Goal: Task Accomplishment & Management: Complete application form

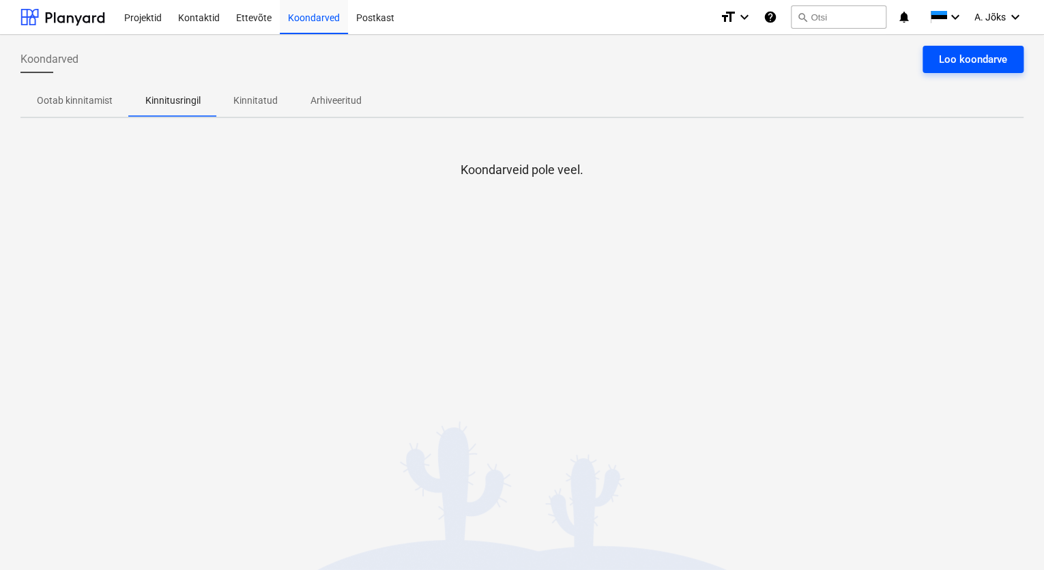
click at [947, 53] on div "Loo koondarve" at bounding box center [973, 60] width 68 height 18
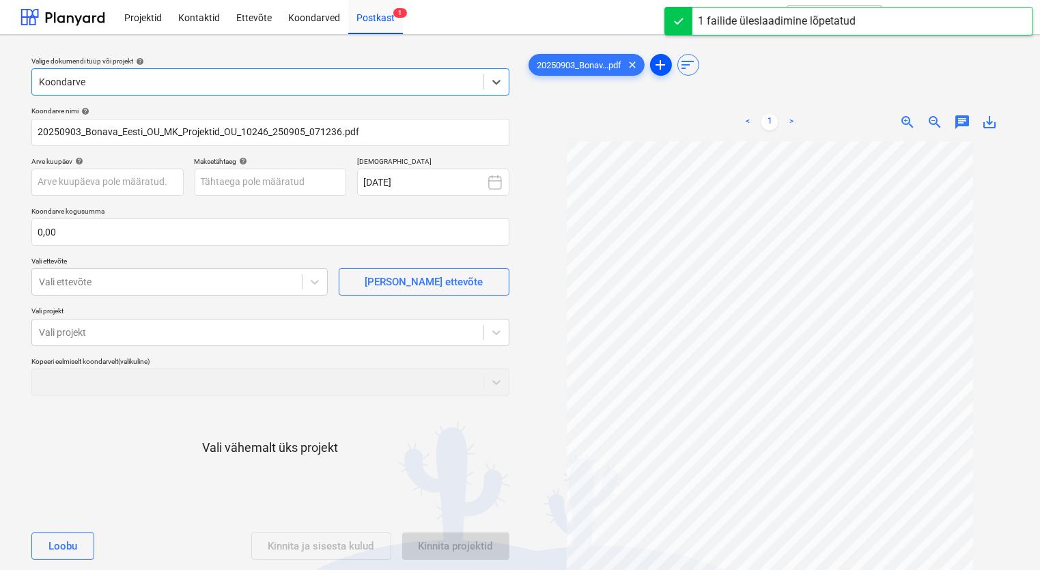
click at [664, 63] on span "add" at bounding box center [661, 65] width 16 height 16
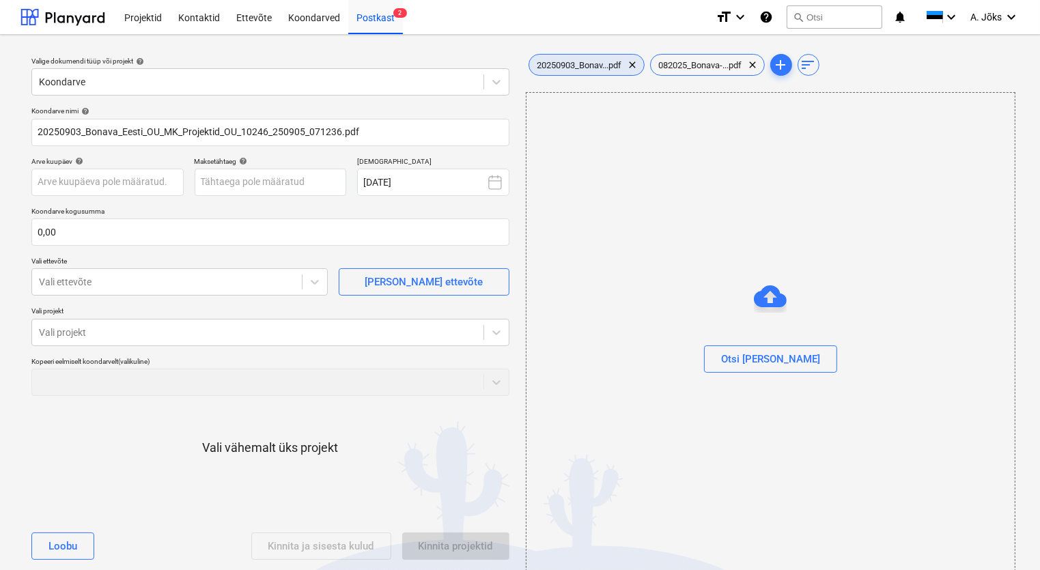
click at [612, 65] on span "20250903_Bonav...pdf" at bounding box center [579, 65] width 101 height 10
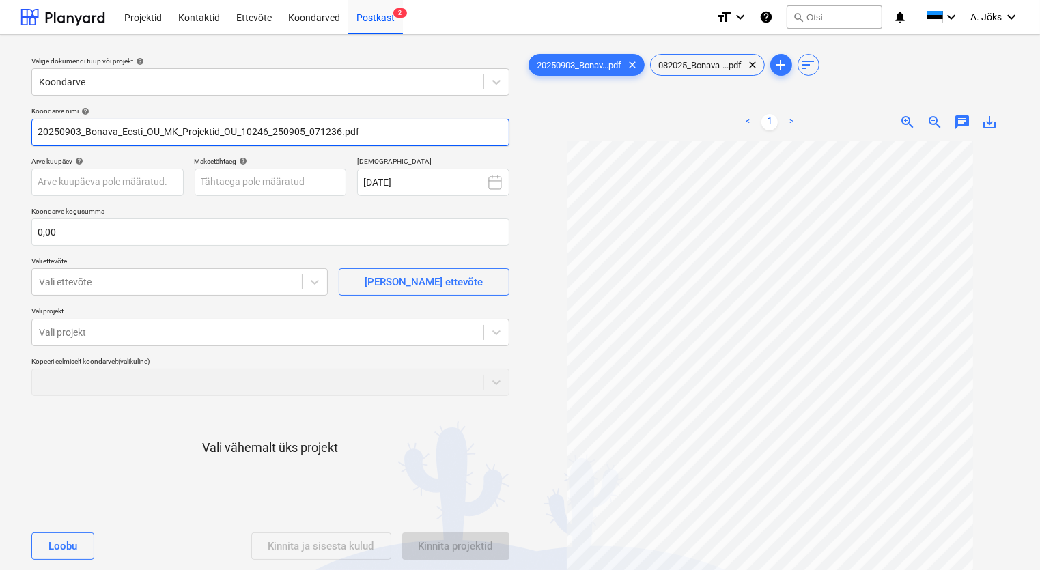
drag, startPoint x: 241, startPoint y: 132, endPoint x: 19, endPoint y: 126, distance: 221.9
click at [28, 128] on div "Koondarve nimi help 20250903_Bonava_Eesti_OU_MK_Projektid_OU_10246_250905_07123…" at bounding box center [270, 338] width 489 height 475
paste input "MK Projektid OÜ"
click at [230, 133] on input "MK Projektid OU arve 10246_250905_071236.pdf" at bounding box center [270, 132] width 478 height 27
type input "MK Projektid OU arve 10246.pdf"
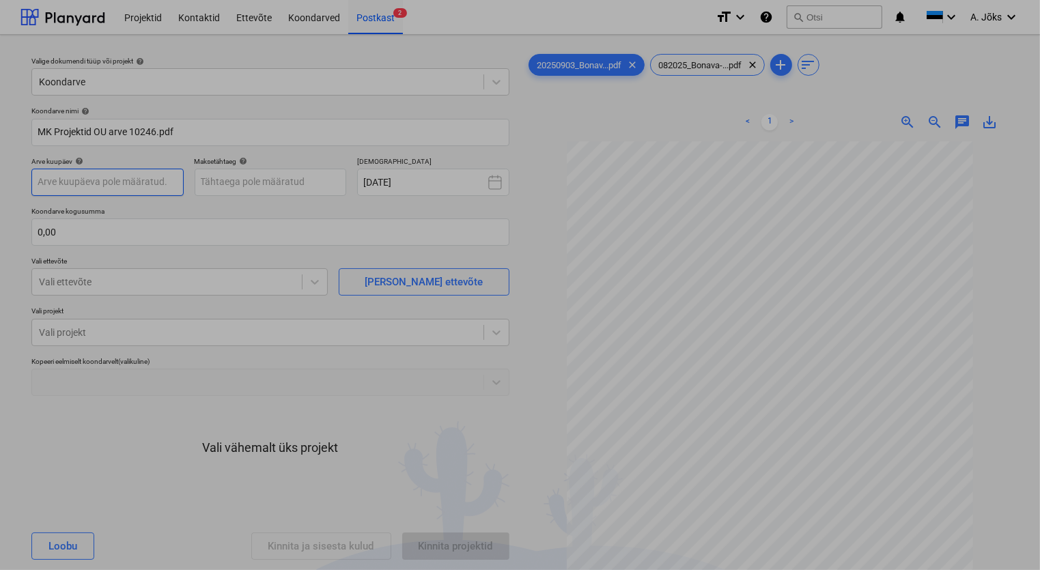
click at [144, 184] on body "Projektid Kontaktid Ettevõte Koondarved Postkast 2 format_size keyboard_arrow_d…" at bounding box center [520, 285] width 1040 height 570
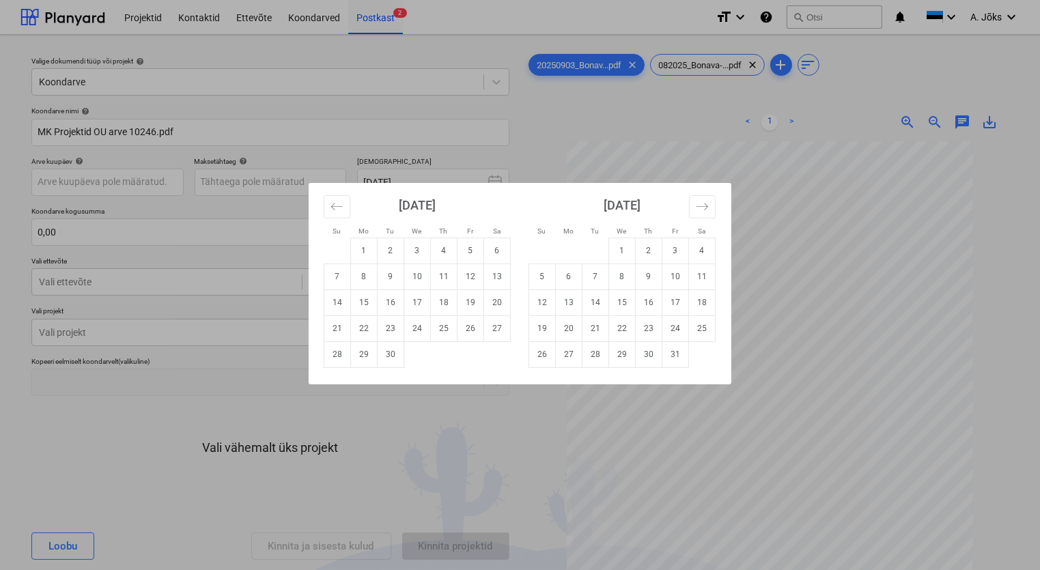
click at [414, 251] on td "3" at bounding box center [417, 251] width 27 height 26
type input "[DATE]"
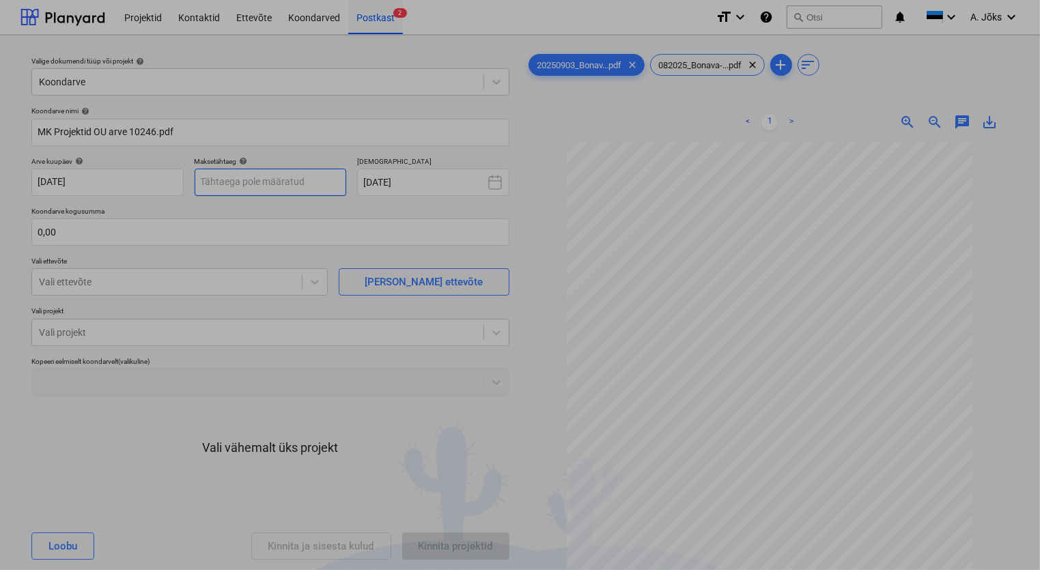
click at [293, 183] on body "Projektid Kontaktid Ettevõte Koondarved Postkast 2 format_size keyboard_arrow_d…" at bounding box center [520, 285] width 1040 height 570
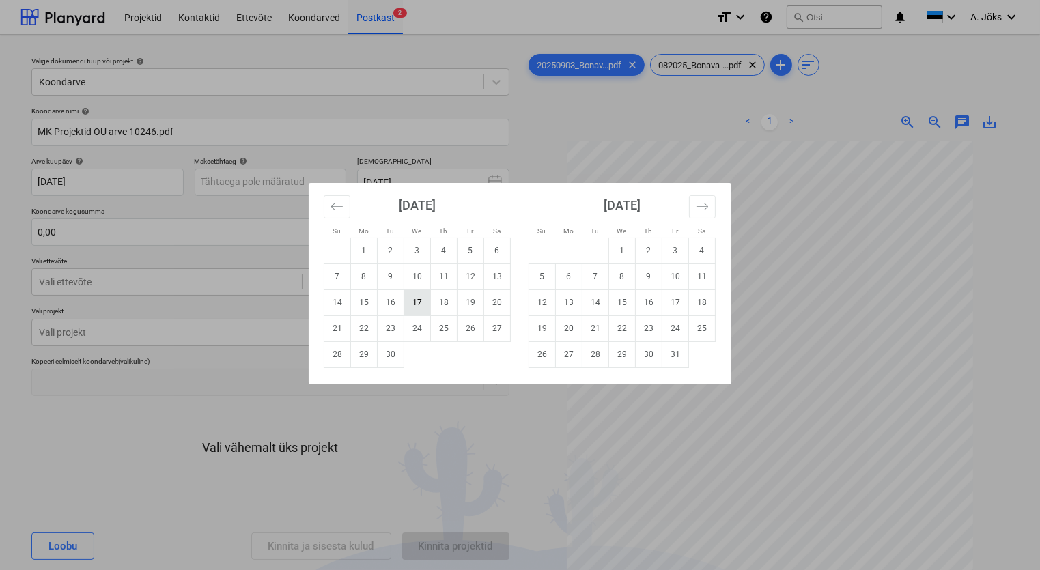
click at [415, 306] on td "17" at bounding box center [417, 302] width 27 height 26
type input "[DATE]"
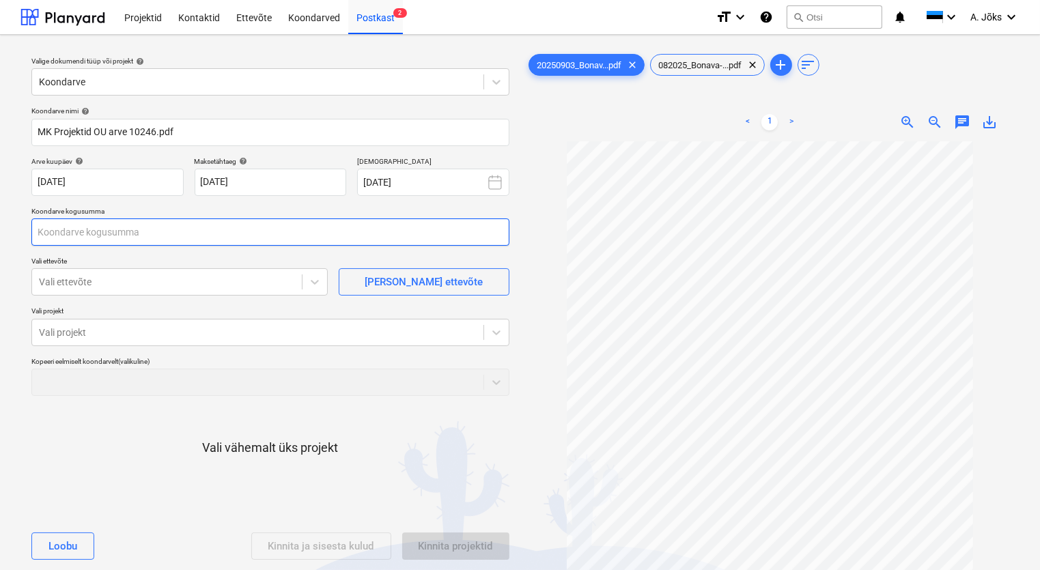
click at [166, 232] on input "text" at bounding box center [270, 231] width 478 height 27
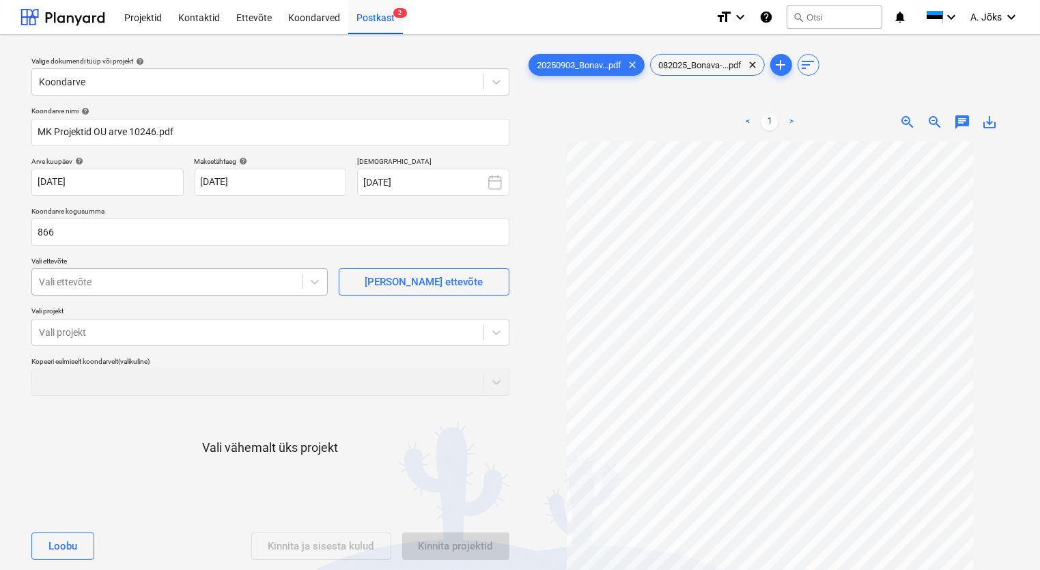
type input "866,00"
click at [197, 282] on div at bounding box center [167, 282] width 256 height 14
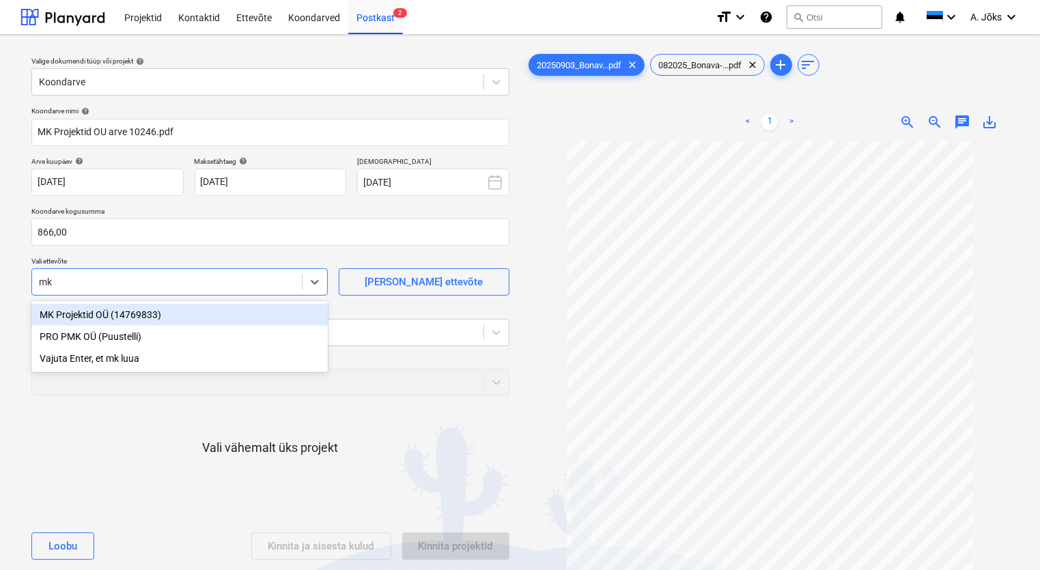
type input "mk p"
click at [172, 317] on div "MK Projektid OÜ (14769833)" at bounding box center [179, 315] width 296 height 22
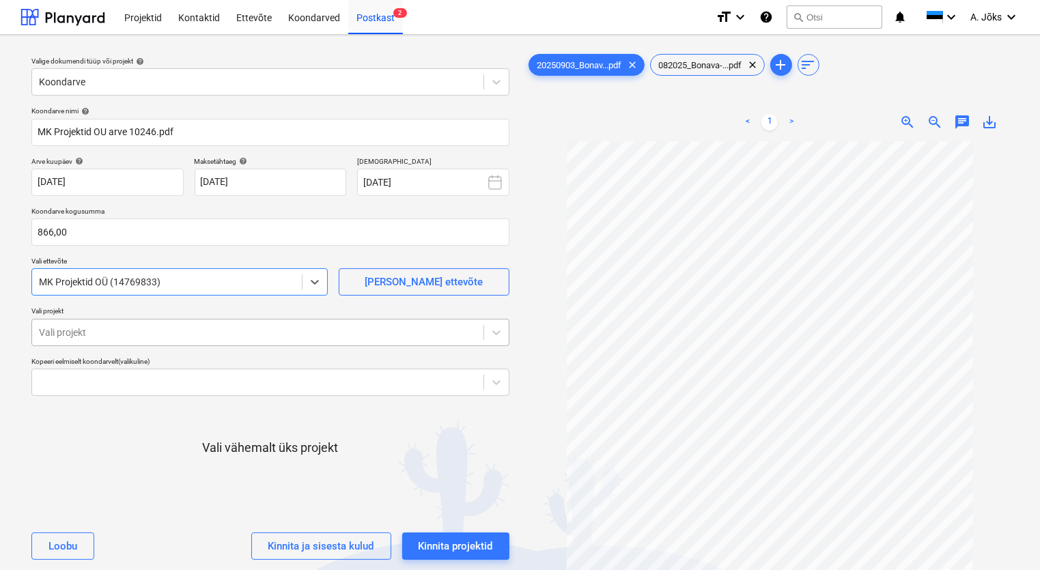
click at [168, 334] on div at bounding box center [258, 333] width 438 height 14
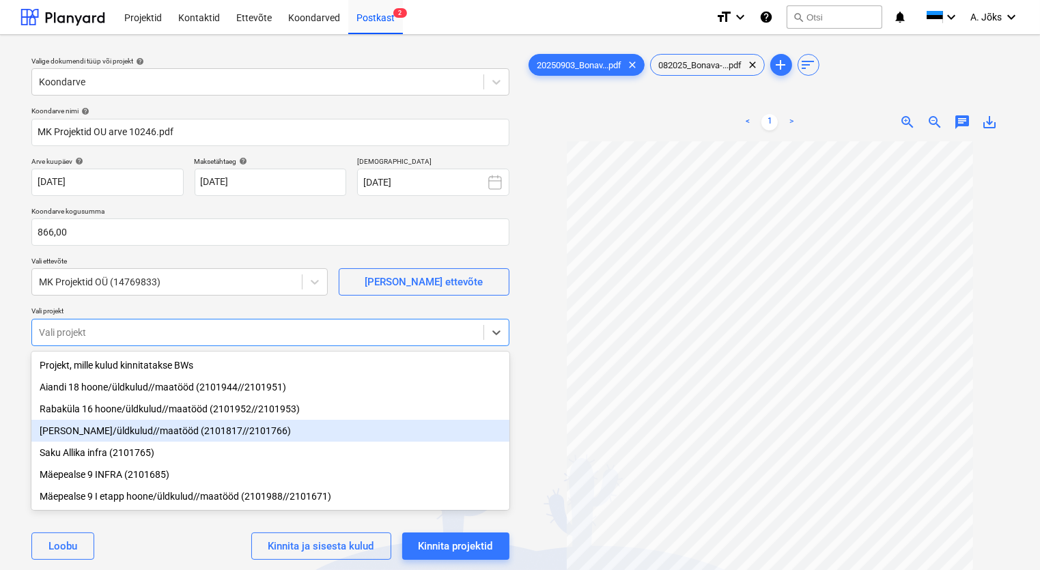
click at [122, 429] on div "[PERSON_NAME]/üldkulud//maatööd (2101817//2101766)" at bounding box center [270, 431] width 478 height 22
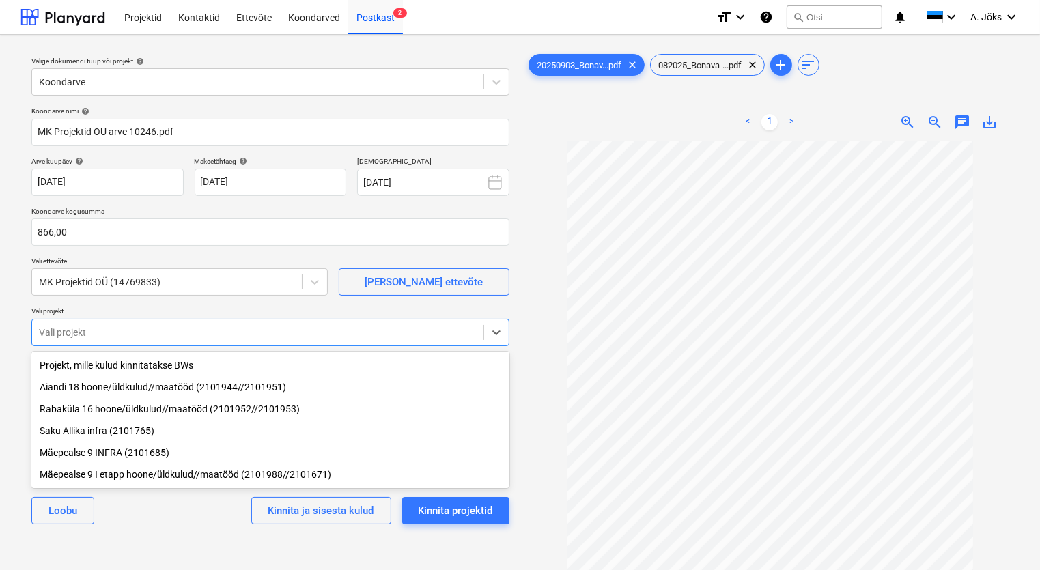
click at [213, 536] on div "Koondarve nimi help MK Projektid OU arve 10246.pdf Arve kuupäev help [DATE] 03.…" at bounding box center [270, 321] width 489 height 440
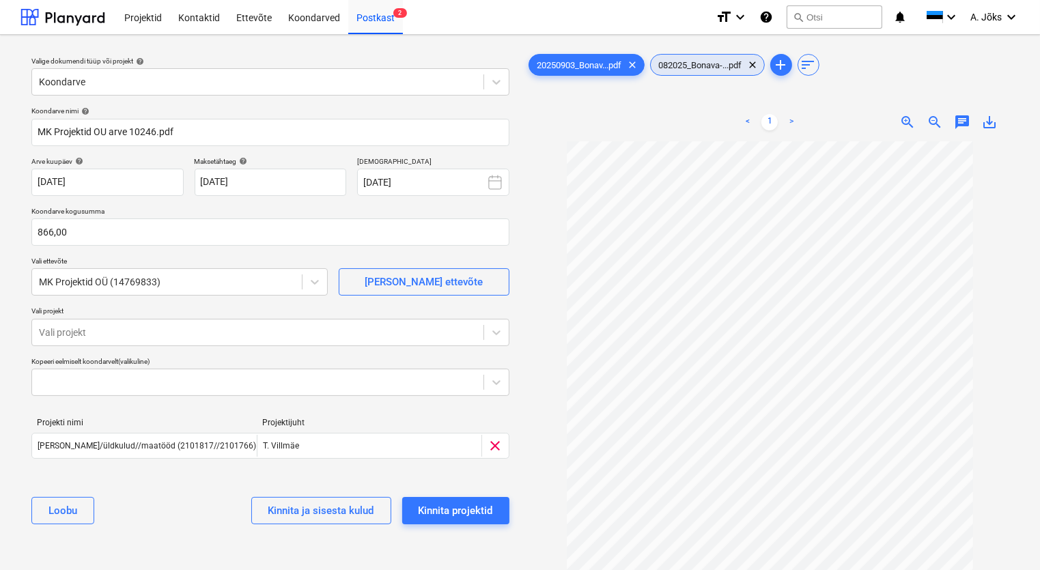
click at [694, 66] on span "082025_Bonava-...pdf" at bounding box center [701, 65] width 100 height 10
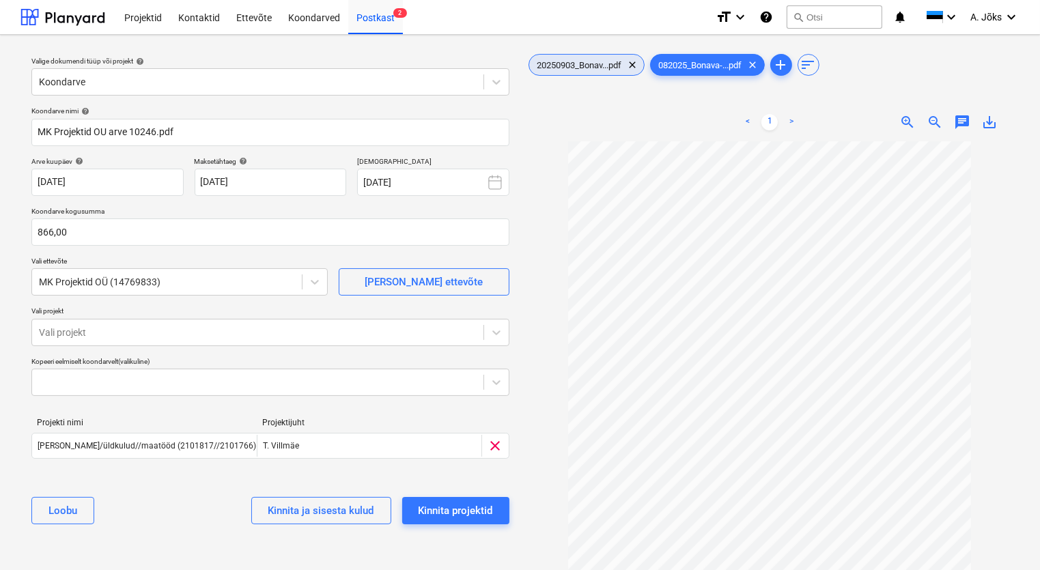
click at [590, 60] on span "20250903_Bonav...pdf" at bounding box center [579, 65] width 101 height 10
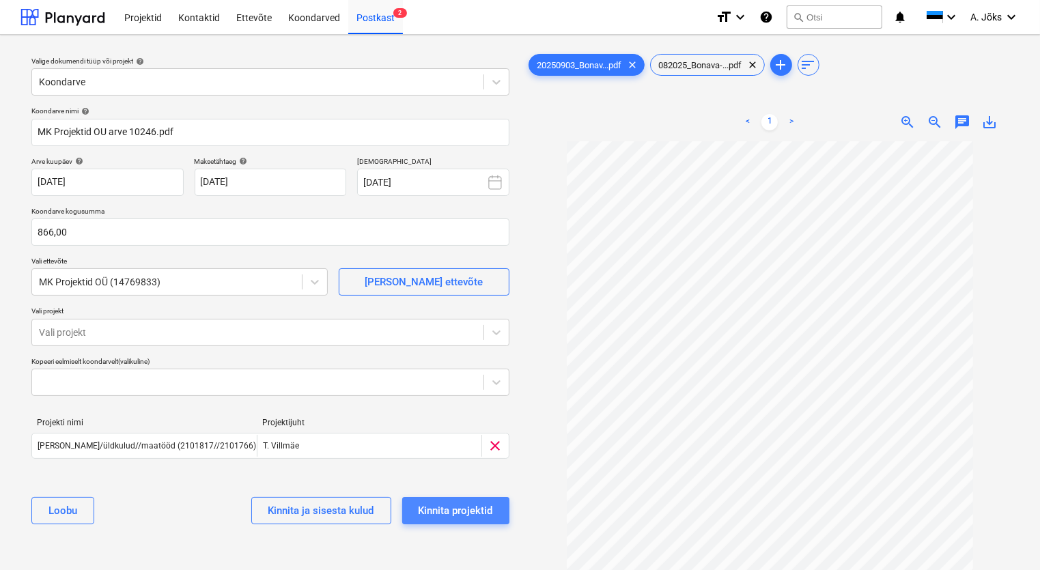
click at [466, 513] on div "Kinnita projektid" at bounding box center [455, 511] width 74 height 18
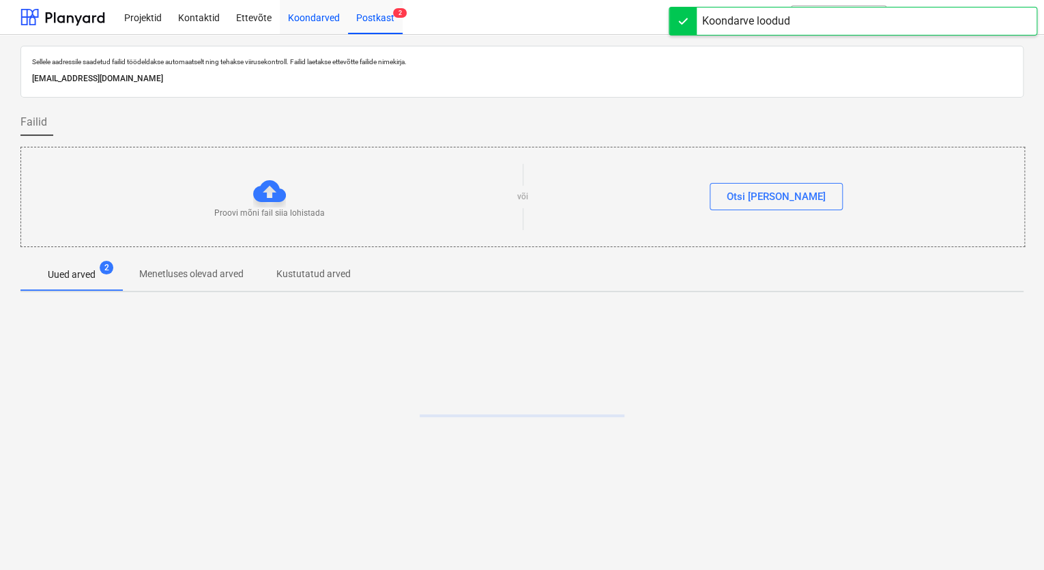
click at [317, 16] on div "Koondarved" at bounding box center [314, 16] width 68 height 35
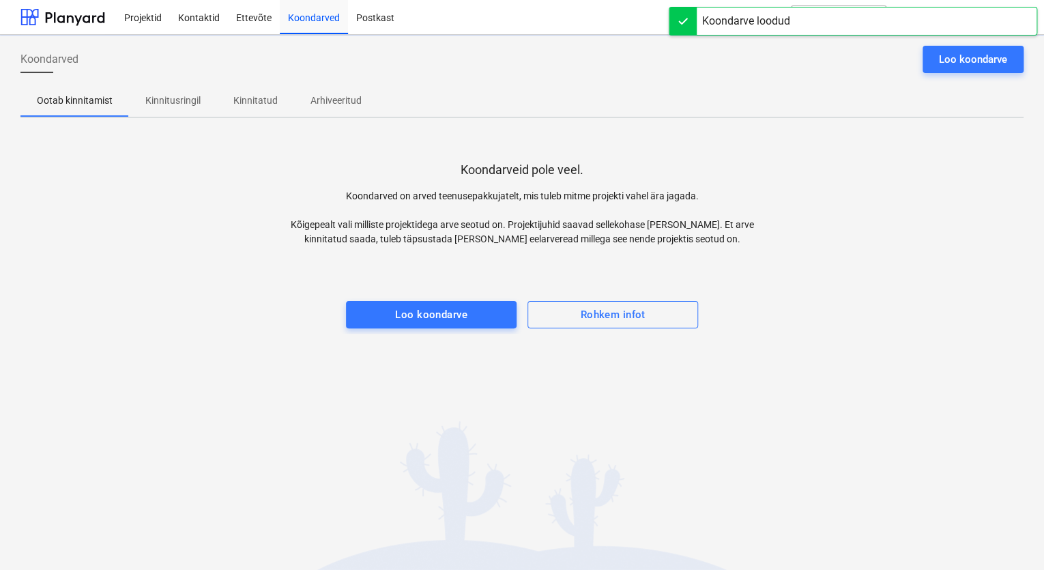
click at [188, 97] on p "Kinnitusringil" at bounding box center [172, 101] width 55 height 14
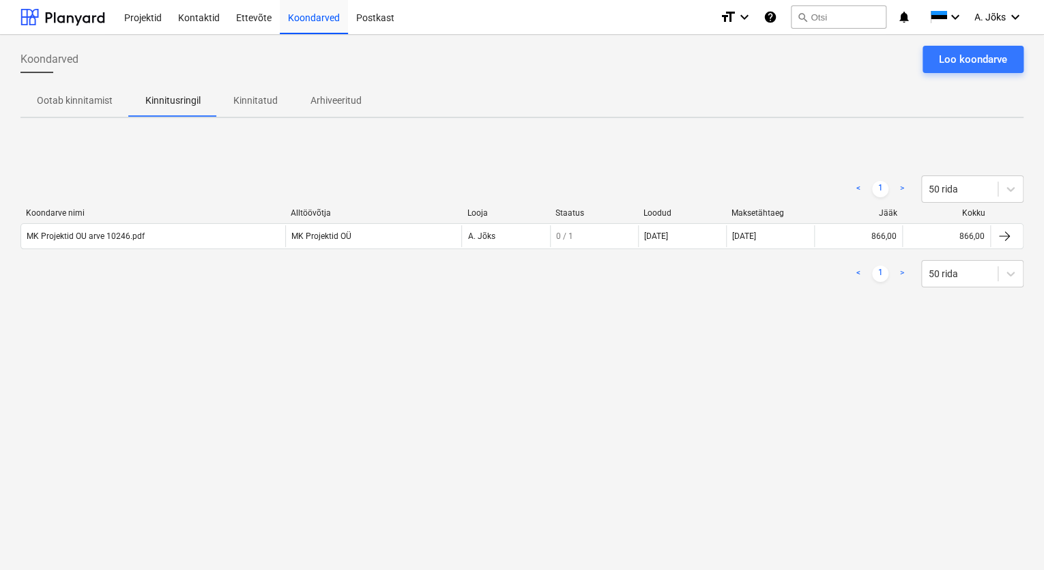
click at [115, 232] on div "MK Projektid OU arve 10246.pdf" at bounding box center [86, 236] width 118 height 10
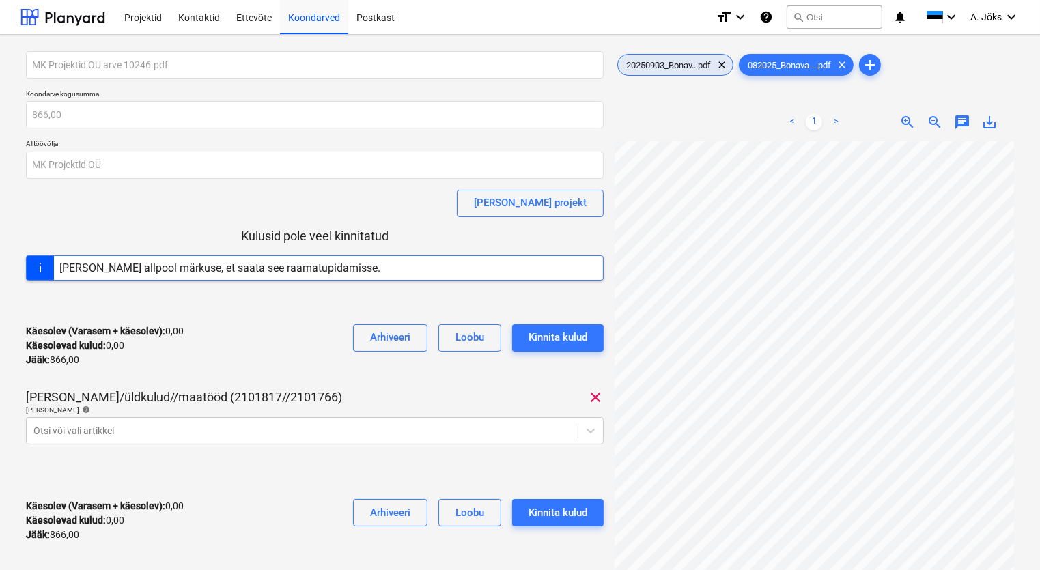
click at [677, 68] on span "20250903_Bonav...pdf" at bounding box center [668, 65] width 101 height 10
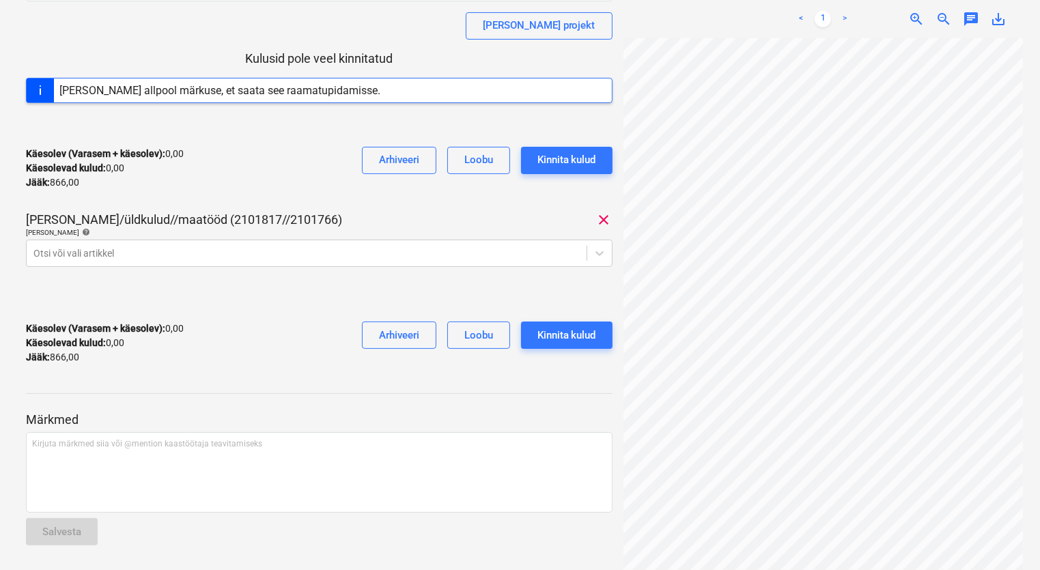
scroll to position [179, 0]
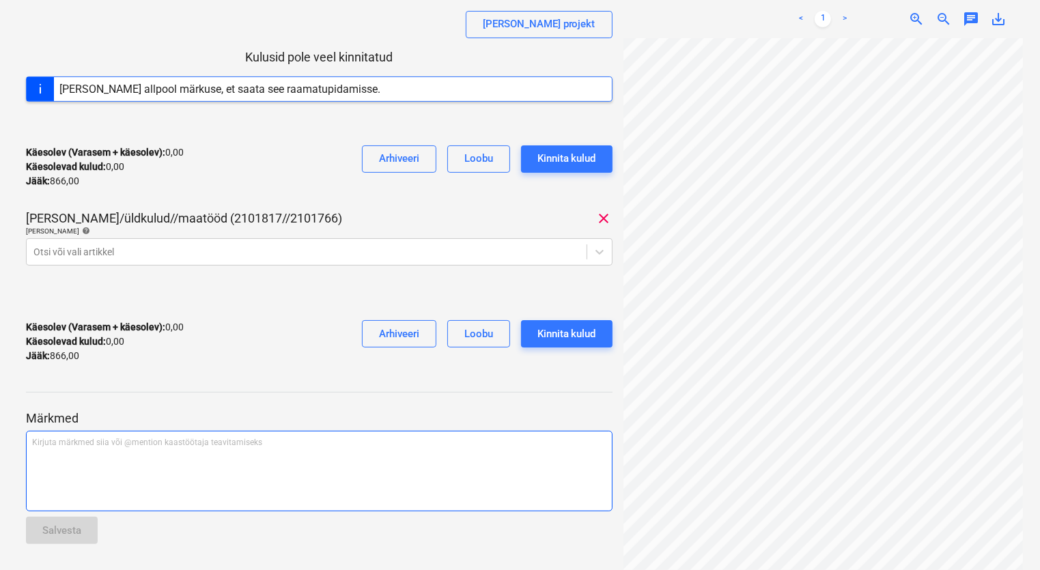
click at [126, 441] on p "Kirjuta märkmed siia või @mention kaastöötaja teavitamiseks ﻿" at bounding box center [319, 443] width 574 height 12
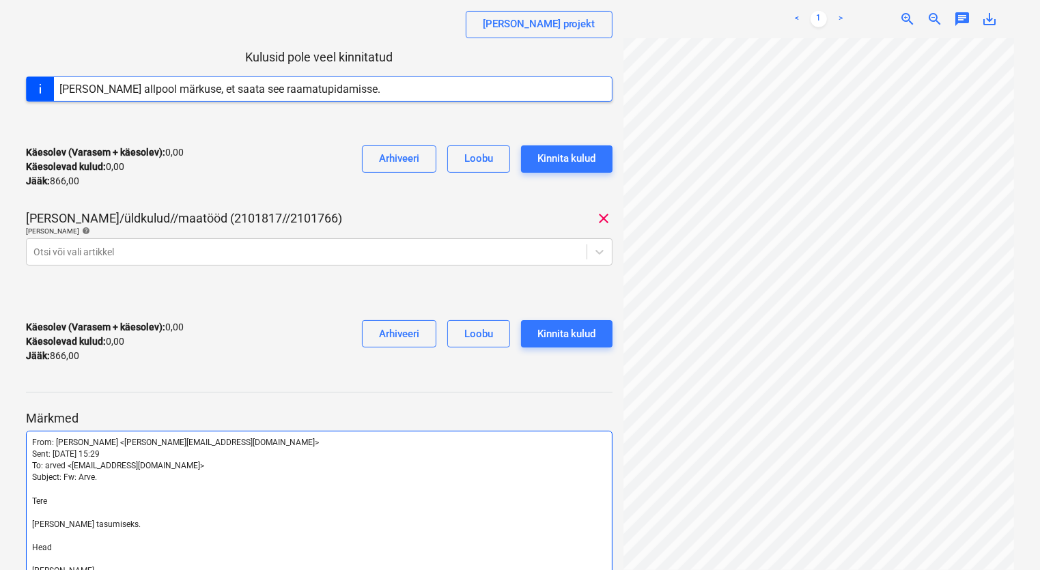
scroll to position [509, 0]
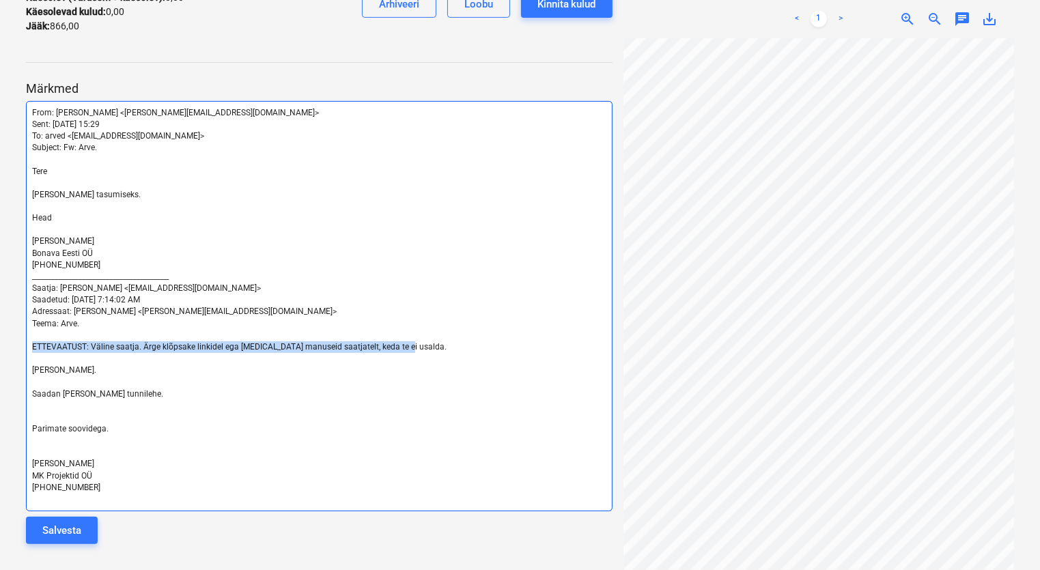
drag, startPoint x: 410, startPoint y: 345, endPoint x: 27, endPoint y: 347, distance: 382.3
click at [27, 347] on div "From: [PERSON_NAME] <[PERSON_NAME][EMAIL_ADDRESS][DOMAIN_NAME]> Sent: [DATE] 15…" at bounding box center [319, 306] width 586 height 410
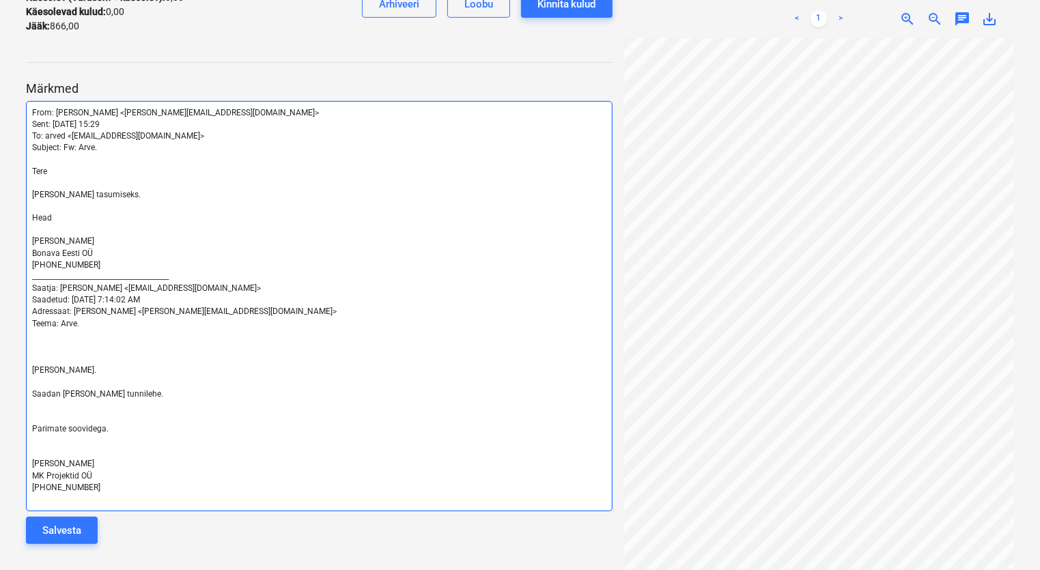
scroll to position [497, 0]
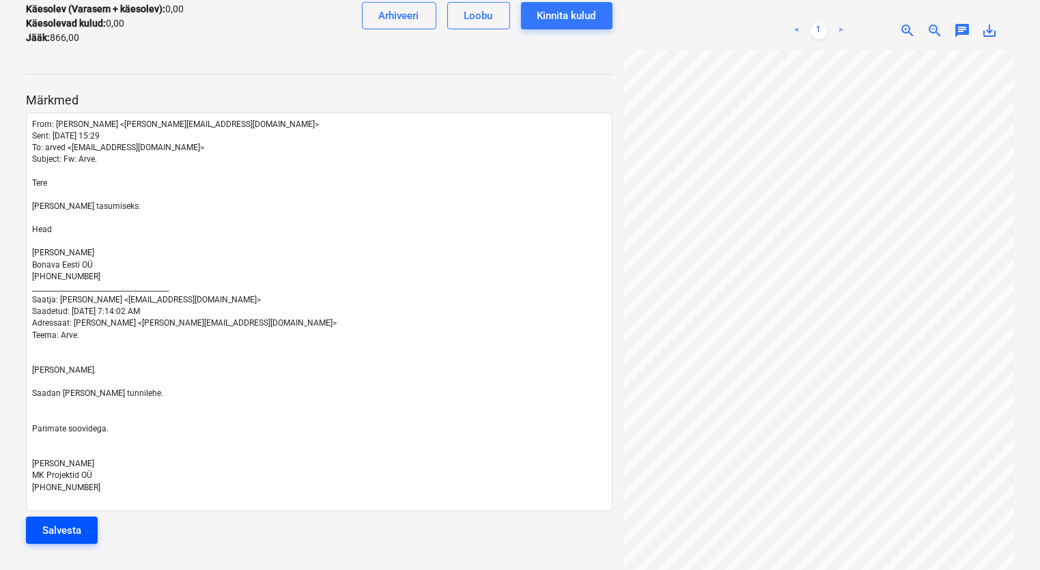
click at [66, 524] on div "Salvesta" at bounding box center [61, 531] width 39 height 18
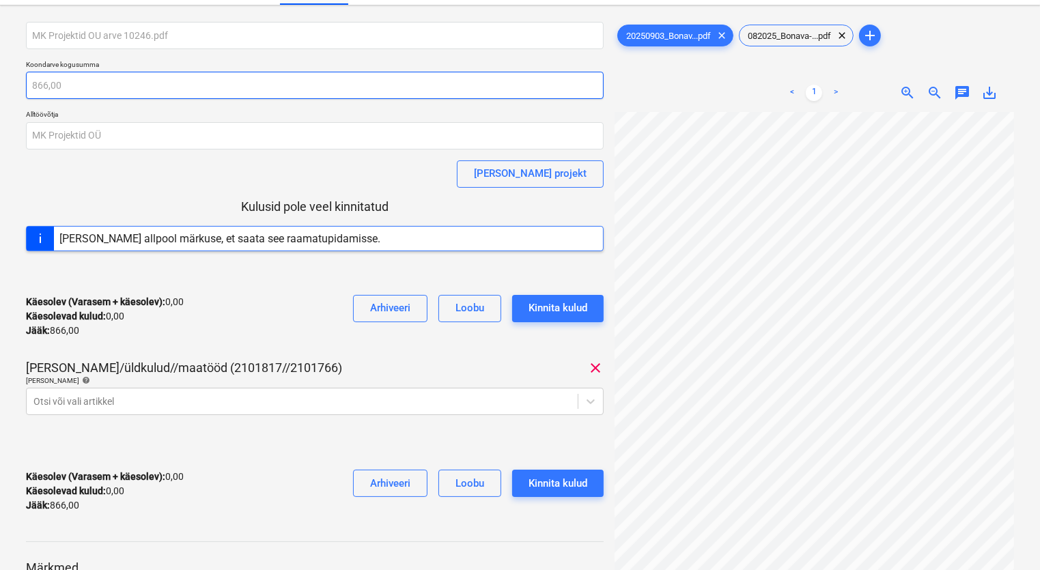
scroll to position [0, 0]
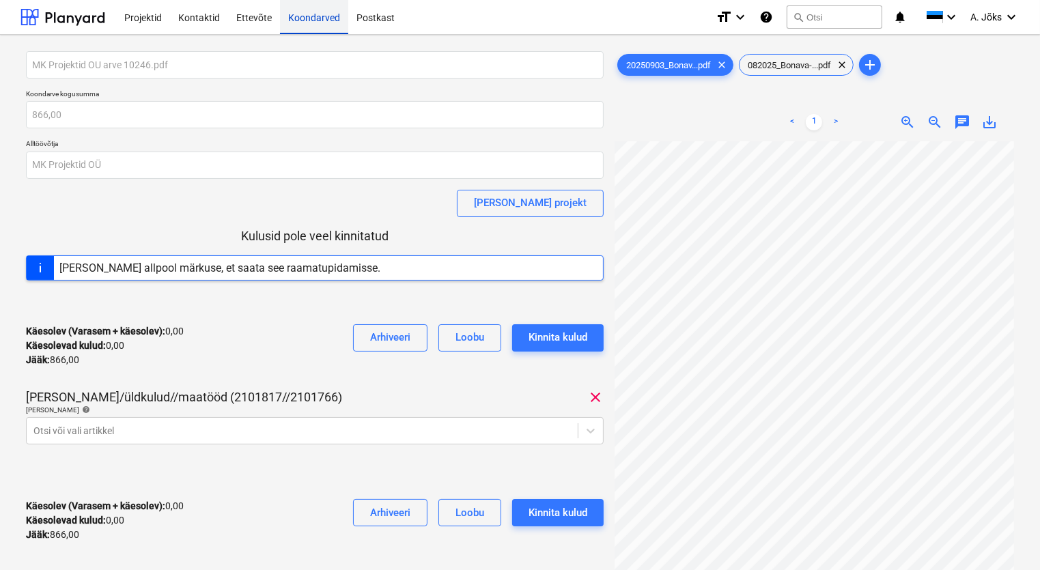
click at [317, 19] on div "Koondarved" at bounding box center [314, 16] width 68 height 35
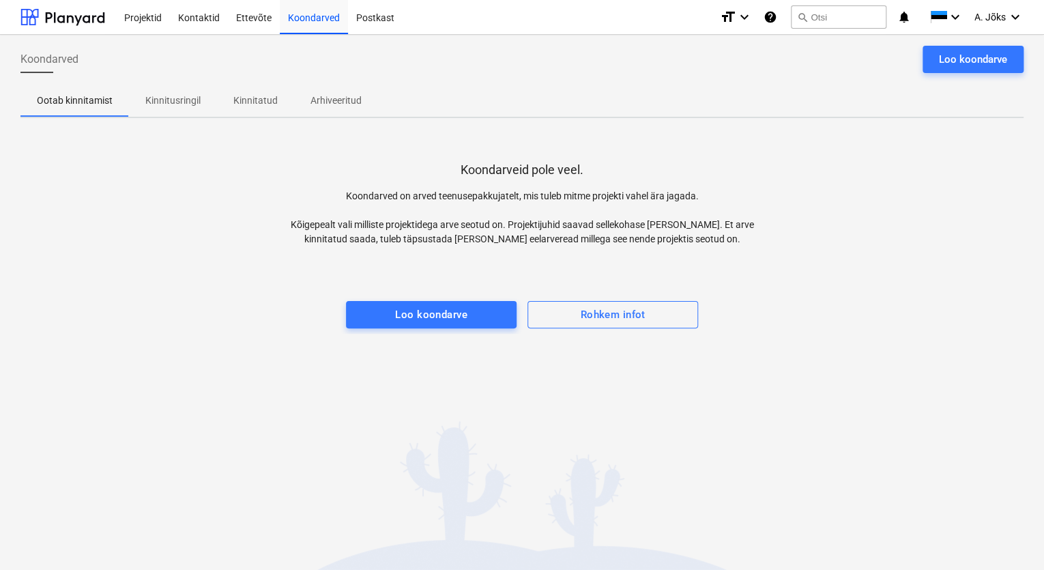
click at [173, 105] on p "Kinnitusringil" at bounding box center [172, 101] width 55 height 14
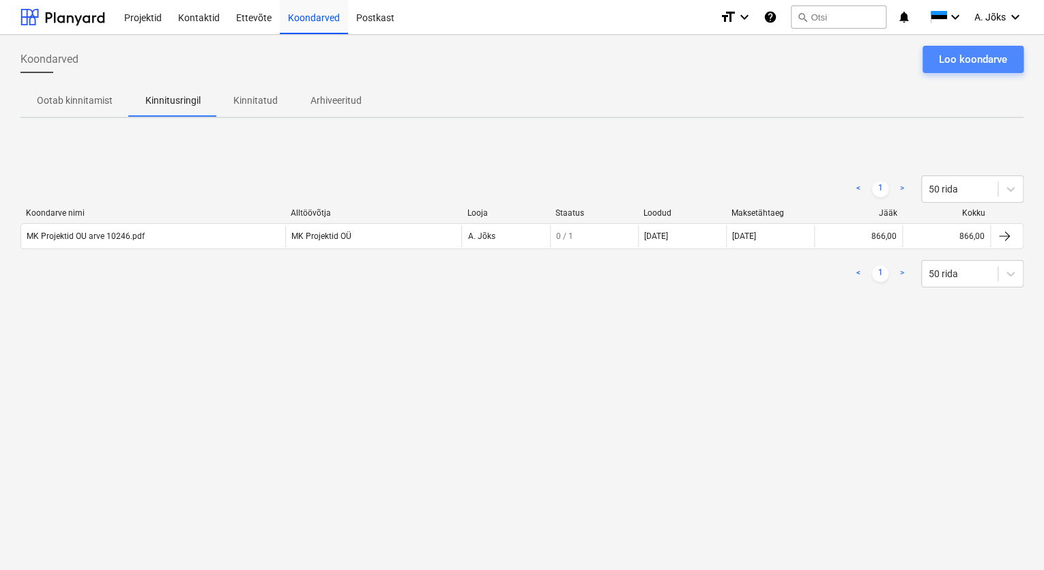
click at [967, 62] on div "Loo koondarve" at bounding box center [973, 60] width 68 height 18
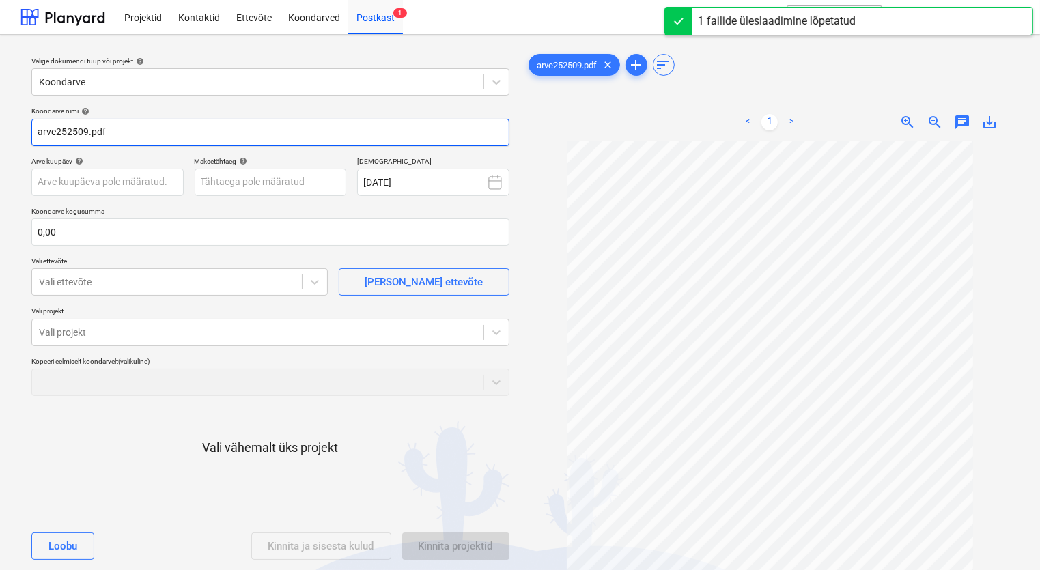
click at [57, 128] on input "arve252509.pdf" at bounding box center [270, 132] width 478 height 27
click at [36, 131] on input "arve 252509.pdf" at bounding box center [270, 132] width 478 height 27
paste input "Green Marine AS"
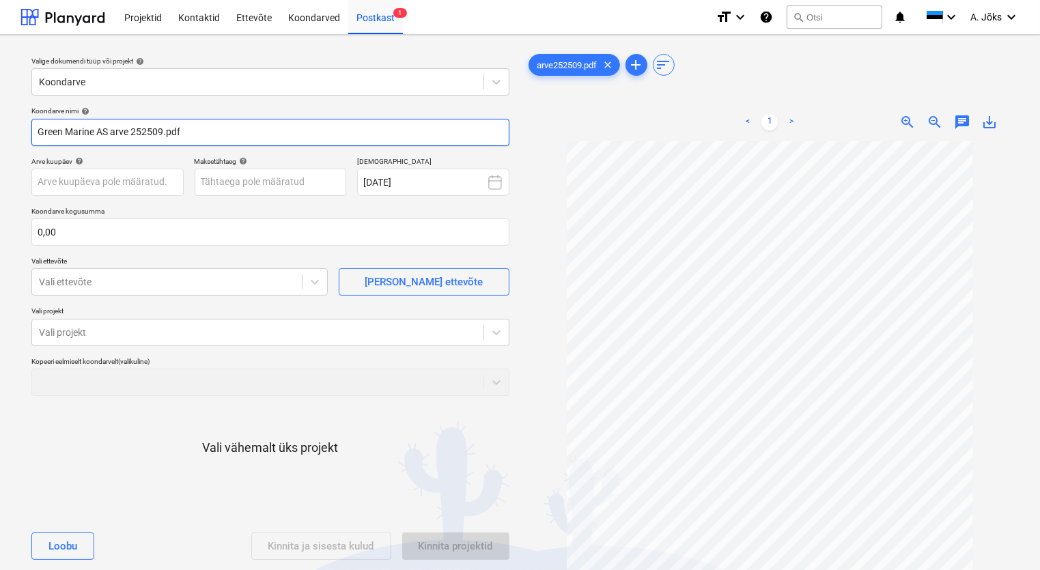
type input "Green Marine AS arve 252509.pdf"
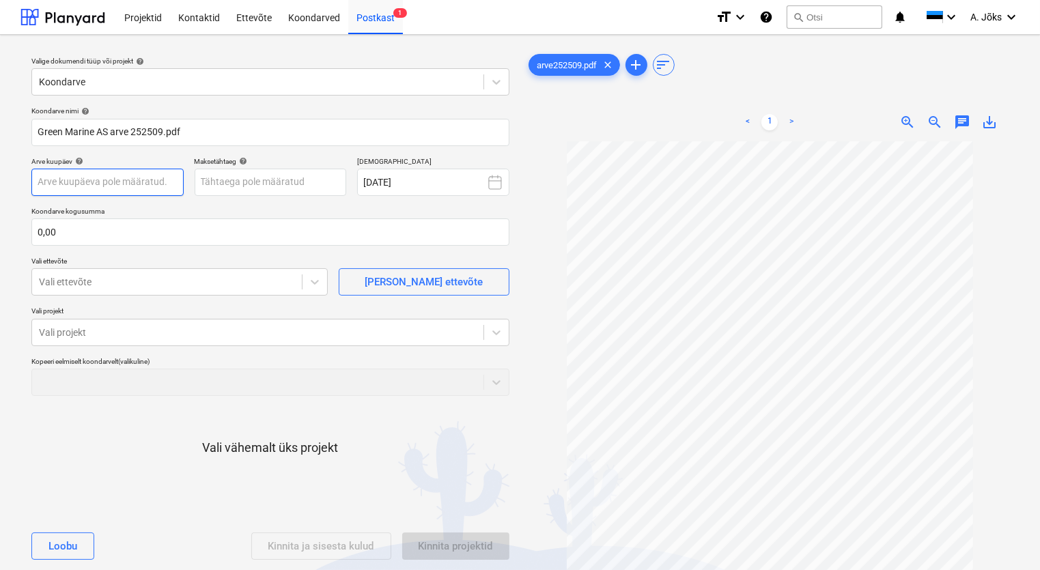
click at [101, 180] on body "Projektid Kontaktid Ettevõte Koondarved Postkast 1 format_size keyboard_arrow_d…" at bounding box center [520, 285] width 1040 height 570
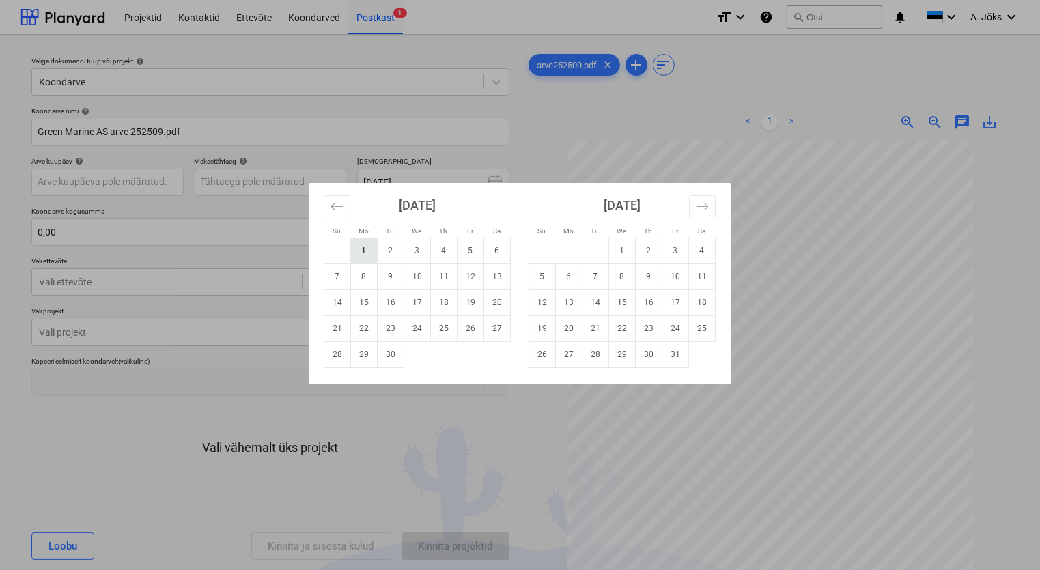
click at [365, 254] on td "1" at bounding box center [364, 251] width 27 height 26
type input "[DATE]"
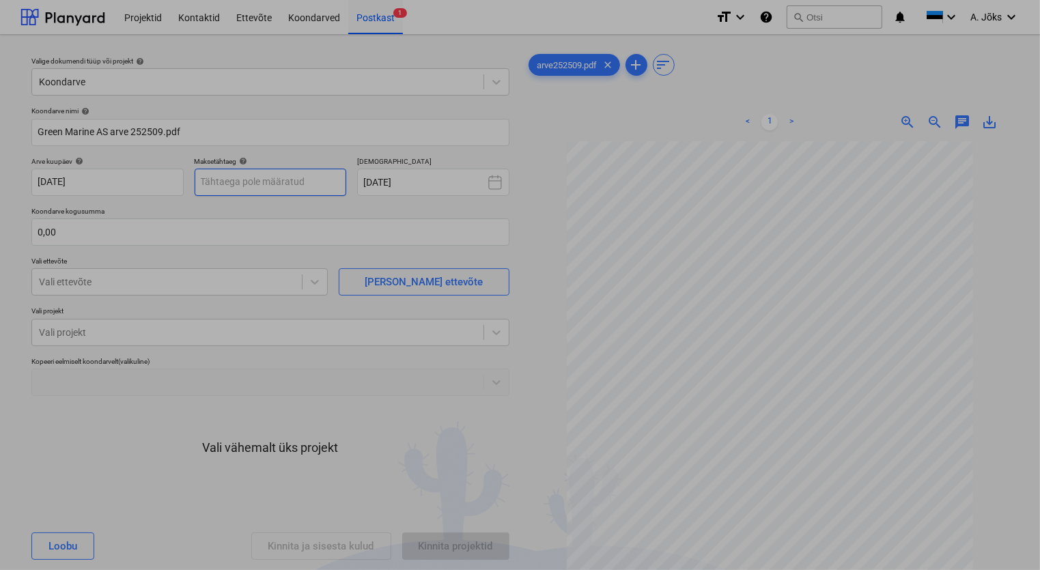
click at [271, 182] on body "Projektid Kontaktid Ettevõte Koondarved Postkast 1 format_size keyboard_arrow_d…" at bounding box center [520, 285] width 1040 height 570
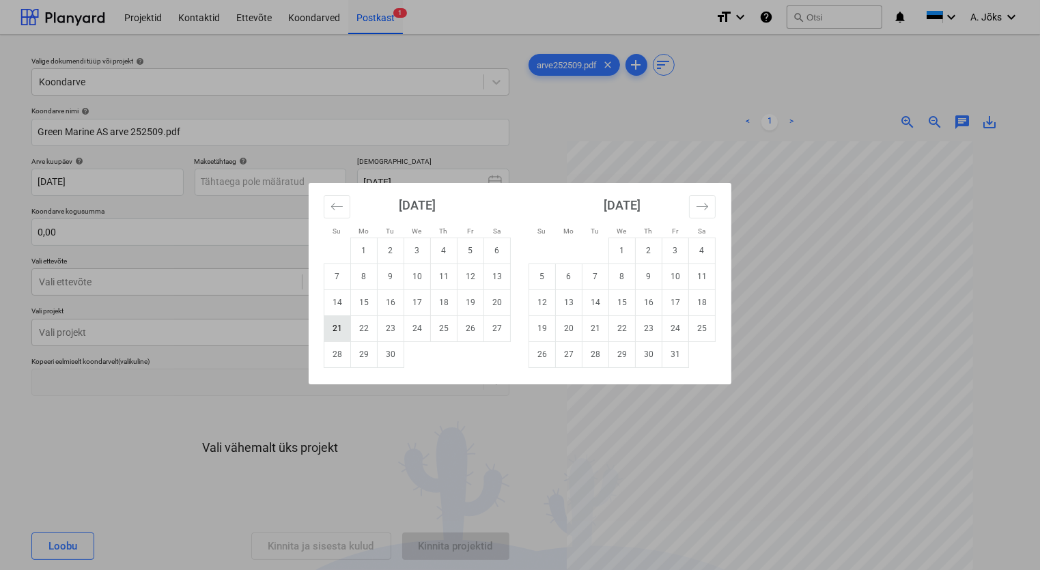
click at [334, 322] on td "21" at bounding box center [337, 328] width 27 height 26
type input "[DATE]"
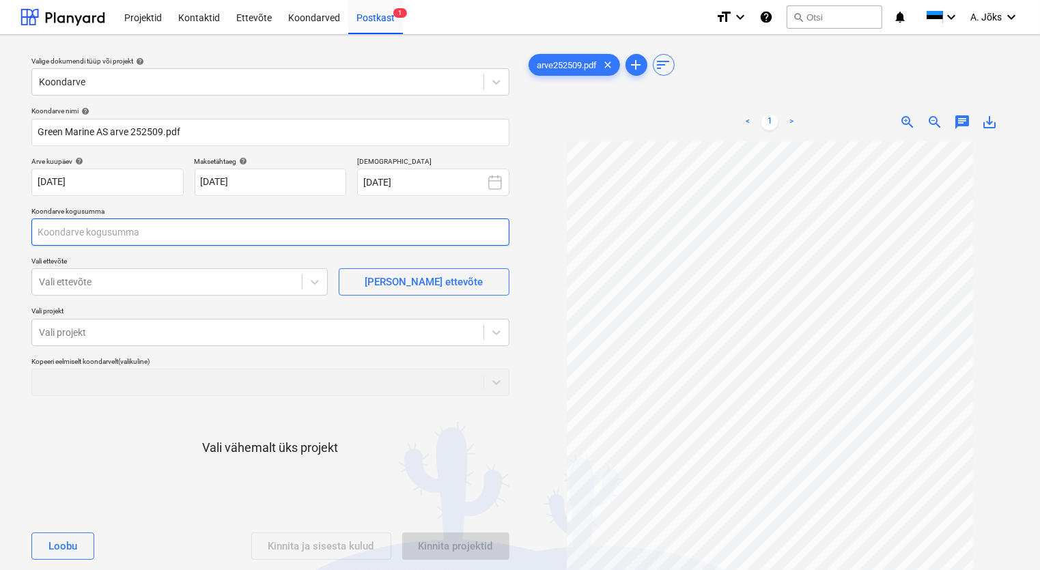
click at [194, 226] on input "text" at bounding box center [270, 231] width 478 height 27
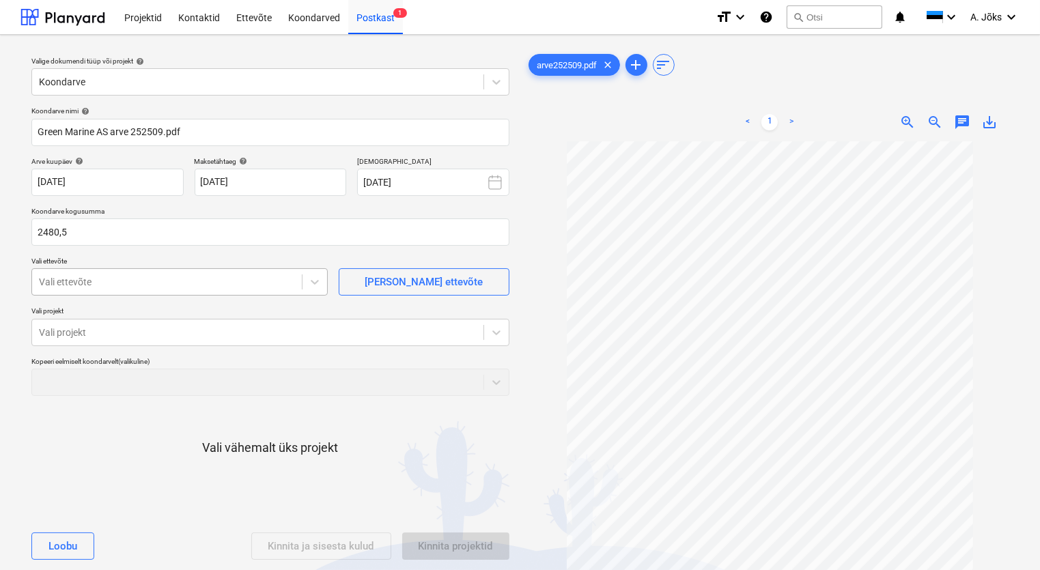
type input "2 480,50"
click at [191, 287] on div at bounding box center [167, 282] width 256 height 14
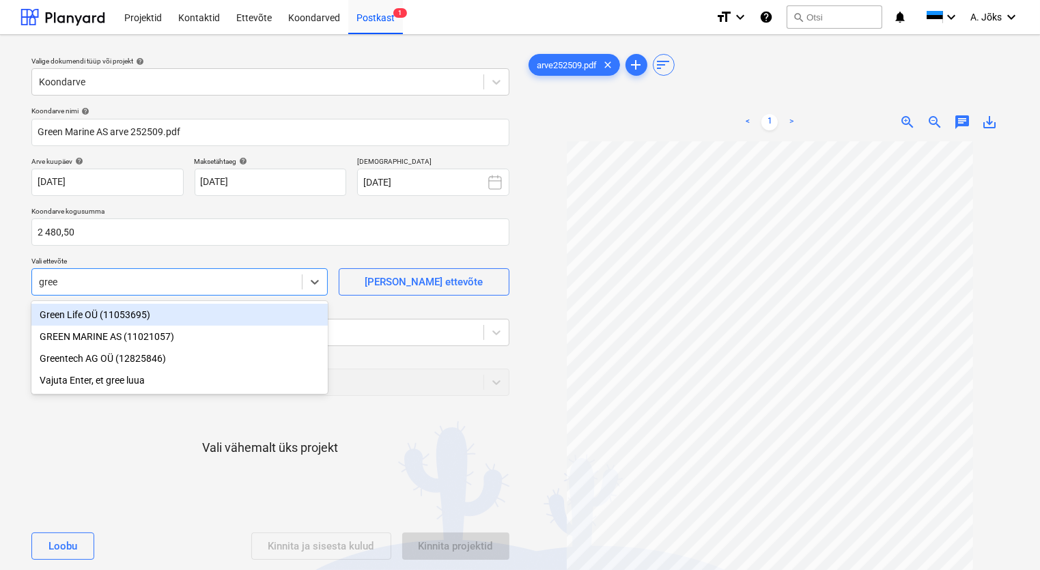
type input "green"
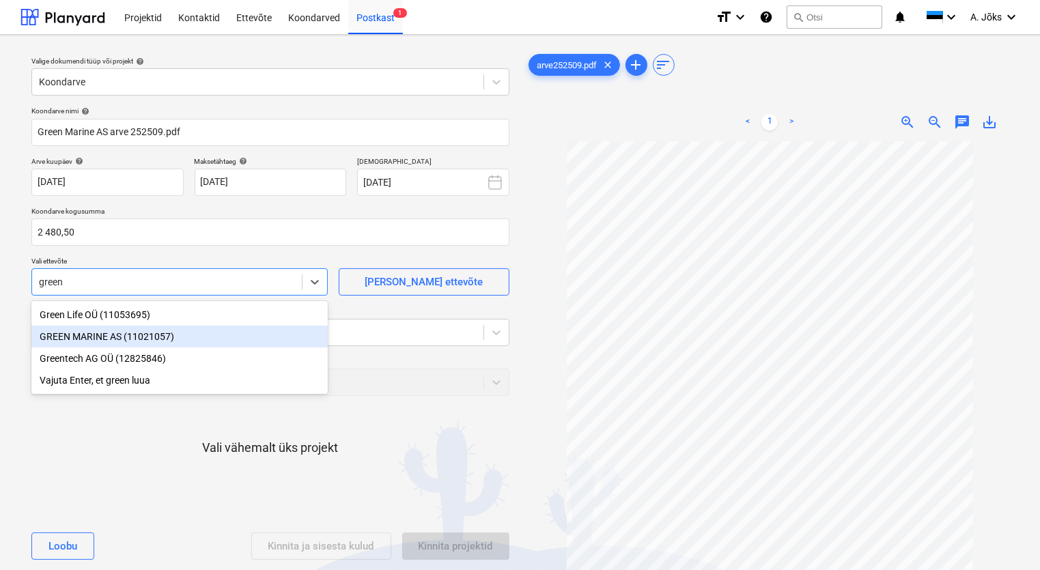
click at [147, 343] on div "GREEN MARINE AS (11021057)" at bounding box center [179, 337] width 296 height 22
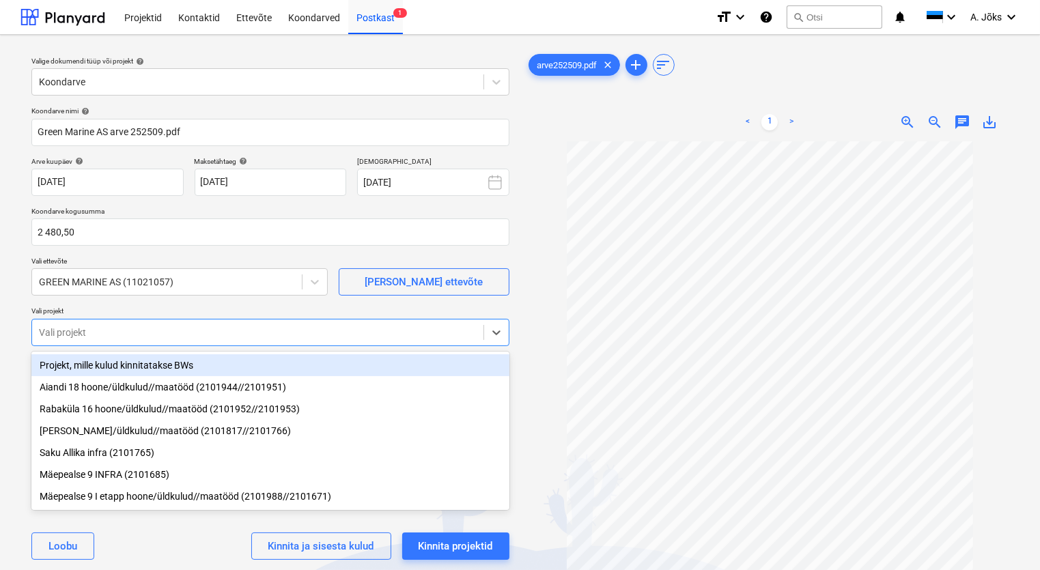
click at [147, 336] on div at bounding box center [258, 333] width 438 height 14
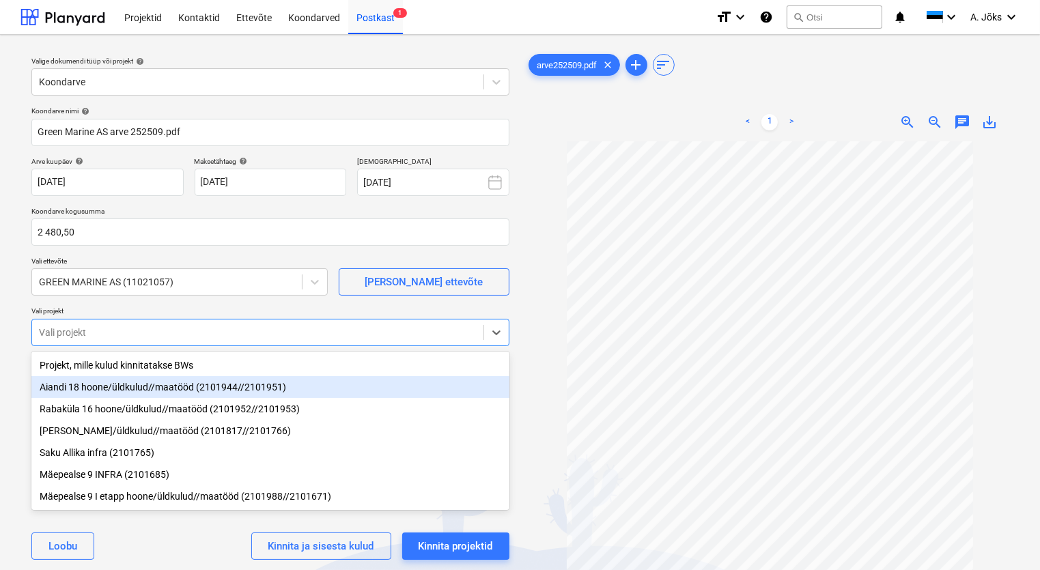
click at [158, 383] on div "Aiandi 18 hoone/üldkulud//maatööd (2101944//2101951)" at bounding box center [270, 387] width 478 height 22
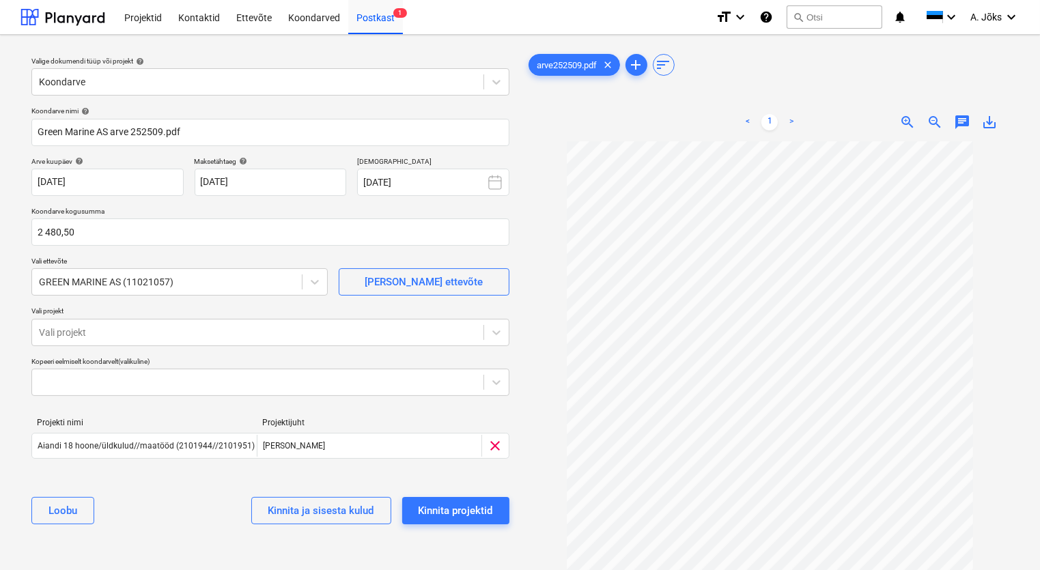
click at [165, 512] on div "[PERSON_NAME] ja sisesta kulud Kinnita projektid" at bounding box center [270, 510] width 478 height 49
click at [469, 506] on div "Kinnita projektid" at bounding box center [455, 511] width 74 height 18
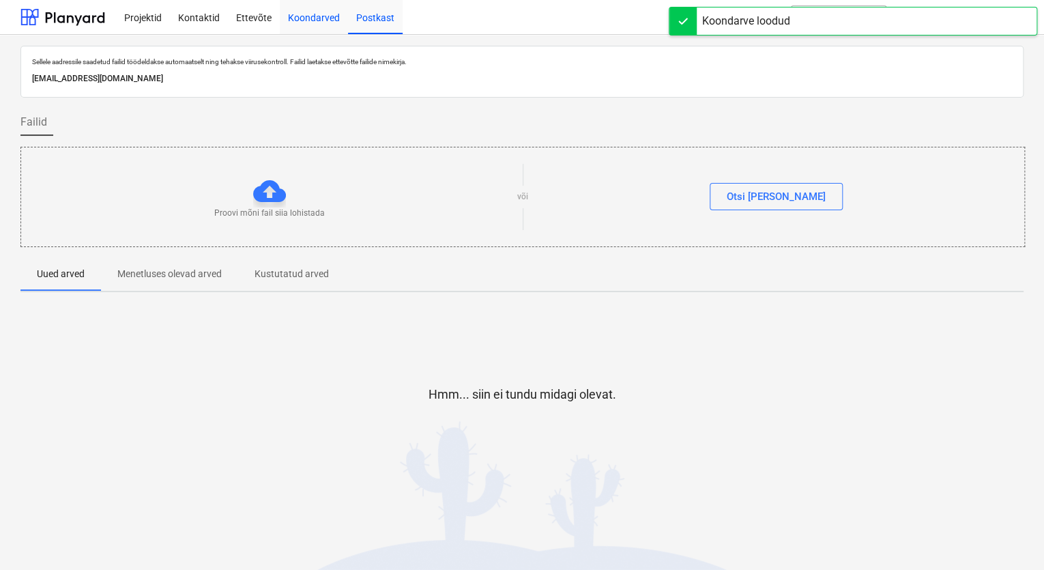
click at [306, 16] on div "Koondarved" at bounding box center [314, 16] width 68 height 35
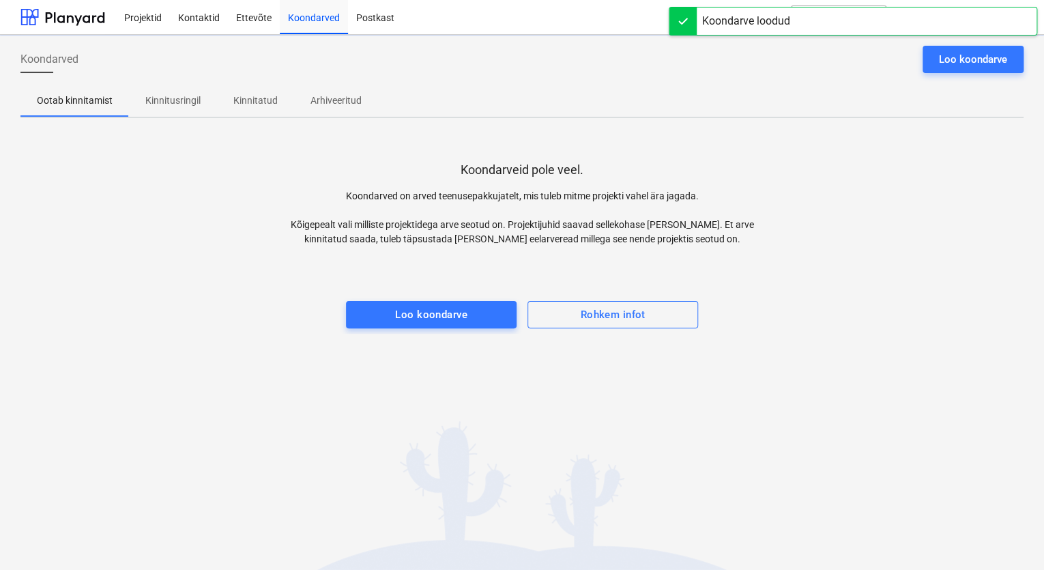
click at [174, 96] on p "Kinnitusringil" at bounding box center [172, 101] width 55 height 14
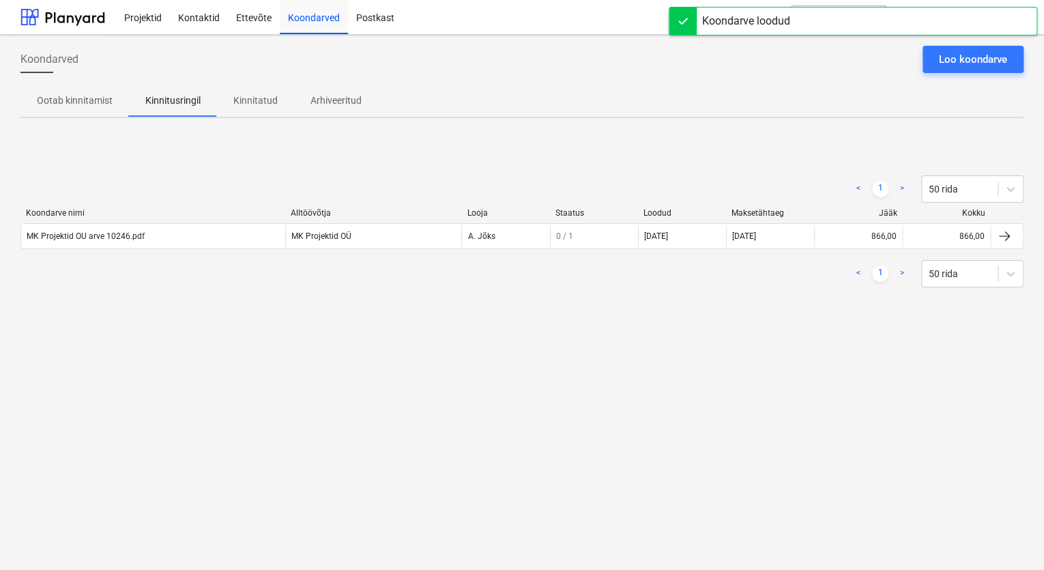
click at [220, 359] on div "Koondarved Loo koondarve Ootab kinnitamist Kinnitusringil Kinnitatud Arhiveerit…" at bounding box center [522, 302] width 1044 height 535
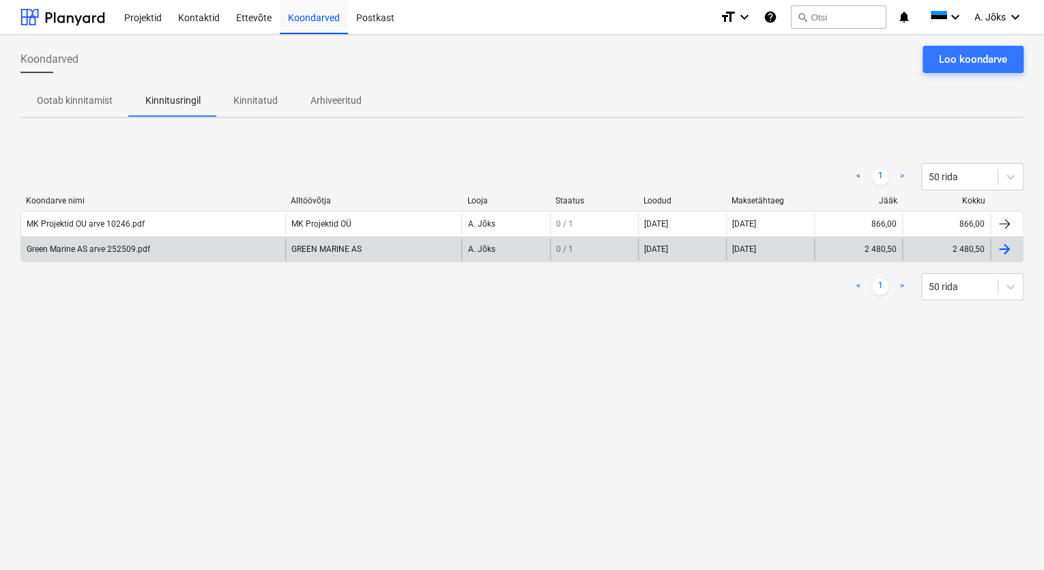
click at [111, 256] on div "Green Marine AS arve 252509.pdf" at bounding box center [153, 249] width 264 height 22
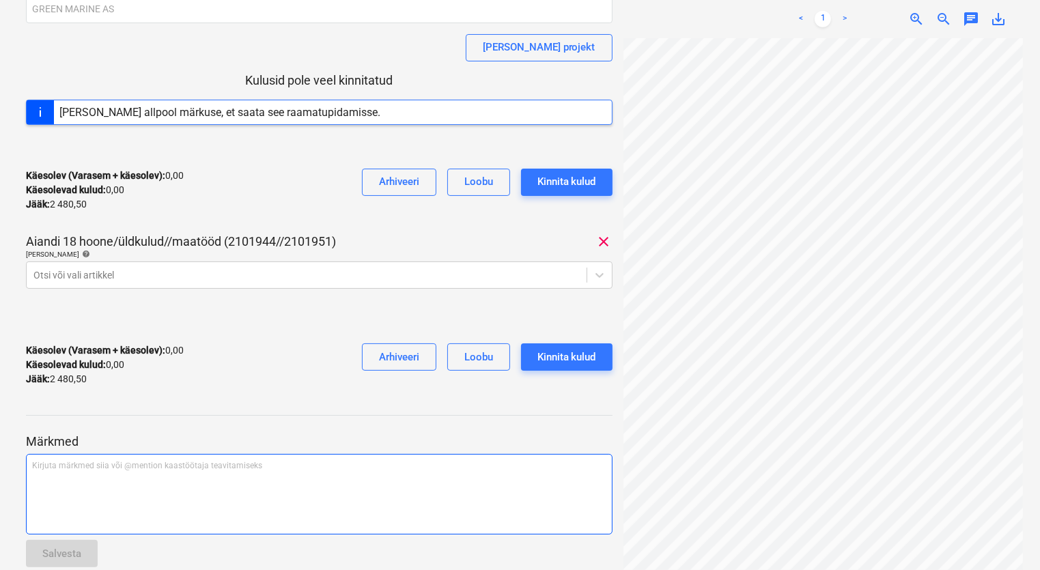
scroll to position [179, 0]
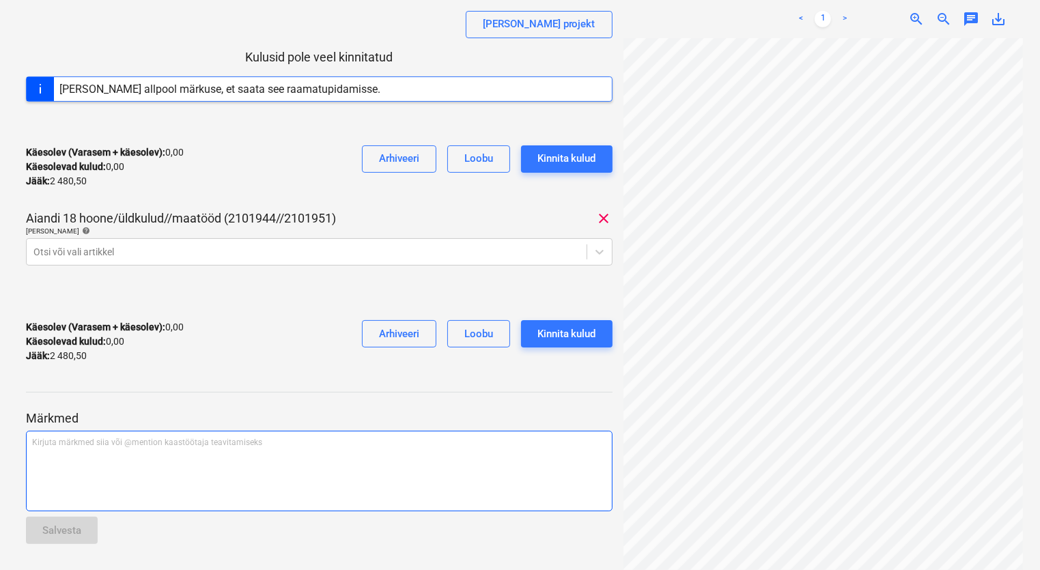
click at [137, 470] on div "Kirjuta märkmed siia või @mention kaastöötaja teavitamiseks ﻿" at bounding box center [319, 471] width 586 height 81
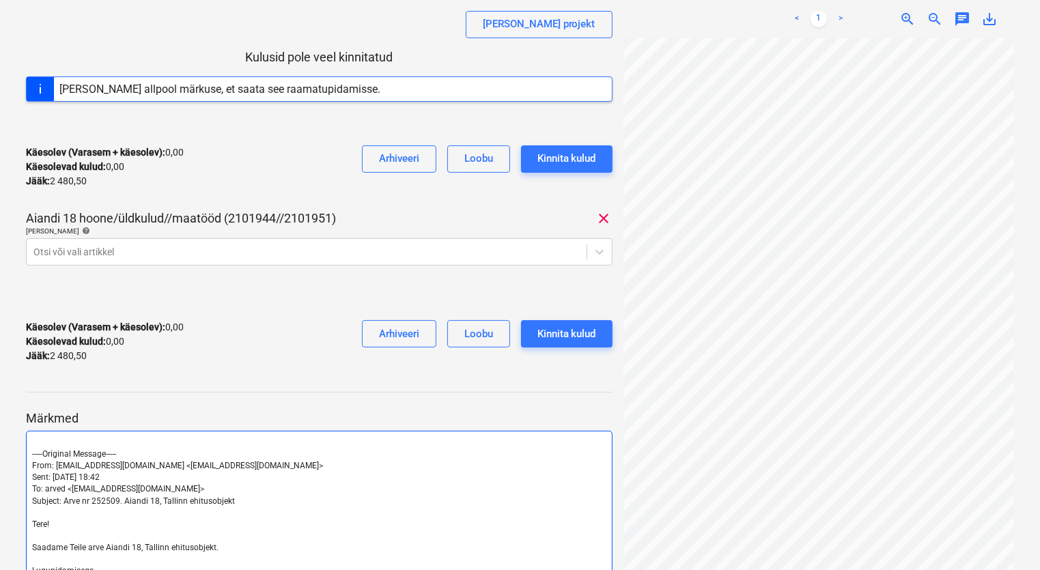
scroll to position [322, 0]
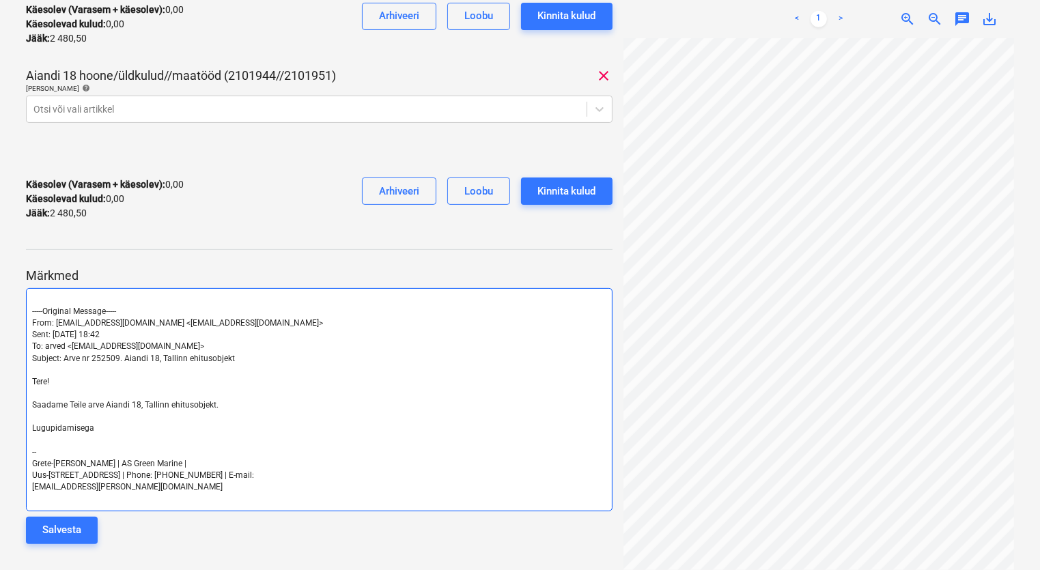
click at [30, 307] on div "﻿ -----Original Message----- From: [EMAIL_ADDRESS][DOMAIN_NAME] <[EMAIL_ADDRESS…" at bounding box center [319, 399] width 586 height 223
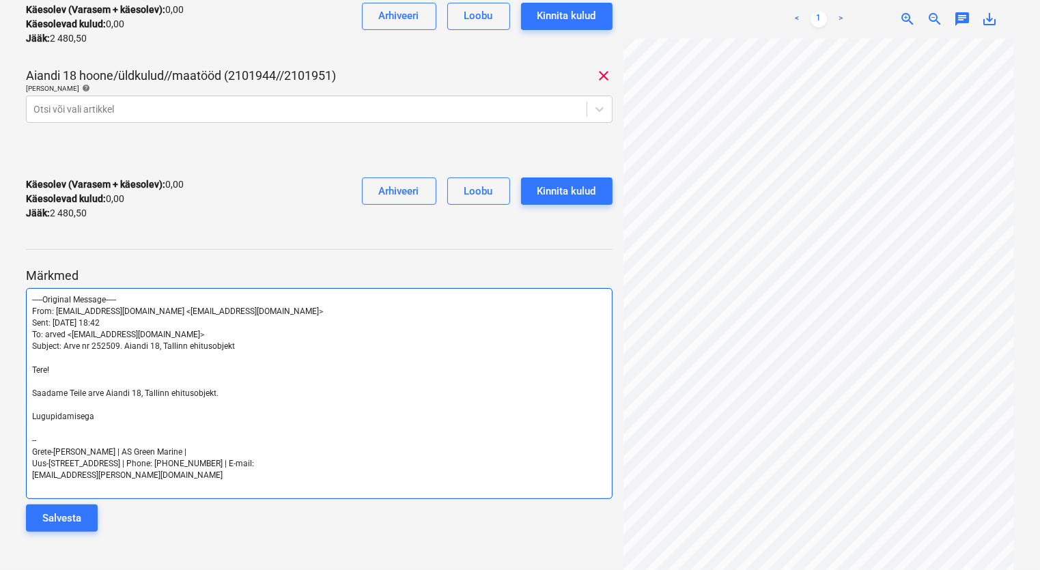
scroll to position [310, 0]
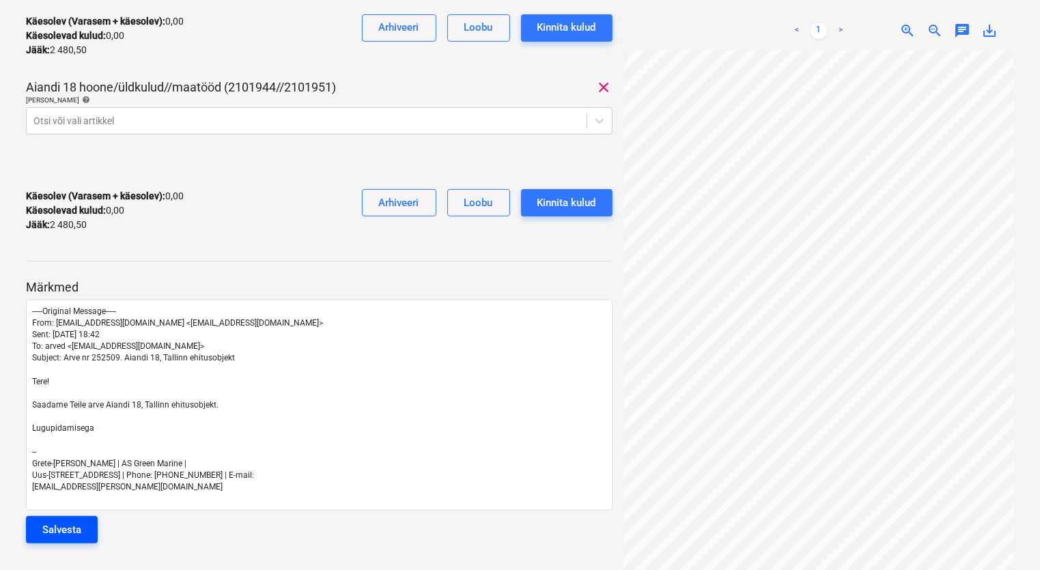
click at [74, 530] on div "Salvesta" at bounding box center [61, 530] width 39 height 18
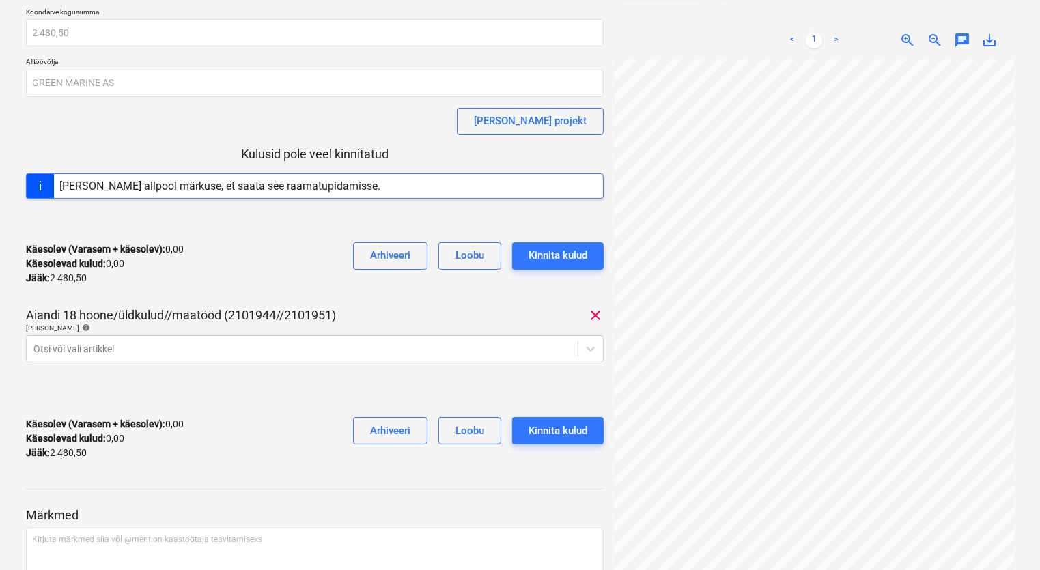
scroll to position [0, 0]
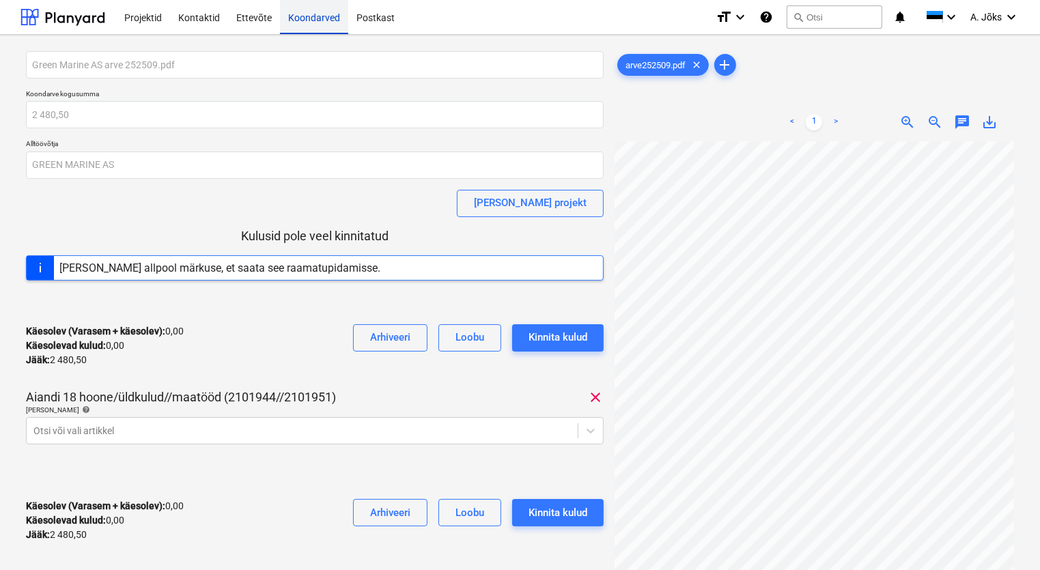
click at [300, 14] on div "Koondarved" at bounding box center [314, 16] width 68 height 35
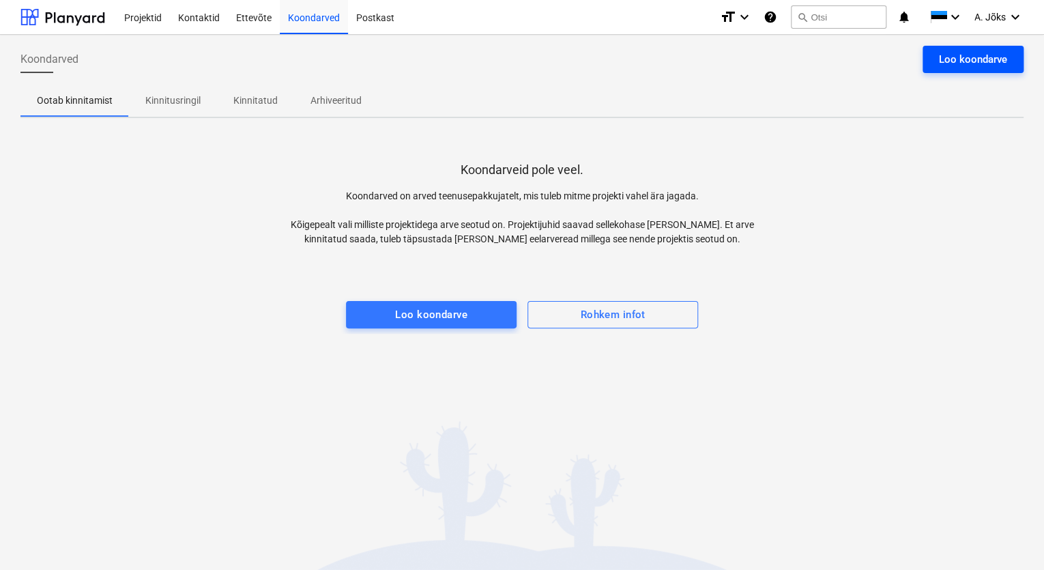
click at [984, 65] on div "Loo koondarve" at bounding box center [973, 60] width 68 height 18
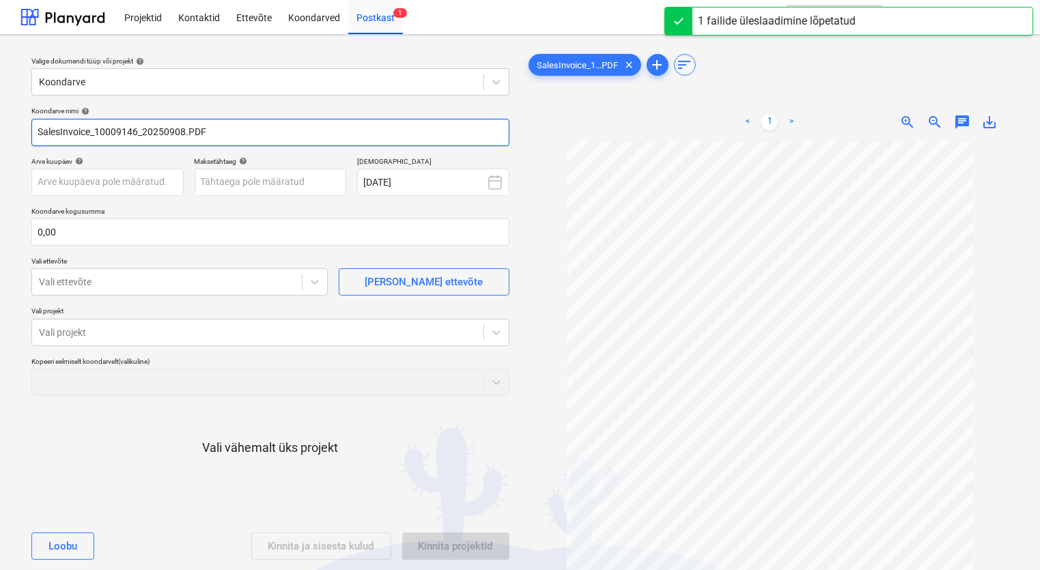
drag, startPoint x: 97, startPoint y: 131, endPoint x: -22, endPoint y: 120, distance: 119.3
click at [0, 120] on html "Projektid Kontaktid Ettevõte Koondarved Postkast 1 format_size keyboard_arrow_d…" at bounding box center [520, 285] width 1040 height 570
paste input "Blåkläder Workwear Center OÜ"
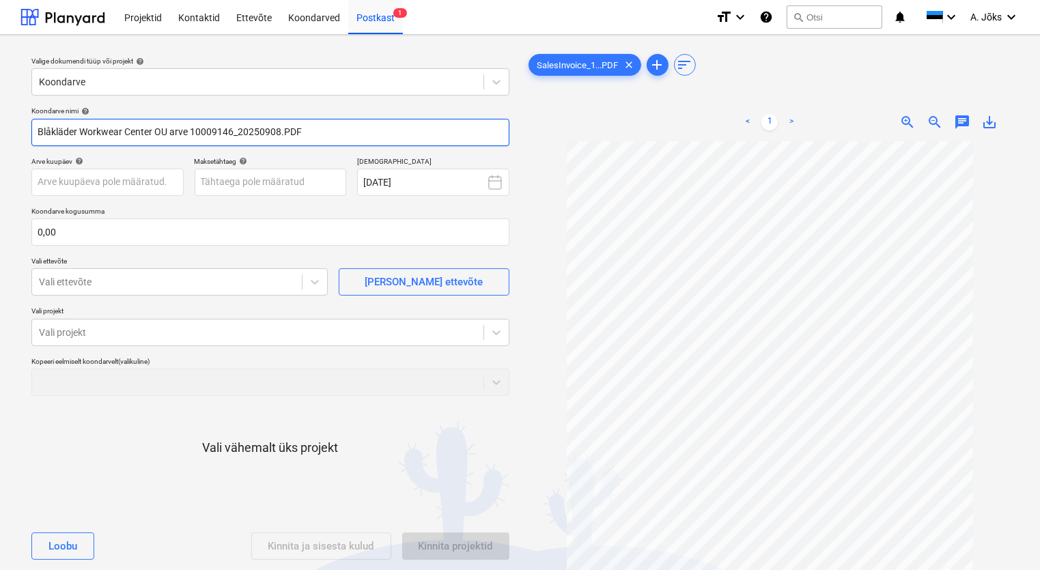
click at [278, 129] on input "Blåkläder Workwear Center OU arve 10009146_20250908.PDF" at bounding box center [270, 132] width 478 height 27
type input "Blåkläder Workwear Center OU arve 10009146.PDF"
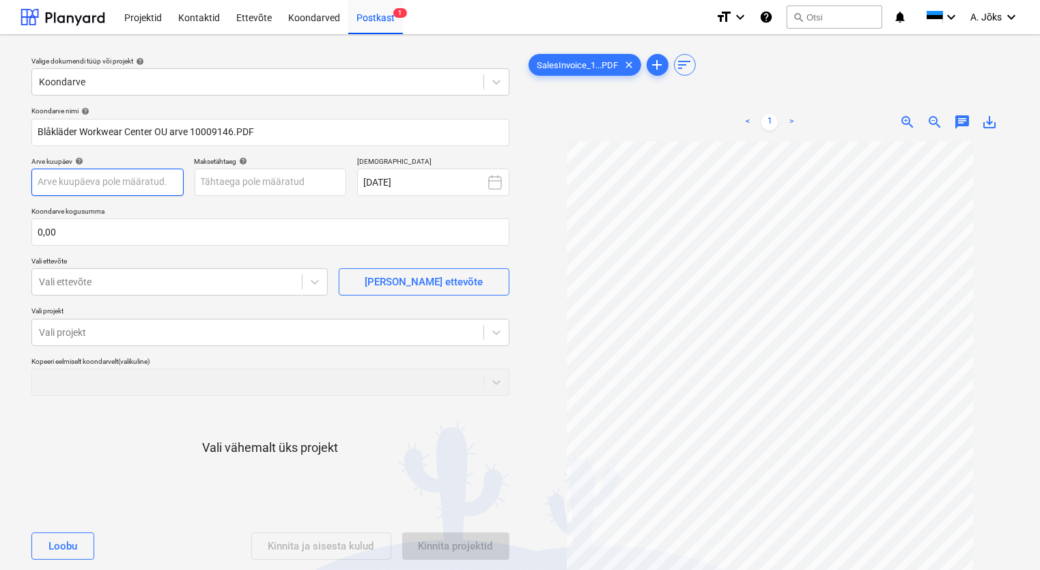
click at [144, 182] on body "Projektid Kontaktid Ettevõte Koondarved Postkast 1 format_size keyboard_arrow_d…" at bounding box center [520, 285] width 1040 height 570
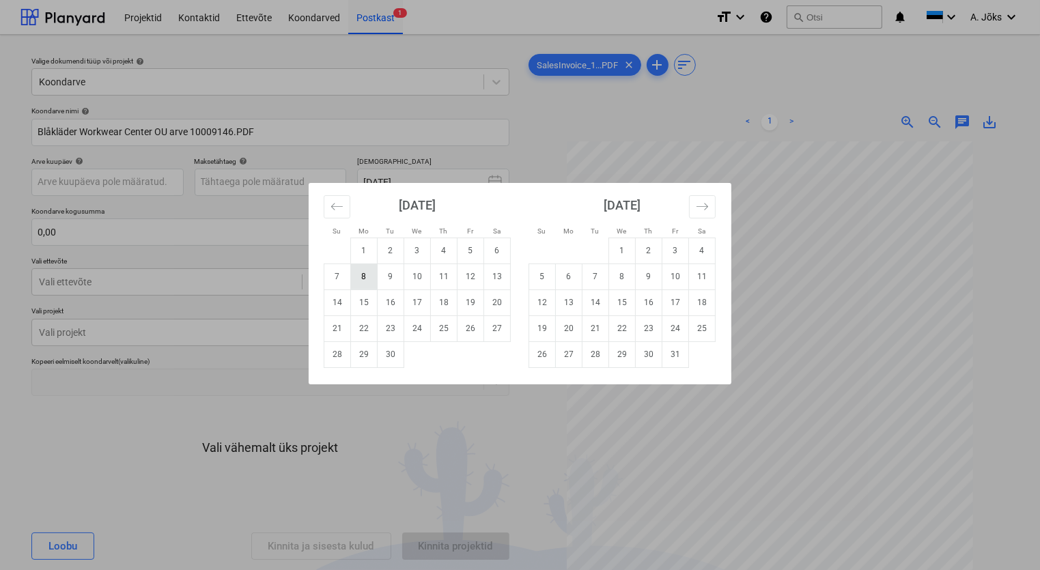
click at [365, 275] on td "8" at bounding box center [364, 276] width 27 height 26
type input "[DATE]"
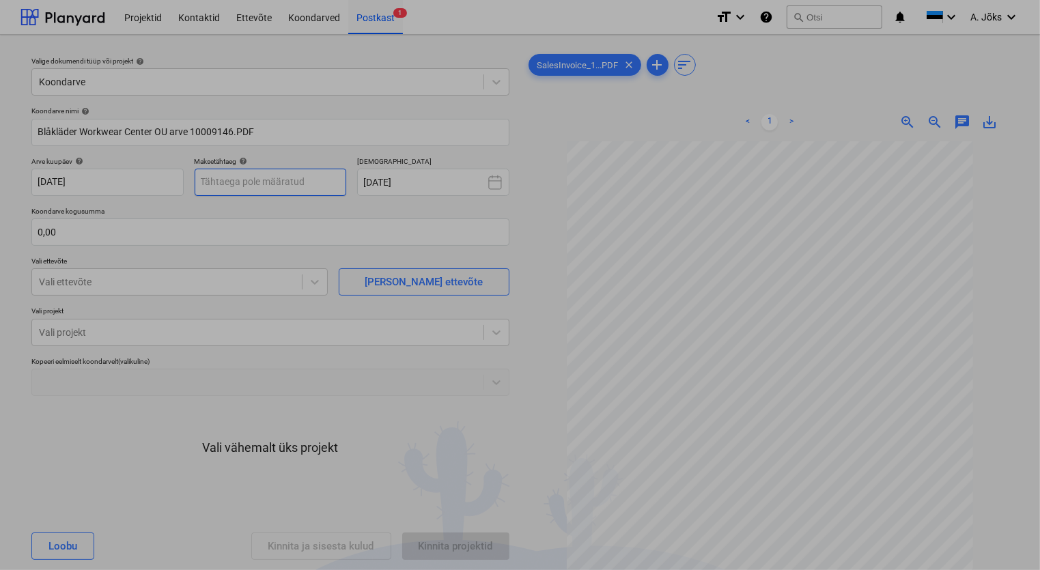
click at [304, 184] on body "Projektid Kontaktid Ettevõte Koondarved Postkast 1 format_size keyboard_arrow_d…" at bounding box center [520, 285] width 1040 height 570
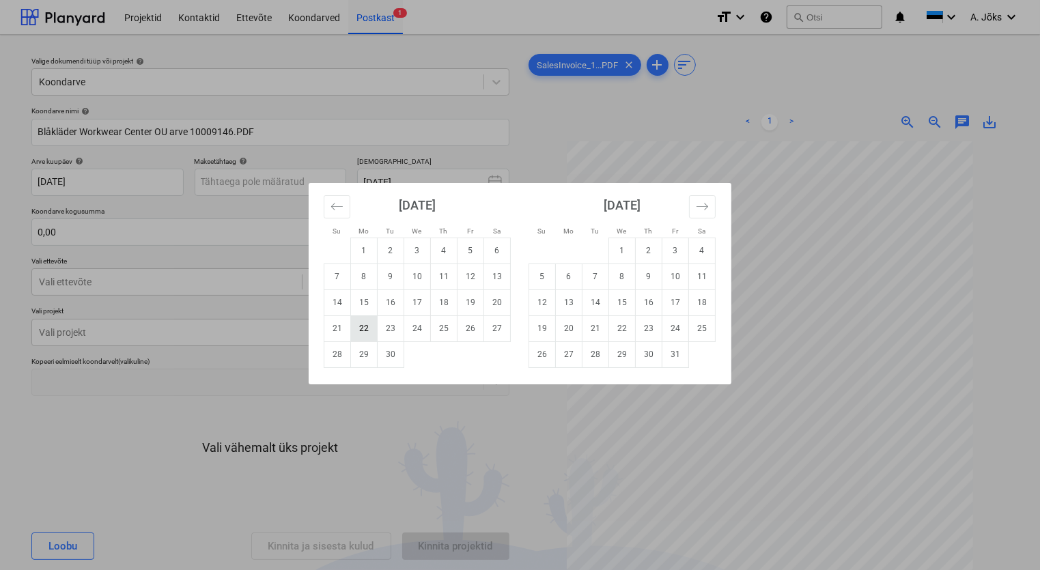
click at [362, 330] on td "22" at bounding box center [364, 328] width 27 height 26
type input "[DATE]"
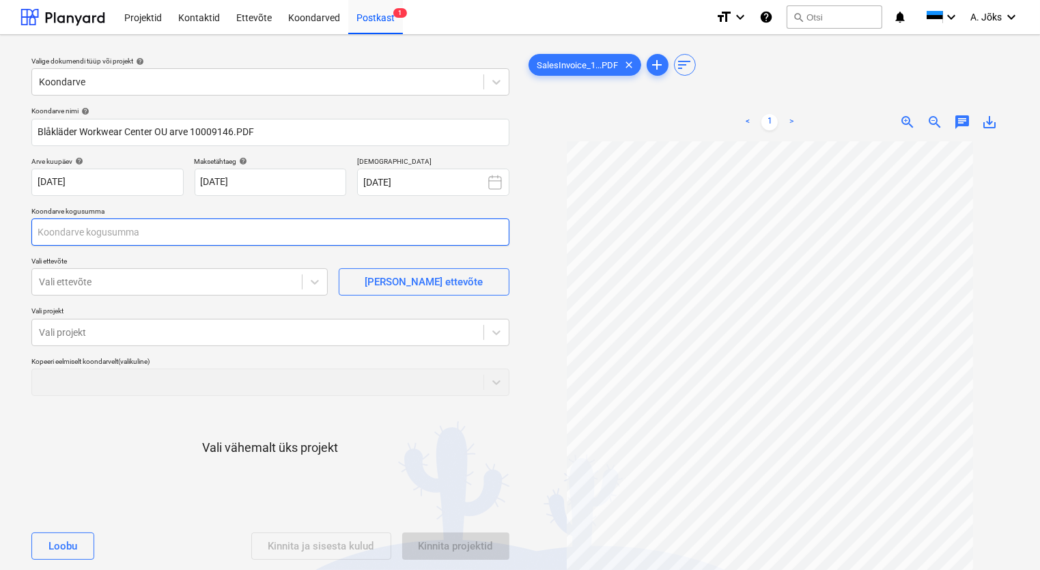
click at [194, 232] on input "text" at bounding box center [270, 231] width 478 height 27
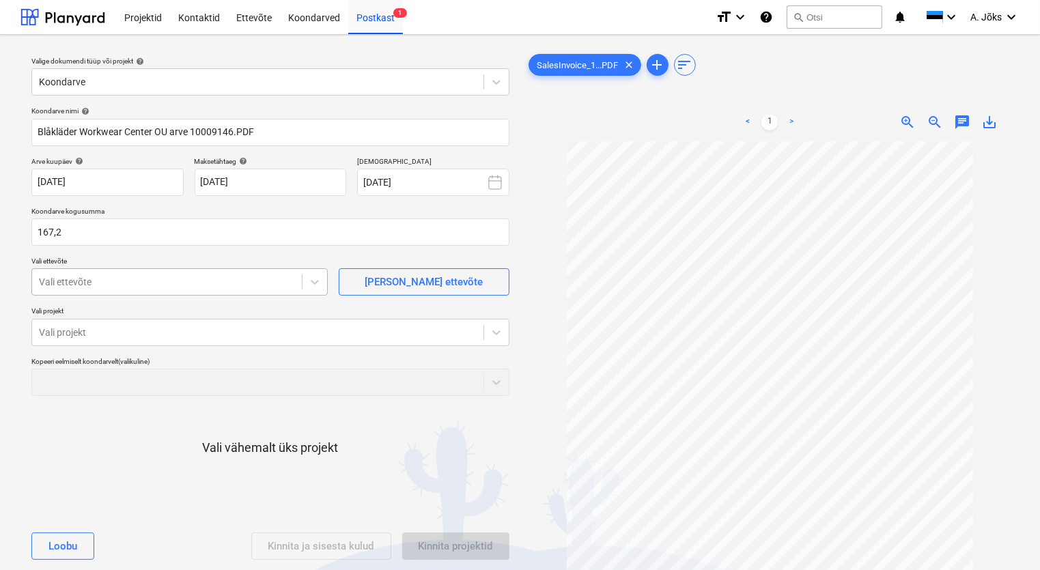
type input "167,20"
click at [206, 288] on div at bounding box center [167, 282] width 256 height 14
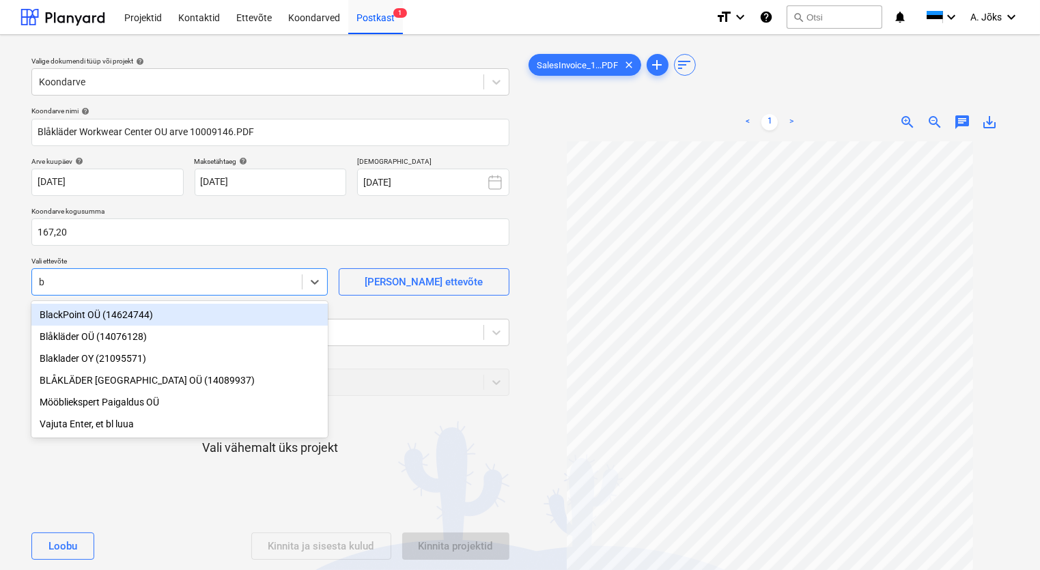
type input "bl"
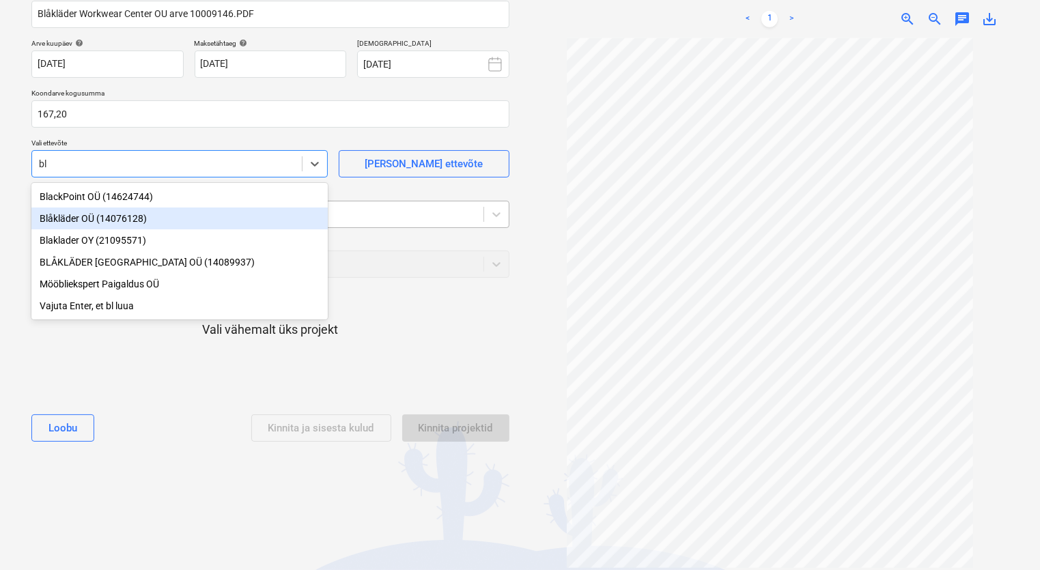
scroll to position [119, 0]
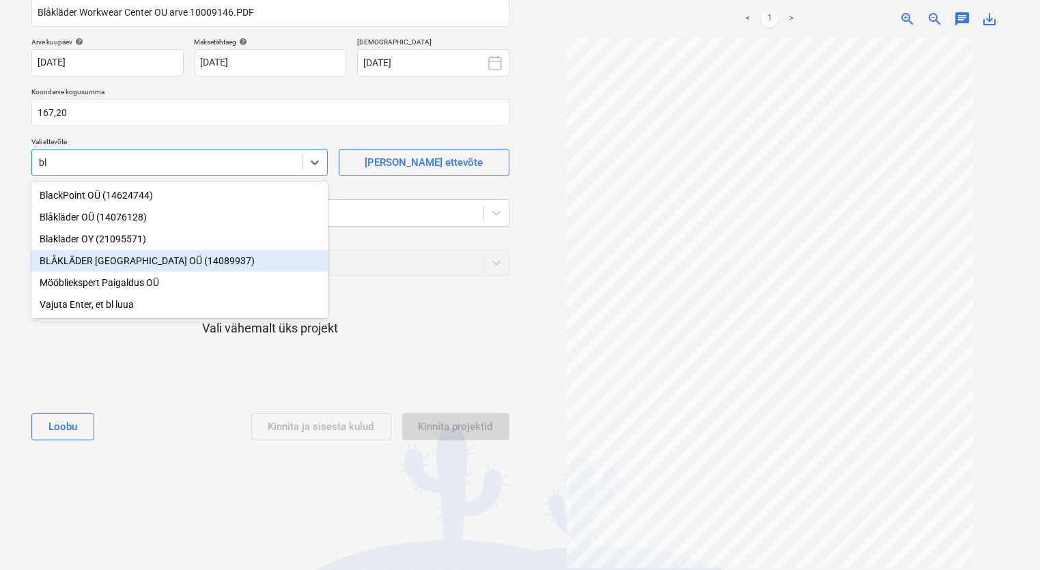
click at [205, 262] on div "BLÅKLÄDER [GEOGRAPHIC_DATA] OÜ (14089937)" at bounding box center [179, 261] width 296 height 22
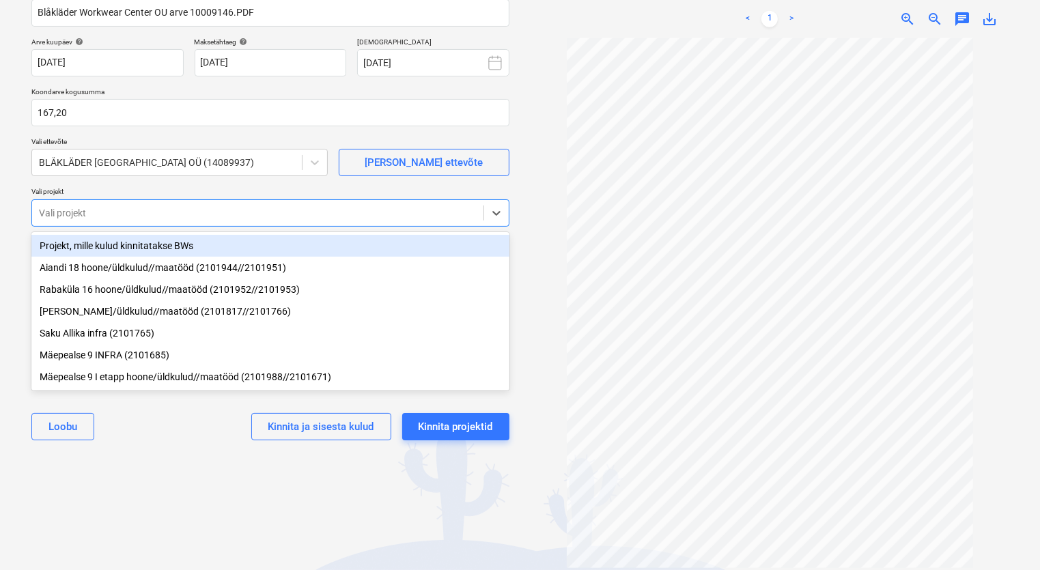
click at [106, 212] on div at bounding box center [258, 213] width 438 height 14
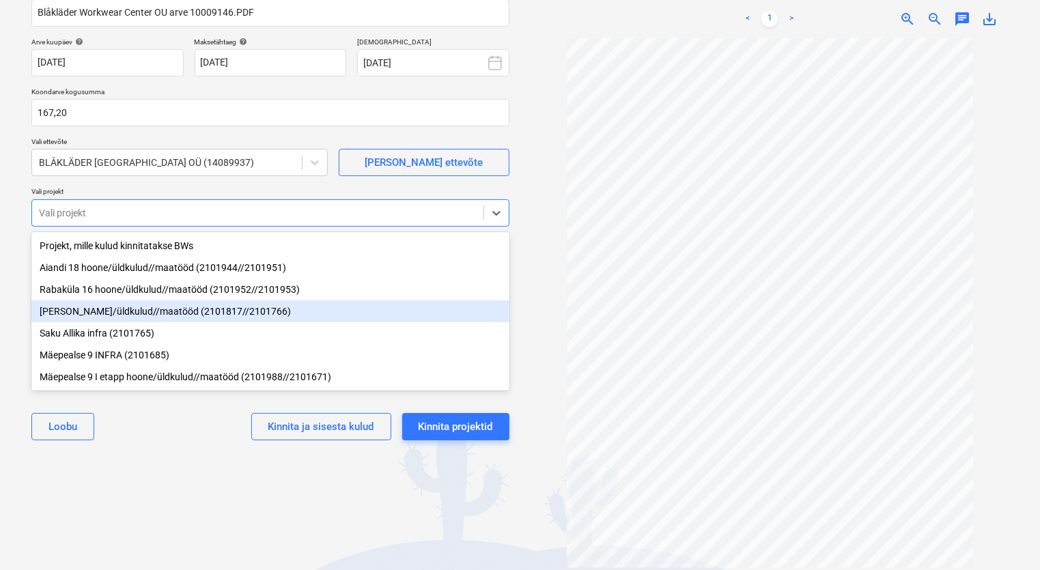
click at [124, 313] on div "[PERSON_NAME]/üldkulud//maatööd (2101817//2101766)" at bounding box center [270, 311] width 478 height 22
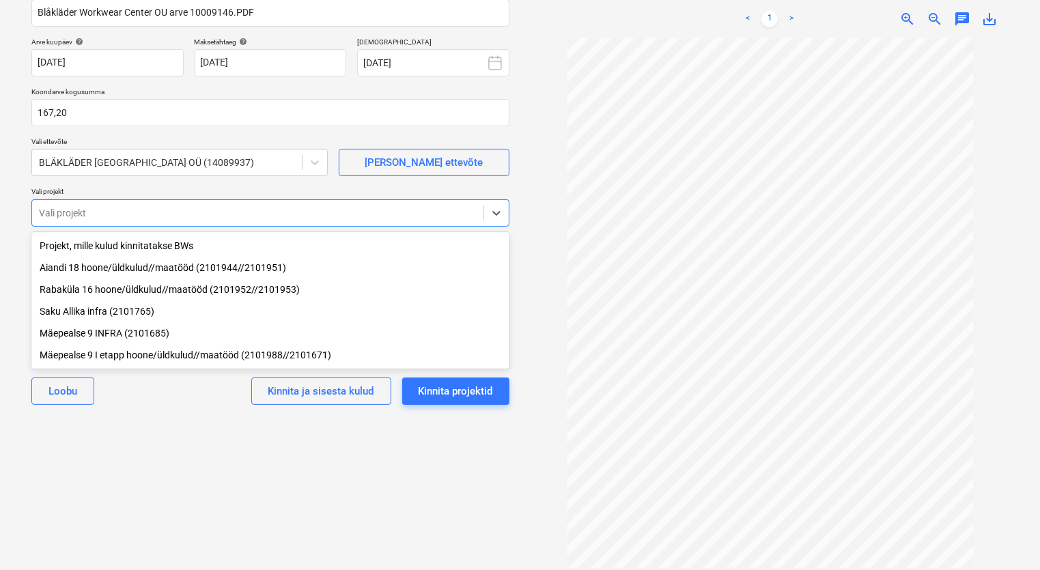
click at [156, 446] on div "Valige dokumendi tüüp või projekt help Koondarve Koondarve nimi help Blåkläder …" at bounding box center [270, 242] width 500 height 633
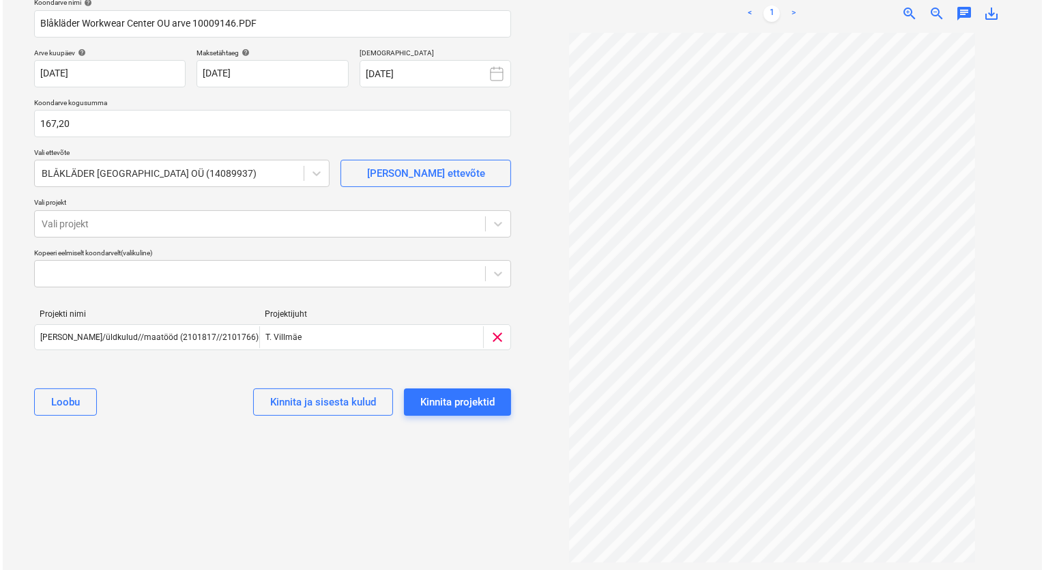
scroll to position [119, 0]
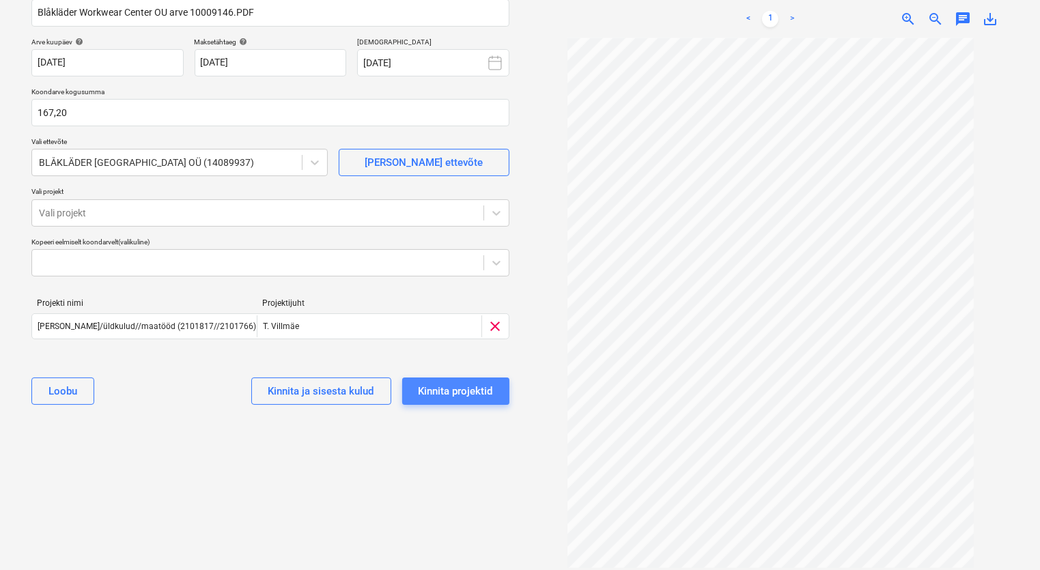
click at [446, 388] on div "Kinnita projektid" at bounding box center [455, 391] width 74 height 18
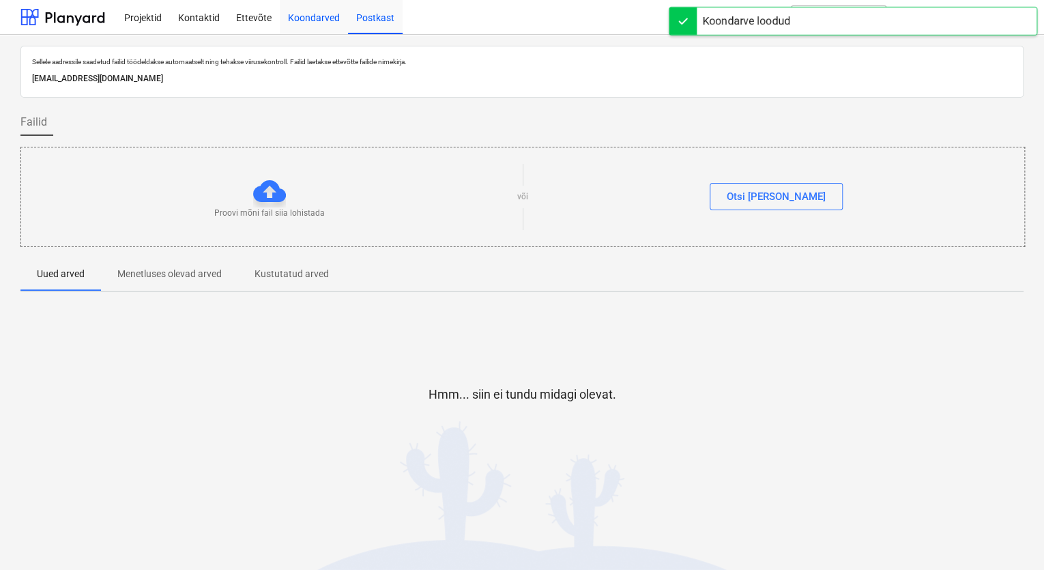
click at [325, 19] on div "Koondarved" at bounding box center [314, 16] width 68 height 35
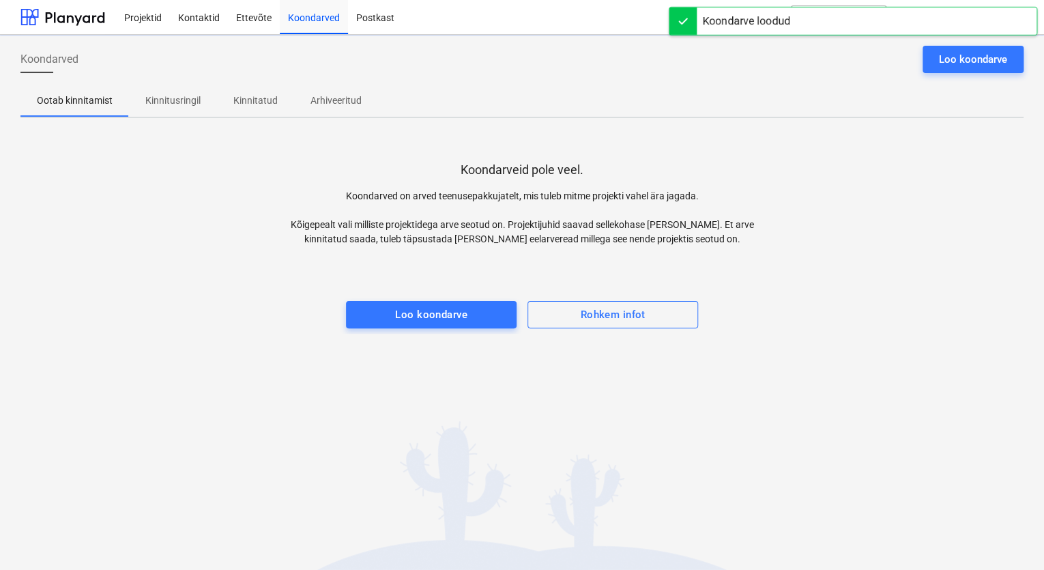
click at [165, 100] on p "Kinnitusringil" at bounding box center [172, 101] width 55 height 14
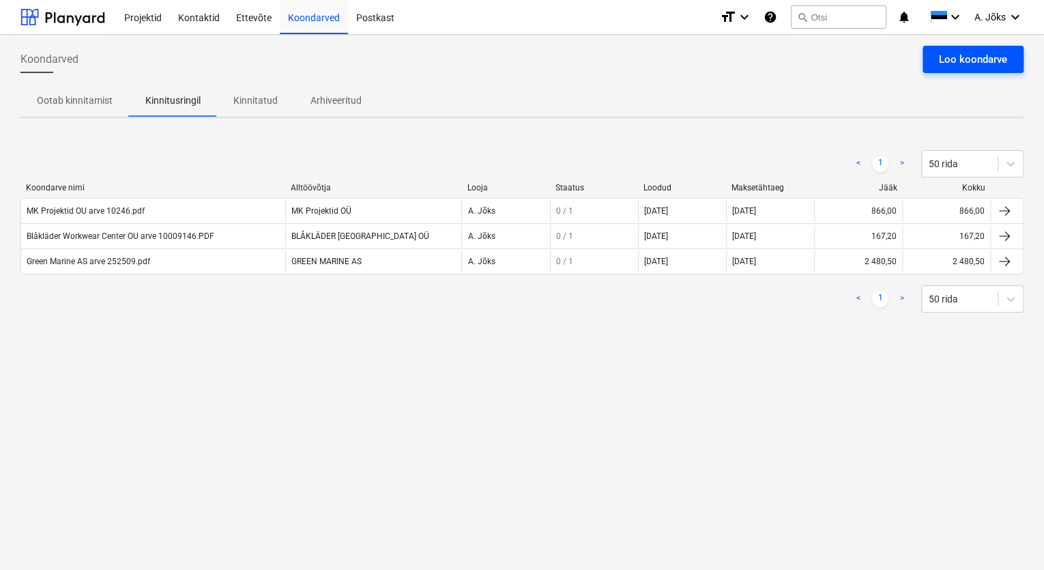
click at [962, 63] on div "Loo koondarve" at bounding box center [973, 60] width 68 height 18
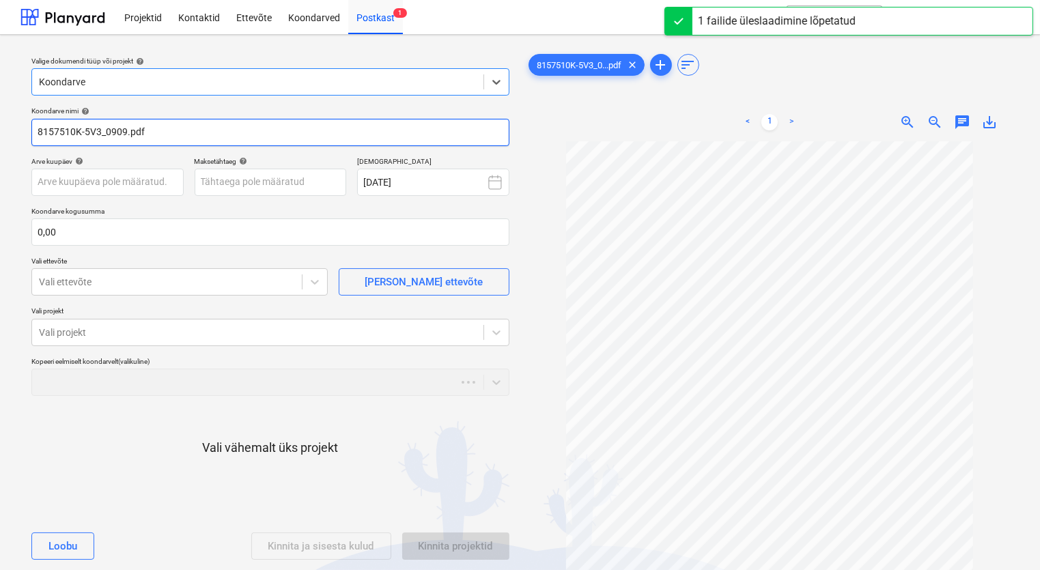
click at [35, 132] on input "8157510K-5V3_0909.pdf" at bounding box center [270, 132] width 478 height 27
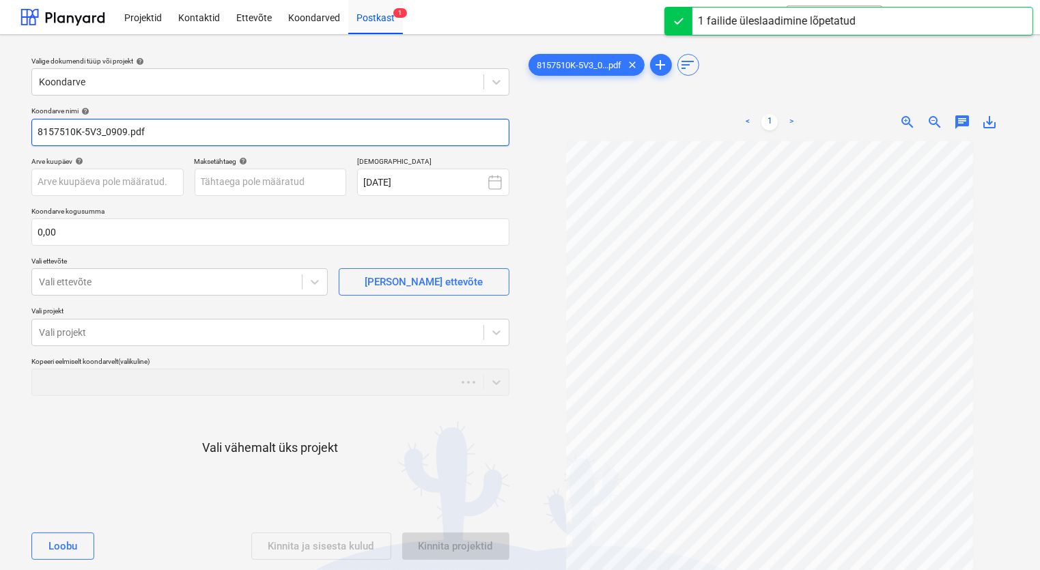
paste input "[PERSON_NAME] Bilder OÜ"
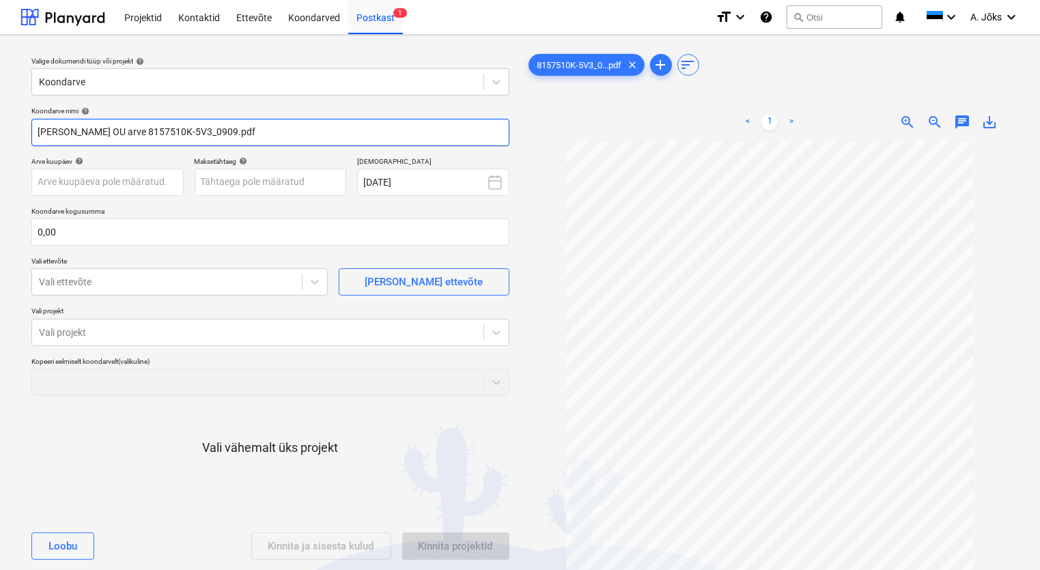
click at [208, 133] on input "[PERSON_NAME] OU arve 8157510K-5V3_0909.pdf" at bounding box center [270, 132] width 478 height 27
type input "[PERSON_NAME] OU arve 8157510K-5V3.pdf"
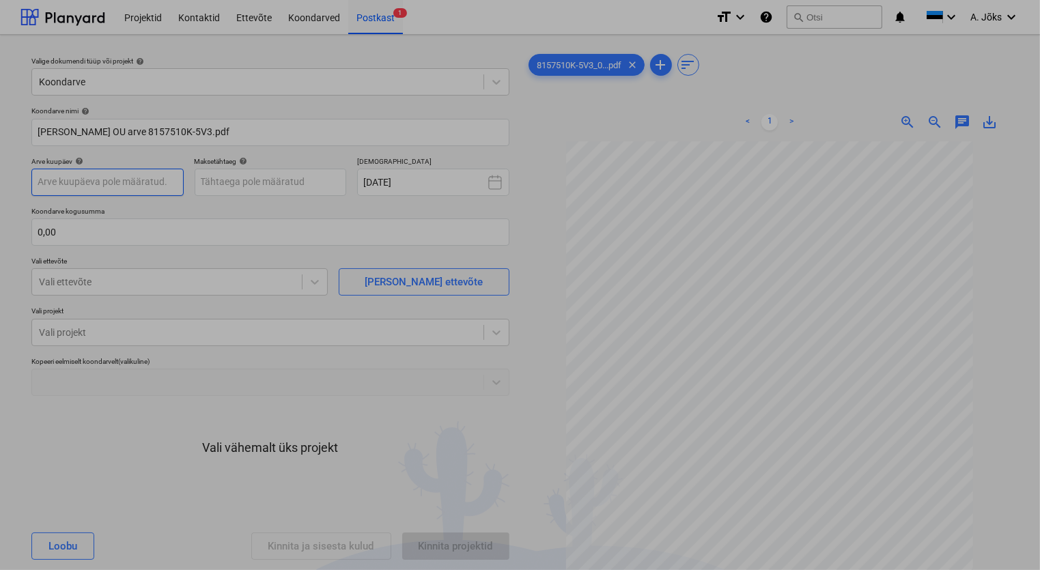
click at [156, 182] on body "Projektid Kontaktid Ettevõte Koondarved Postkast 1 format_size keyboard_arrow_d…" at bounding box center [520, 285] width 1040 height 570
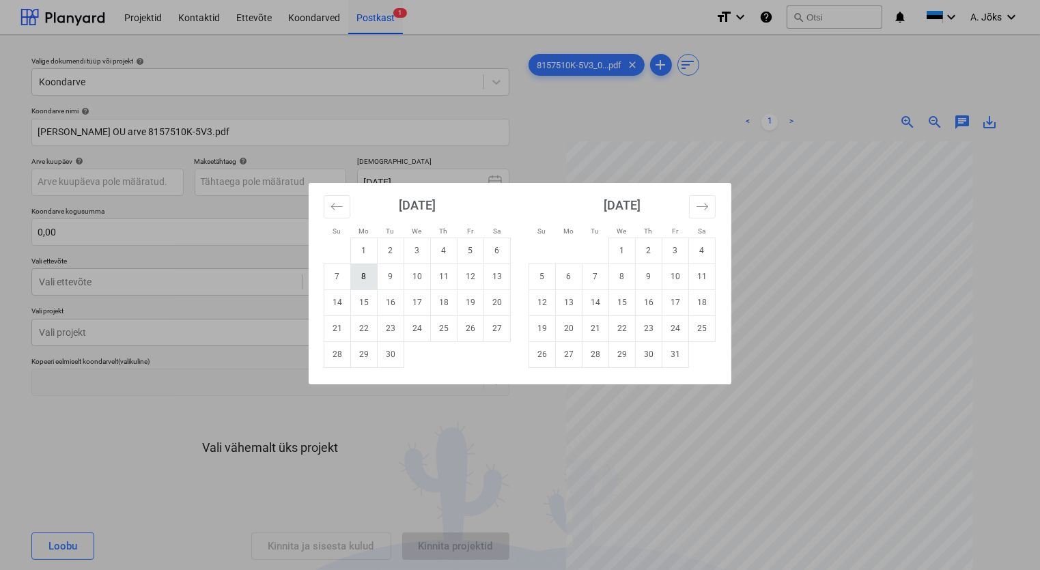
click at [369, 276] on td "8" at bounding box center [364, 276] width 27 height 26
type input "[DATE]"
click at [328, 183] on body "Projektid Kontaktid Ettevõte Koondarved Postkast 1 format_size keyboard_arrow_d…" at bounding box center [520, 285] width 1040 height 570
click at [628, 279] on td "8" at bounding box center [622, 276] width 27 height 26
type input "[DATE]"
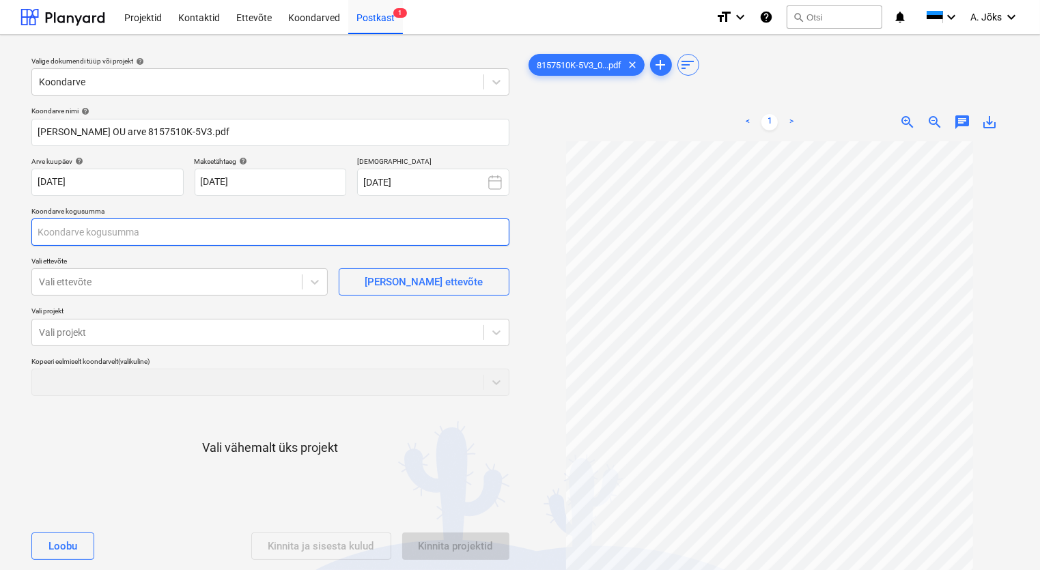
click at [112, 235] on input "text" at bounding box center [270, 231] width 478 height 27
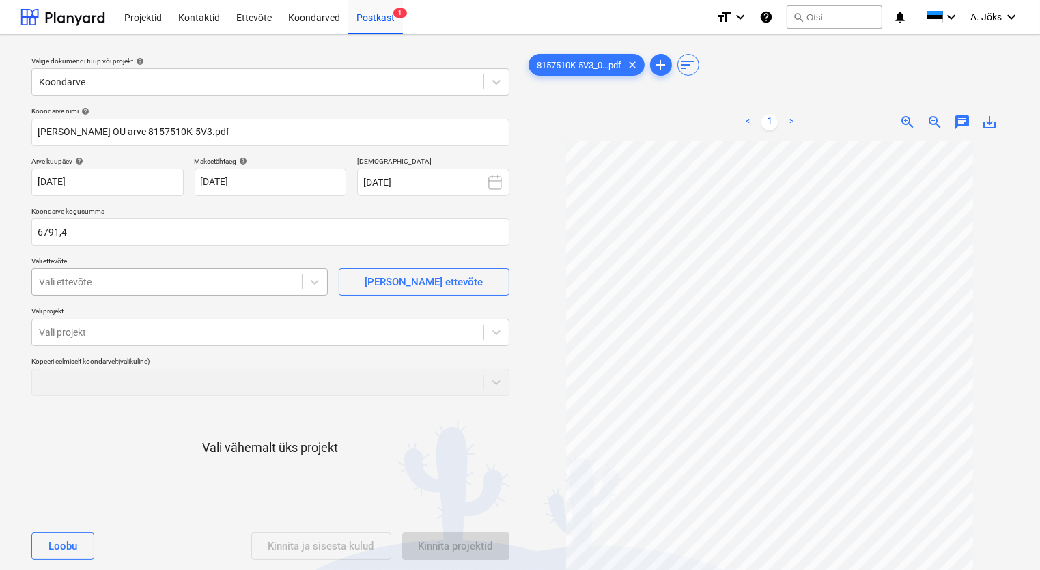
type input "6 791,40"
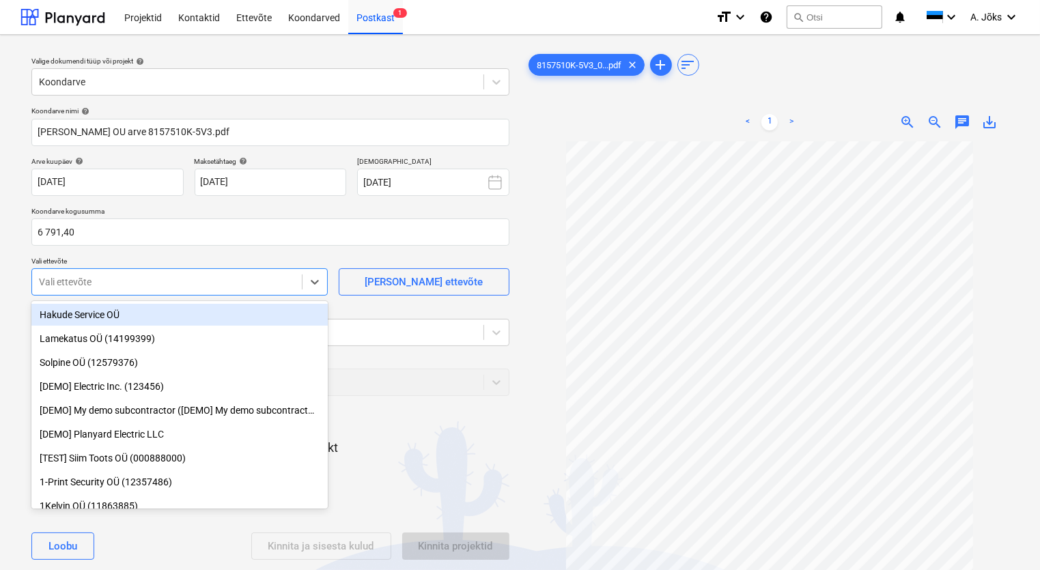
click at [105, 282] on div at bounding box center [167, 282] width 256 height 14
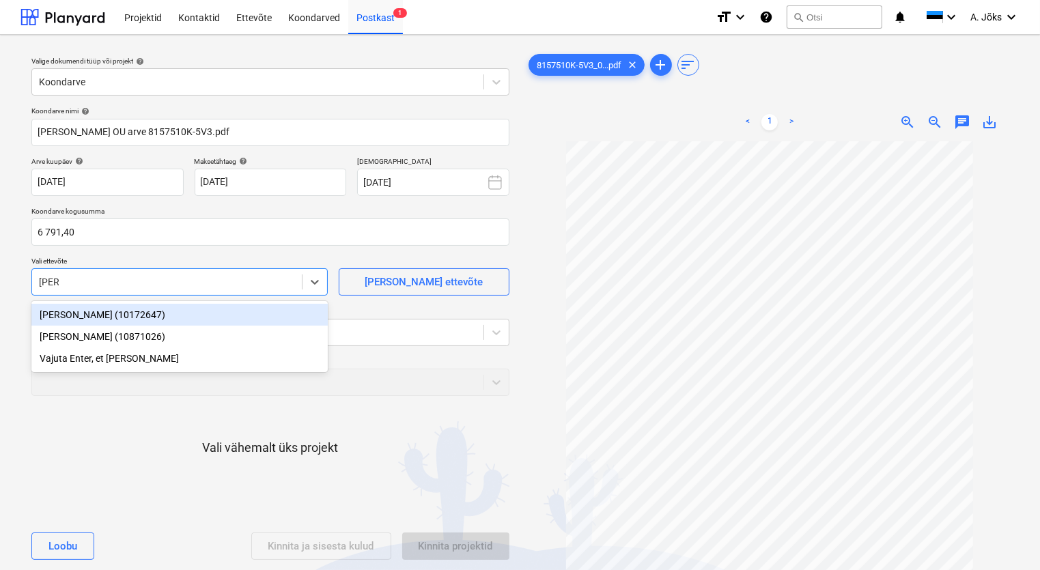
type input "[PERSON_NAME]"
click at [104, 316] on div "[PERSON_NAME] (10172647)" at bounding box center [179, 315] width 296 height 22
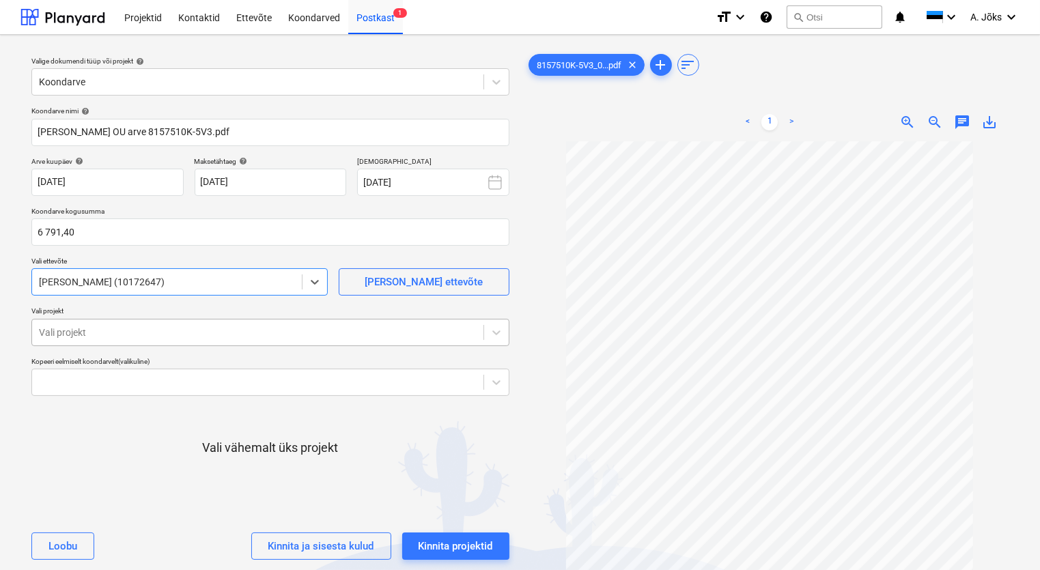
click at [103, 328] on div at bounding box center [258, 333] width 438 height 14
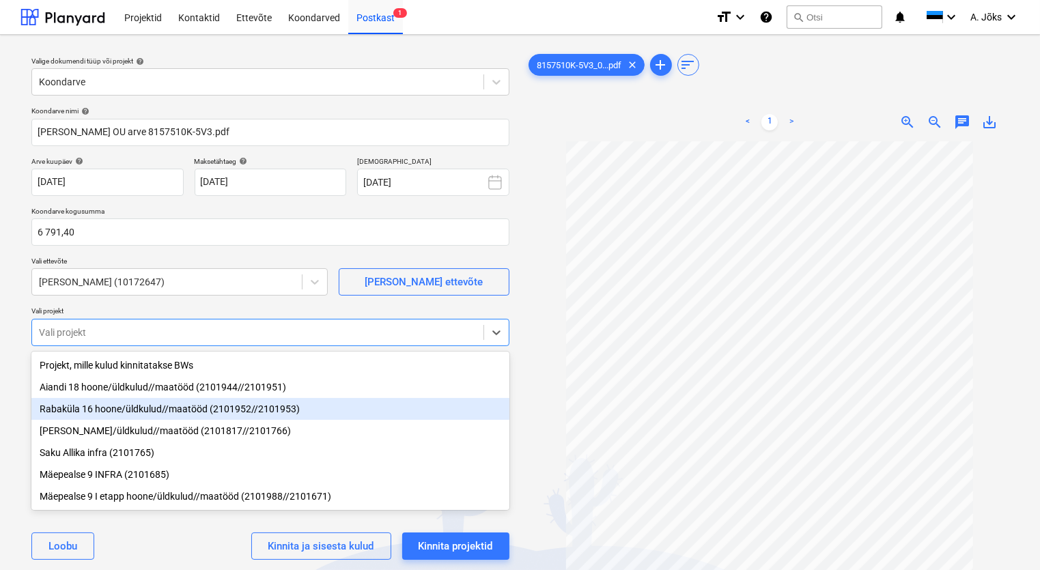
click at [175, 411] on div "Rabaküla 16 hoone/üldkulud//maatööd (2101952//2101953)" at bounding box center [270, 409] width 478 height 22
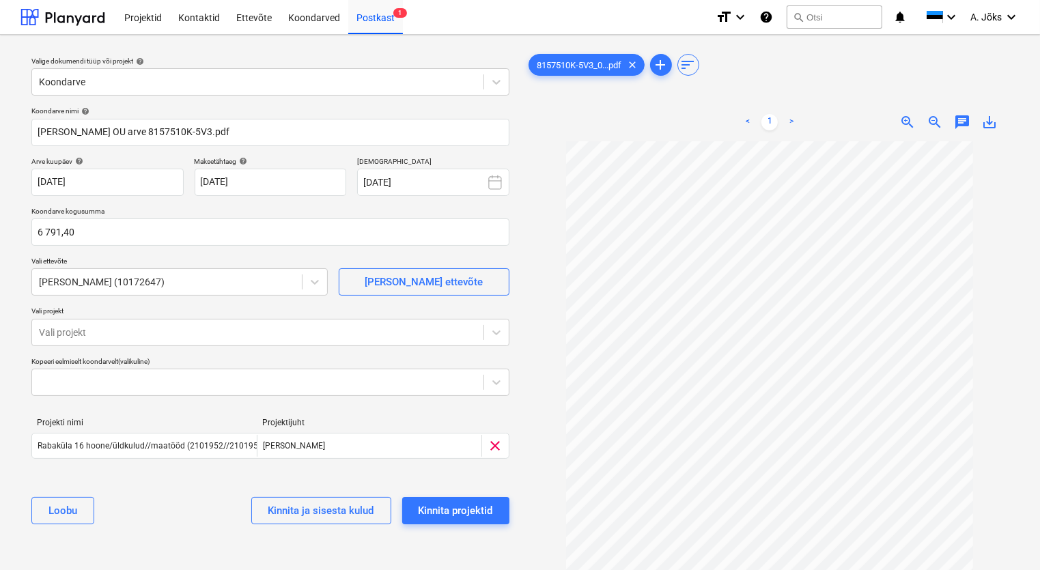
click at [171, 541] on div "Valige dokumendi tüüp või projekt help Koondarve Koondarve nimi help [PERSON_NA…" at bounding box center [270, 362] width 500 height 633
click at [466, 506] on div "Kinnita projektid" at bounding box center [455, 511] width 74 height 18
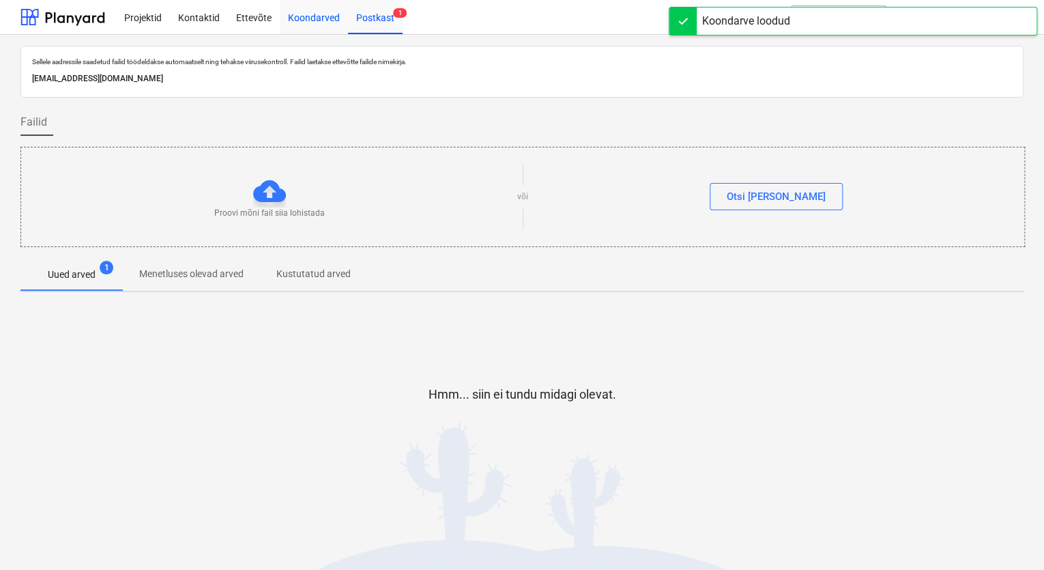
click at [302, 16] on div "Koondarved" at bounding box center [314, 16] width 68 height 35
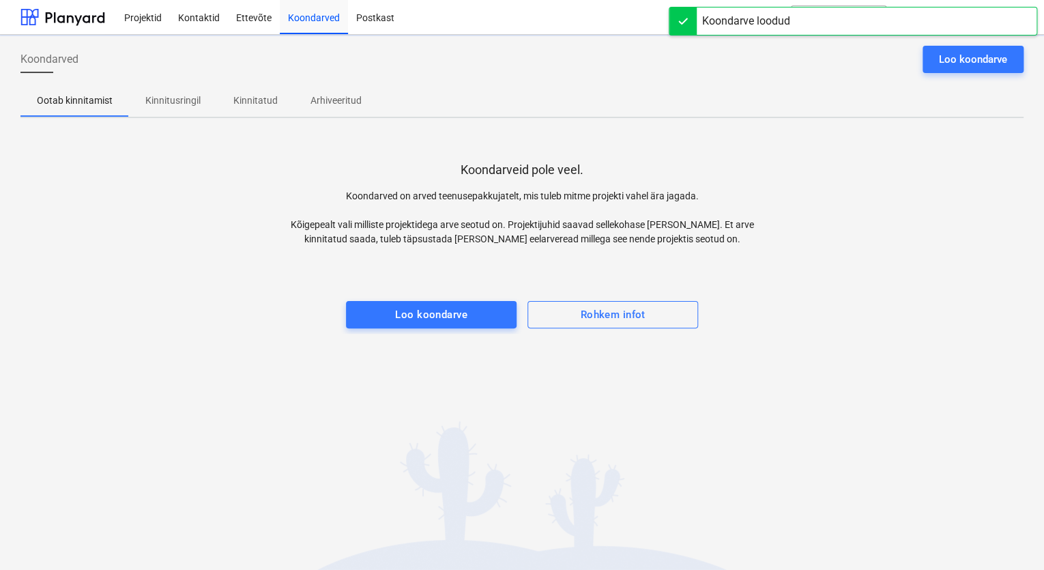
click at [175, 94] on p "Kinnitusringil" at bounding box center [172, 101] width 55 height 14
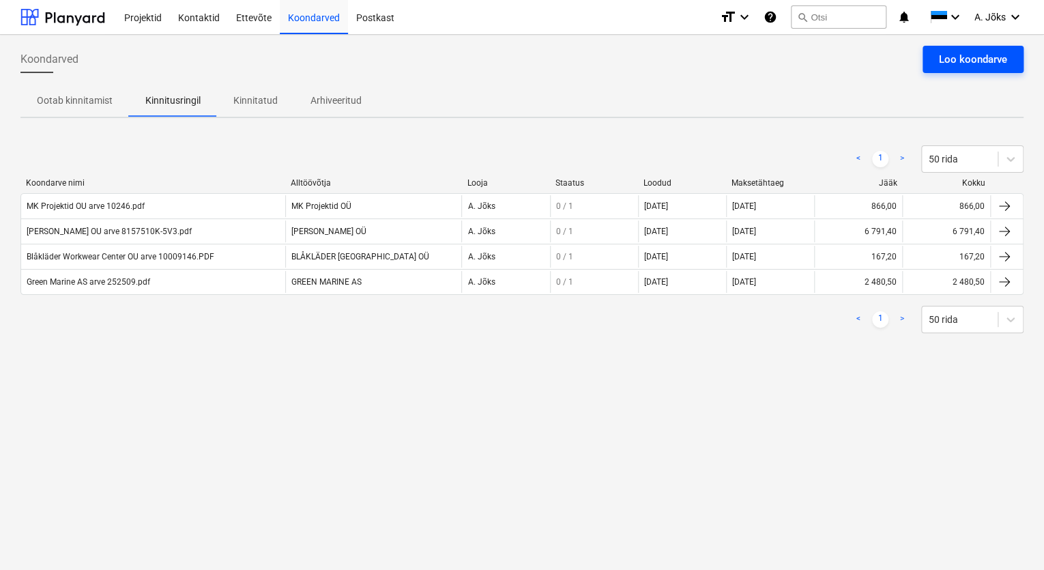
click at [964, 58] on div "Loo koondarve" at bounding box center [973, 60] width 68 height 18
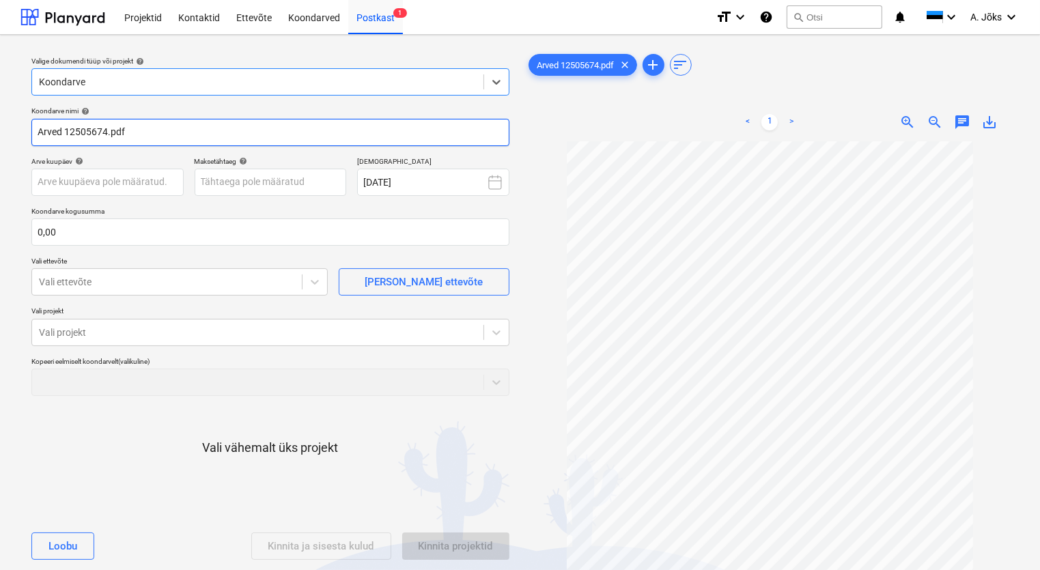
click at [61, 134] on input "Arved 12505674.pdf" at bounding box center [270, 132] width 478 height 27
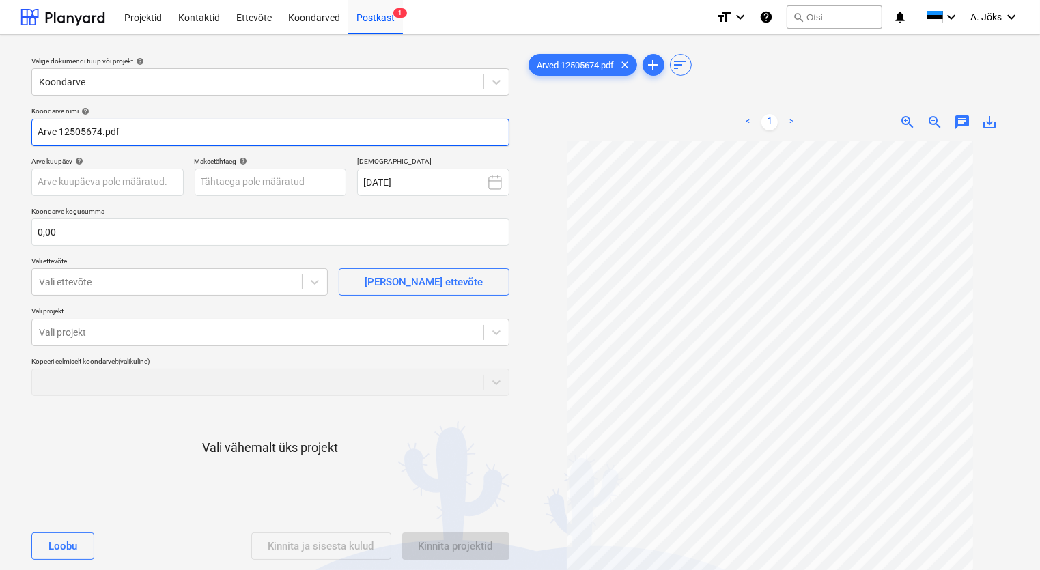
click at [44, 132] on input "Arve 12505674.pdf" at bounding box center [270, 132] width 478 height 27
paste input "Lipuvabrik OÜ"
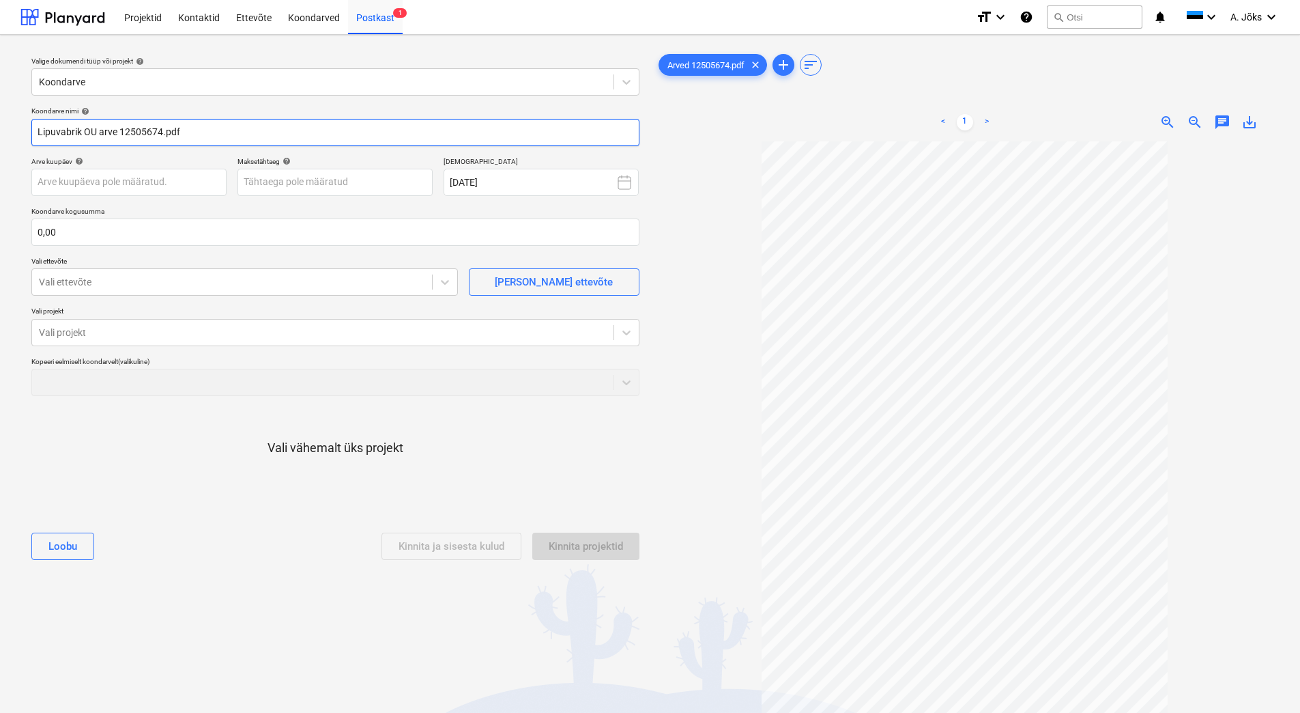
type input "Lipuvabrik OU arve 12505674.pdf"
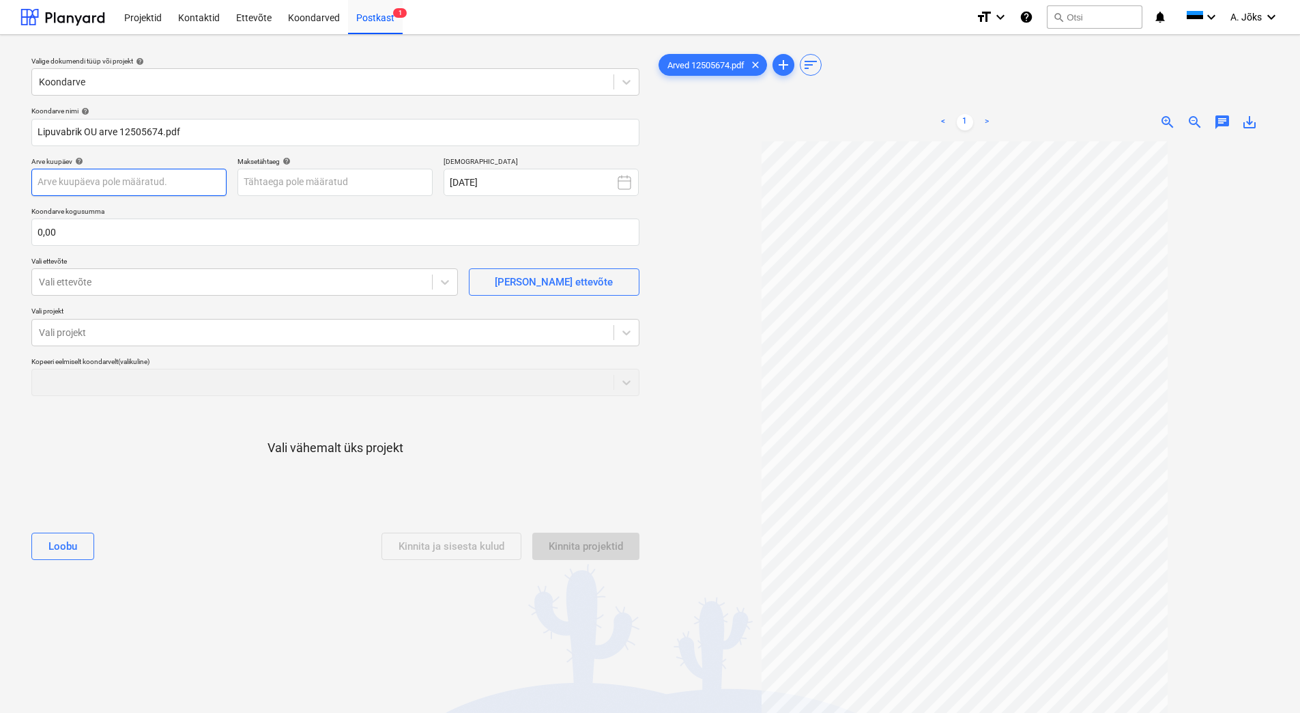
click at [100, 185] on body "Projektid Kontaktid Ettevõte Koondarved Postkast 1 format_size keyboard_arrow_d…" at bounding box center [650, 356] width 1300 height 713
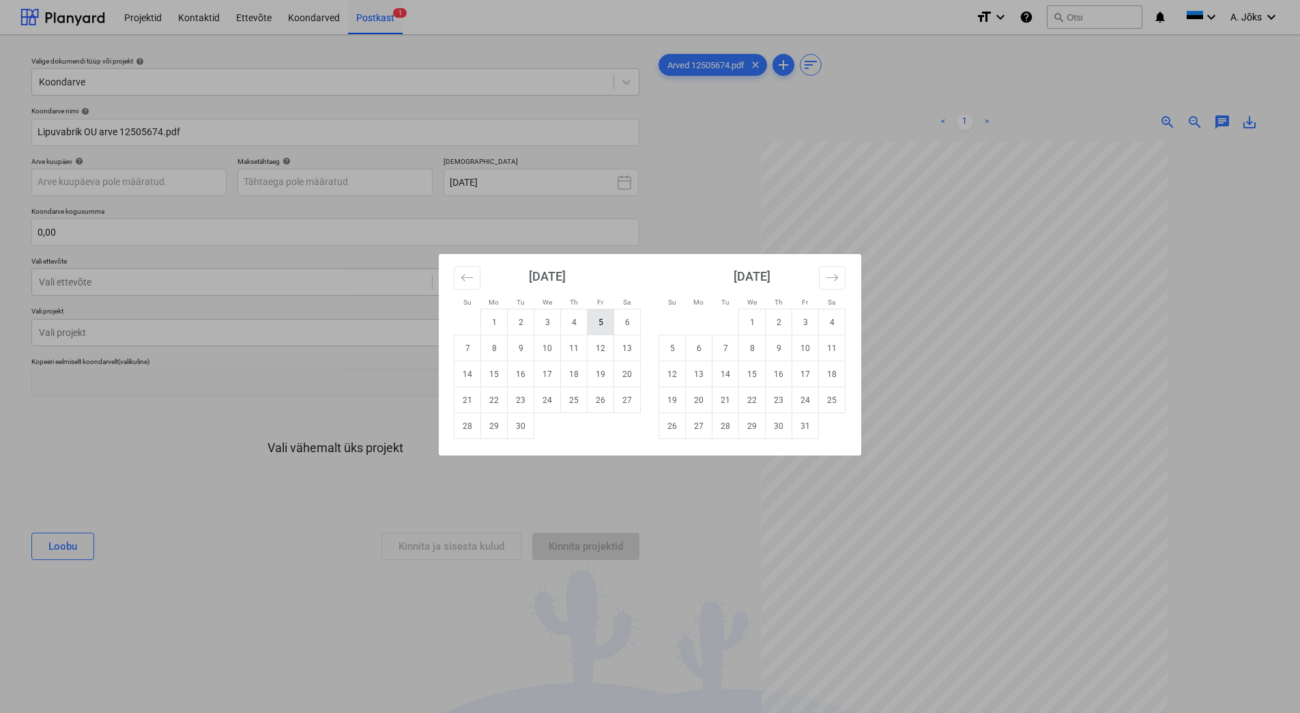
click at [605, 324] on td "5" at bounding box center [601, 322] width 27 height 26
type input "[DATE]"
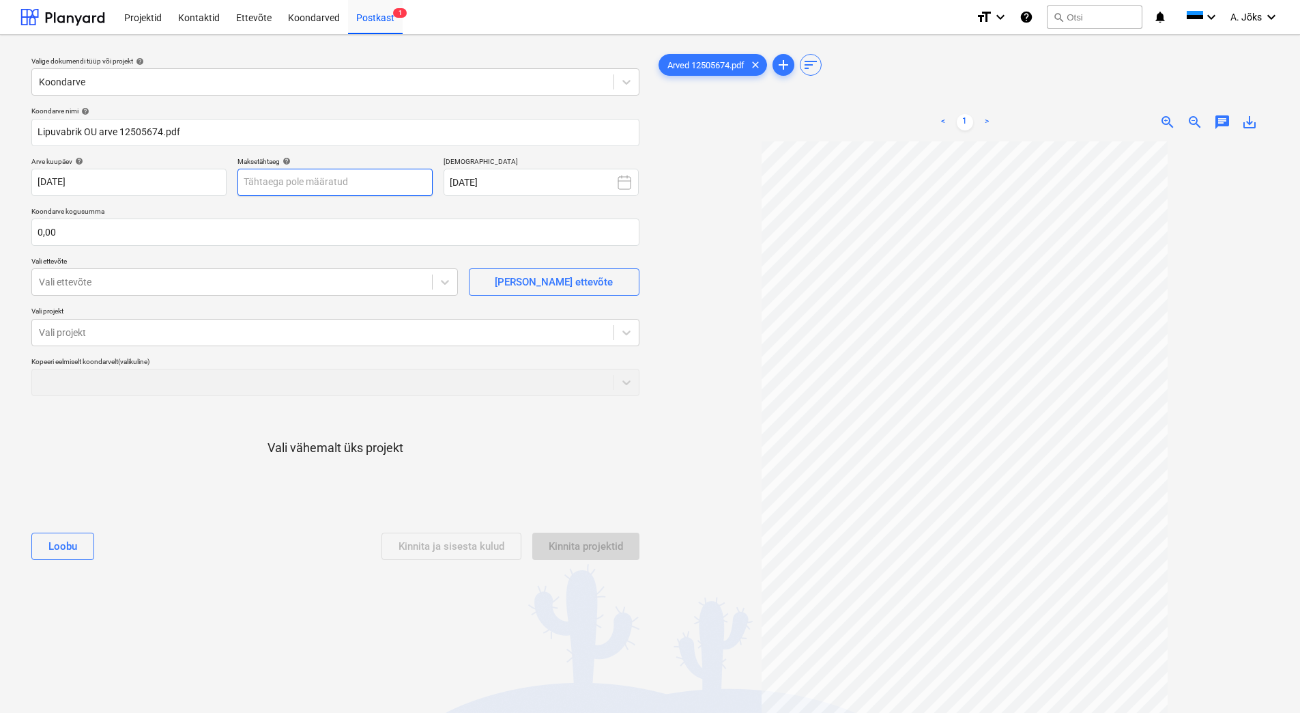
click at [350, 176] on body "Projektid Kontaktid Ettevõte Koondarved Postkast 1 format_size keyboard_arrow_d…" at bounding box center [650, 356] width 1300 height 713
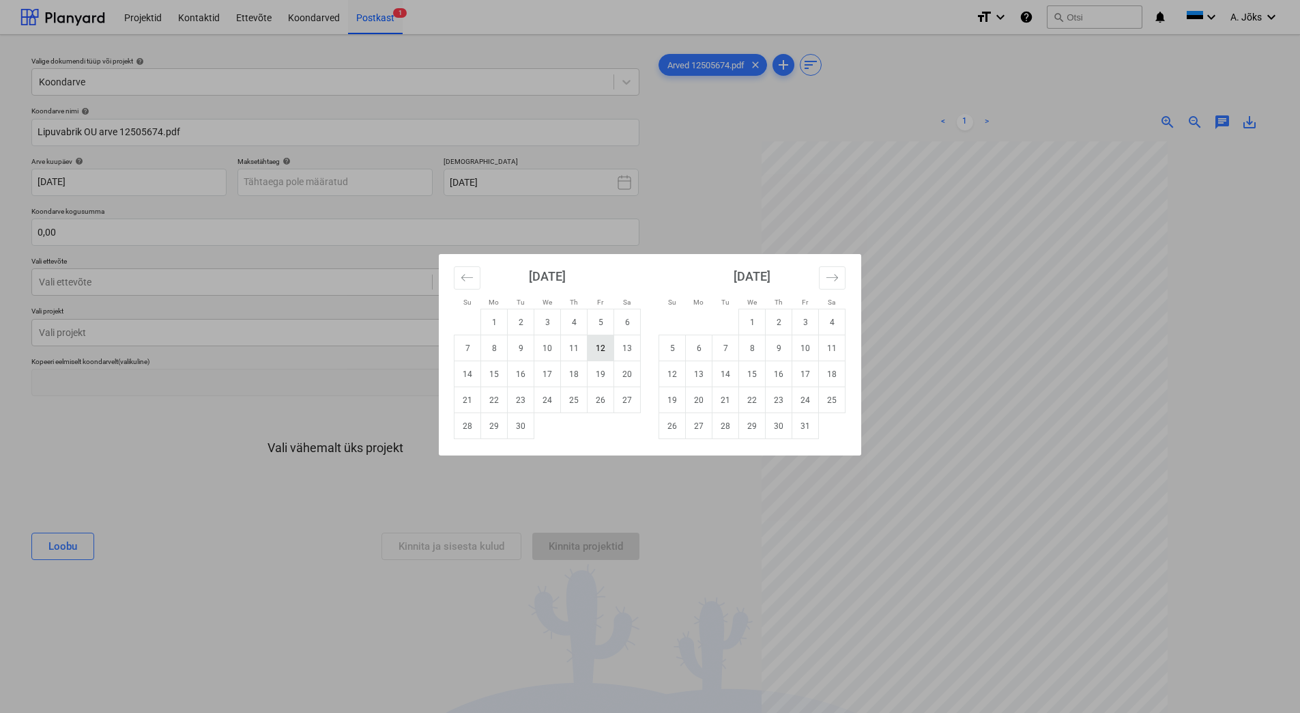
click at [595, 350] on td "12" at bounding box center [601, 348] width 27 height 26
type input "[DATE]"
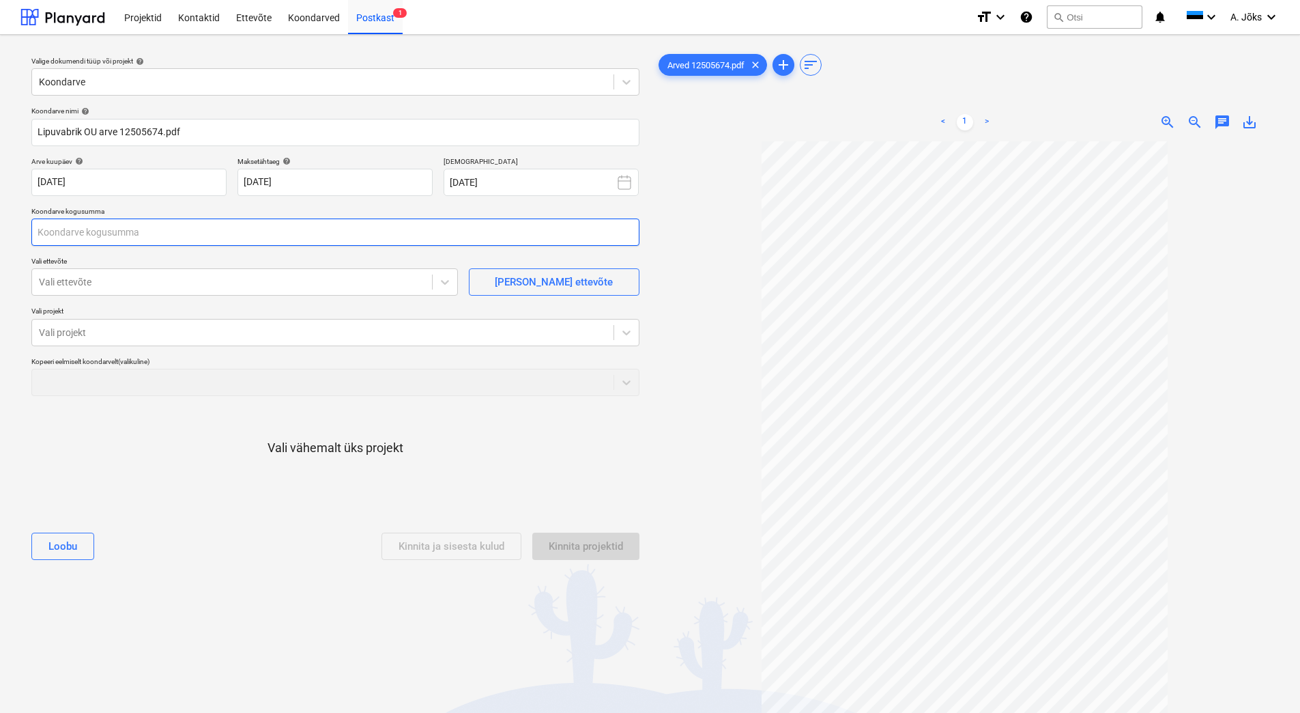
click at [235, 228] on input "text" at bounding box center [335, 231] width 608 height 27
type input "60,66"
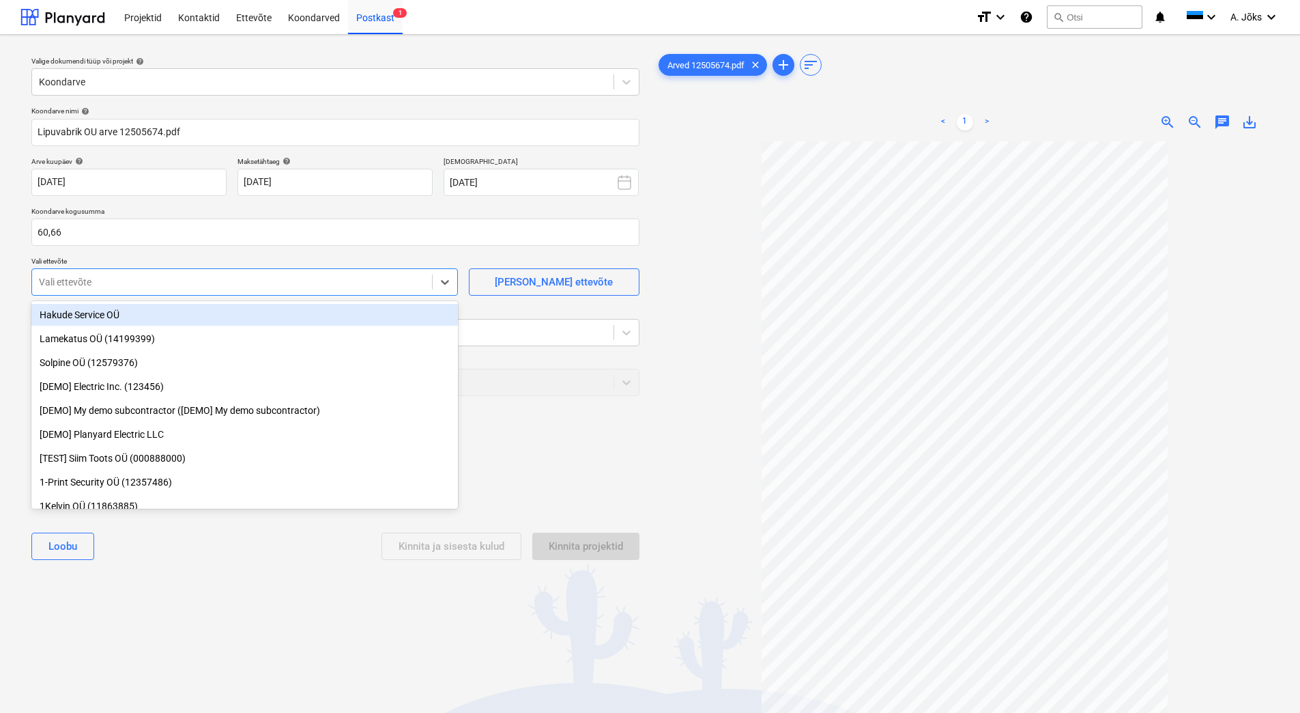
click at [236, 276] on div at bounding box center [232, 282] width 386 height 14
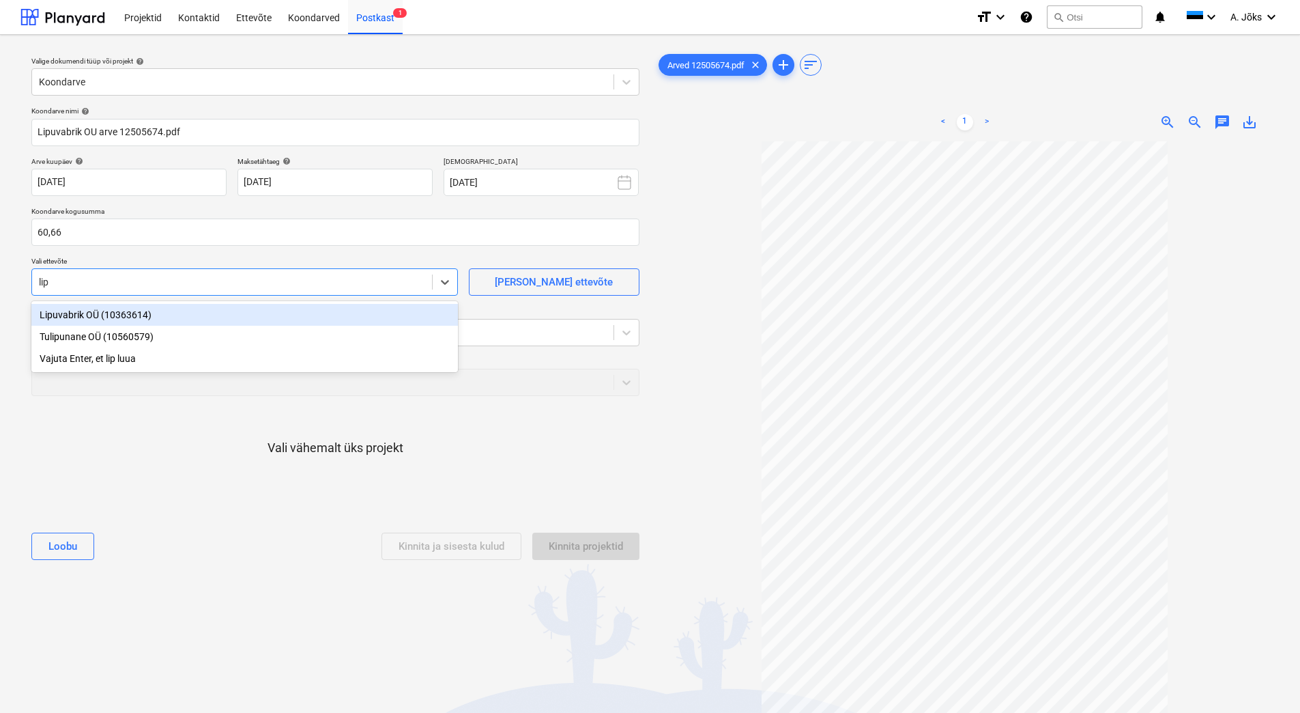
type input "lipu"
click at [138, 322] on div "Lipuvabrik OÜ (10363614)" at bounding box center [244, 315] width 427 height 22
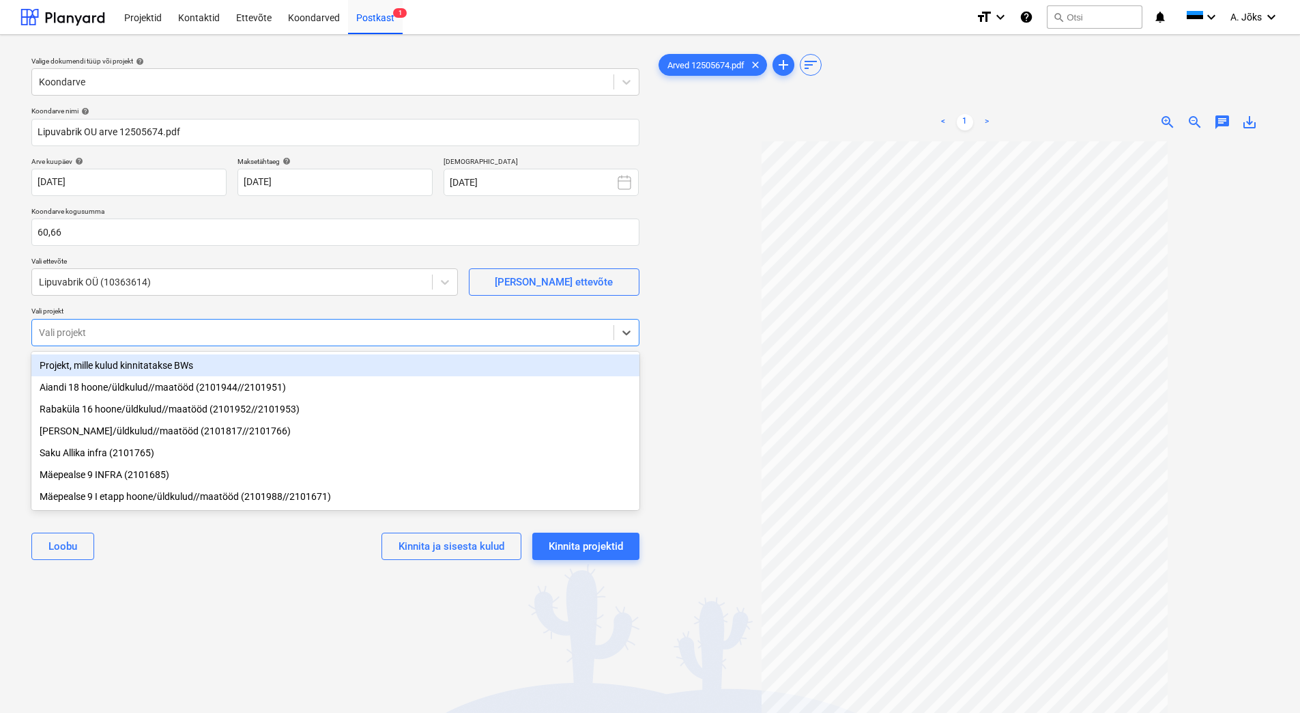
click at [117, 330] on div at bounding box center [323, 333] width 568 height 14
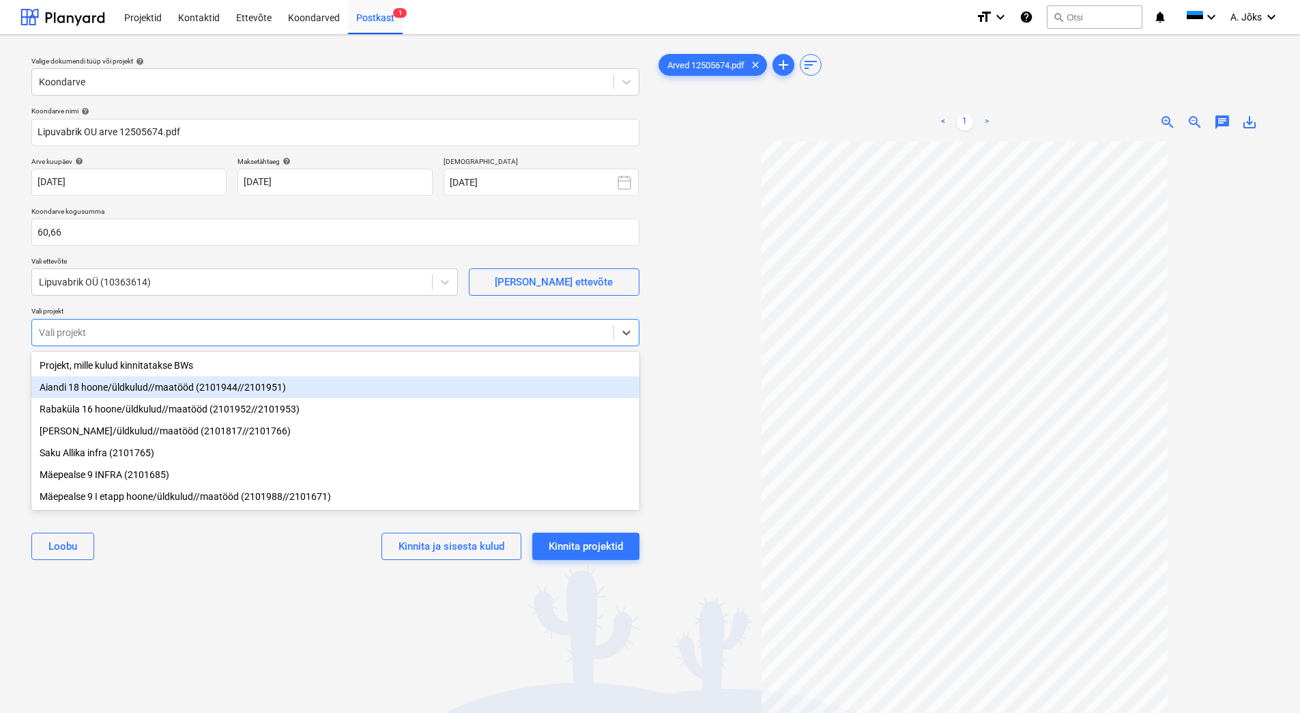
click at [122, 395] on div "Aiandi 18 hoone/üldkulud//maatööd (2101944//2101951)" at bounding box center [335, 387] width 608 height 22
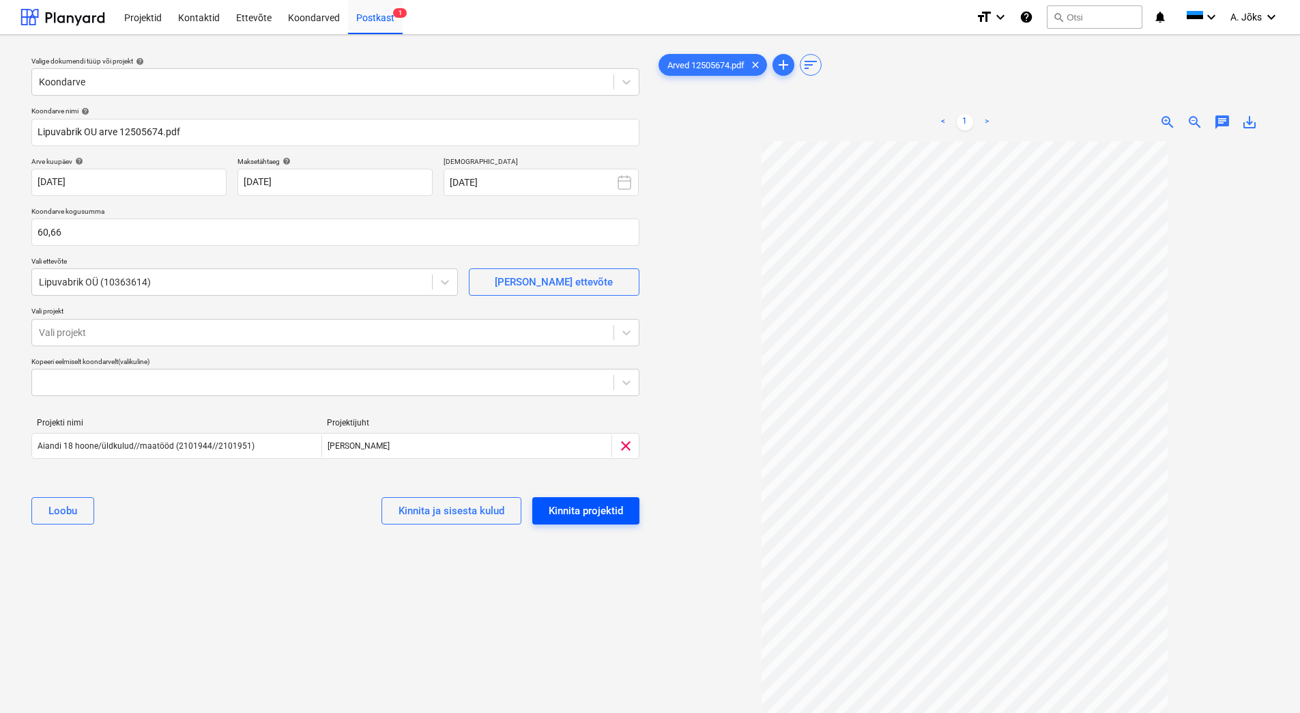
click at [618, 511] on div "Kinnita projektid" at bounding box center [586, 511] width 74 height 18
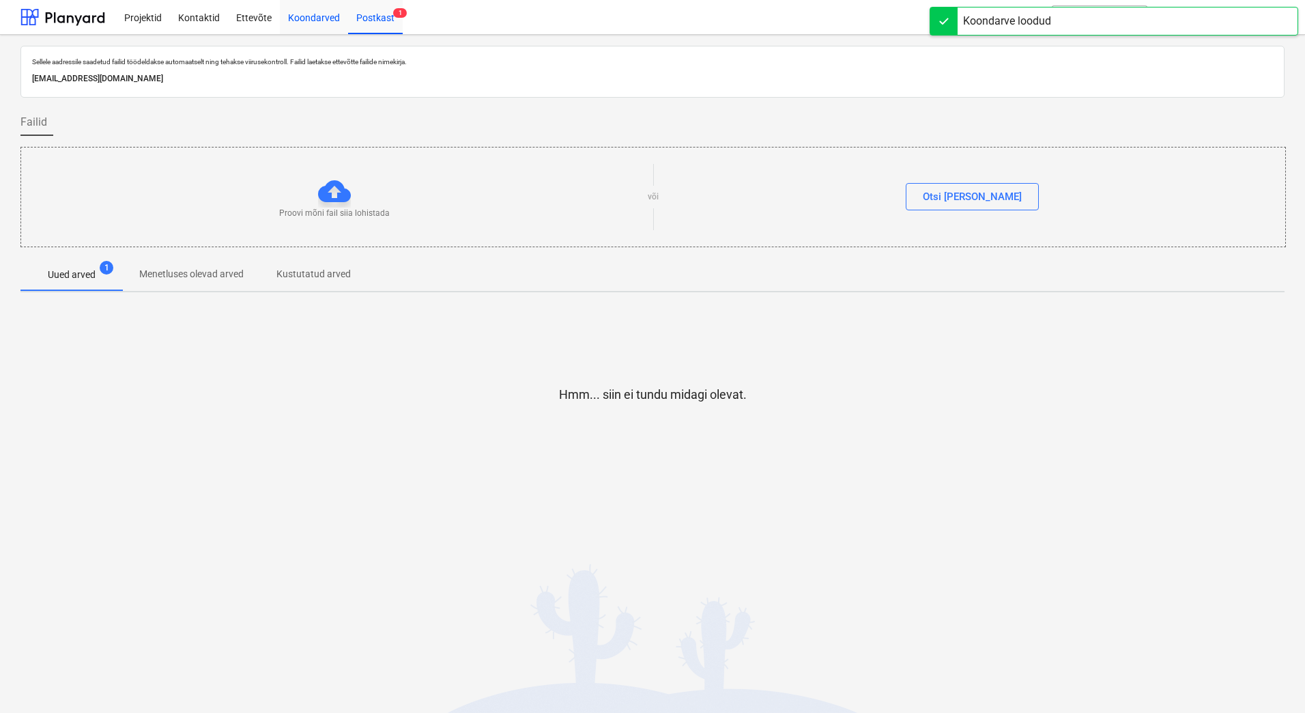
click at [304, 21] on div "Koondarved" at bounding box center [314, 16] width 68 height 35
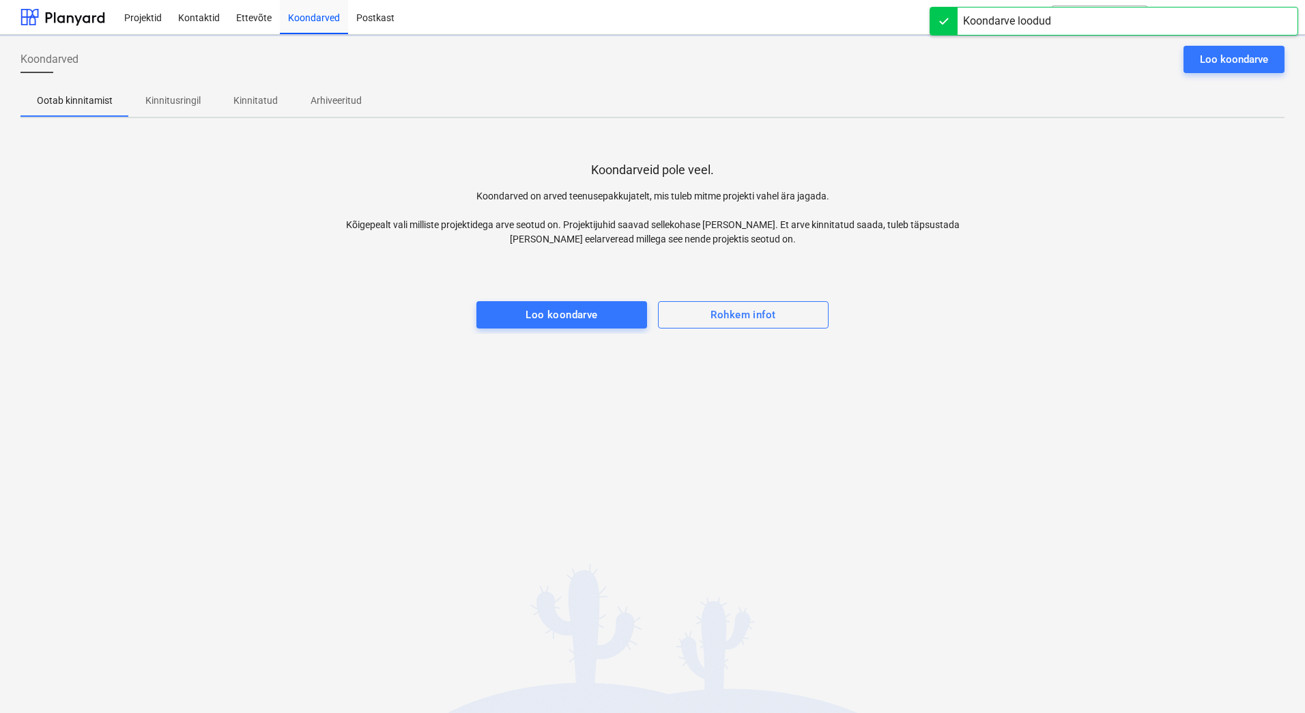
click at [181, 103] on p "Kinnitusringil" at bounding box center [172, 101] width 55 height 14
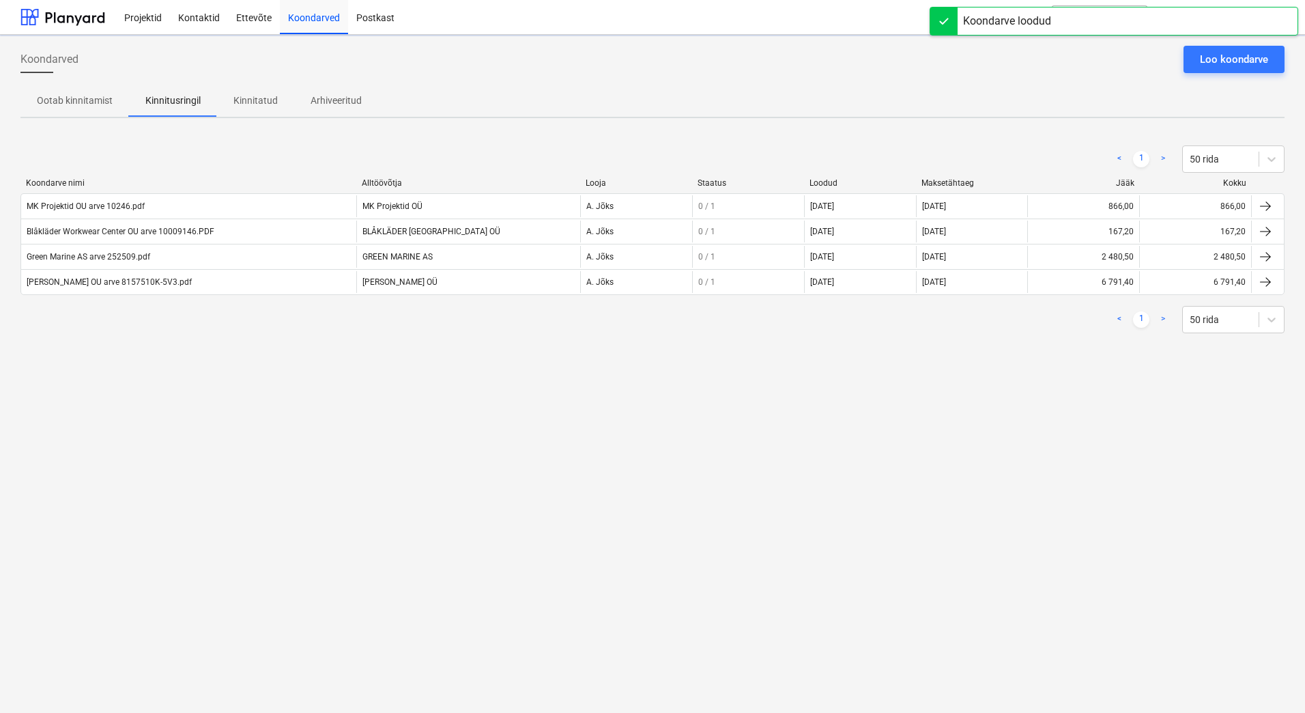
click at [190, 408] on div "Koondarved Loo koondarve Ootab kinnitamist Kinnitusringil Kinnitatud Arhiveerit…" at bounding box center [652, 374] width 1305 height 678
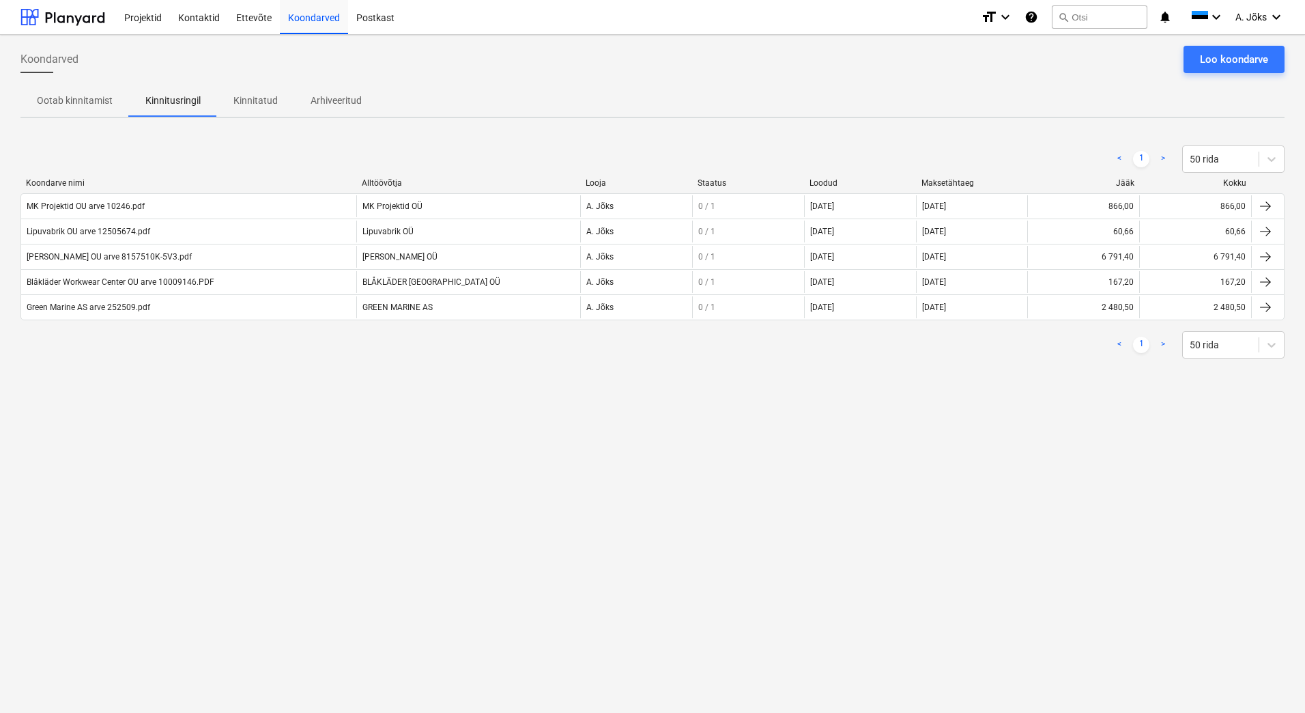
click at [190, 400] on div "Koondarved Loo koondarve Ootab kinnitamist Kinnitusringil Kinnitatud Arhiveerit…" at bounding box center [652, 374] width 1305 height 678
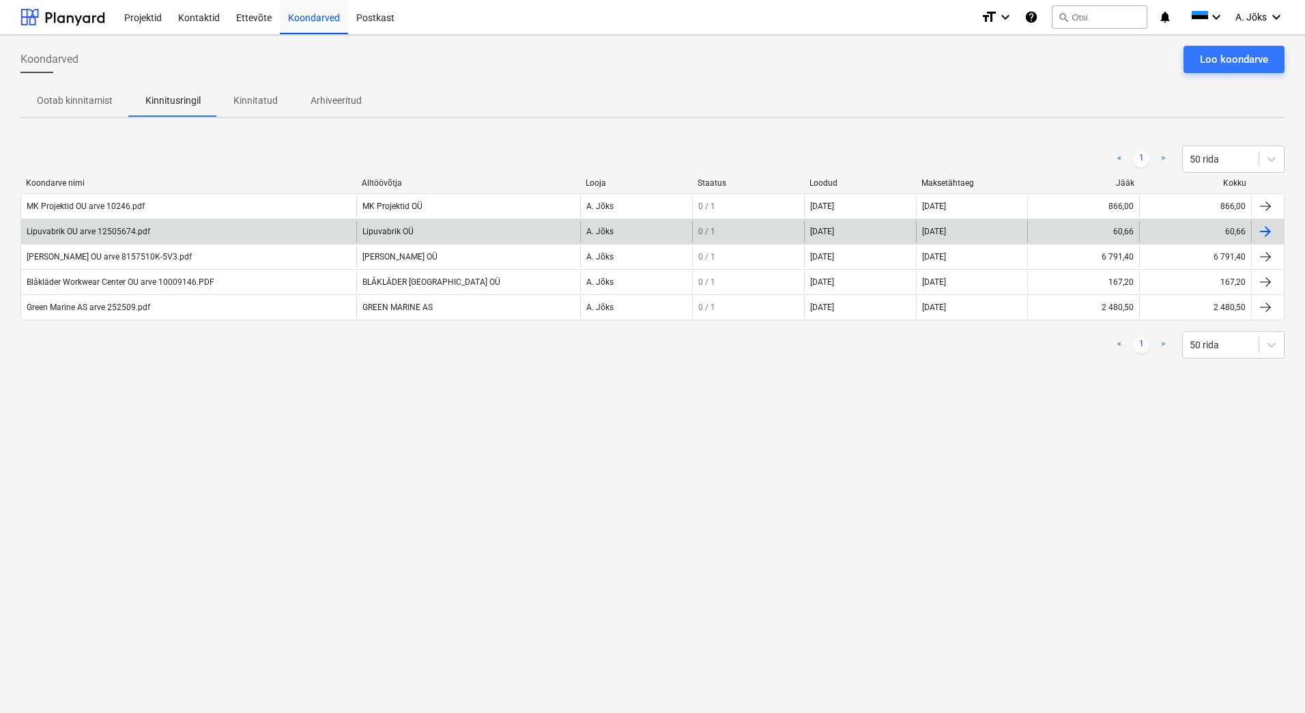
click at [131, 233] on div "Lipuvabrik OU arve 12505674.pdf" at bounding box center [89, 232] width 124 height 10
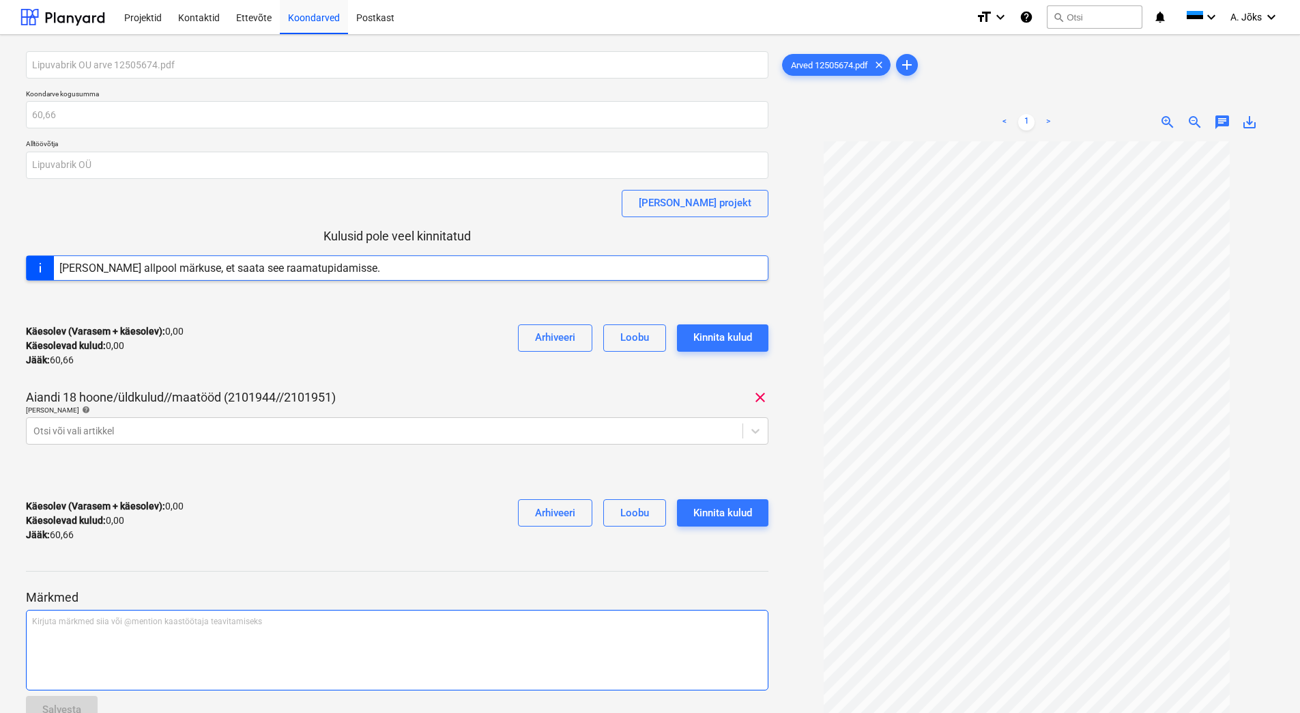
click at [147, 569] on p "Kirjuta märkmed siia või @mention kaastöötaja teavitamiseks ﻿" at bounding box center [397, 622] width 730 height 12
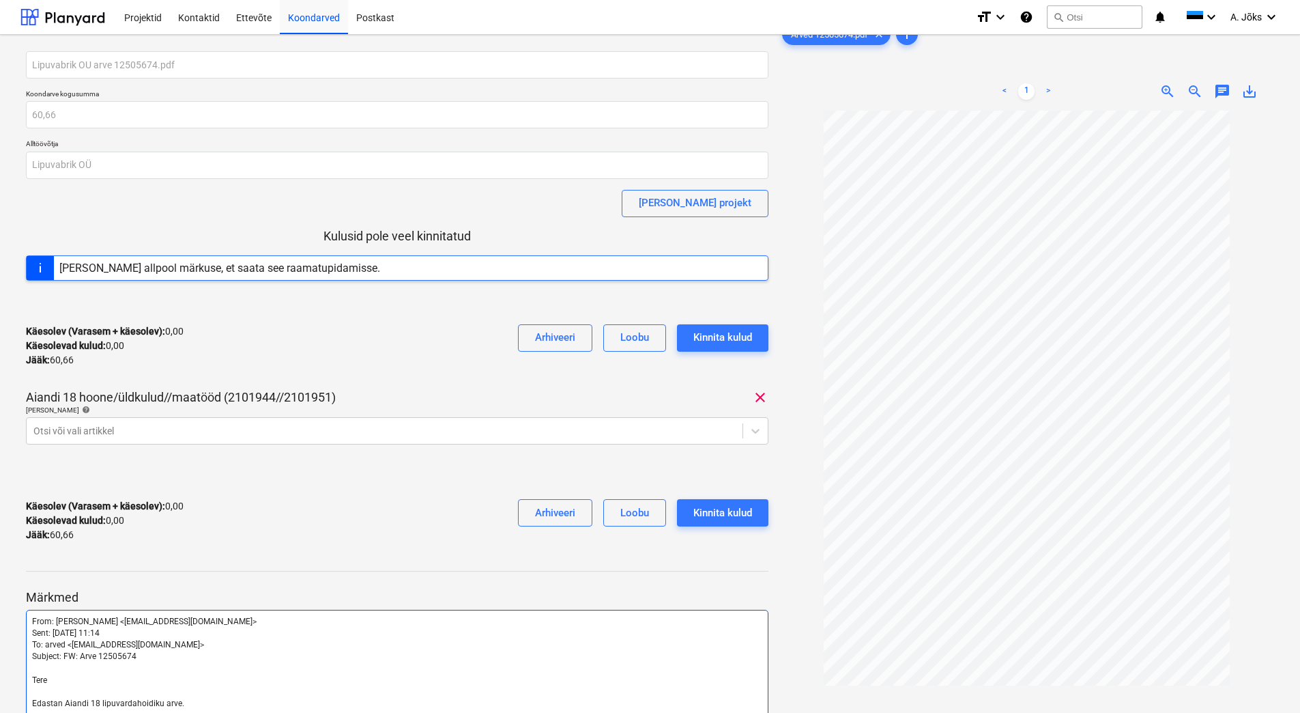
scroll to position [438, 0]
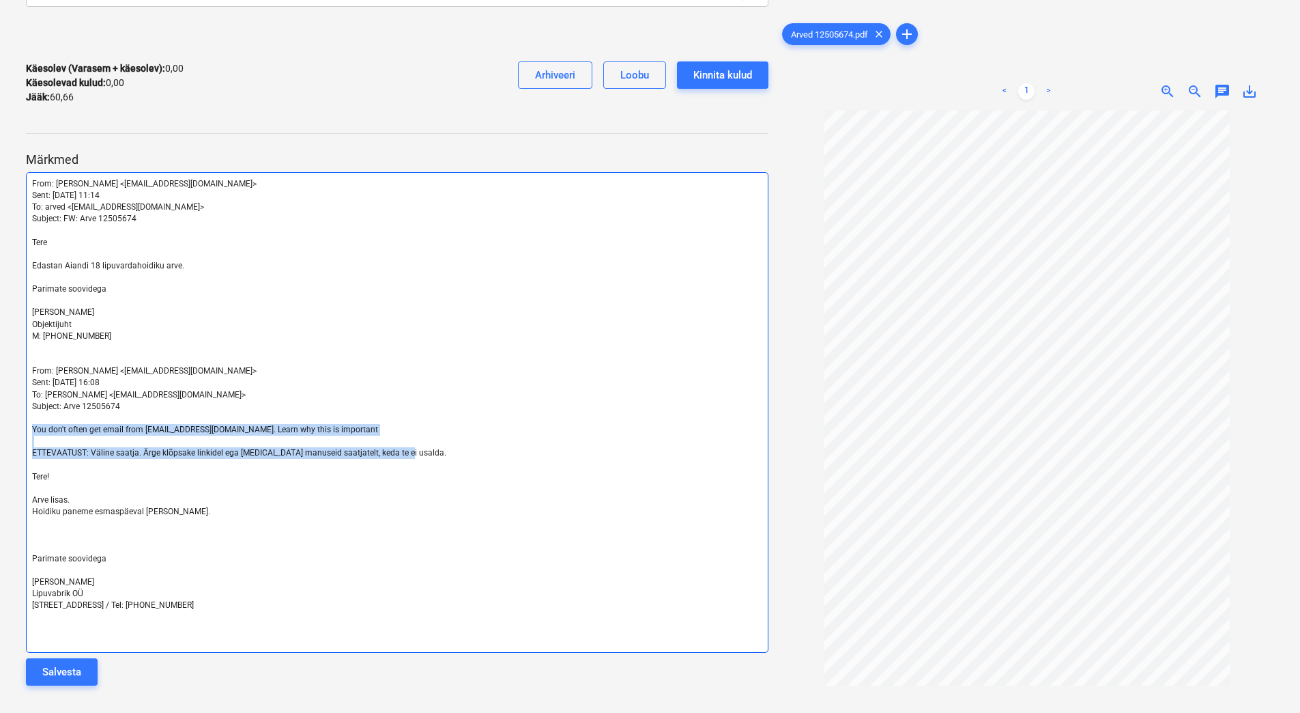
drag, startPoint x: 421, startPoint y: 456, endPoint x: 29, endPoint y: 430, distance: 392.7
click at [29, 430] on div "From: [PERSON_NAME] <[EMAIL_ADDRESS][DOMAIN_NAME]> Sent: [DATE] 11:14 To: arved…" at bounding box center [397, 412] width 743 height 481
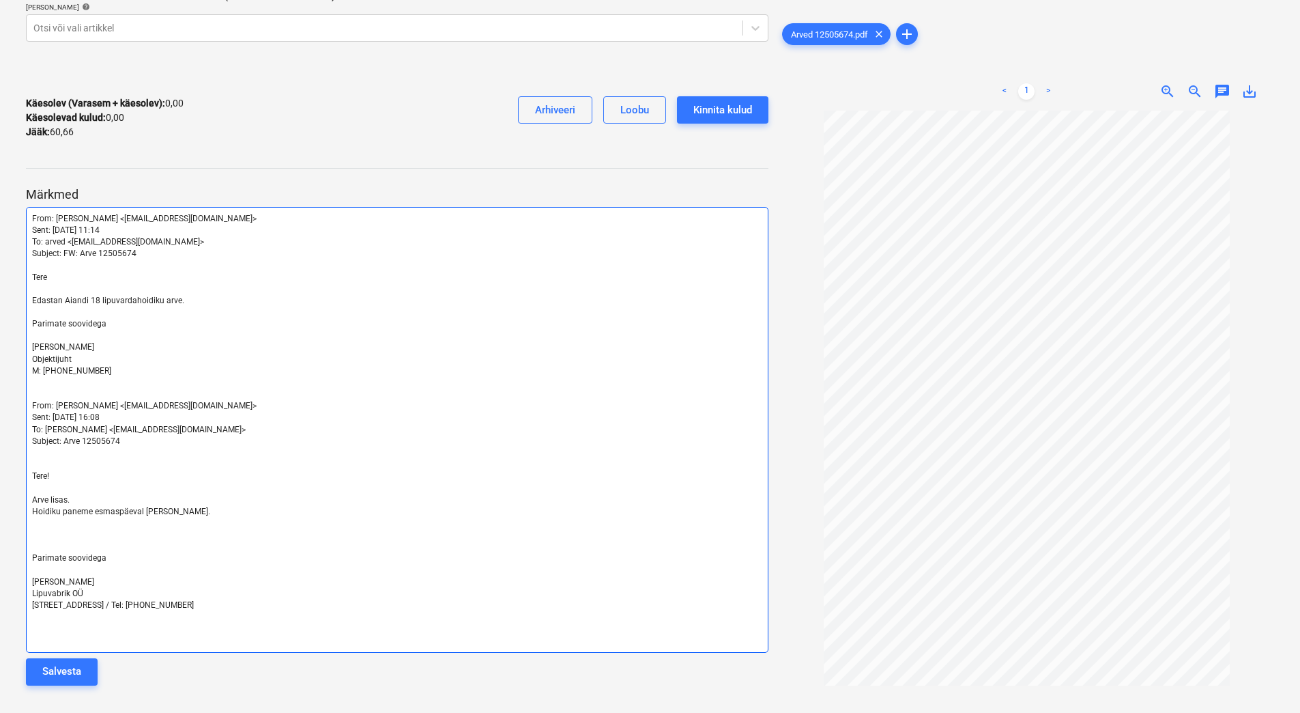
scroll to position [403, 0]
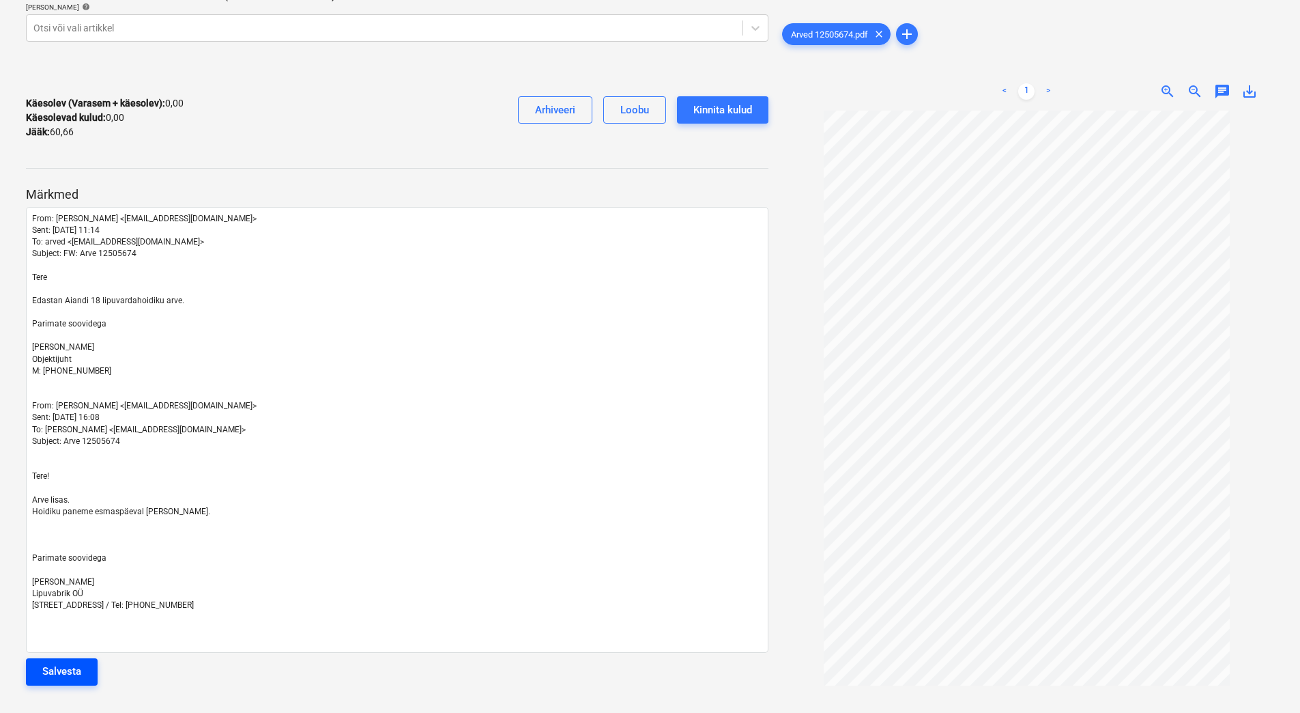
click at [74, 569] on div "Salvesta" at bounding box center [61, 671] width 39 height 18
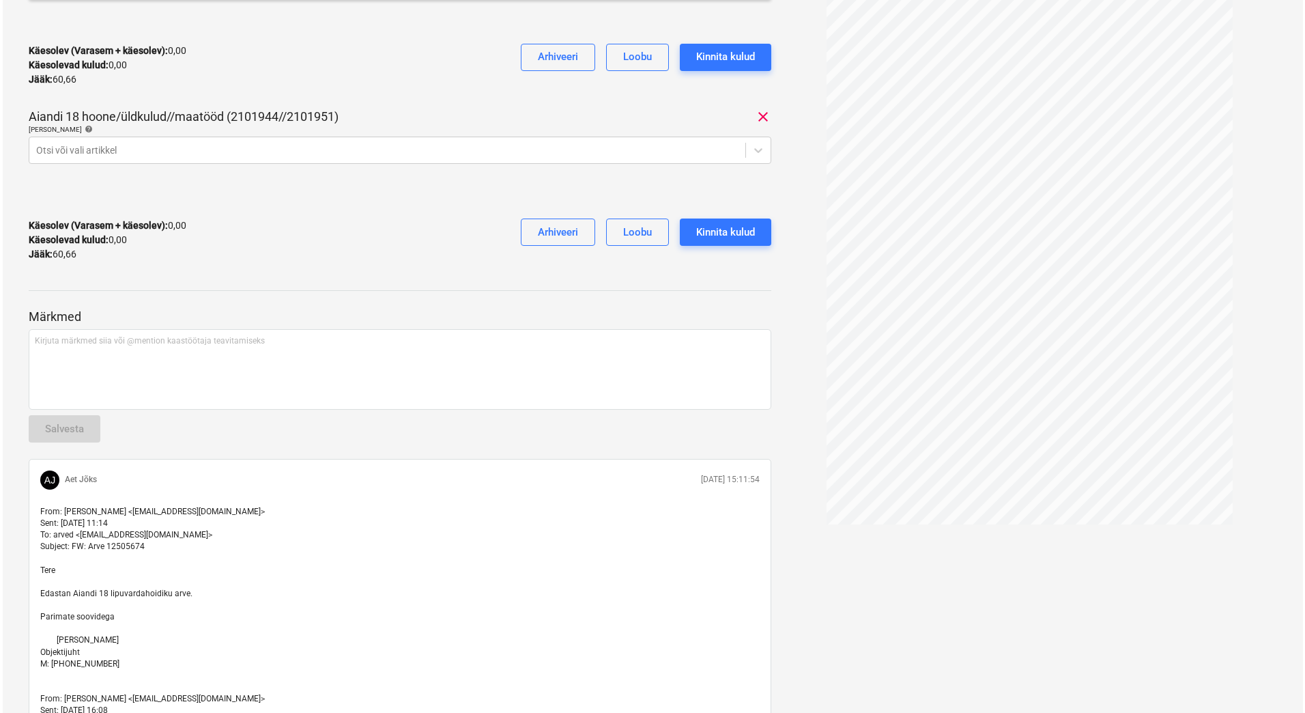
scroll to position [0, 0]
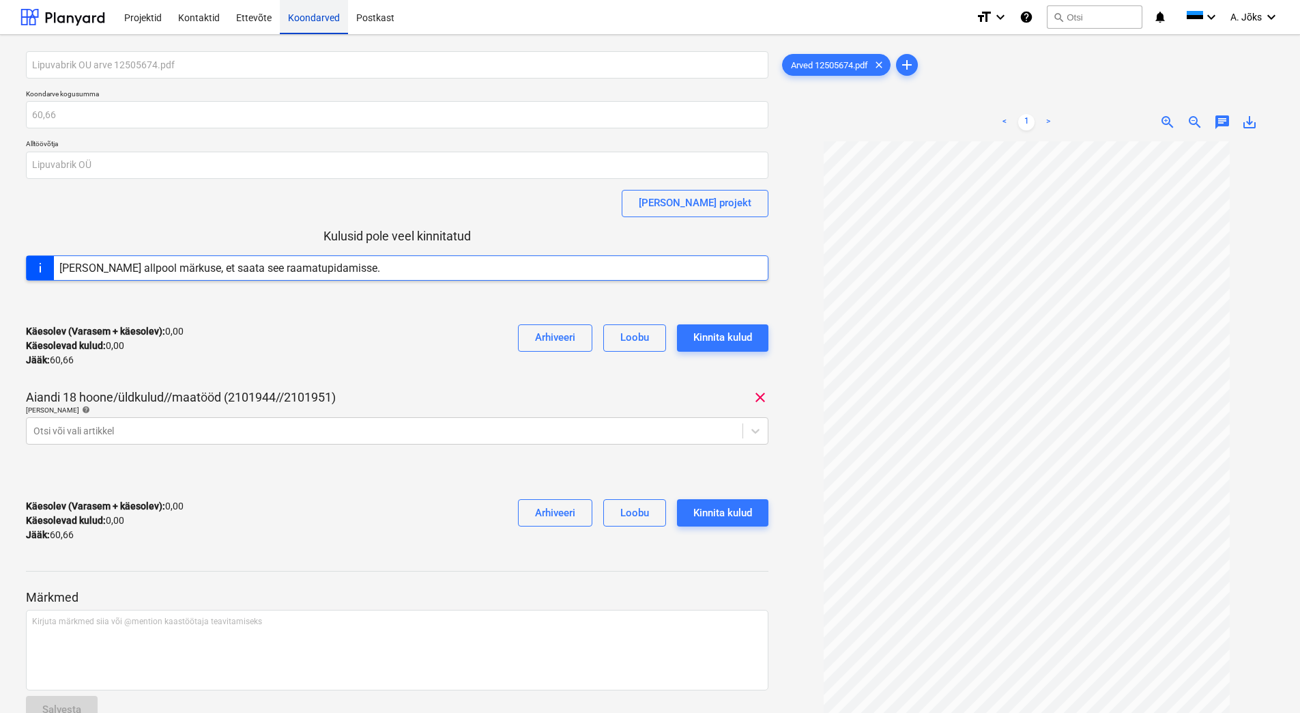
click at [313, 25] on div "Koondarved" at bounding box center [314, 16] width 68 height 35
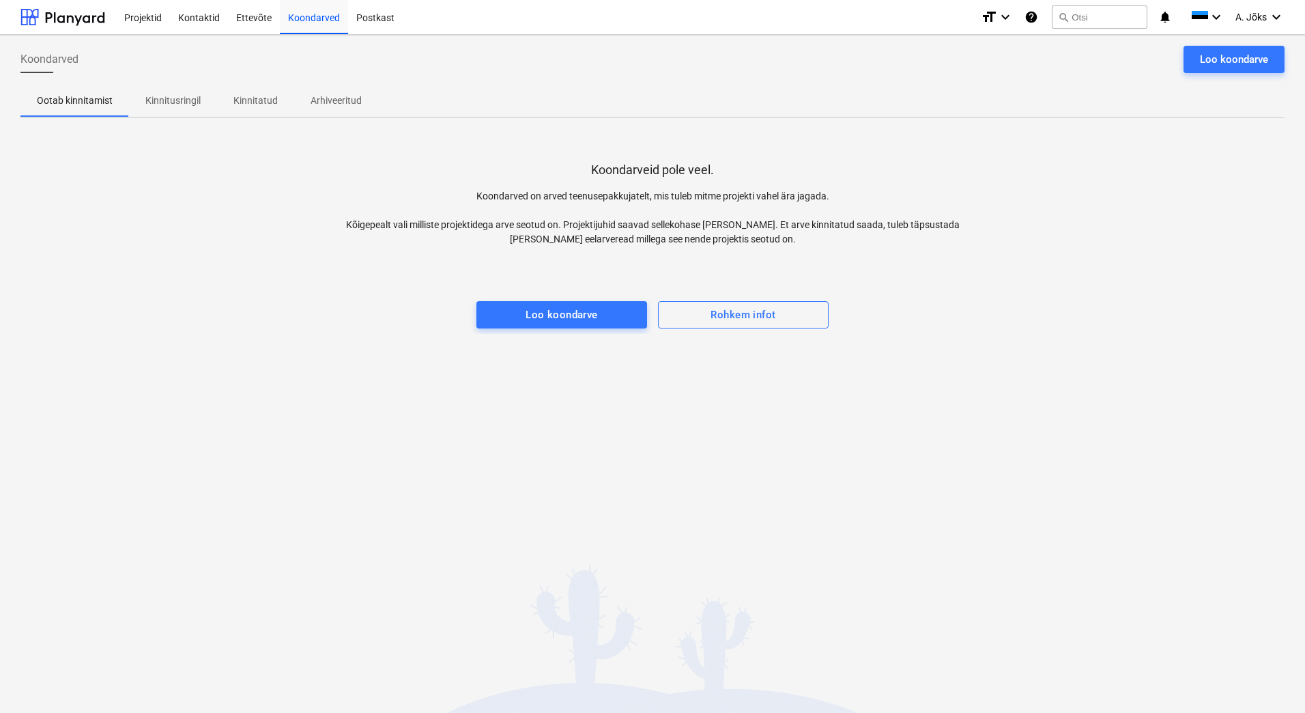
click at [296, 504] on div "Koondarved Loo koondarve Ootab kinnitamist Kinnitusringil Kinnitatud Arhiveerit…" at bounding box center [652, 374] width 1305 height 678
click at [1044, 18] on button "search Otsi" at bounding box center [1100, 16] width 96 height 23
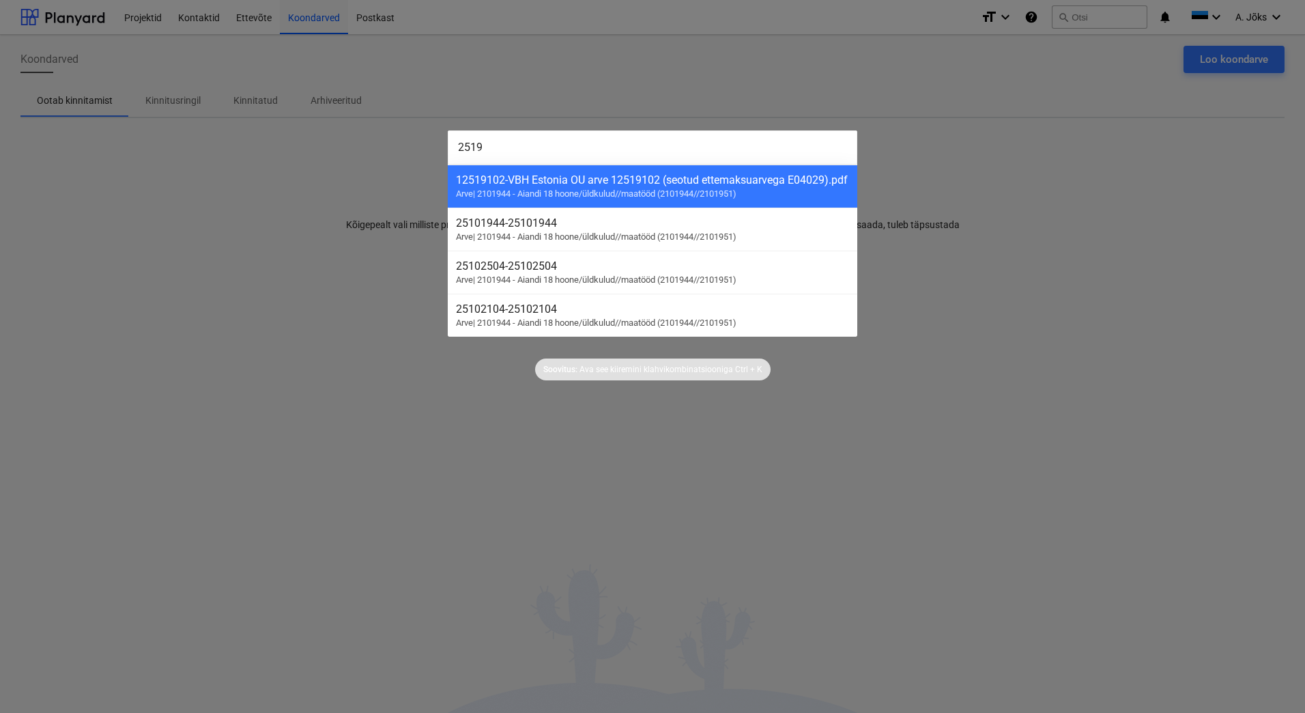
type input "2519"
click at [354, 174] on div at bounding box center [652, 356] width 1305 height 713
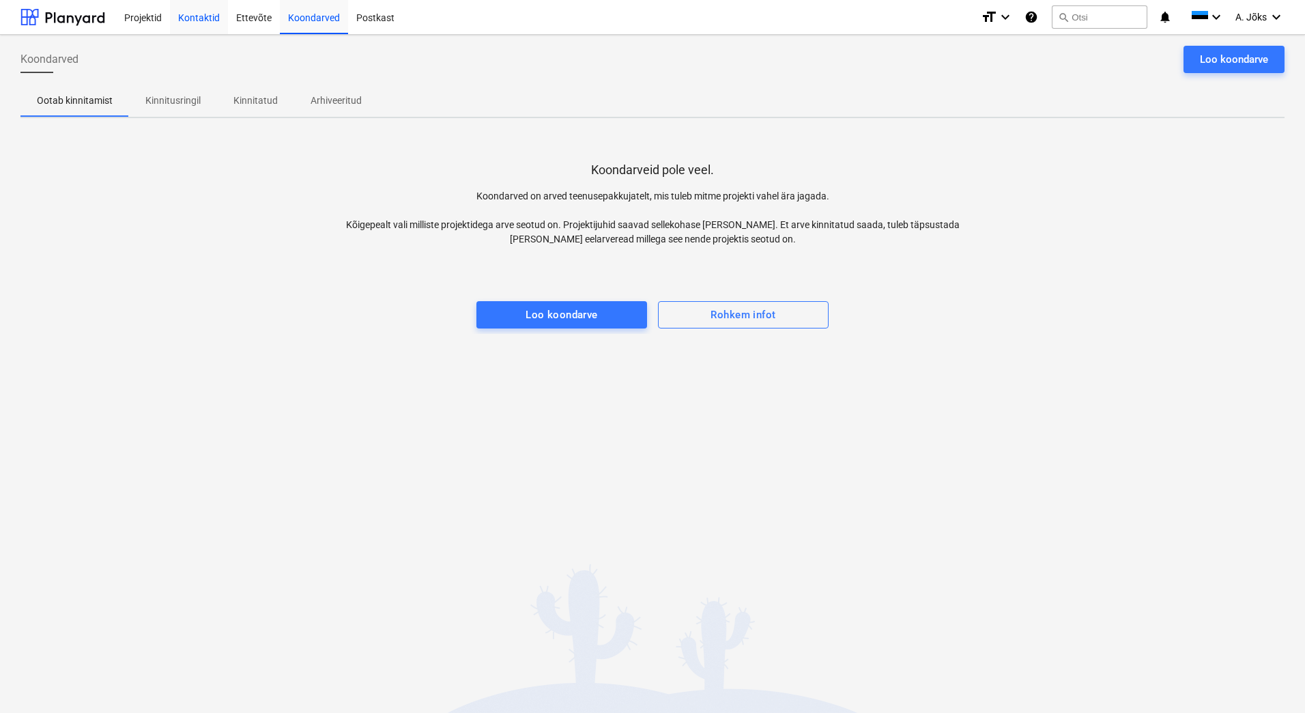
click at [195, 16] on div "Kontaktid" at bounding box center [199, 16] width 58 height 35
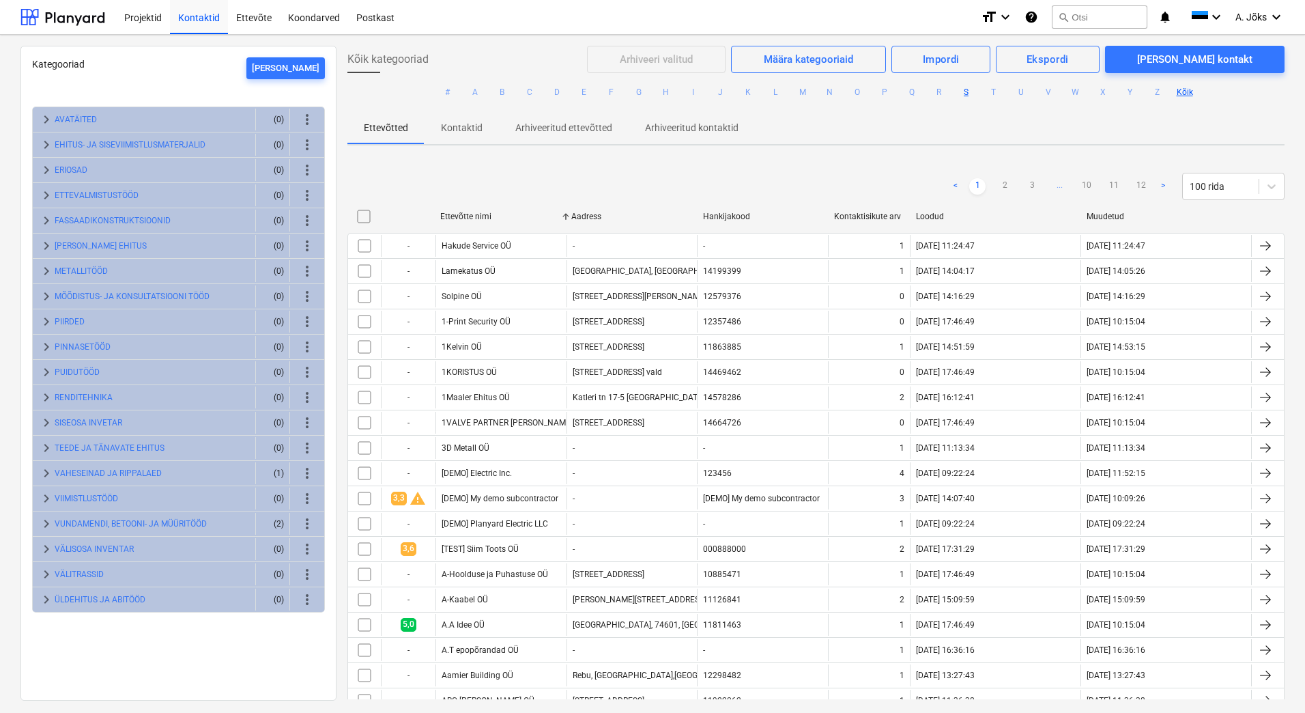
click at [958, 91] on button "S" at bounding box center [966, 92] width 16 height 16
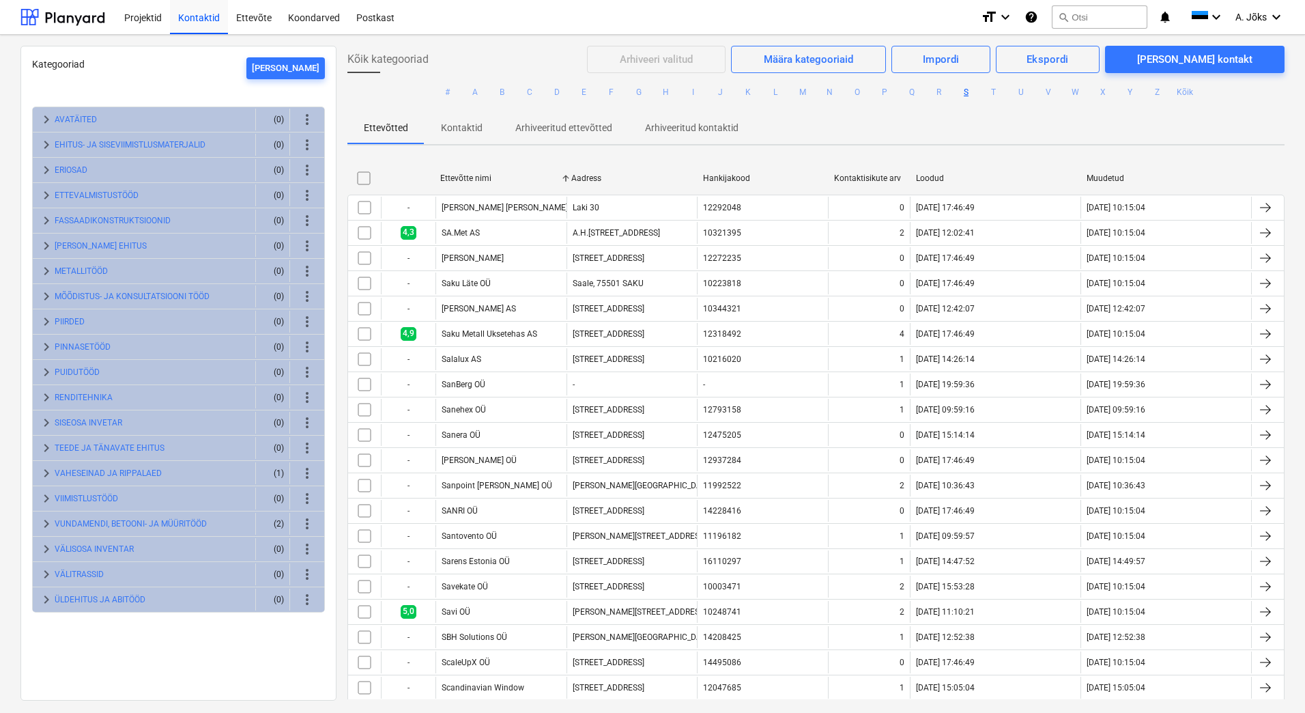
click at [965, 94] on button "S" at bounding box center [966, 92] width 16 height 16
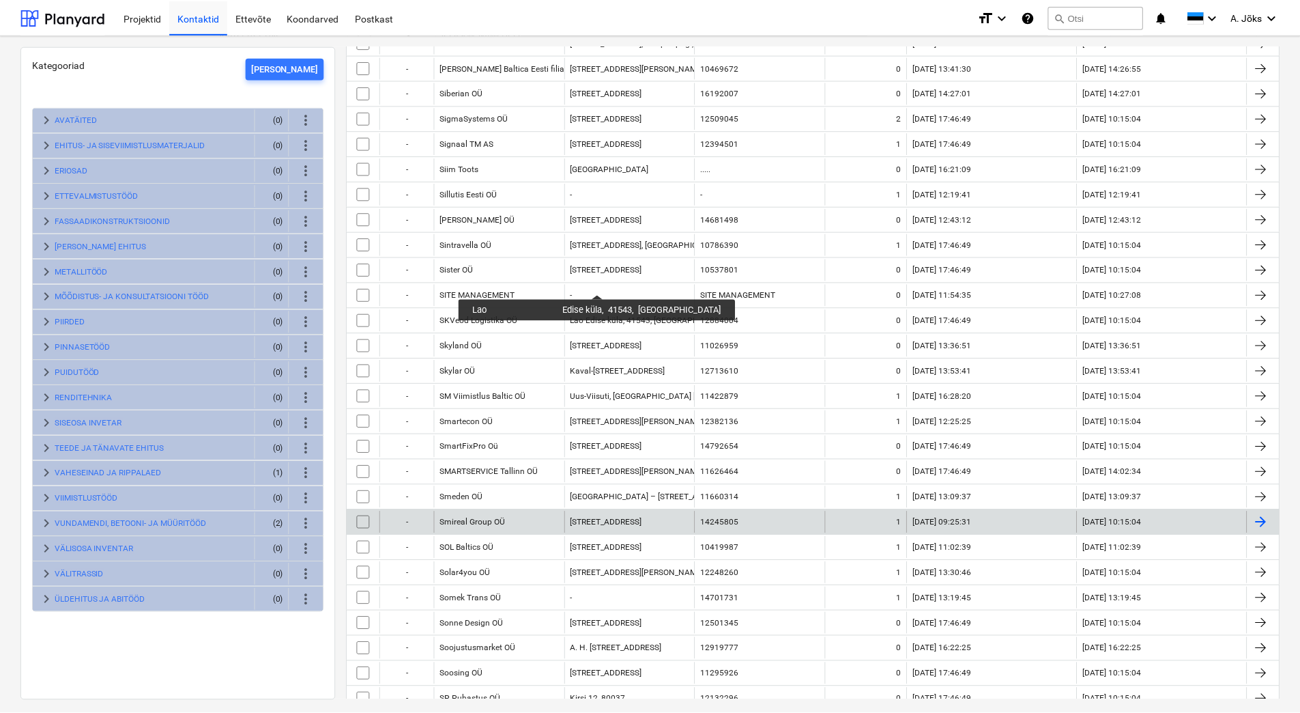
scroll to position [956, 0]
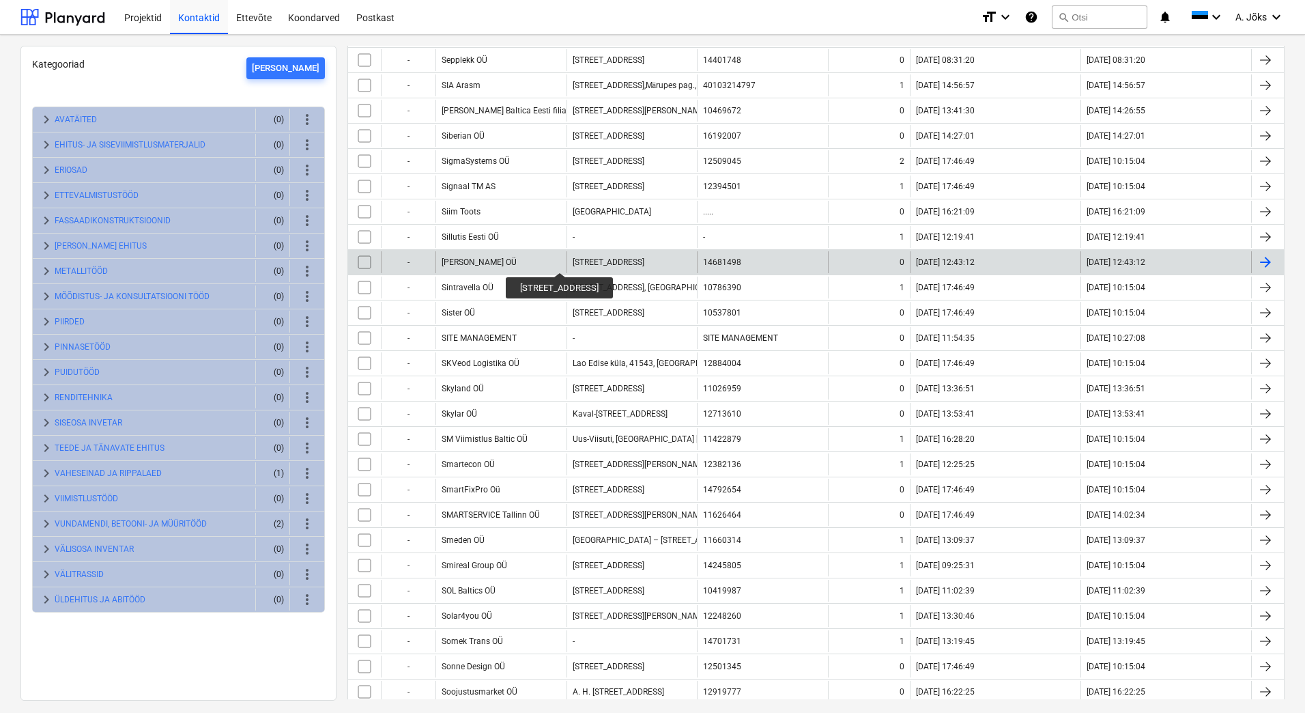
click at [574, 260] on div "[STREET_ADDRESS]" at bounding box center [609, 262] width 72 height 10
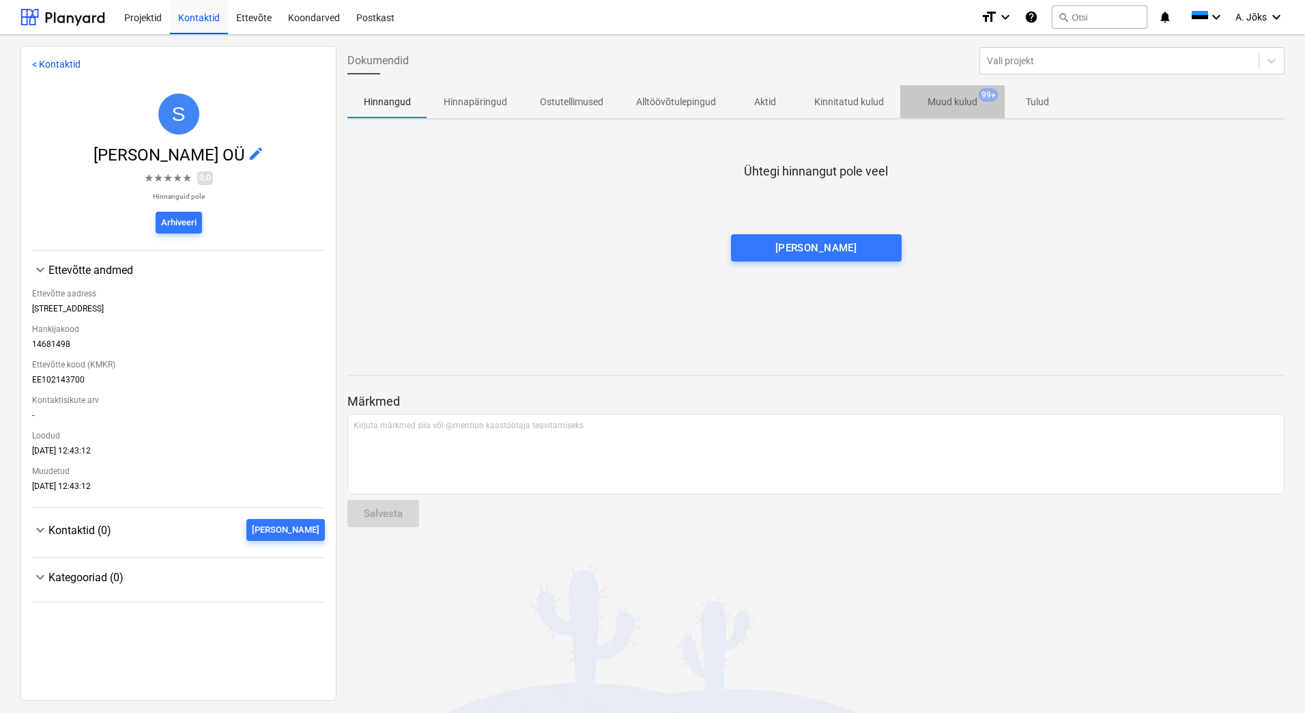
click at [958, 93] on span "Muud kulud 99+" at bounding box center [952, 101] width 104 height 25
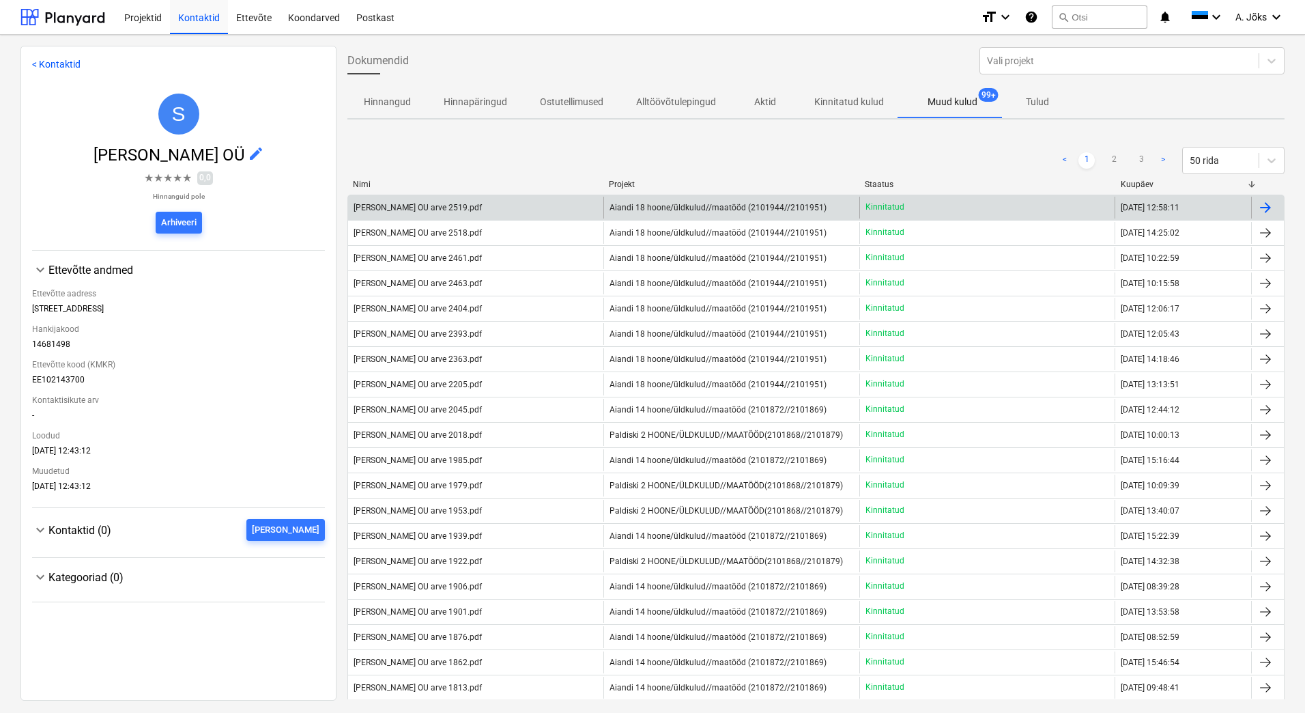
click at [436, 206] on div "[PERSON_NAME] OU arve 2519.pdf" at bounding box center [418, 208] width 128 height 10
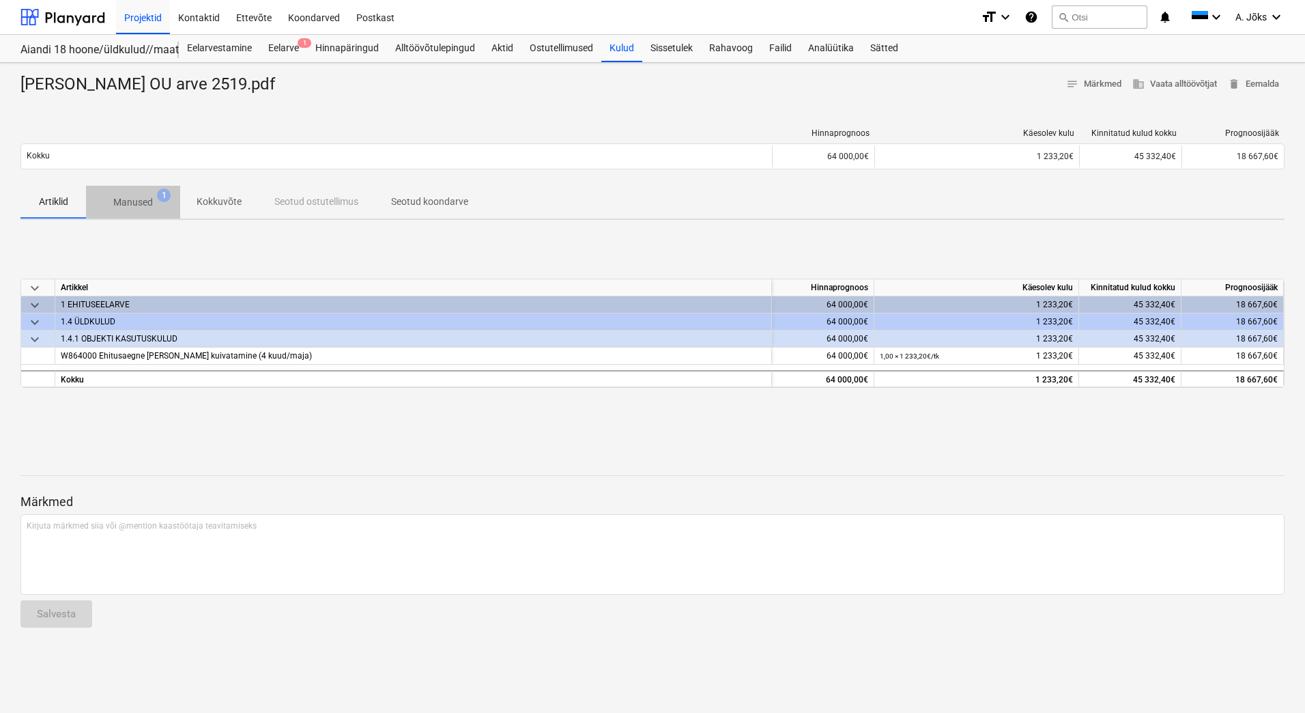
click at [151, 207] on p "Manused" at bounding box center [133, 202] width 40 height 14
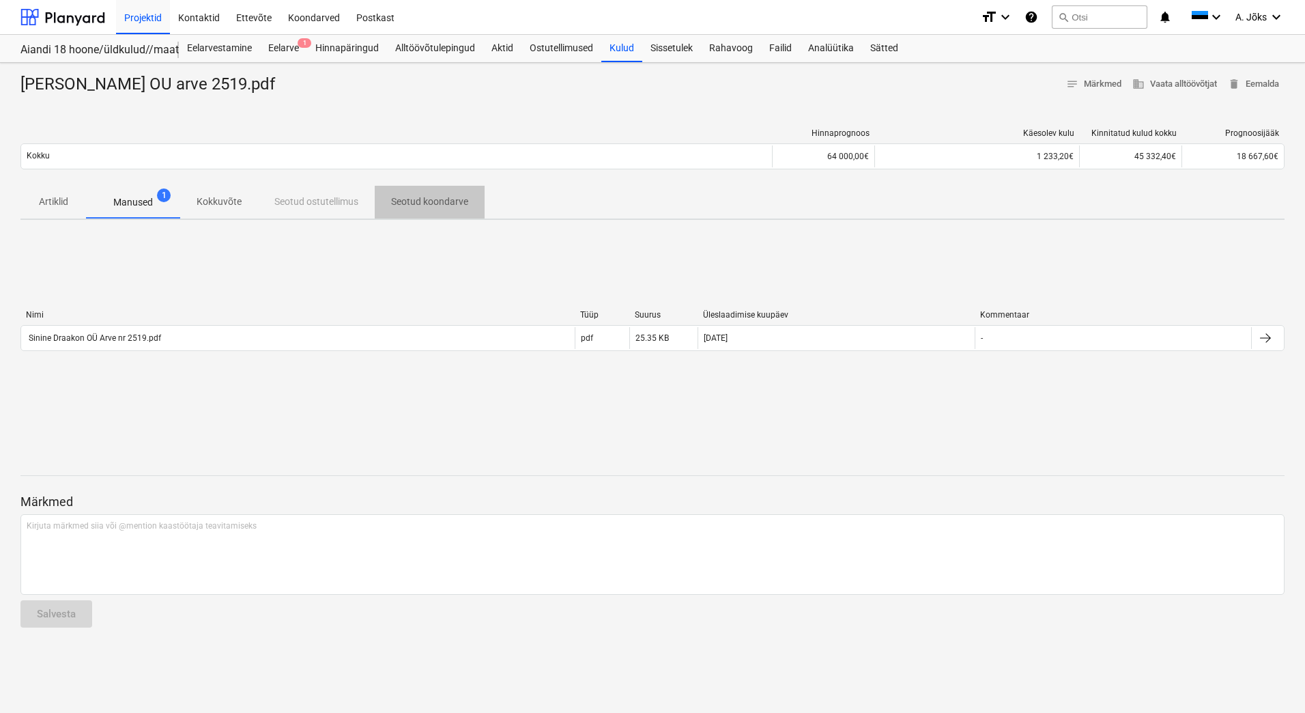
click at [420, 201] on p "Seotud koondarve" at bounding box center [429, 202] width 77 height 14
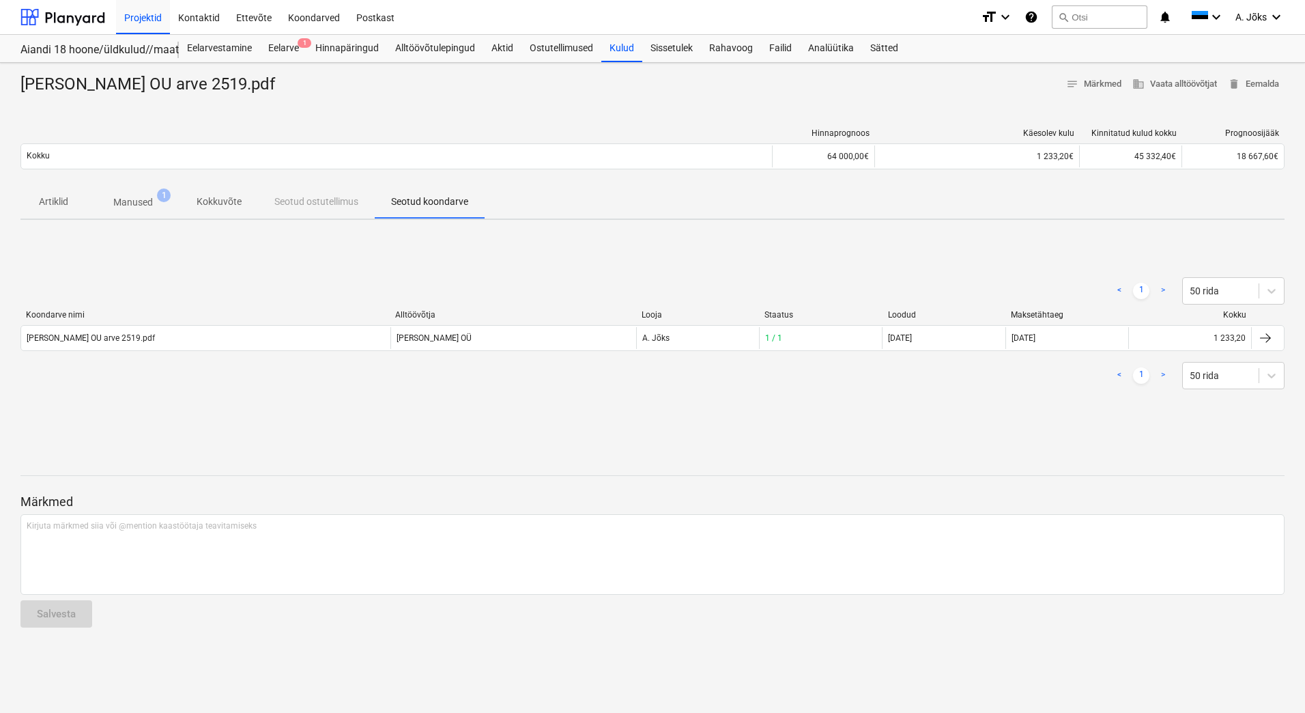
click at [215, 201] on p "Kokkuvõte" at bounding box center [219, 202] width 45 height 14
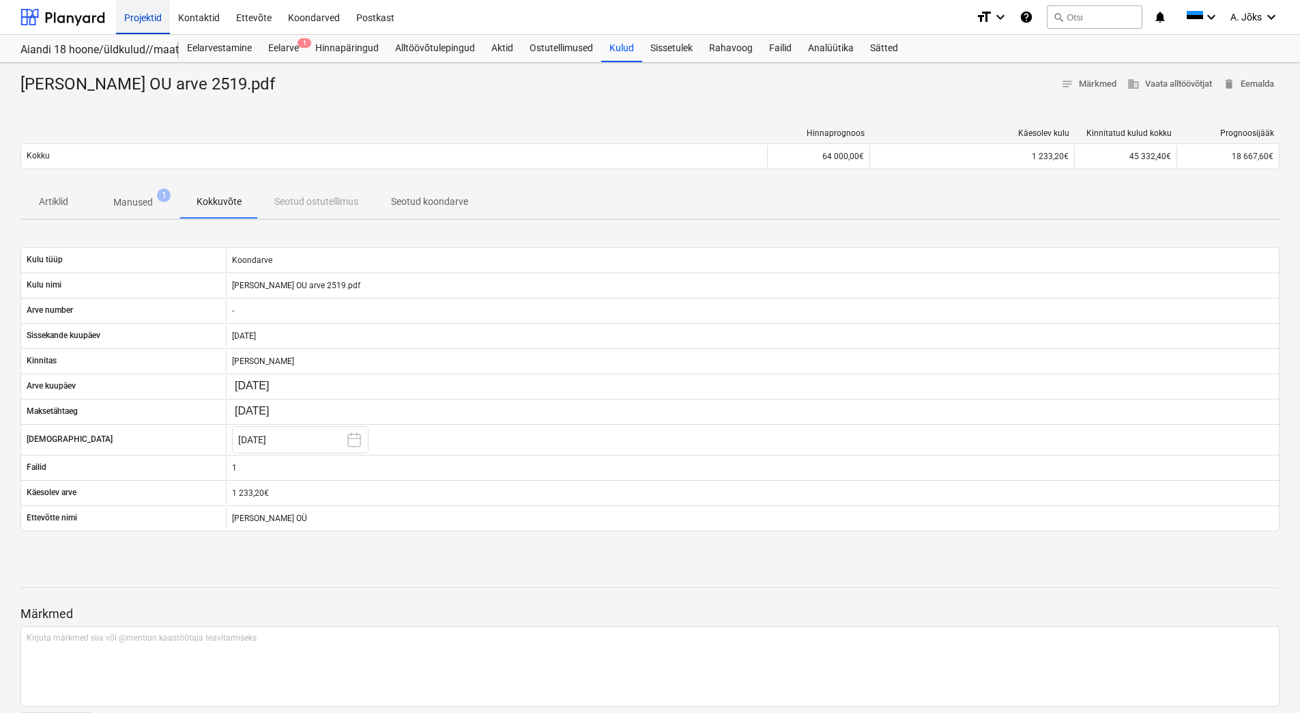
click at [132, 15] on div "Projektid" at bounding box center [143, 16] width 54 height 35
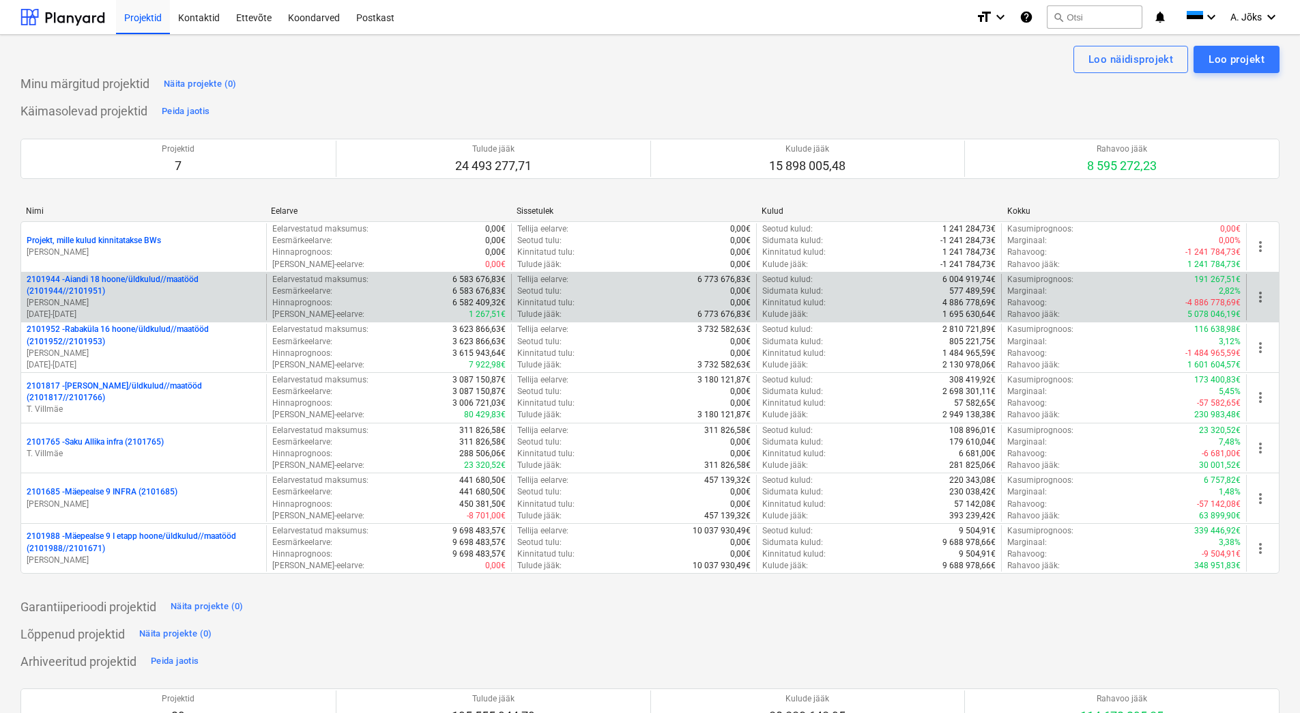
click at [131, 276] on p "2101944 - Aiandi 18 hoone/üldkulud//maatööd (2101944//2101951)" at bounding box center [144, 285] width 234 height 23
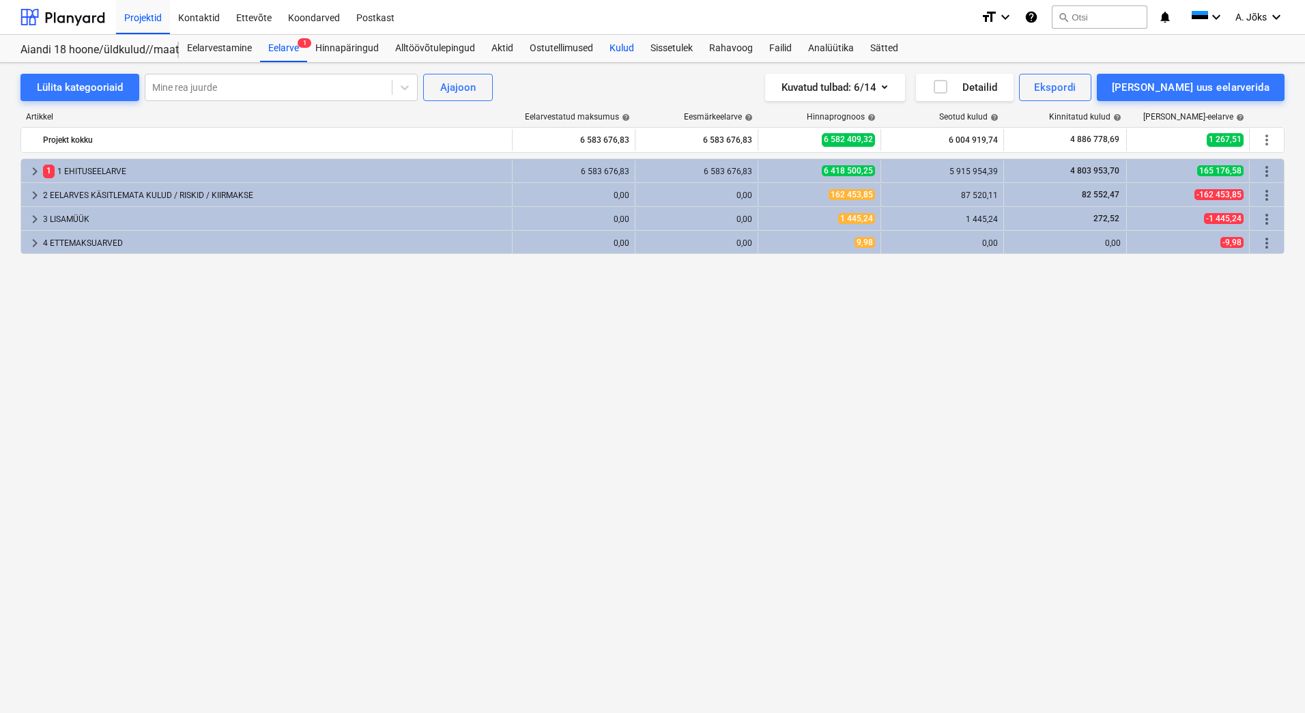
click at [621, 48] on div "Kulud" at bounding box center [621, 48] width 41 height 27
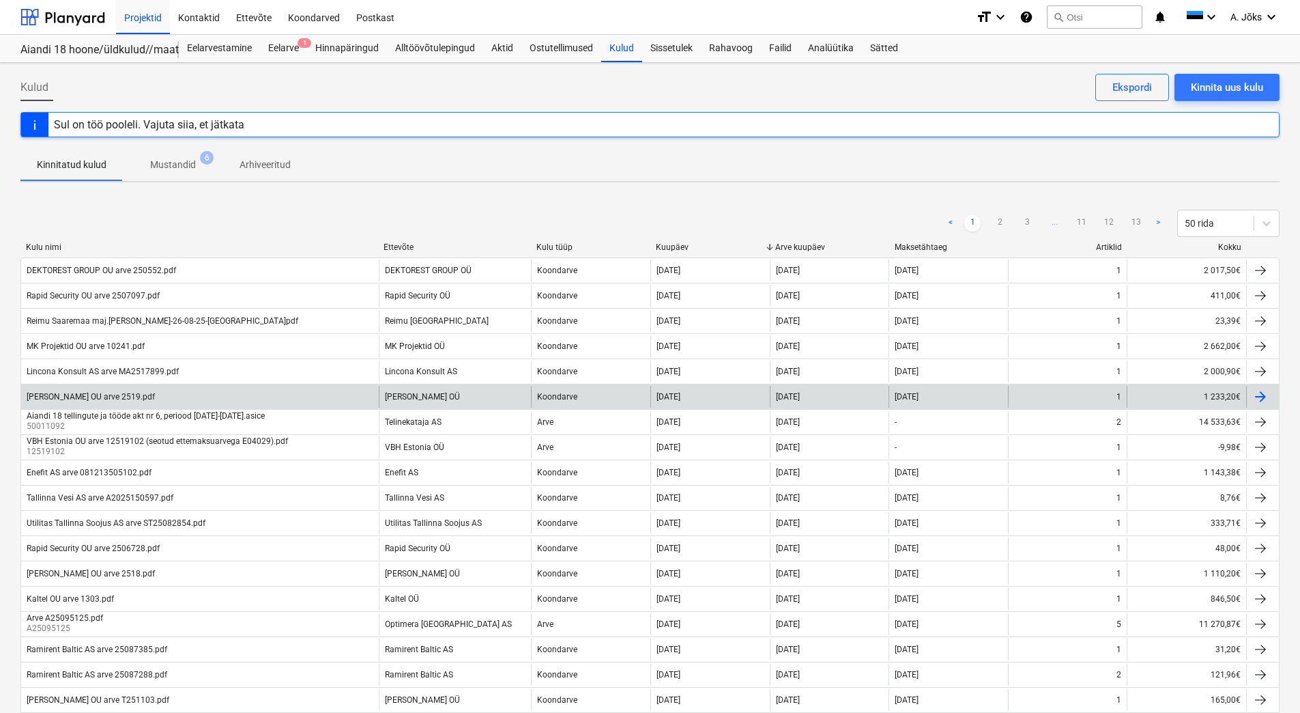
click at [124, 392] on div "[PERSON_NAME] OU arve 2519.pdf" at bounding box center [91, 397] width 128 height 10
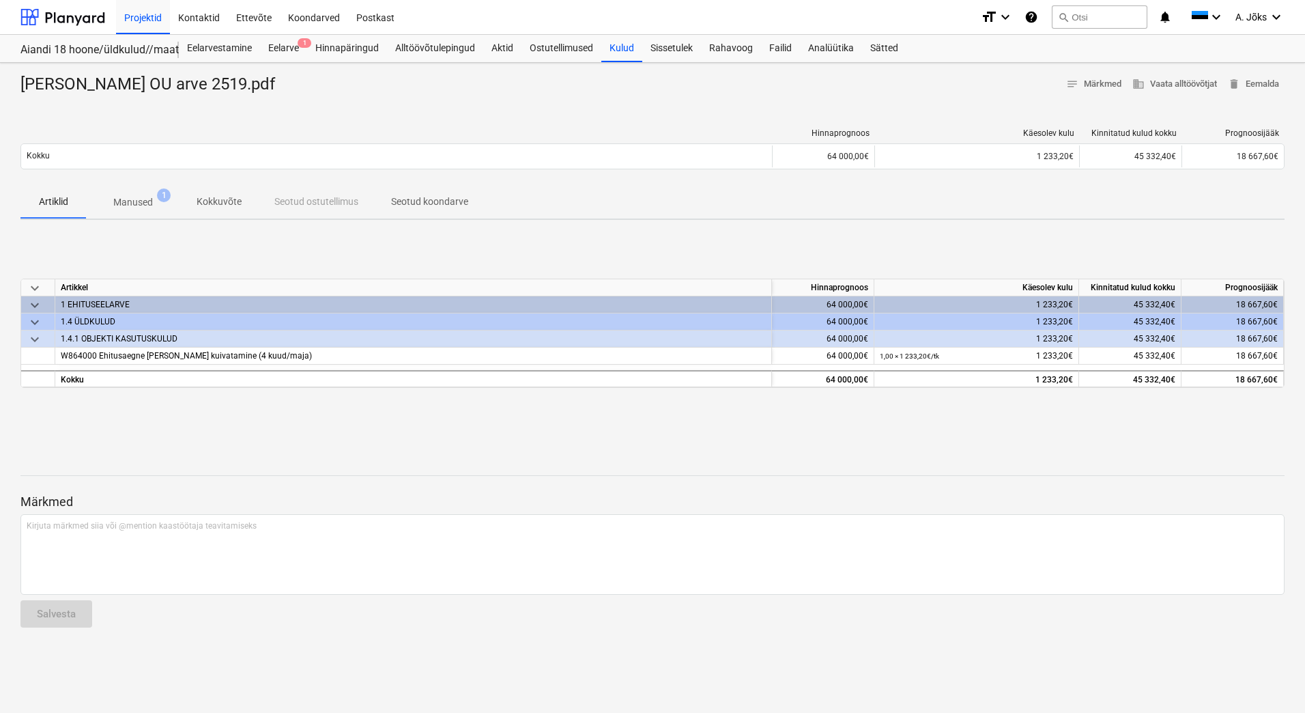
click at [425, 200] on p "Seotud koondarve" at bounding box center [429, 202] width 77 height 14
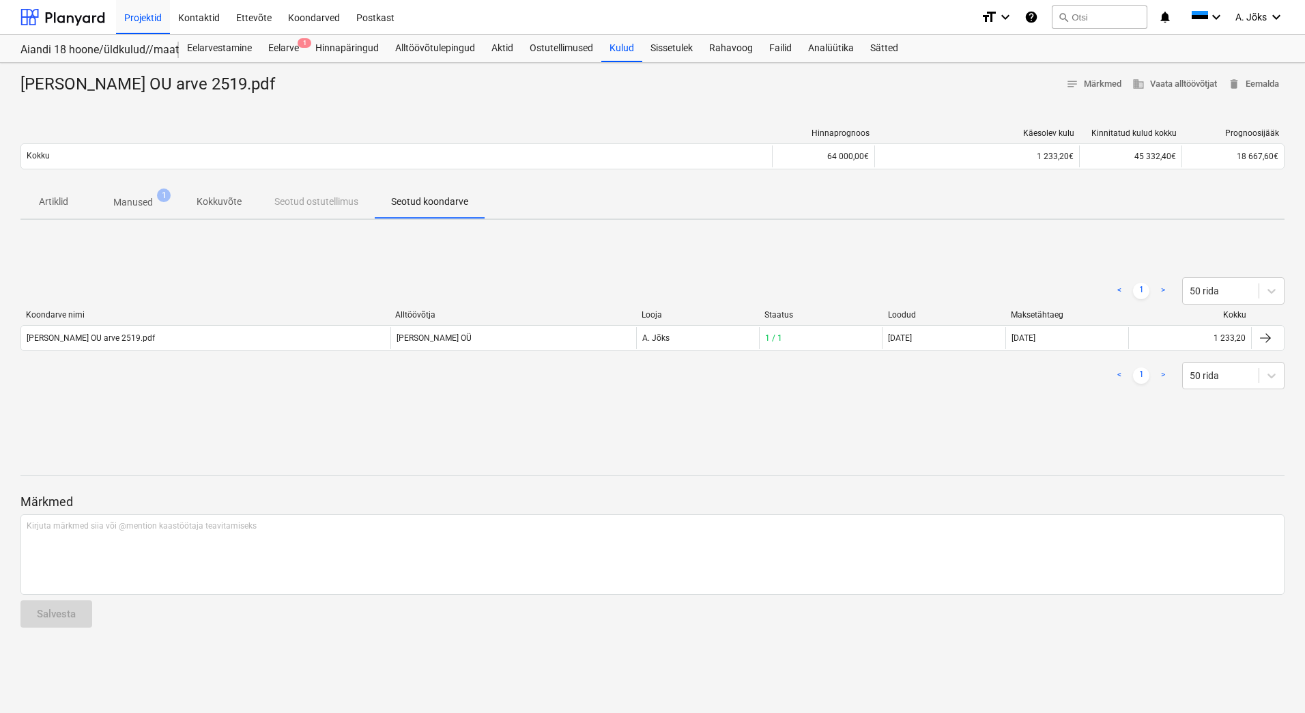
click at [311, 206] on div "Artiklid Manused 1 Kokkuvõte Seotud ostutellimus Seotud koondarve" at bounding box center [652, 202] width 1264 height 33
click at [208, 205] on p "Kokkuvõte" at bounding box center [219, 202] width 45 height 14
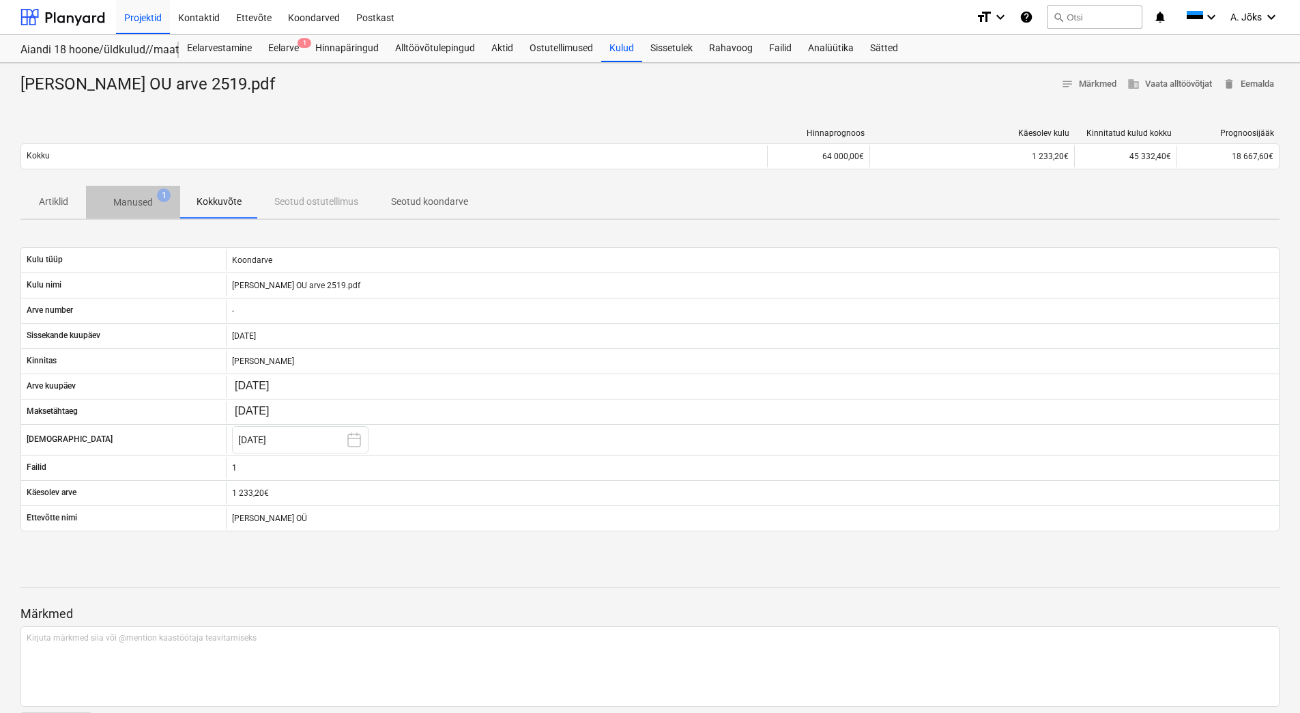
click at [129, 199] on p "Manused" at bounding box center [133, 202] width 40 height 14
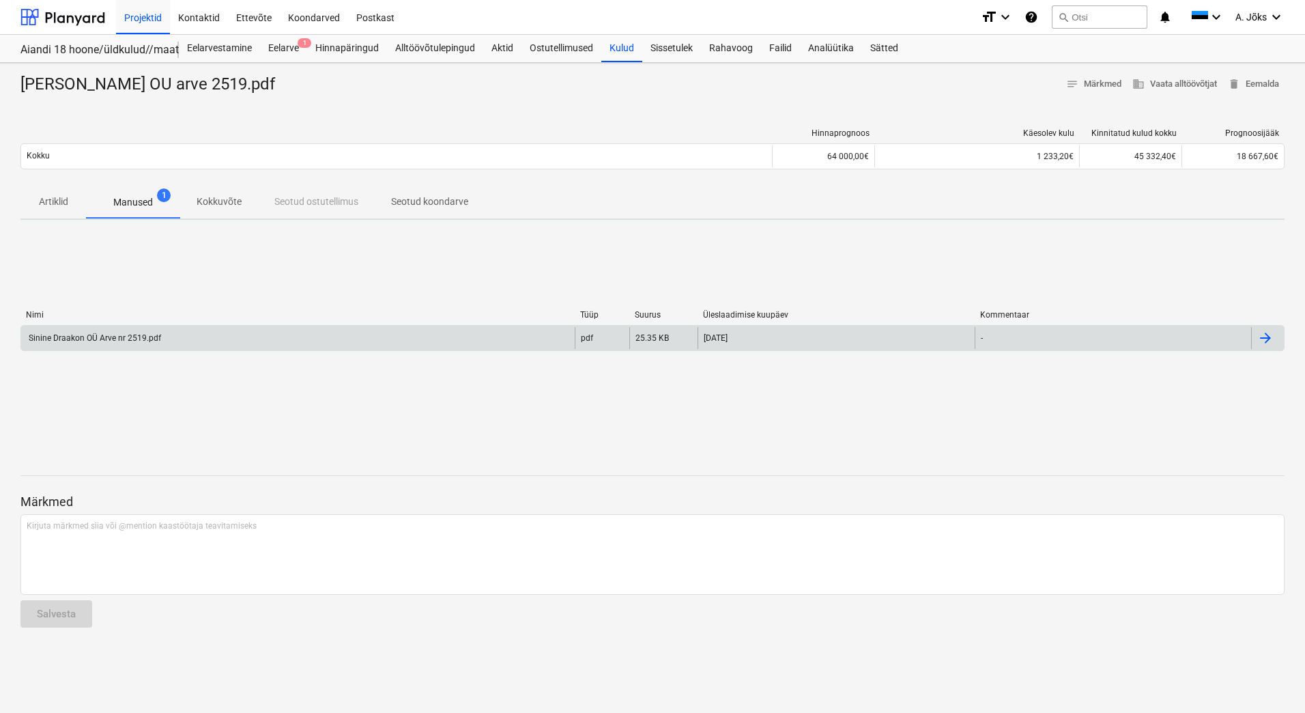
click at [138, 337] on div "Sinine Draakon OÜ Arve nr 2519.pdf" at bounding box center [94, 338] width 134 height 10
click at [442, 203] on p "Seotud koondarve" at bounding box center [429, 202] width 77 height 14
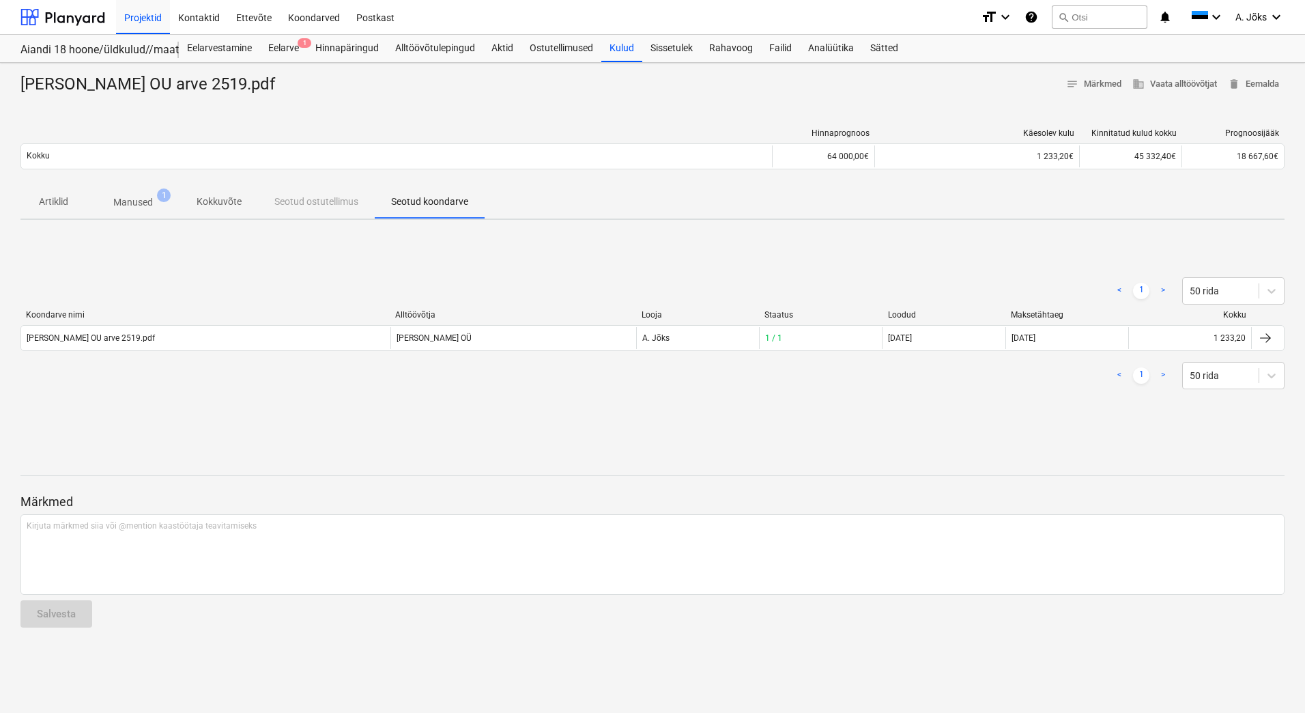
click at [51, 194] on span "Artiklid" at bounding box center [53, 201] width 66 height 23
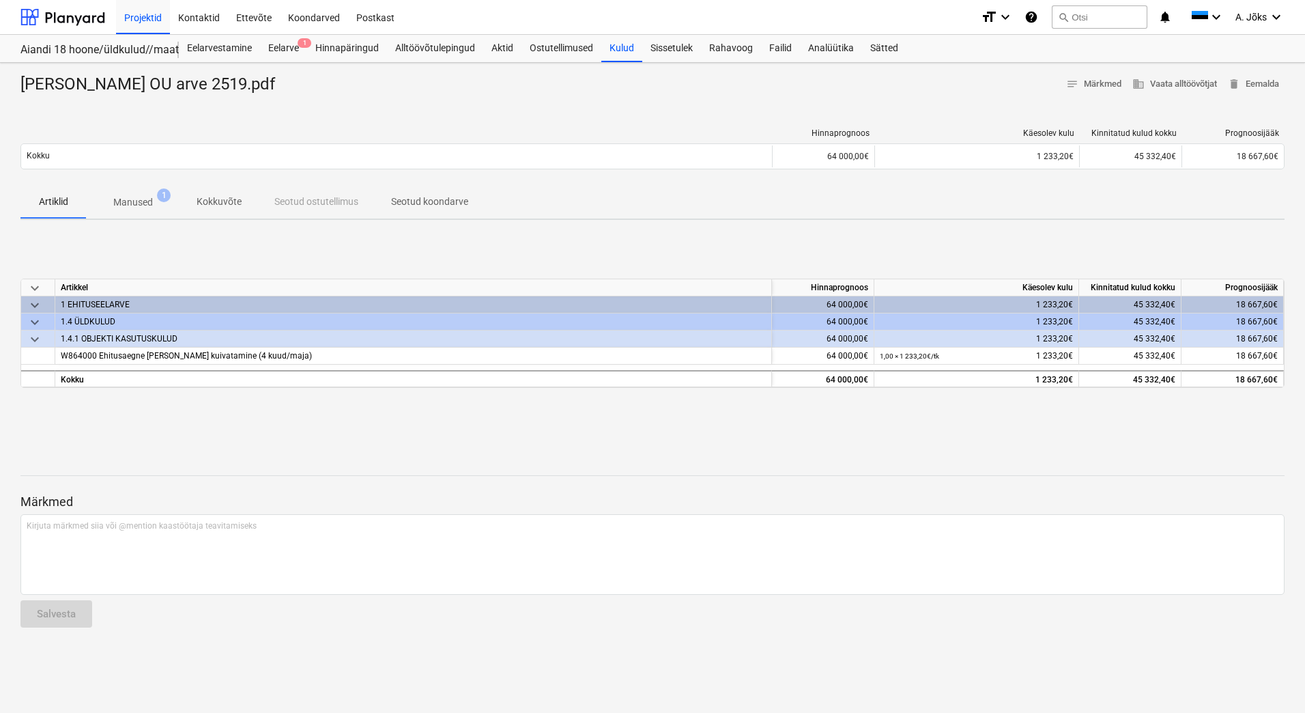
click at [422, 201] on p "Seotud koondarve" at bounding box center [429, 202] width 77 height 14
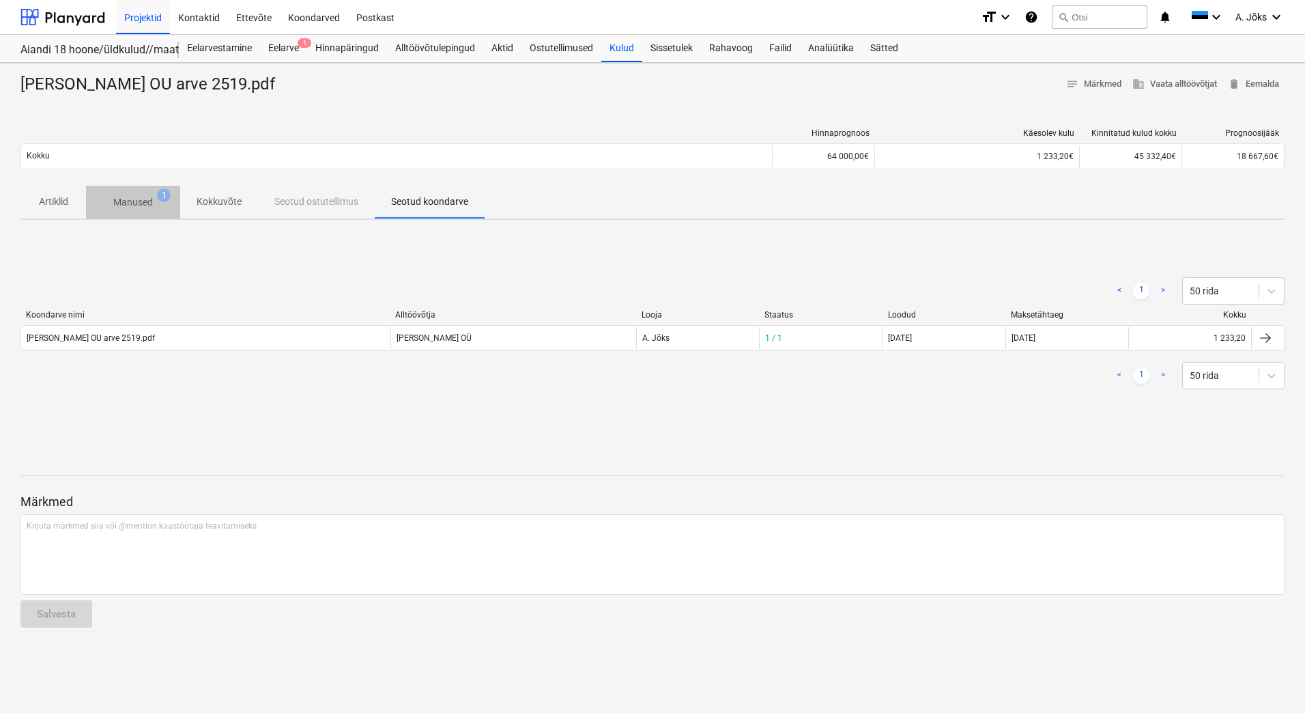
click at [152, 201] on p "Manused" at bounding box center [133, 202] width 40 height 14
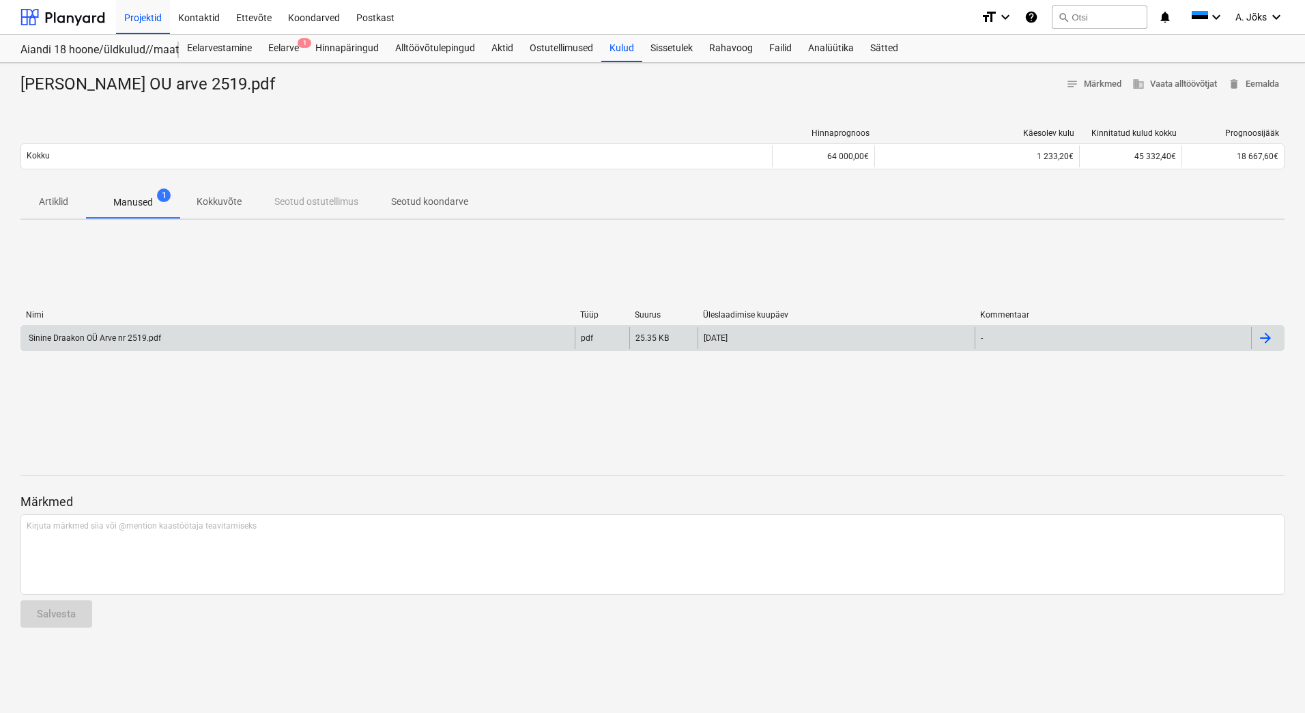
click at [169, 332] on div "Sinine Draakon OÜ Arve nr 2519.pdf" at bounding box center [298, 338] width 554 height 22
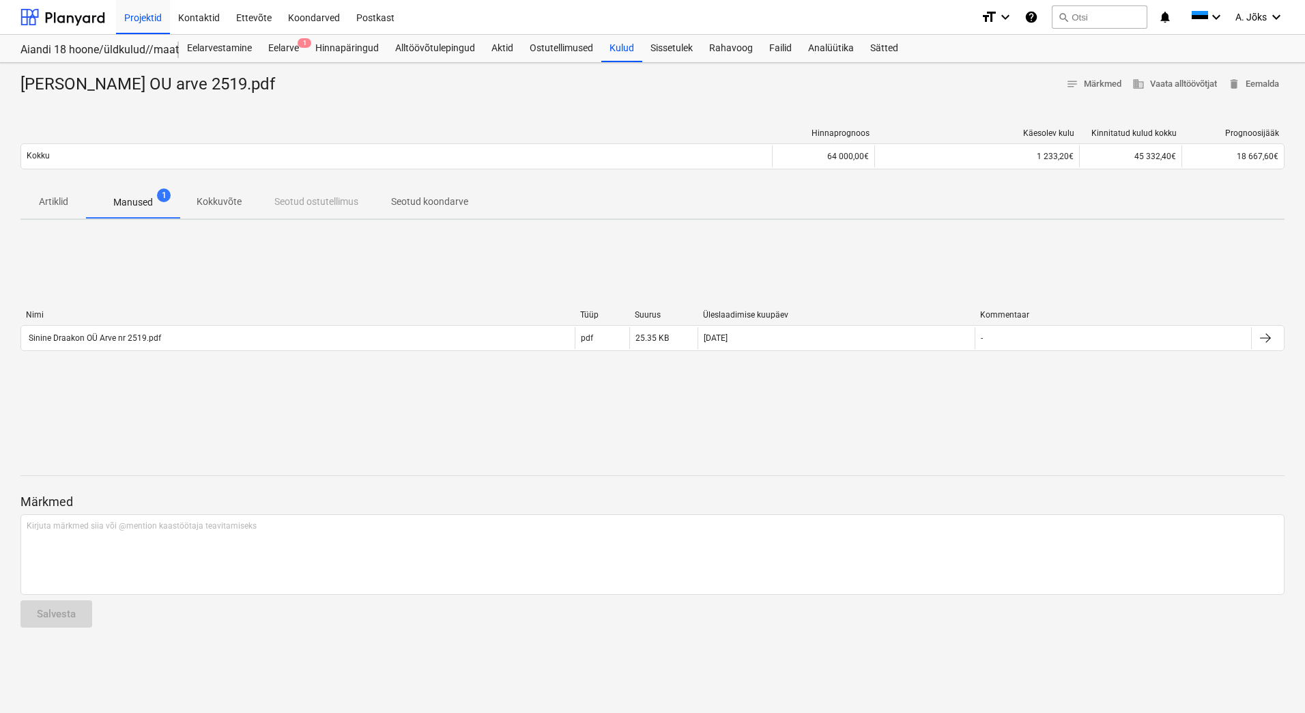
click at [428, 190] on button "Seotud koondarve" at bounding box center [430, 202] width 110 height 33
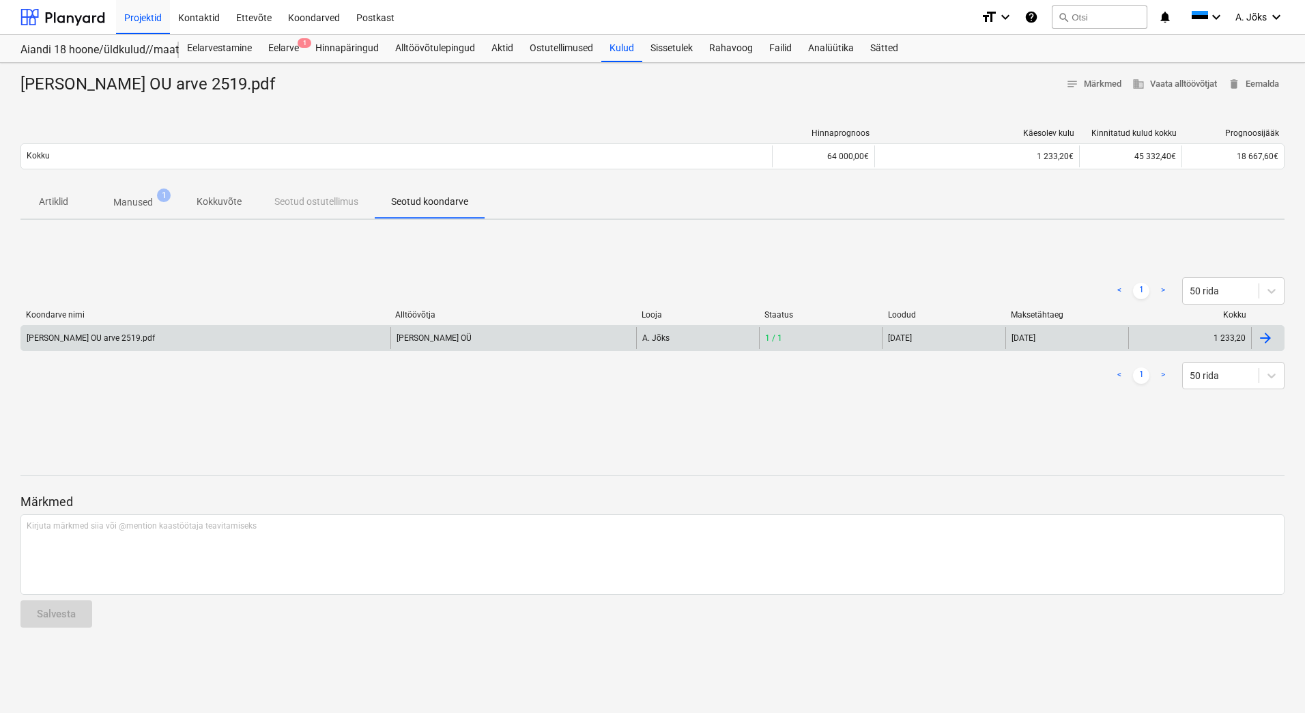
click at [416, 334] on div "[PERSON_NAME] OÜ" at bounding box center [513, 338] width 246 height 22
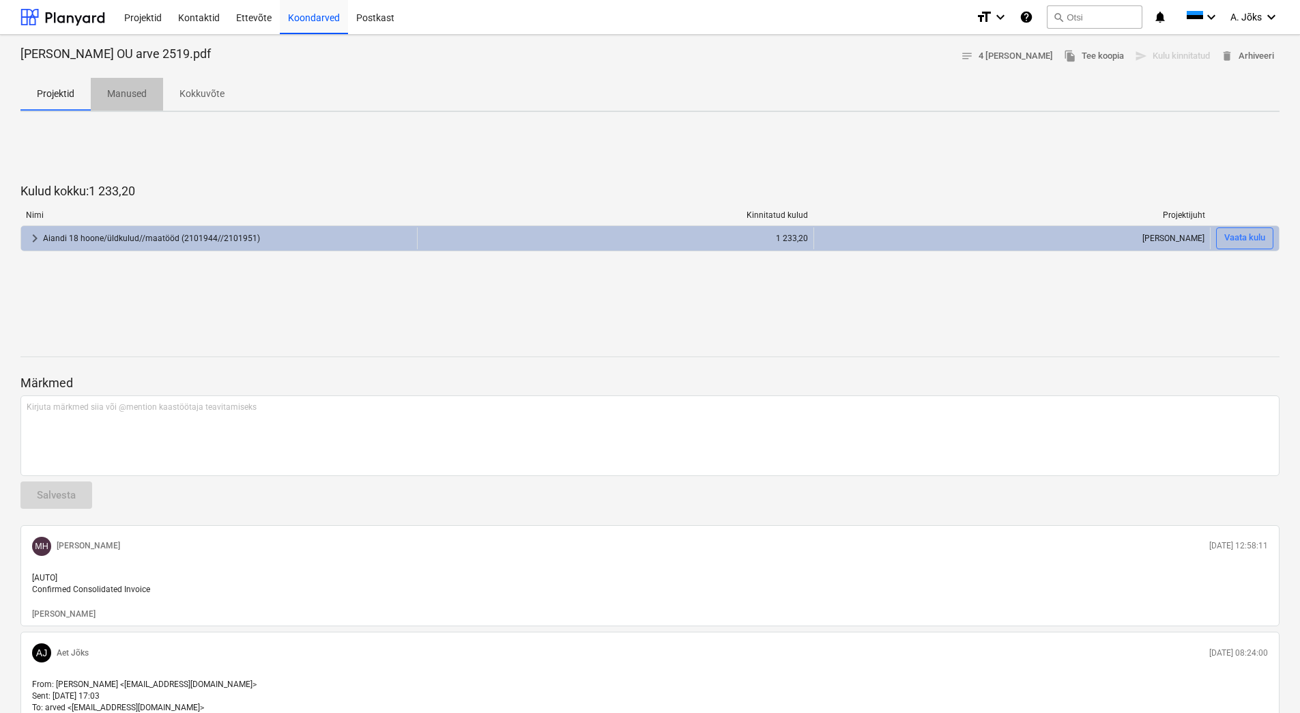
click at [124, 93] on p "Manused" at bounding box center [127, 94] width 40 height 14
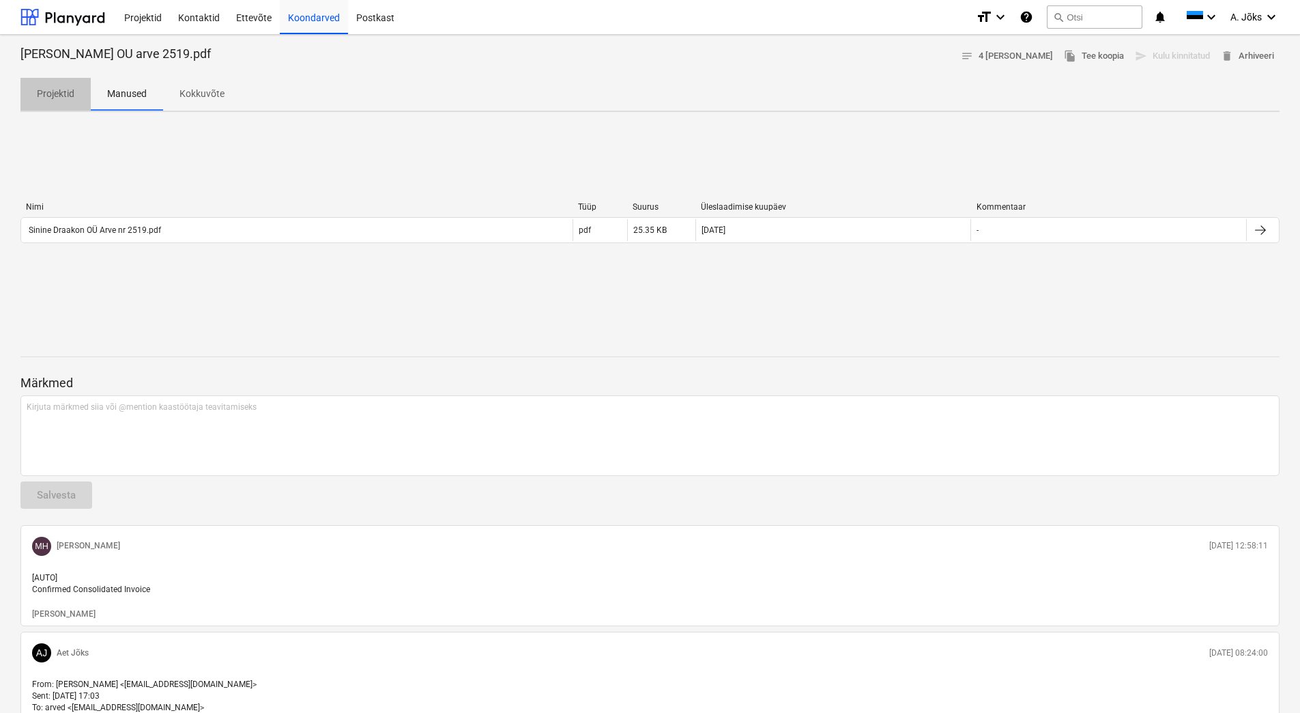
click at [70, 94] on p "Projektid" at bounding box center [56, 94] width 38 height 14
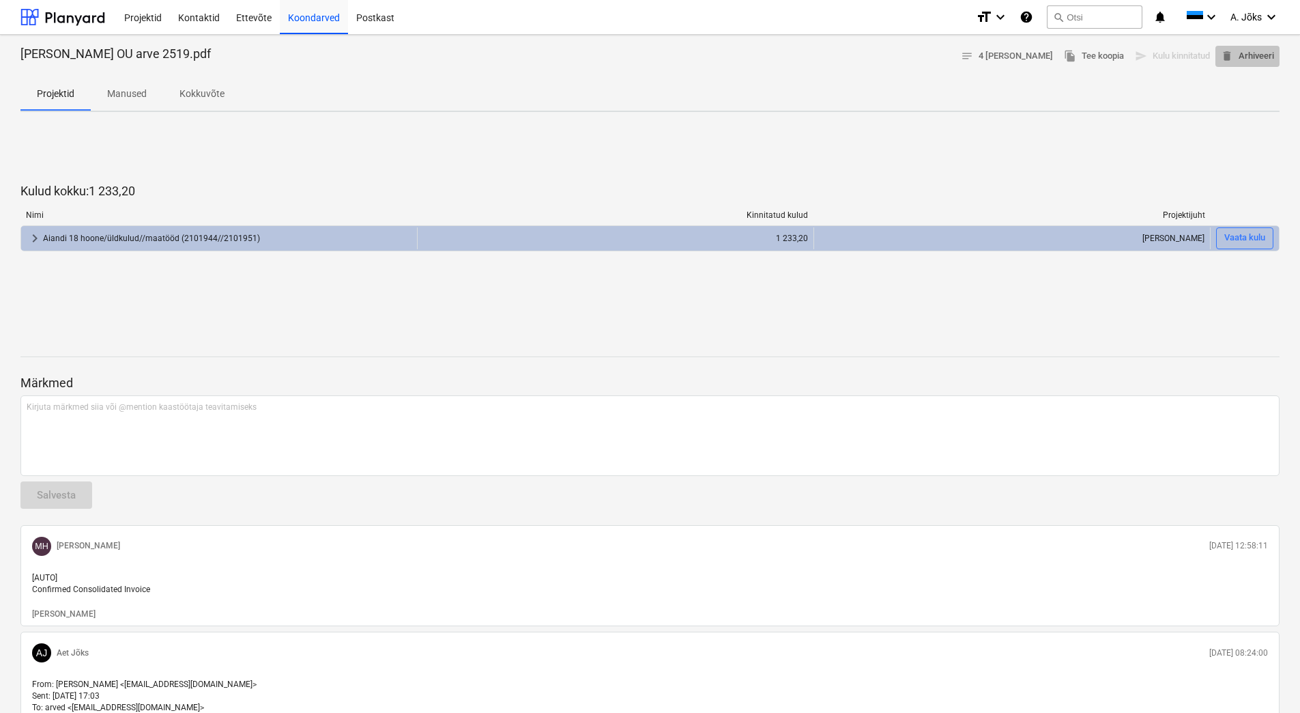
click at [1044, 55] on span "delete Arhiveeri" at bounding box center [1247, 56] width 53 height 16
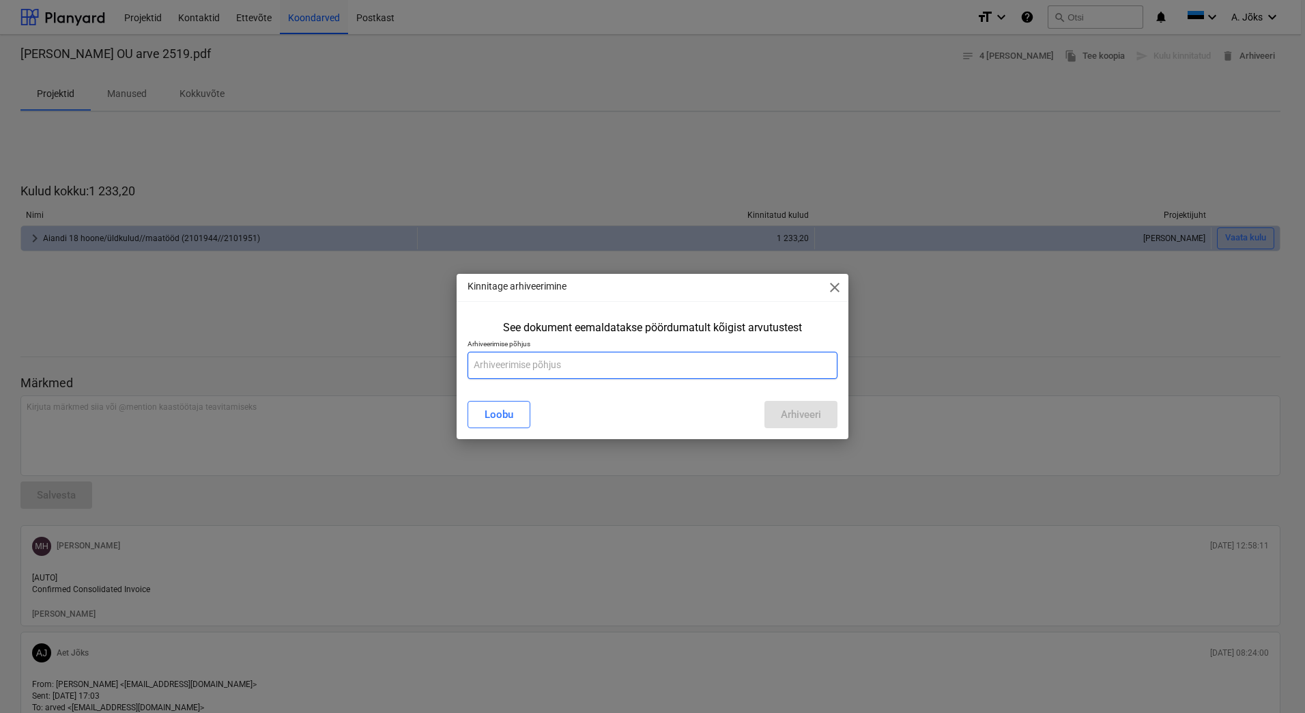
click at [639, 369] on input "text" at bounding box center [653, 365] width 370 height 27
click at [530, 366] on input "[PERSON_NAME] on käibemaksumäär 22%" at bounding box center [653, 365] width 370 height 27
click at [674, 358] on input "[PERSON_NAME] on osaliselt käibemaksumäär 22%" at bounding box center [653, 365] width 370 height 27
click at [707, 362] on input "[PERSON_NAME] on osaliselt käibemaksumäär 22% Saadavad korrigeeritud arve." at bounding box center [653, 365] width 370 height 27
click at [660, 367] on input "[PERSON_NAME] on osaliselt käibemaksumäär 22% Saadavad korrigeeritud arve." at bounding box center [653, 365] width 370 height 27
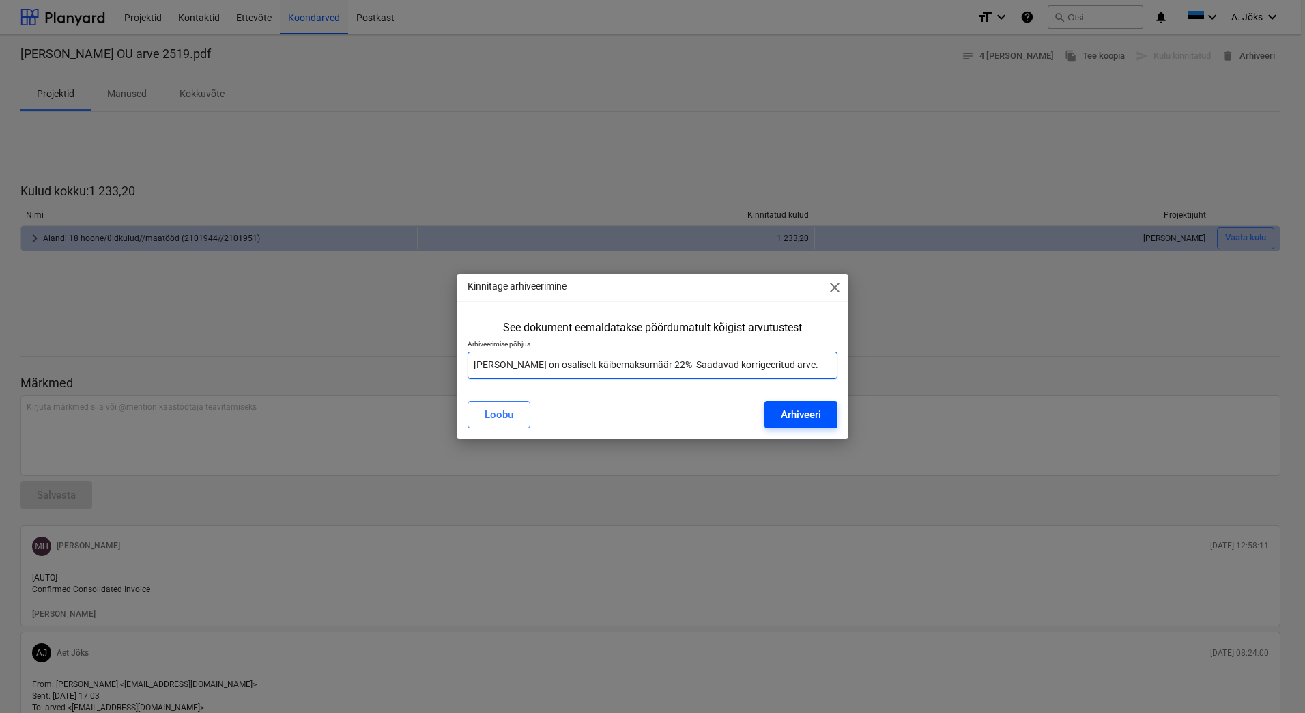
type input "[PERSON_NAME] on osaliselt käibemaksumäär 22% Saadavad korrigeeritud arve."
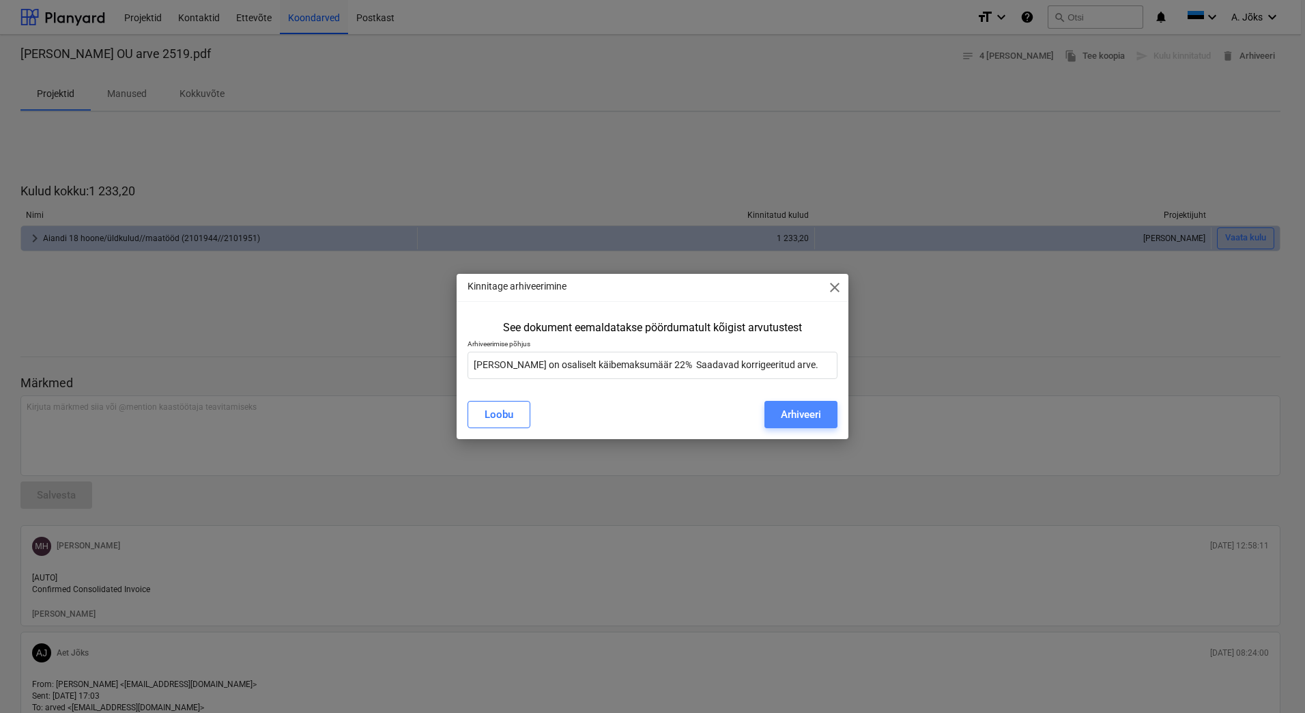
click at [810, 410] on div "Arhiveeri" at bounding box center [801, 414] width 40 height 18
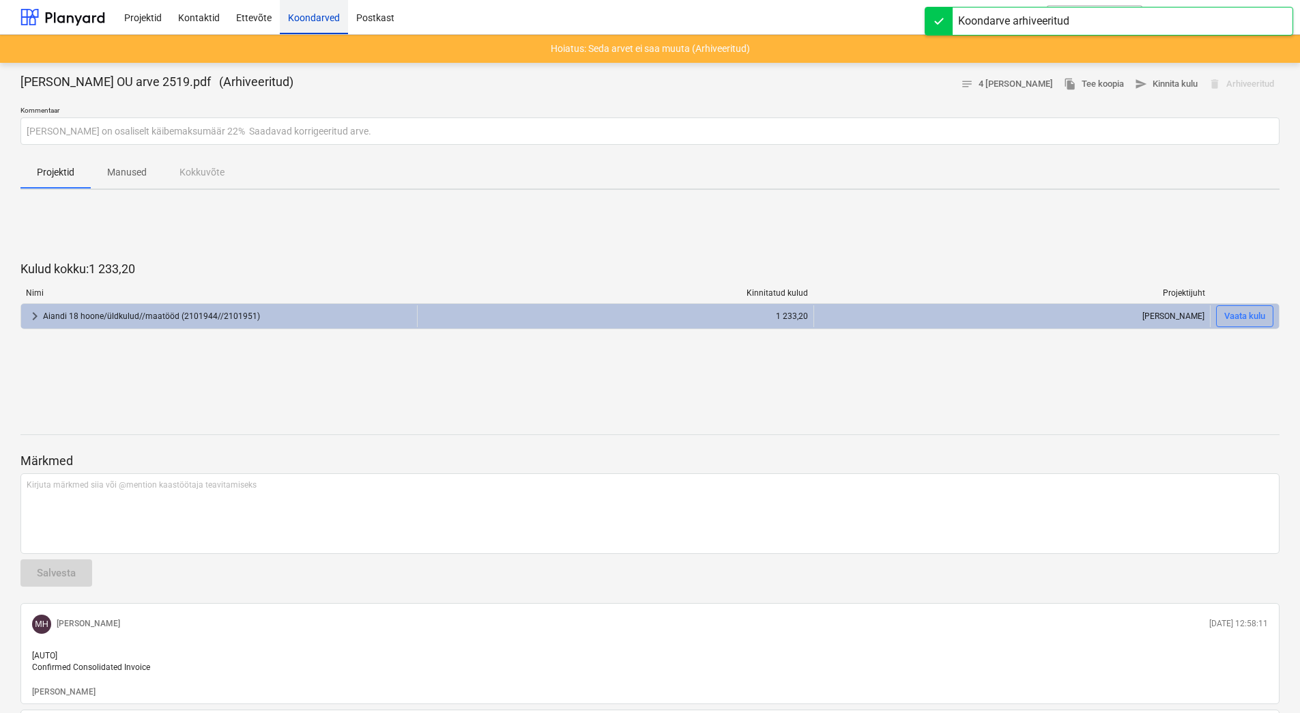
click at [313, 17] on div "Koondarved" at bounding box center [314, 16] width 68 height 35
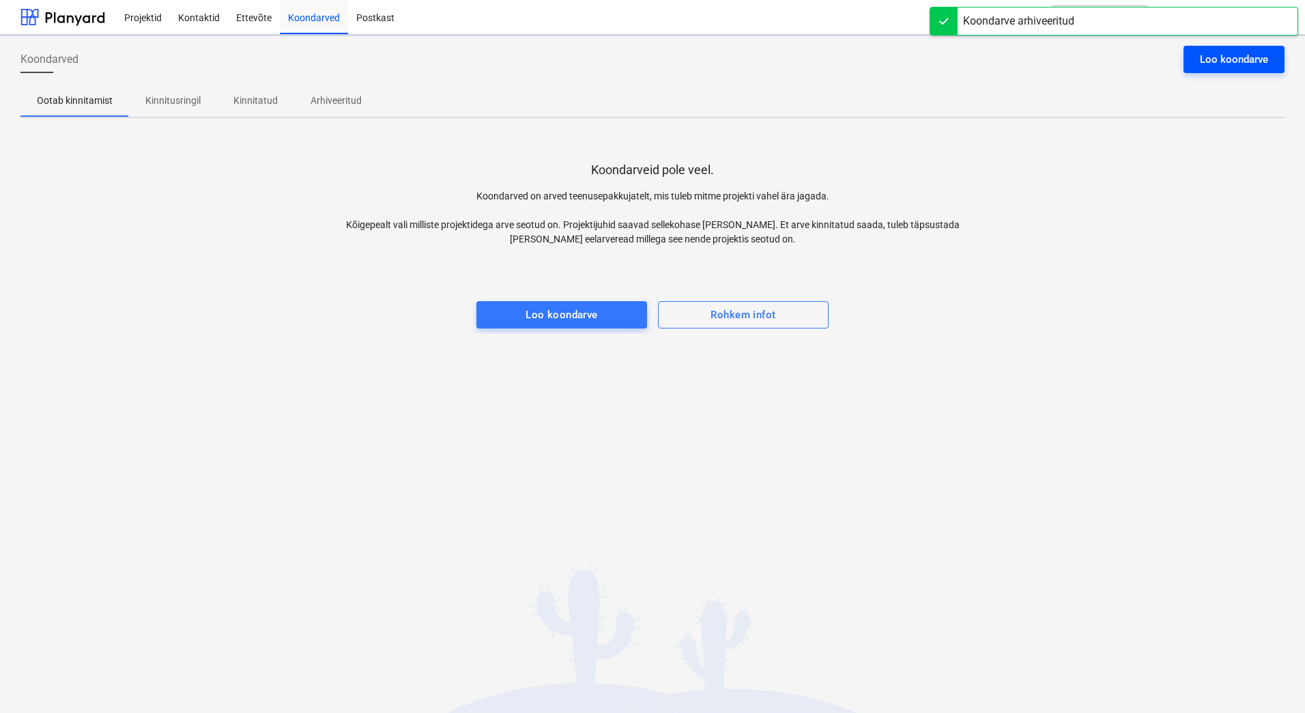
click at [1044, 60] on div "Loo koondarve" at bounding box center [1234, 60] width 68 height 18
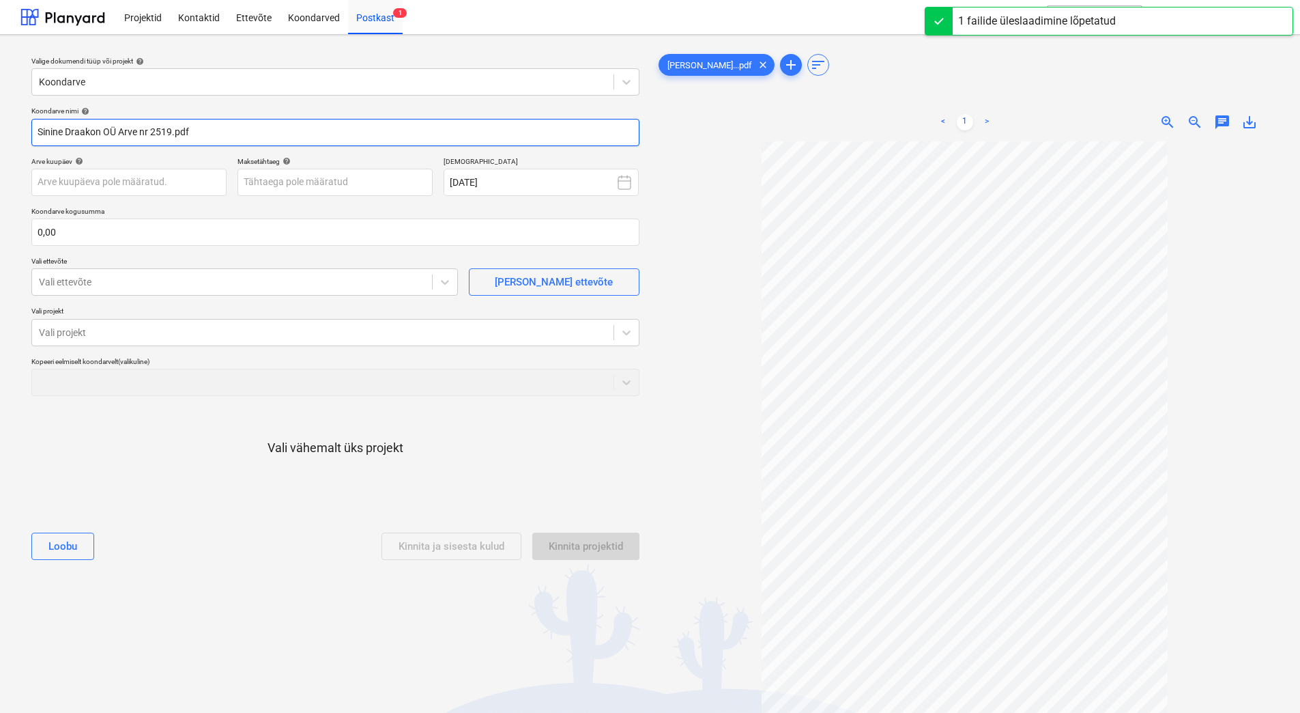
click at [154, 132] on input "Sinine Draakon OÜ Arve nr 2519.pdf" at bounding box center [335, 132] width 608 height 27
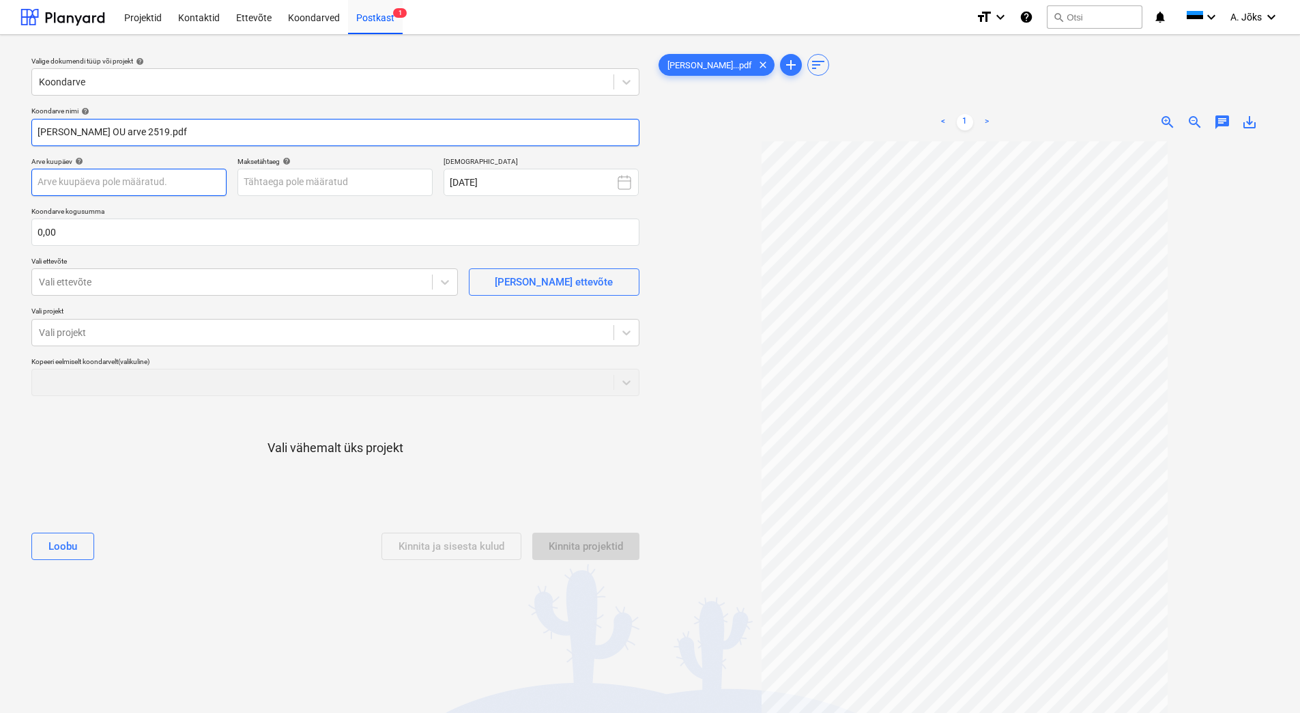
type input "[PERSON_NAME] OU arve 2519.pdf"
click at [158, 181] on body "Projektid Kontaktid Ettevõte Koondarved Postkast 1 format_size keyboard_arrow_d…" at bounding box center [650, 356] width 1300 height 713
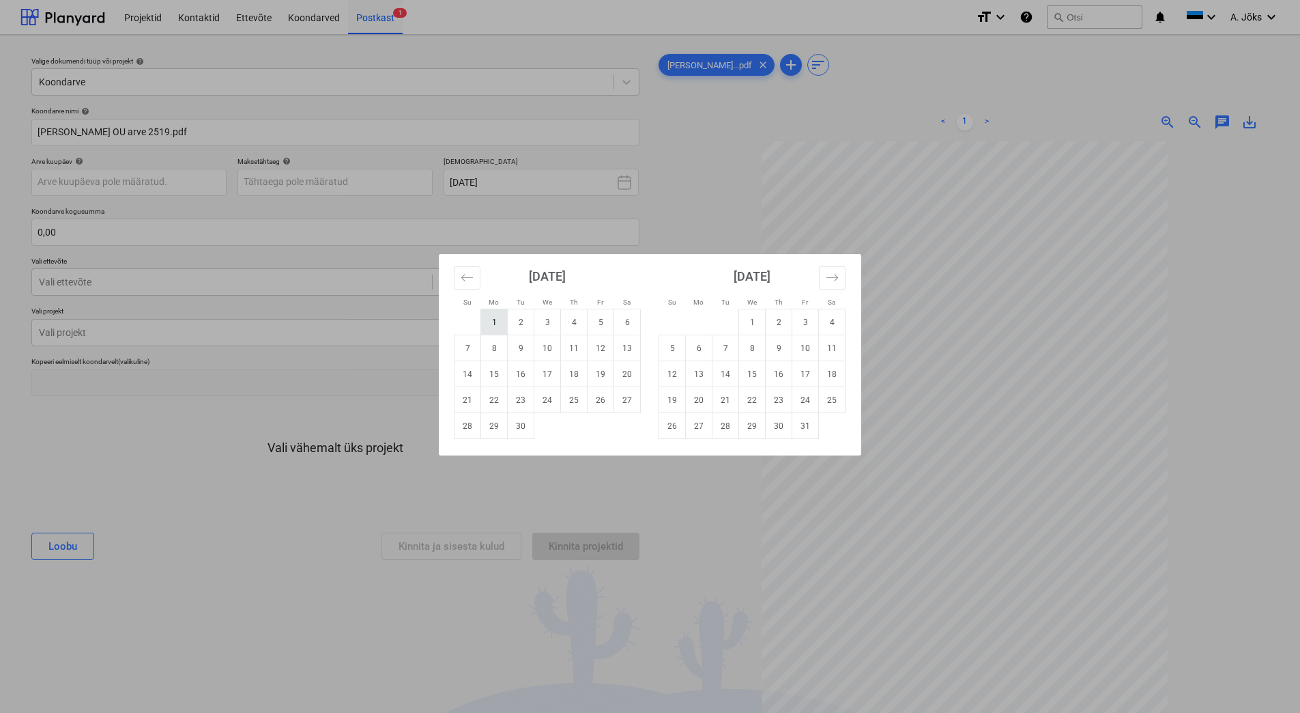
click at [494, 319] on td "1" at bounding box center [494, 322] width 27 height 26
type input "[DATE]"
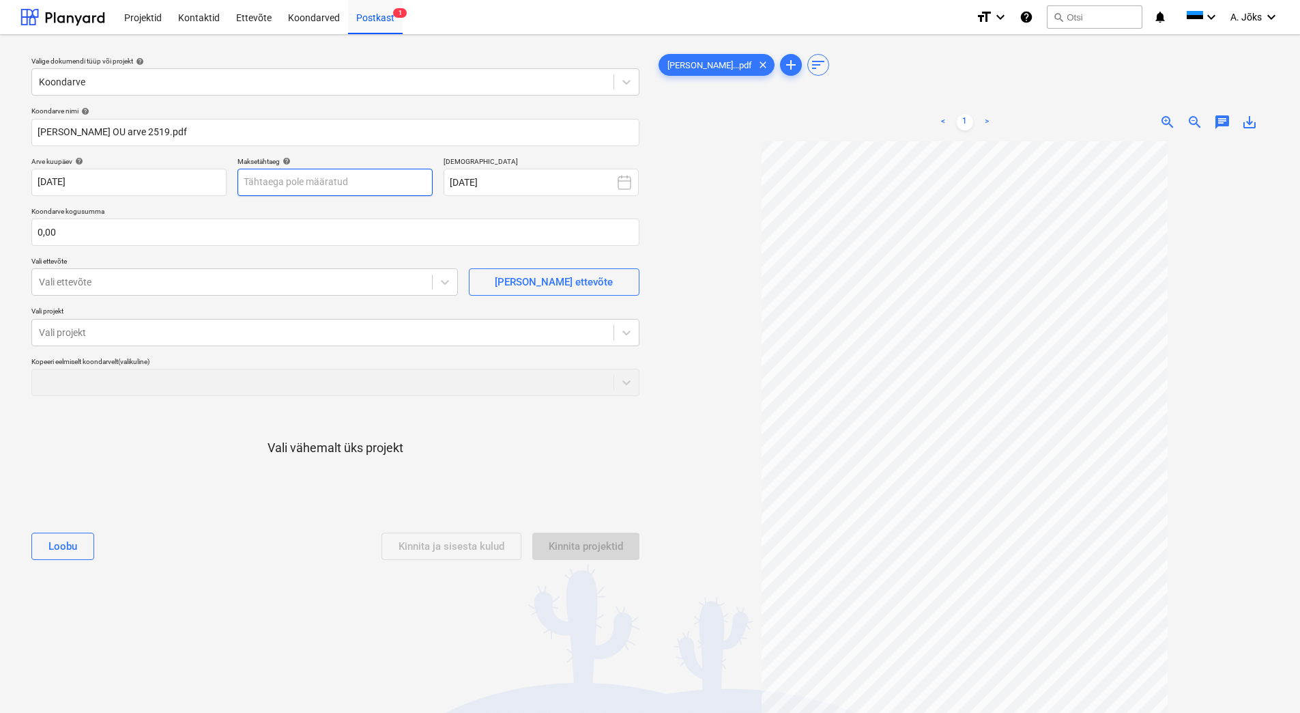
click at [332, 186] on body "Projektid Kontaktid Ettevõte Koondarved Postkast 1 format_size keyboard_arrow_d…" at bounding box center [650, 356] width 1300 height 713
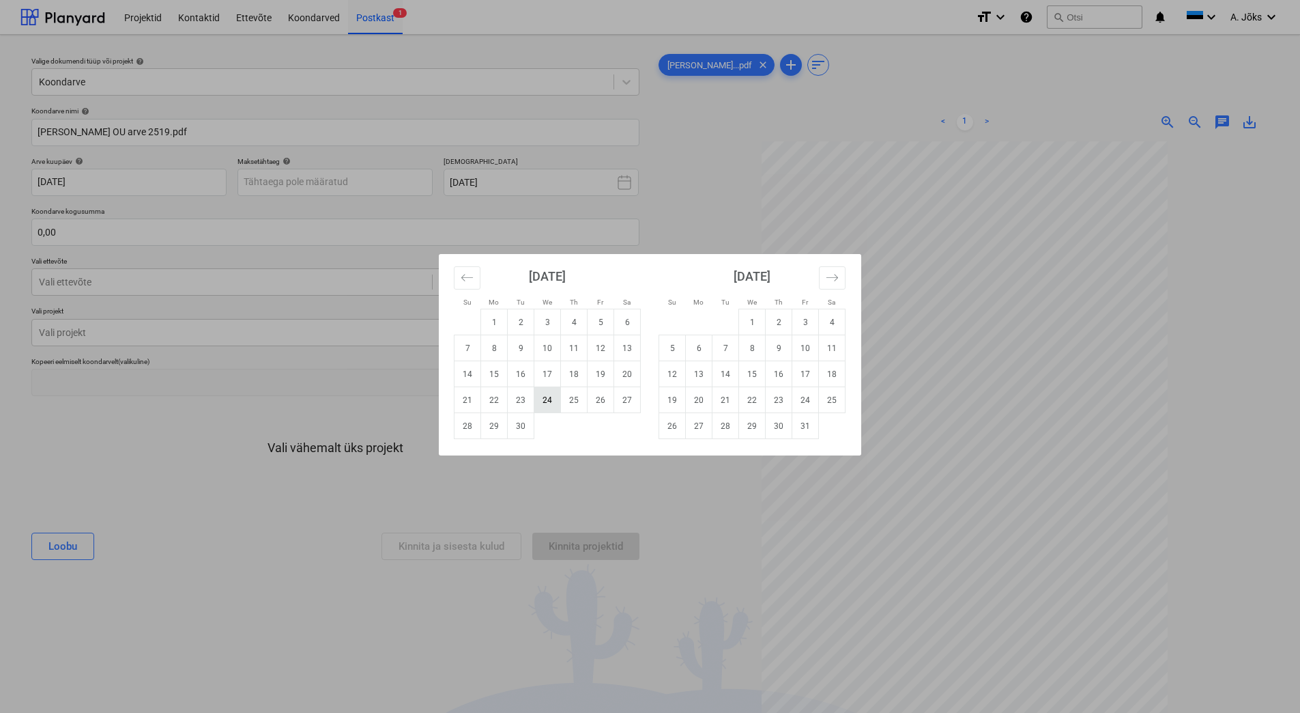
click at [541, 397] on td "24" at bounding box center [547, 400] width 27 height 26
type input "[DATE]"
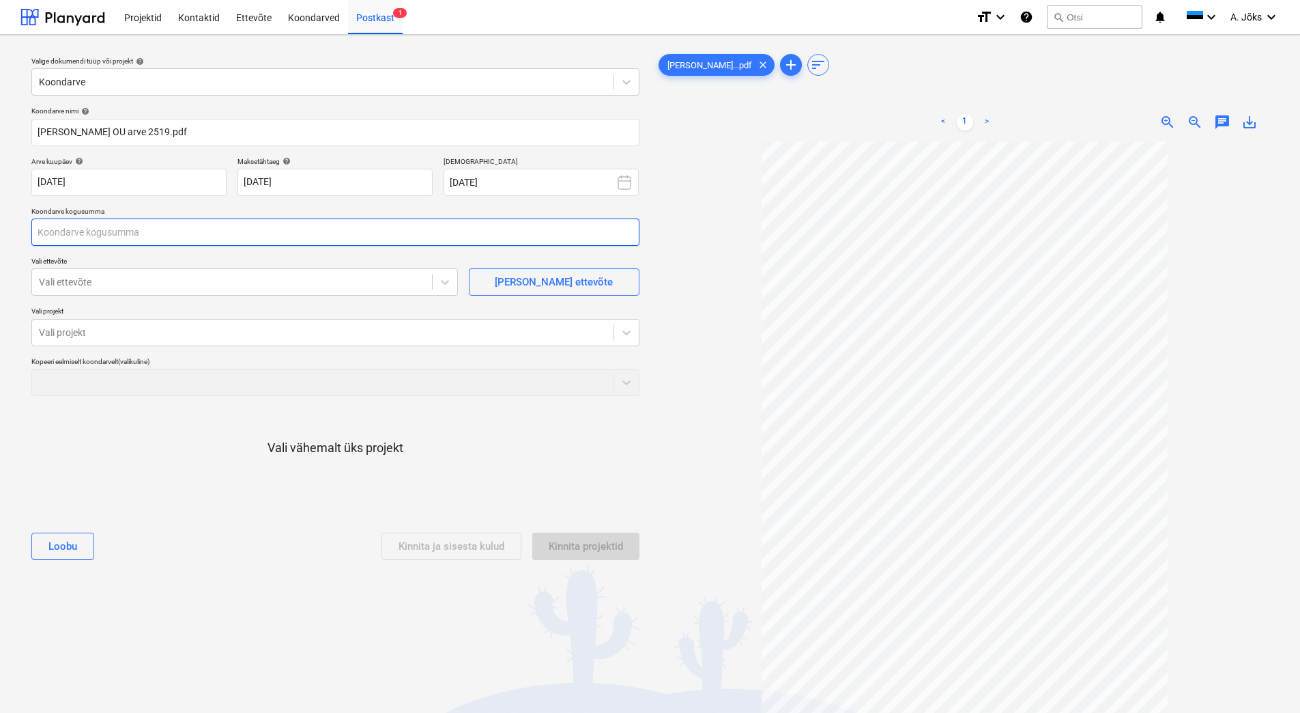
click at [227, 241] on input "text" at bounding box center [335, 231] width 608 height 27
type input "1 262,70"
click at [203, 283] on div at bounding box center [232, 282] width 386 height 14
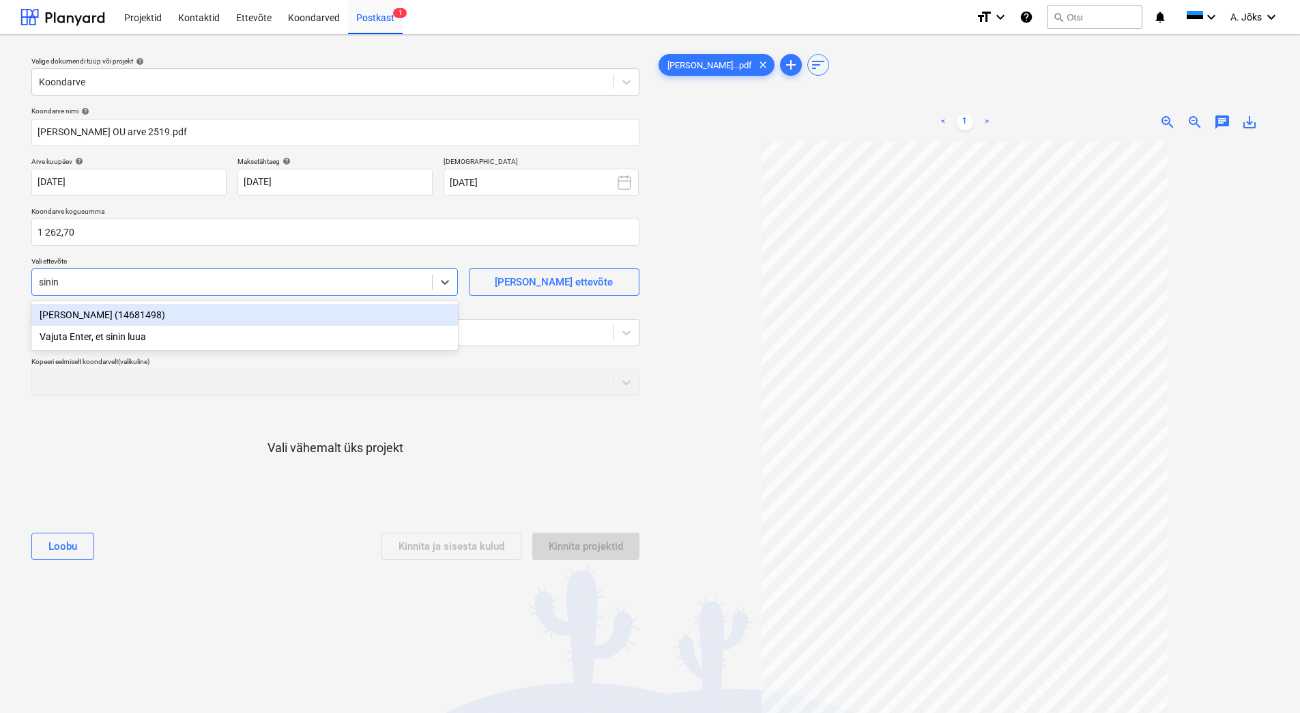
type input "sinine"
click at [169, 315] on div "[PERSON_NAME] (14681498)" at bounding box center [244, 315] width 427 height 22
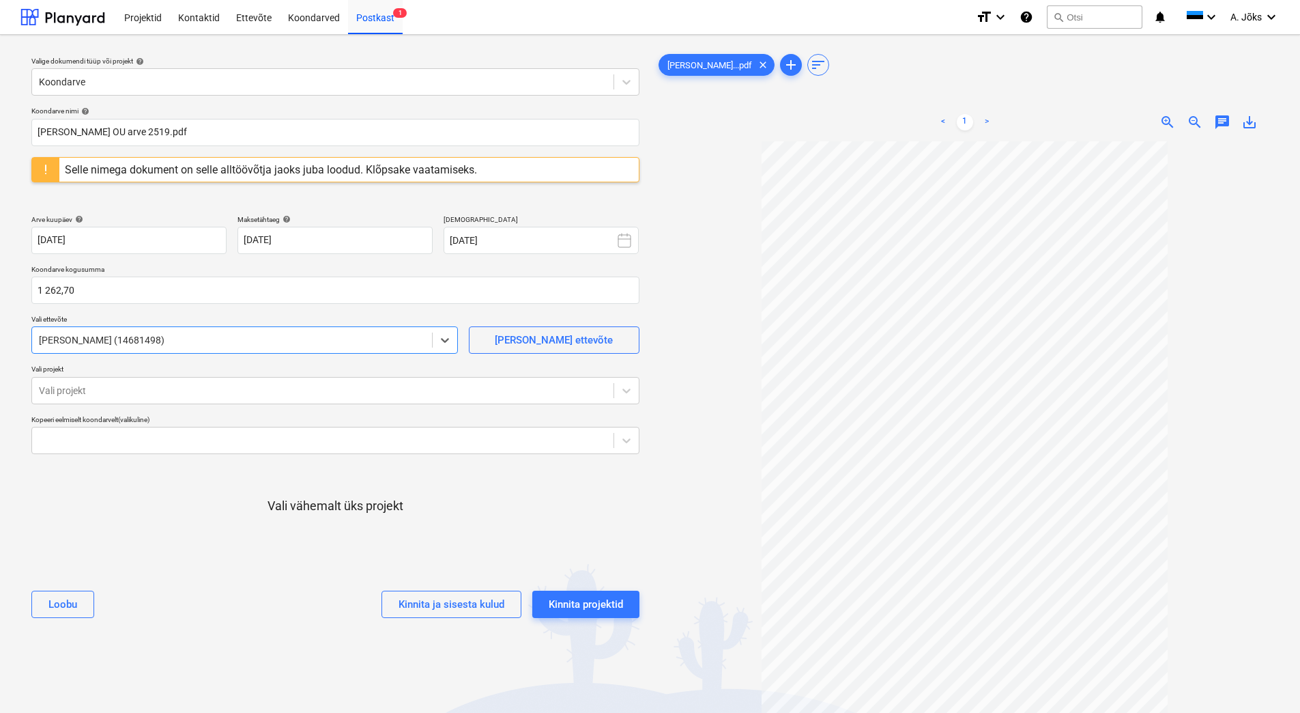
click at [162, 337] on div at bounding box center [232, 340] width 386 height 14
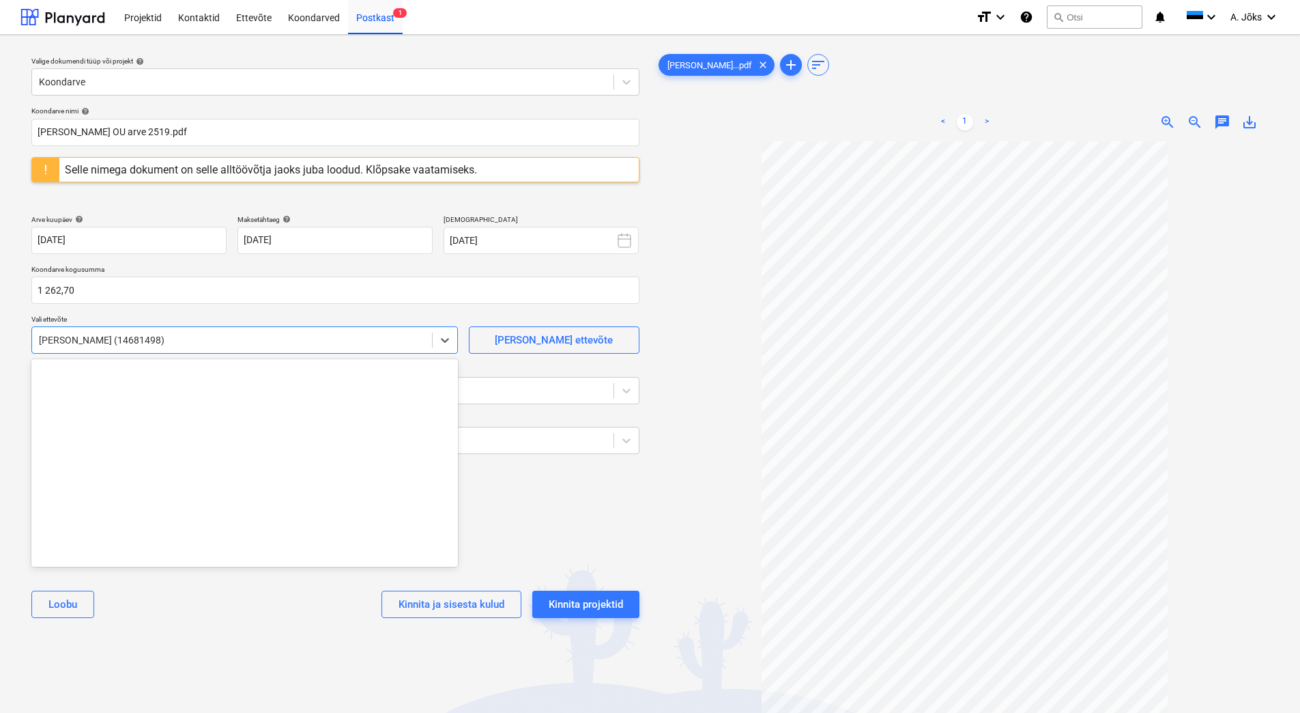
scroll to position [23055, 0]
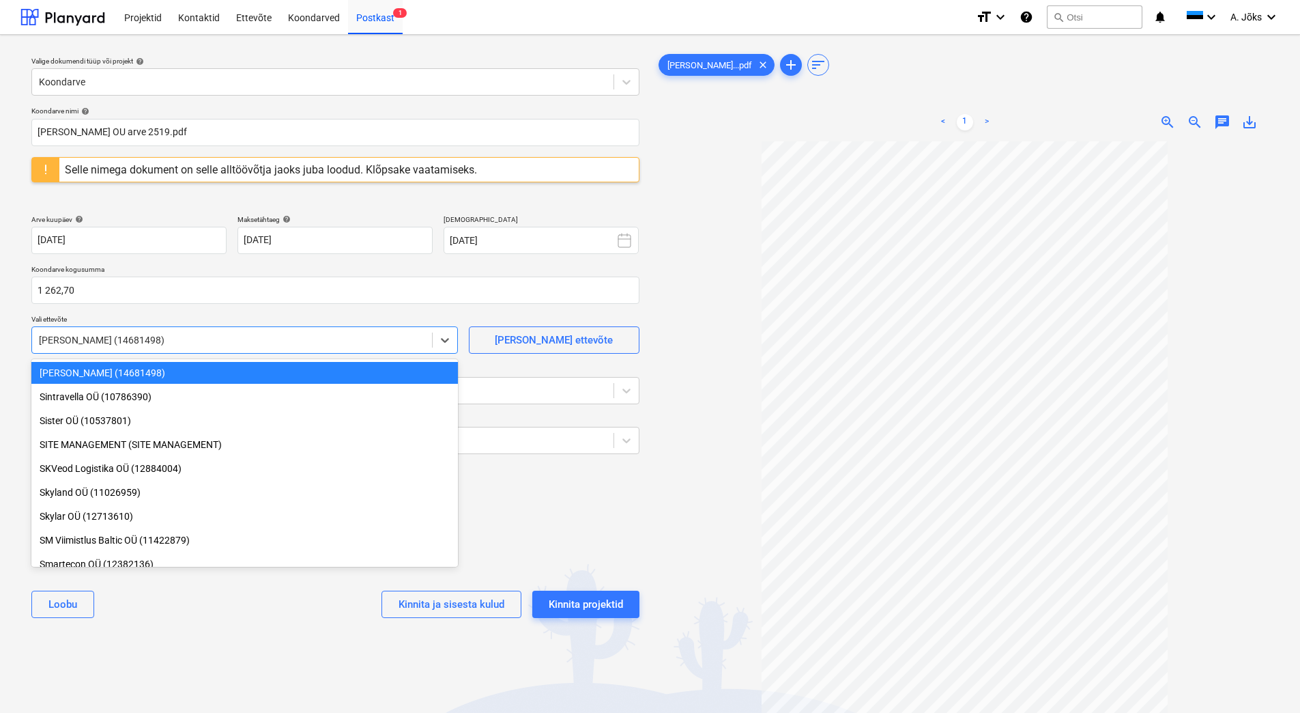
click at [162, 337] on div at bounding box center [232, 340] width 386 height 14
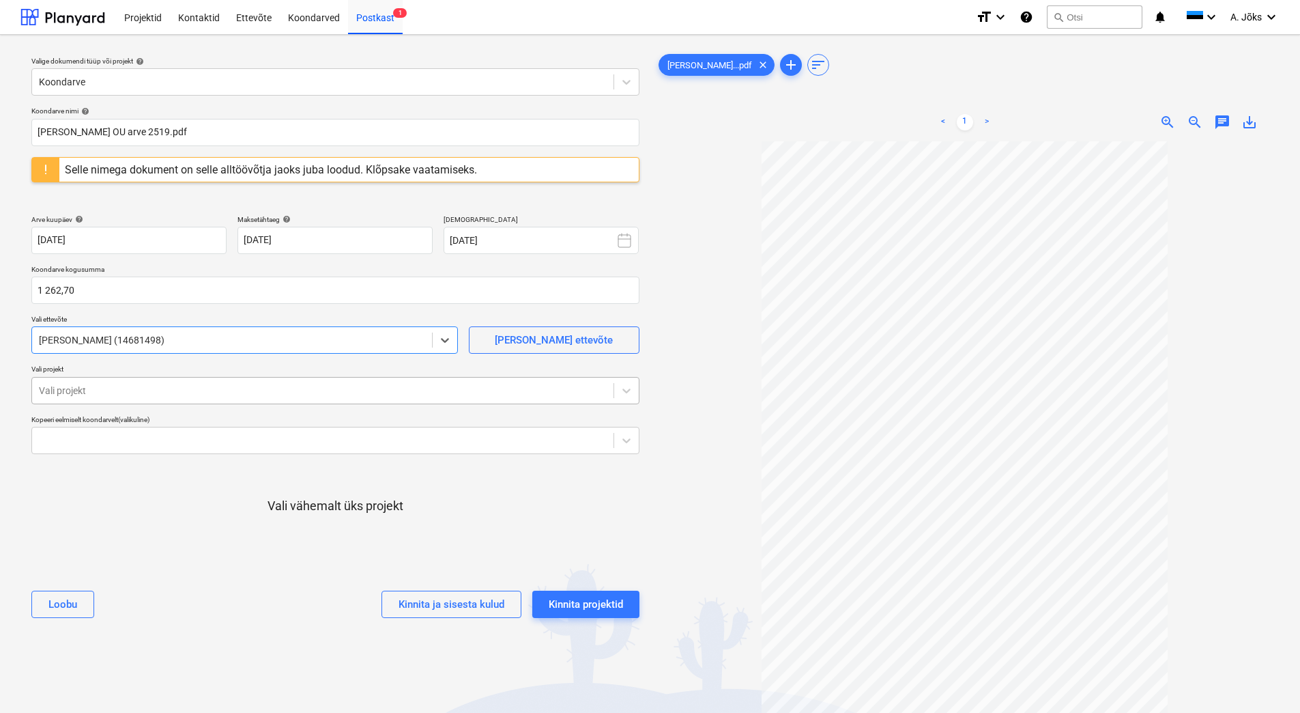
click at [172, 391] on div at bounding box center [323, 391] width 568 height 14
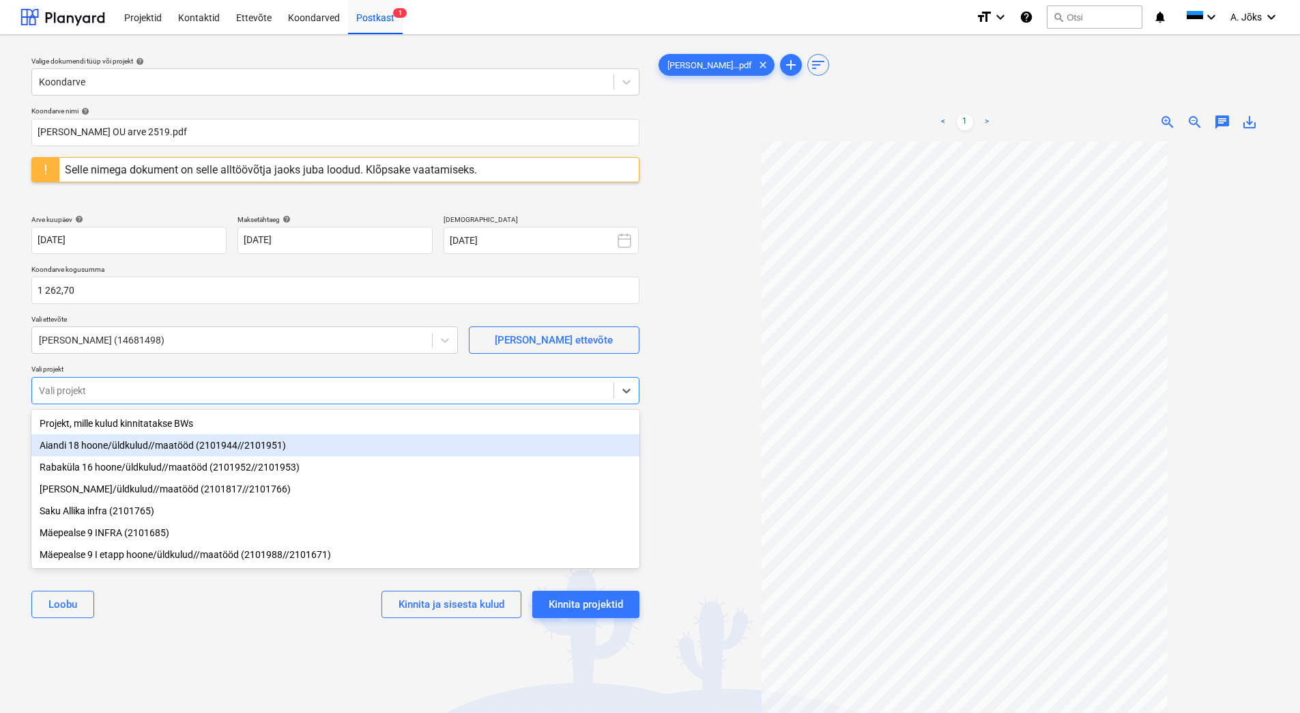
click at [149, 450] on div "Aiandi 18 hoone/üldkulud//maatööd (2101944//2101951)" at bounding box center [335, 445] width 608 height 22
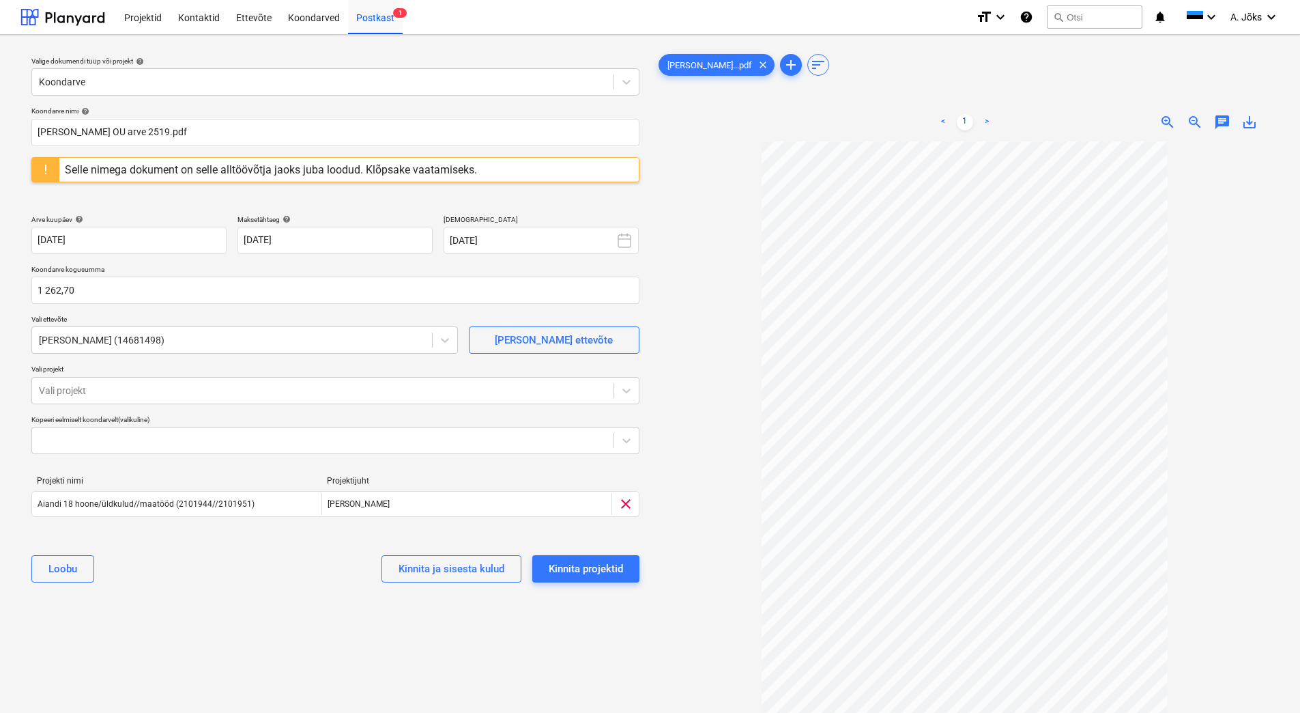
click at [189, 569] on div "Valige dokumendi tüüp või projekt help Koondarve Koondarve nimi help [PERSON_NA…" at bounding box center [335, 433] width 630 height 775
click at [207, 569] on div "Valige dokumendi tüüp või projekt help Koondarve Koondarve nimi help [PERSON_NA…" at bounding box center [335, 433] width 630 height 775
click at [582, 567] on div "Kinnita projektid" at bounding box center [586, 569] width 74 height 18
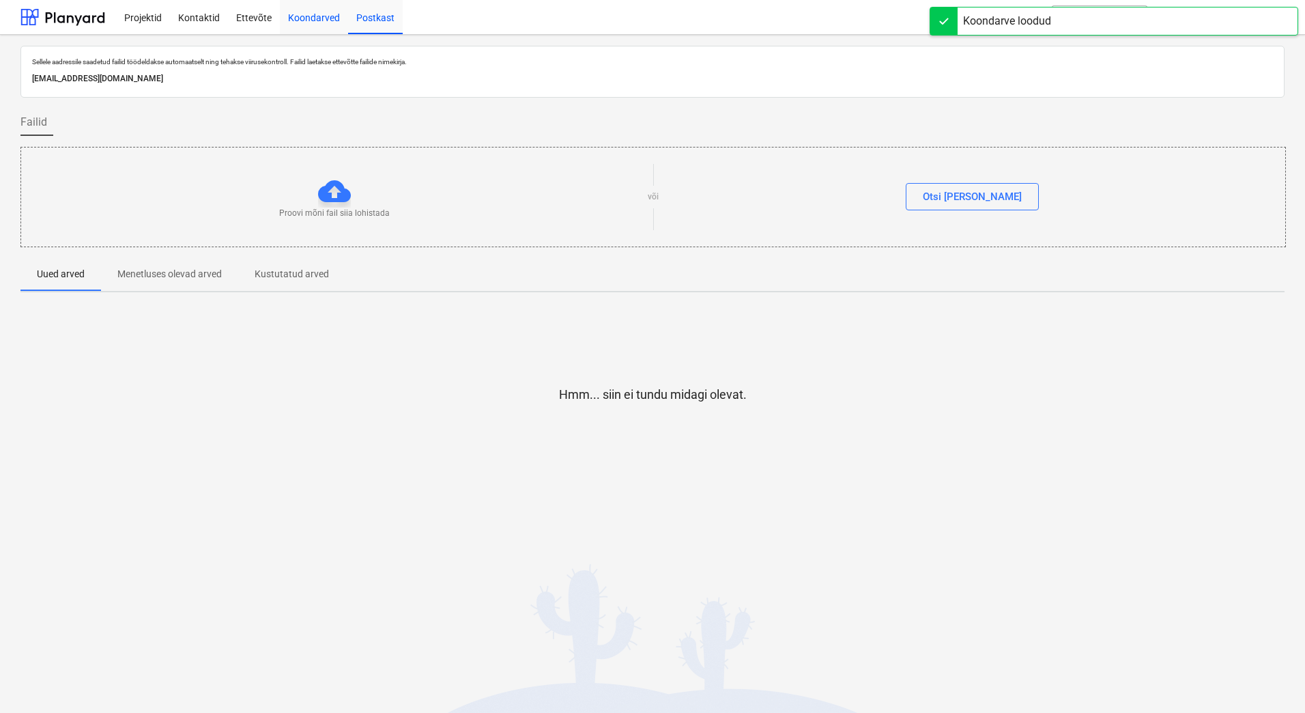
click at [316, 20] on div "Koondarved" at bounding box center [314, 16] width 68 height 35
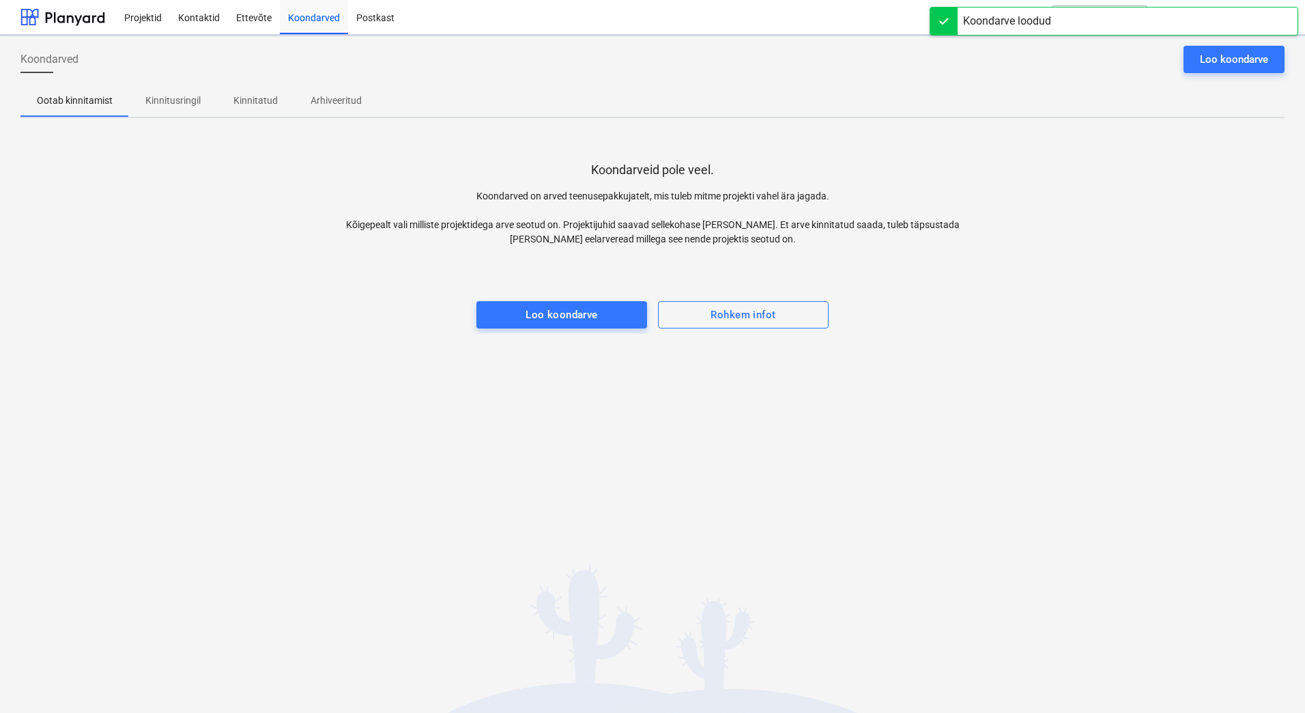
click at [171, 100] on p "Kinnitusringil" at bounding box center [172, 101] width 55 height 14
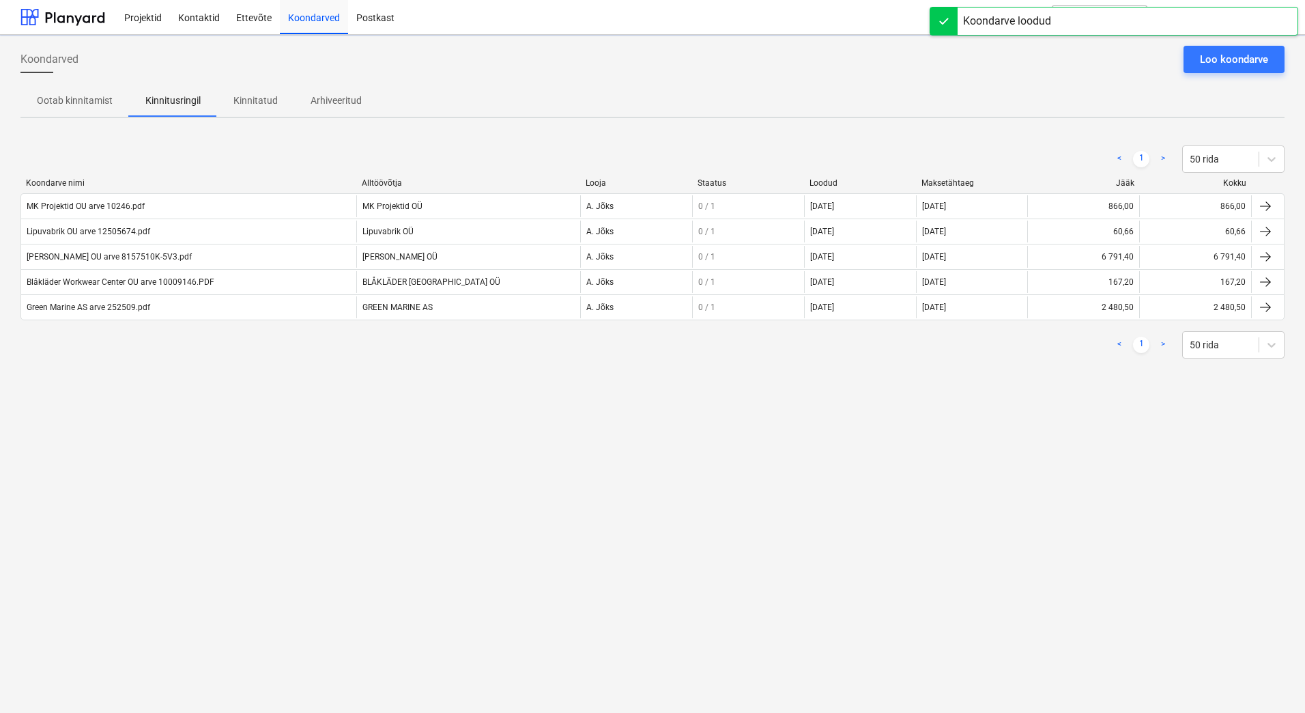
click at [261, 453] on div "Koondarved Loo koondarve Ootab kinnitamist Kinnitusringil Kinnitatud Arhiveerit…" at bounding box center [652, 374] width 1305 height 678
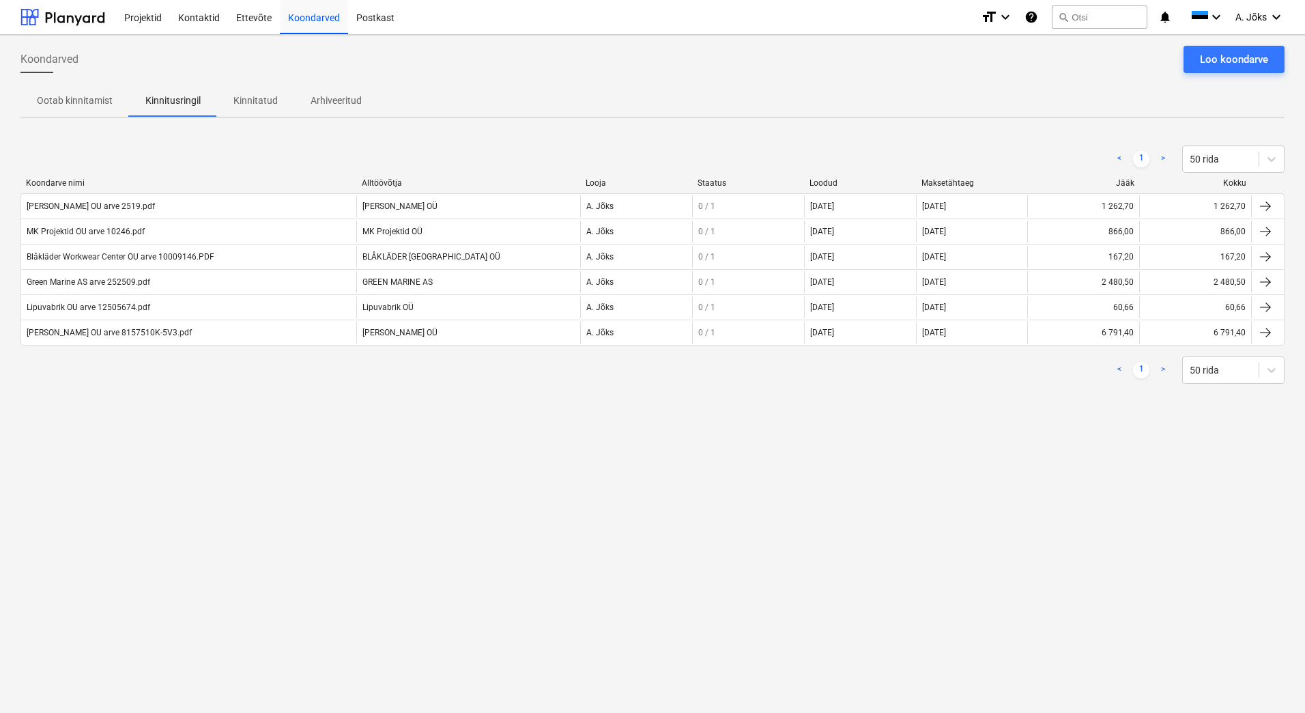
click at [178, 479] on div "Koondarved Loo koondarve Ootab kinnitamist Kinnitusringil Kinnitatud Arhiveerit…" at bounding box center [652, 374] width 1305 height 678
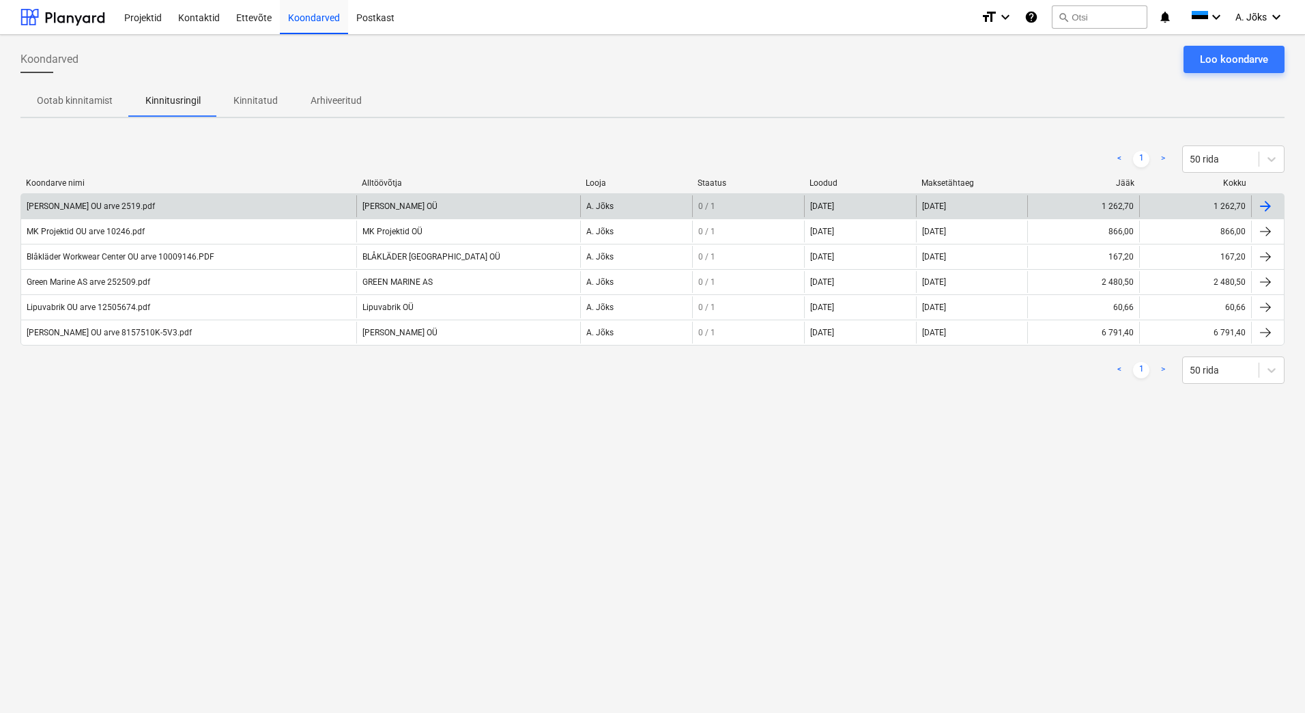
click at [111, 205] on div "[PERSON_NAME] OU arve 2519.pdf" at bounding box center [91, 206] width 128 height 10
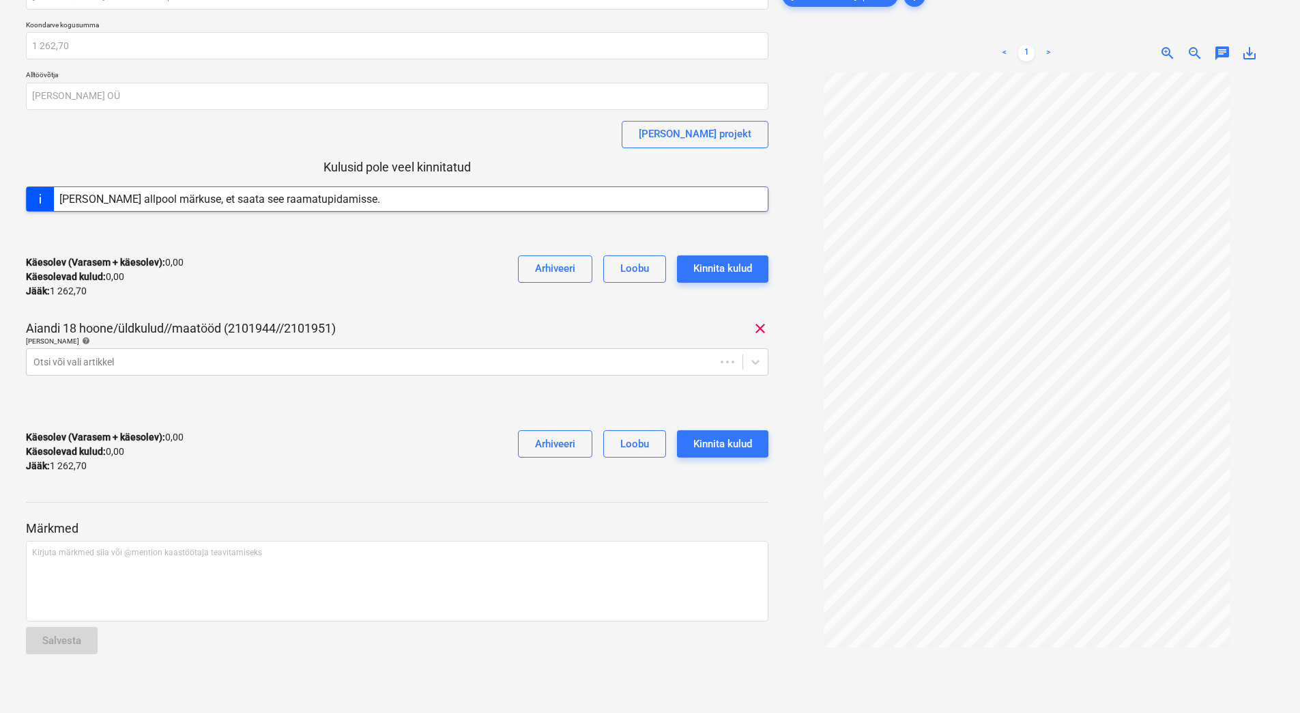
scroll to position [119, 0]
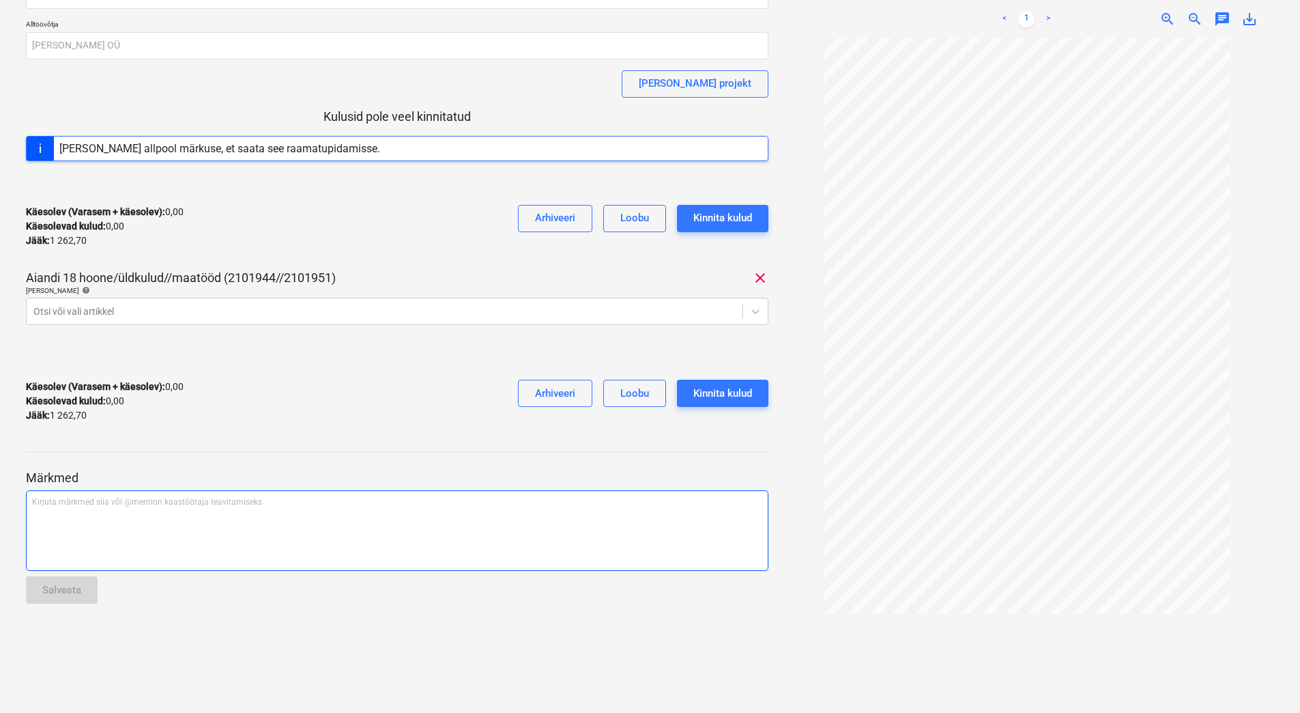
click at [159, 523] on div "Kirjuta märkmed siia või @mention kaastöötaja teavitamiseks ﻿" at bounding box center [397, 530] width 743 height 81
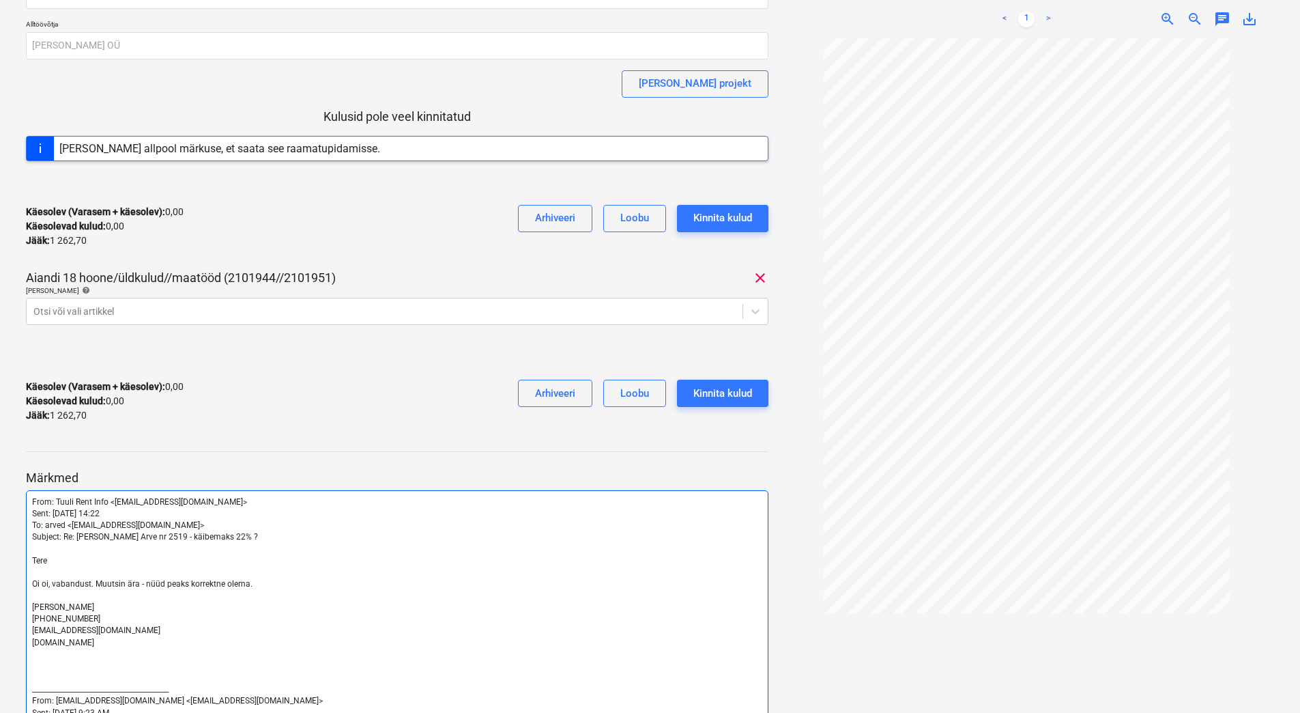
scroll to position [1000, 0]
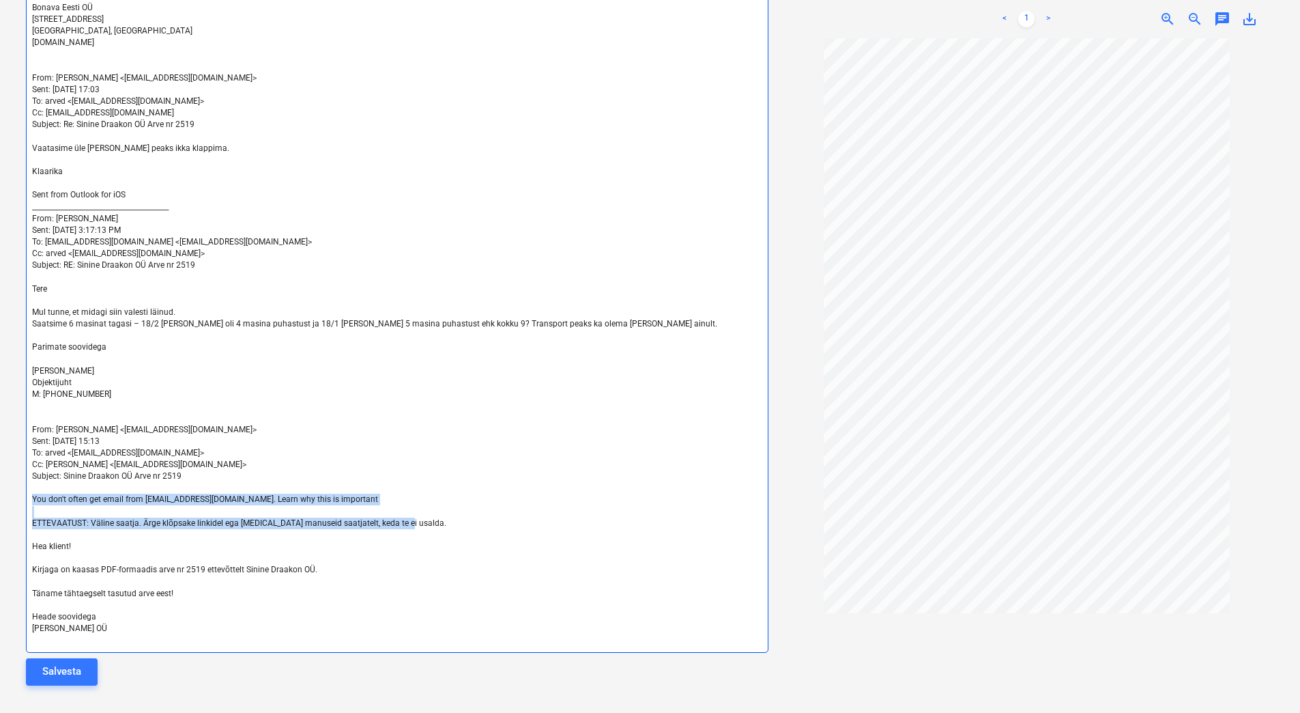
drag, startPoint x: 419, startPoint y: 523, endPoint x: 48, endPoint y: 493, distance: 371.9
click at [48, 493] on div "From: Tuuli Rent Info <[EMAIL_ADDRESS][DOMAIN_NAME]> Sent: [DATE] 14:22 To: arv…" at bounding box center [397, 131] width 743 height 1043
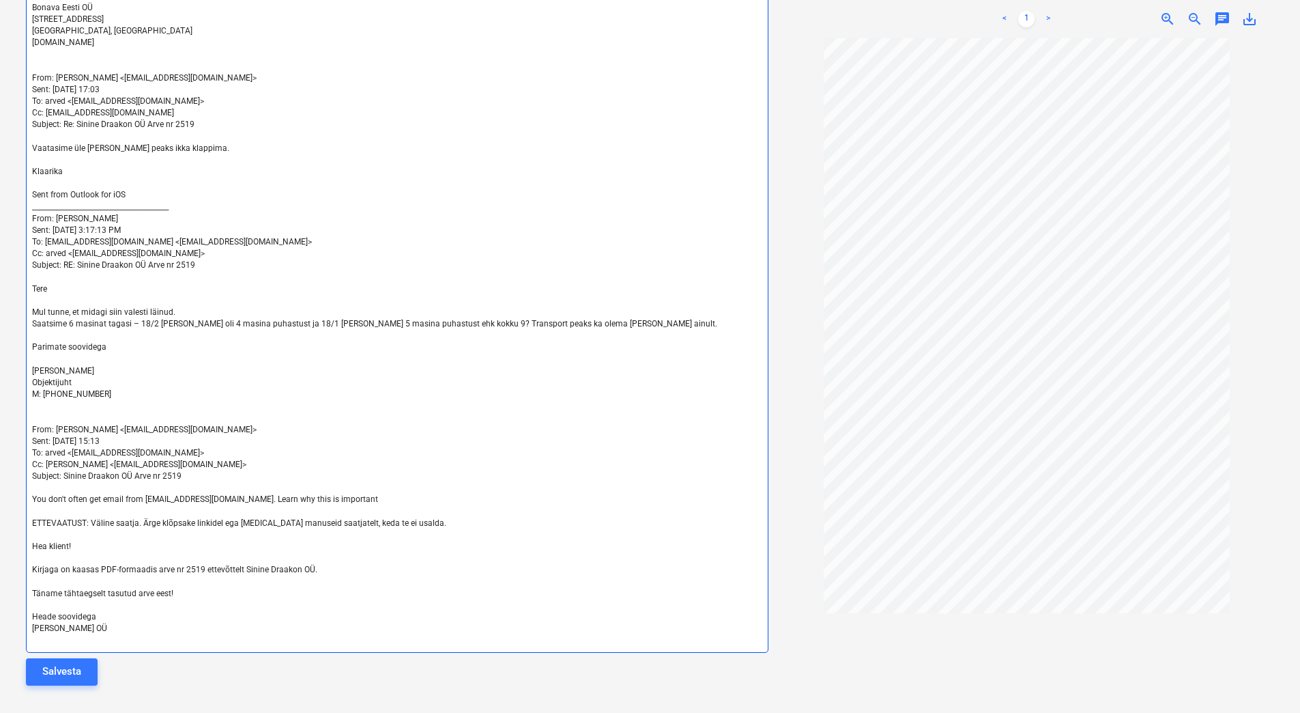
scroll to position [965, 0]
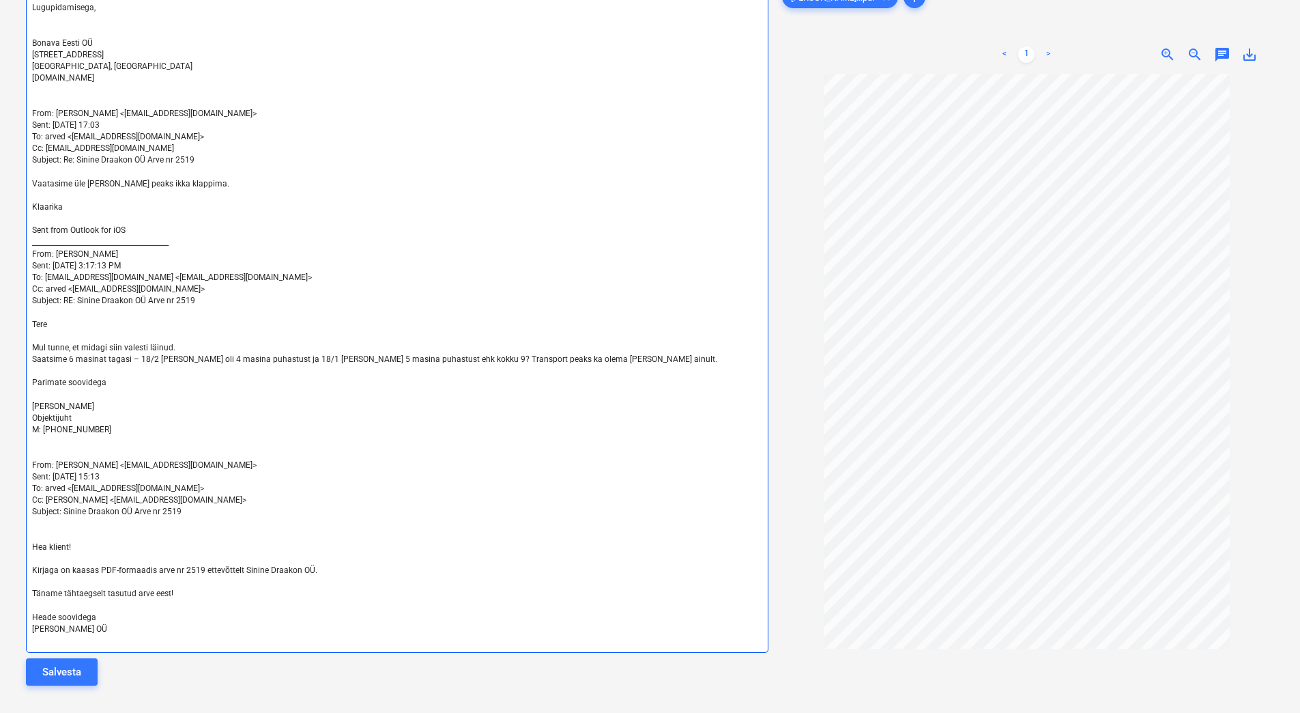
click at [48, 403] on span "[PERSON_NAME]" at bounding box center [63, 406] width 62 height 10
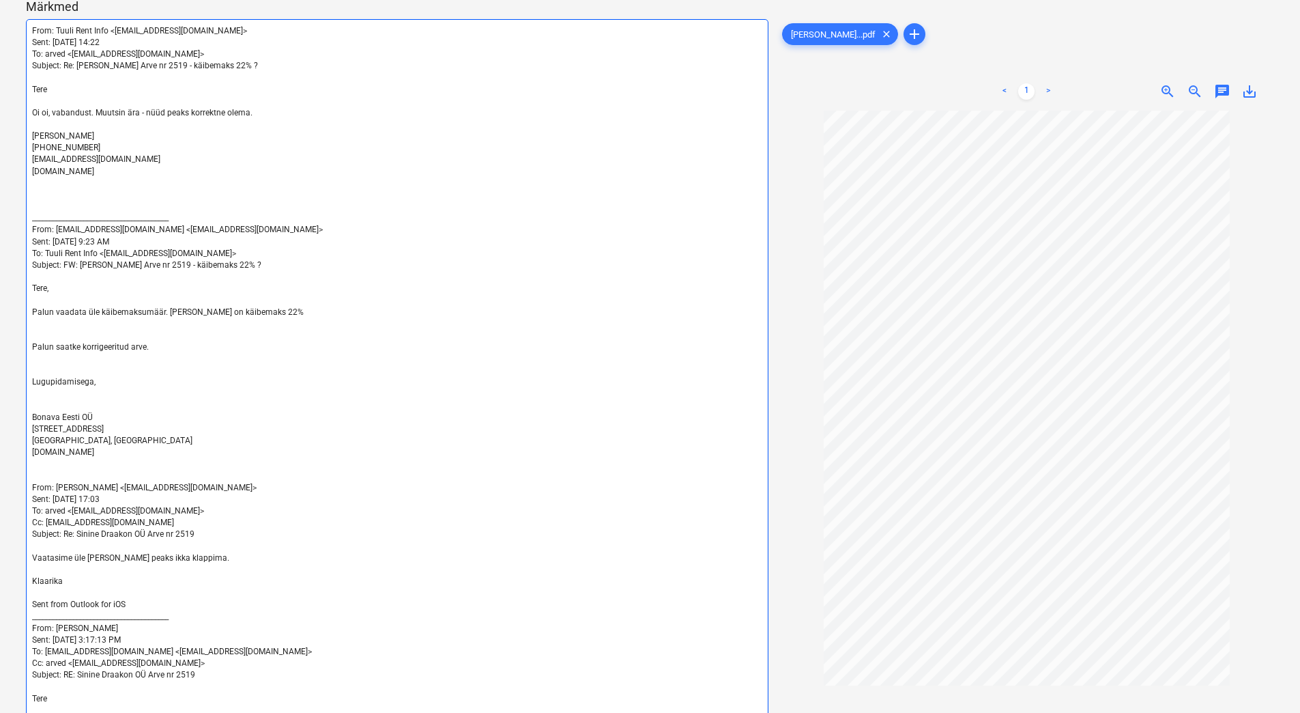
scroll to position [522, 0]
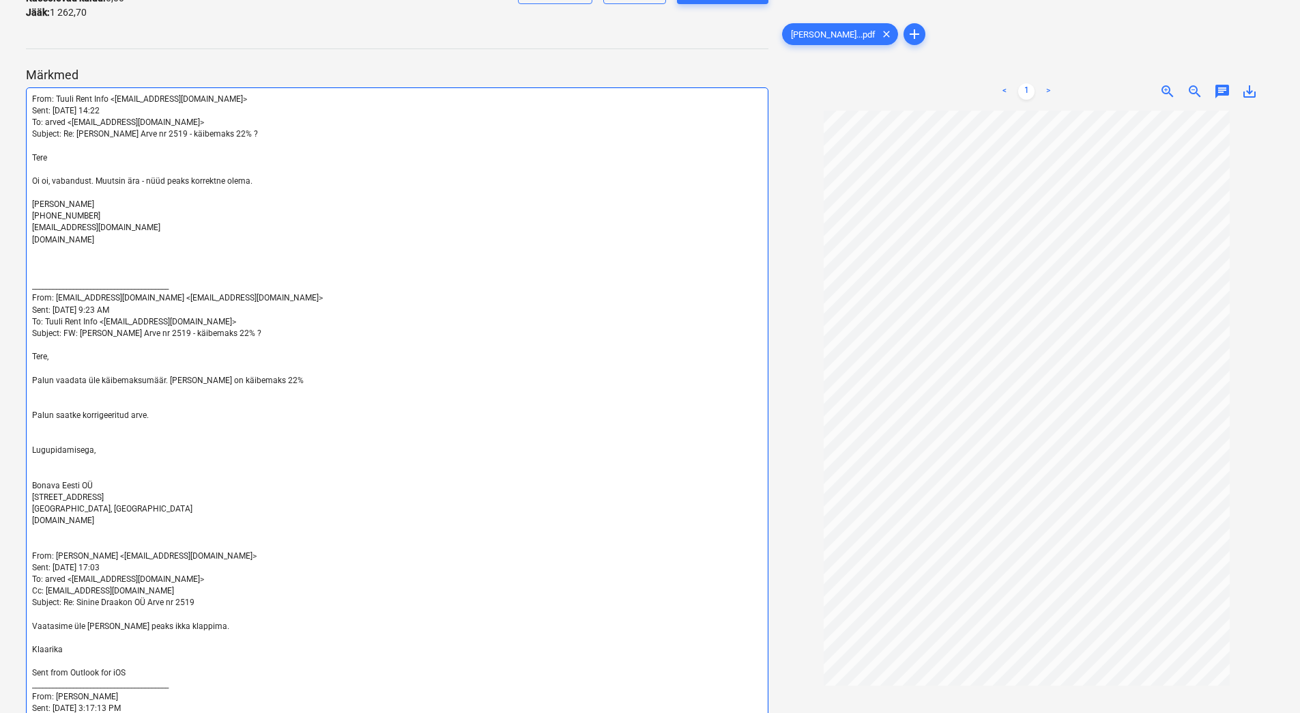
click at [48, 204] on span "[PERSON_NAME]" at bounding box center [63, 204] width 62 height 10
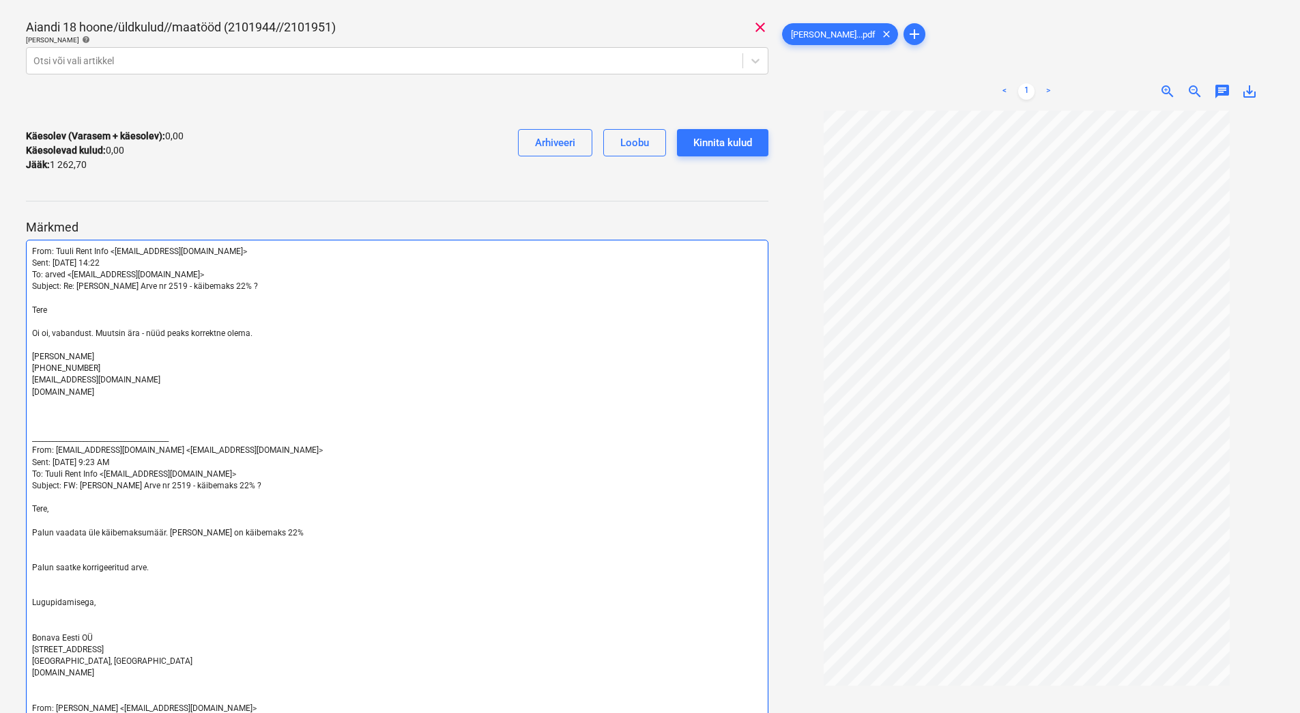
click at [126, 428] on p "﻿" at bounding box center [397, 427] width 730 height 12
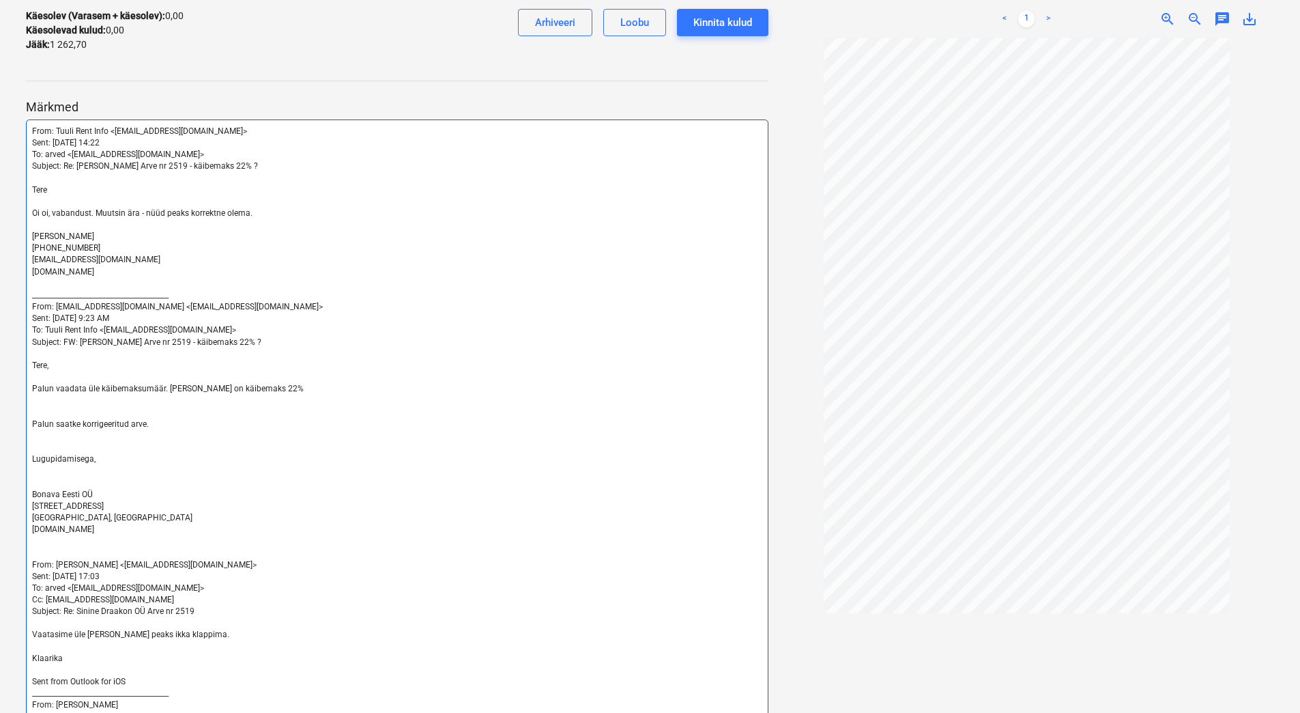
scroll to position [506, 0]
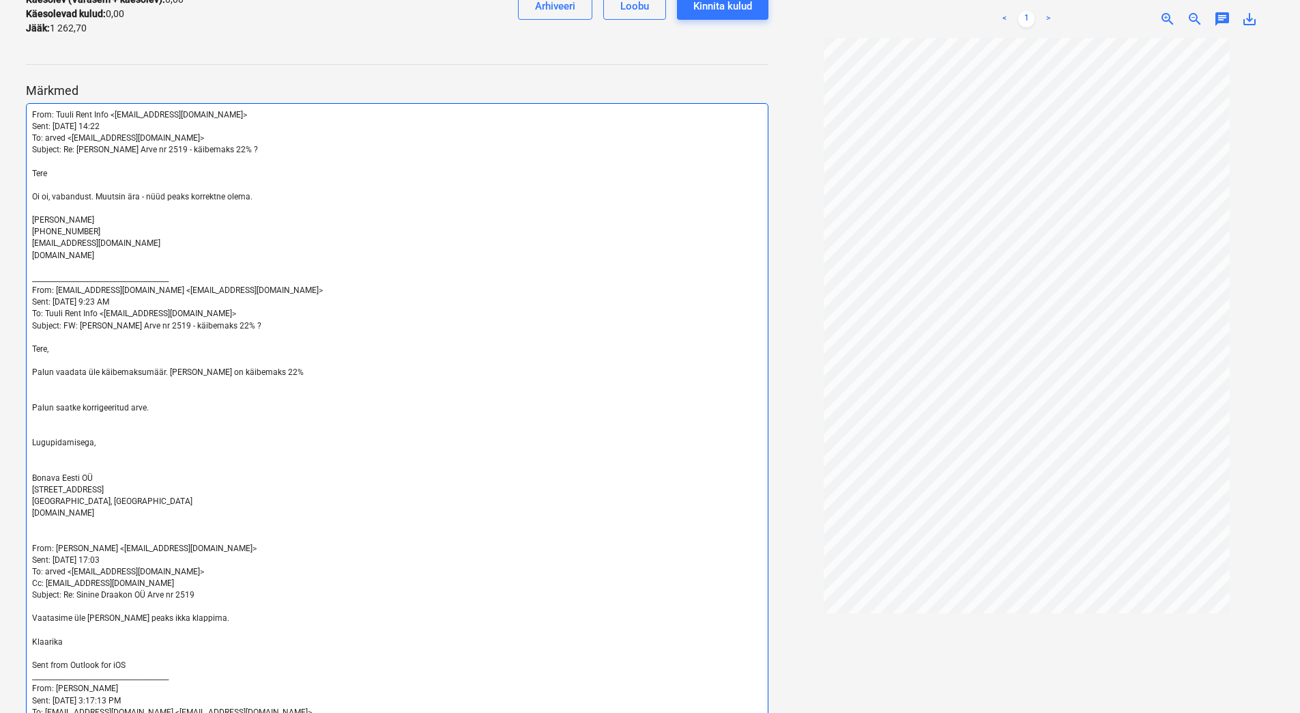
click at [106, 457] on p at bounding box center [397, 454] width 730 height 12
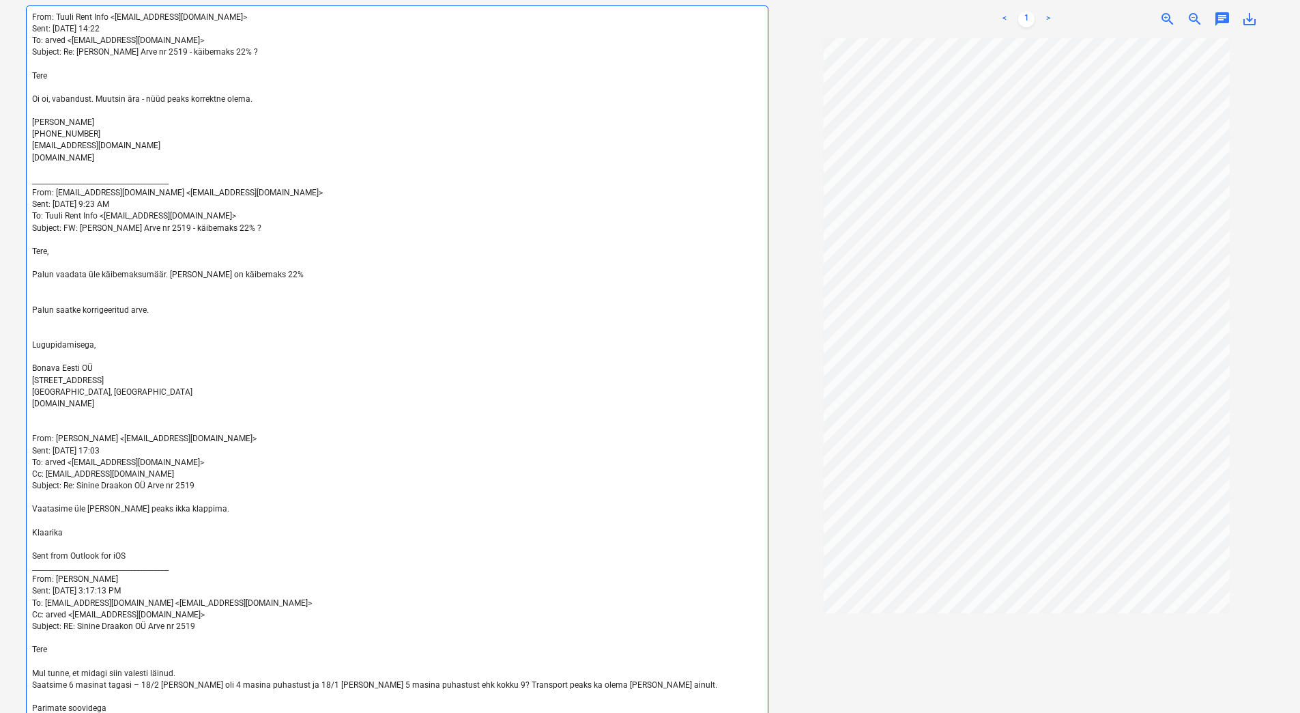
scroll to position [592, 0]
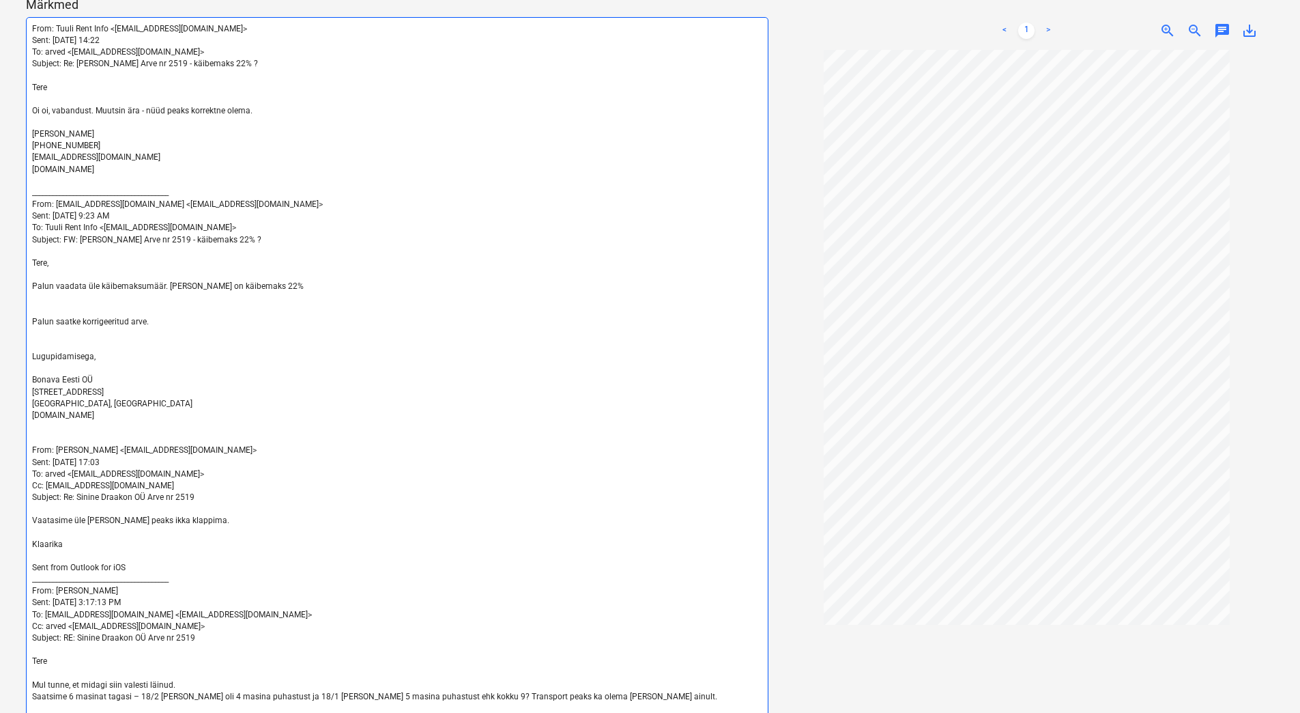
click at [79, 346] on p at bounding box center [397, 345] width 730 height 12
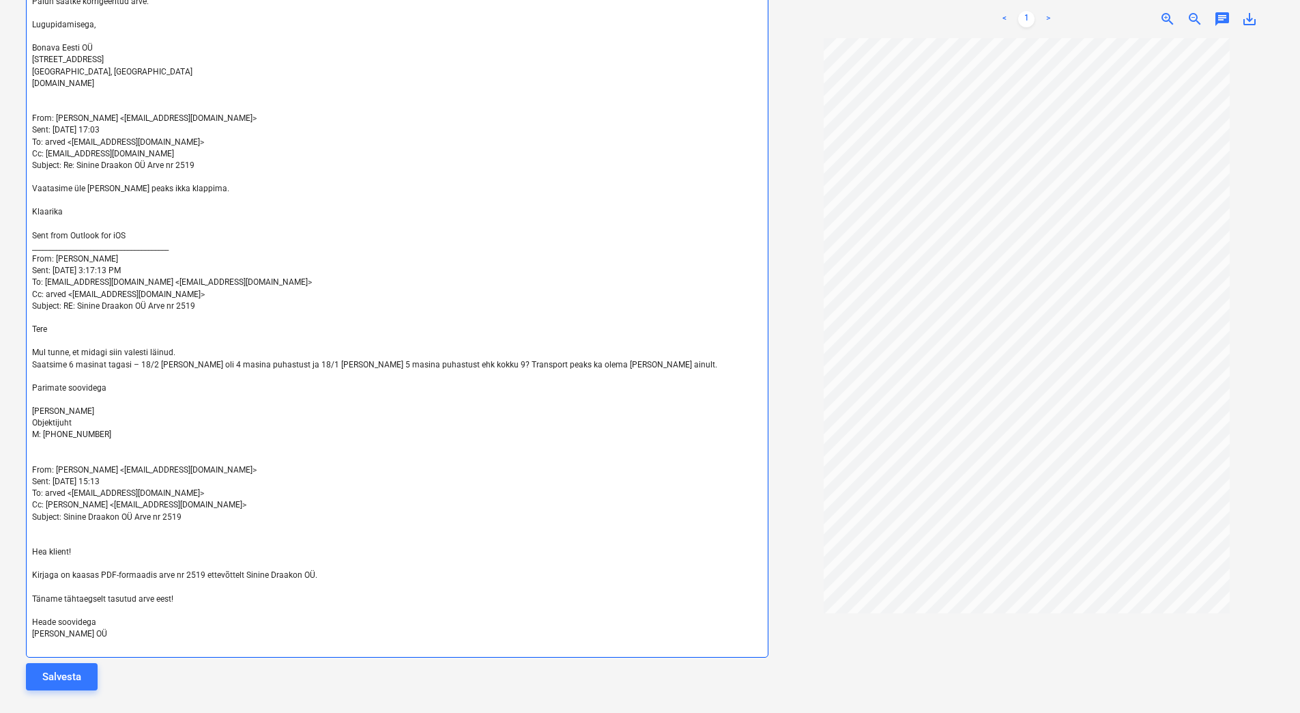
scroll to position [917, 0]
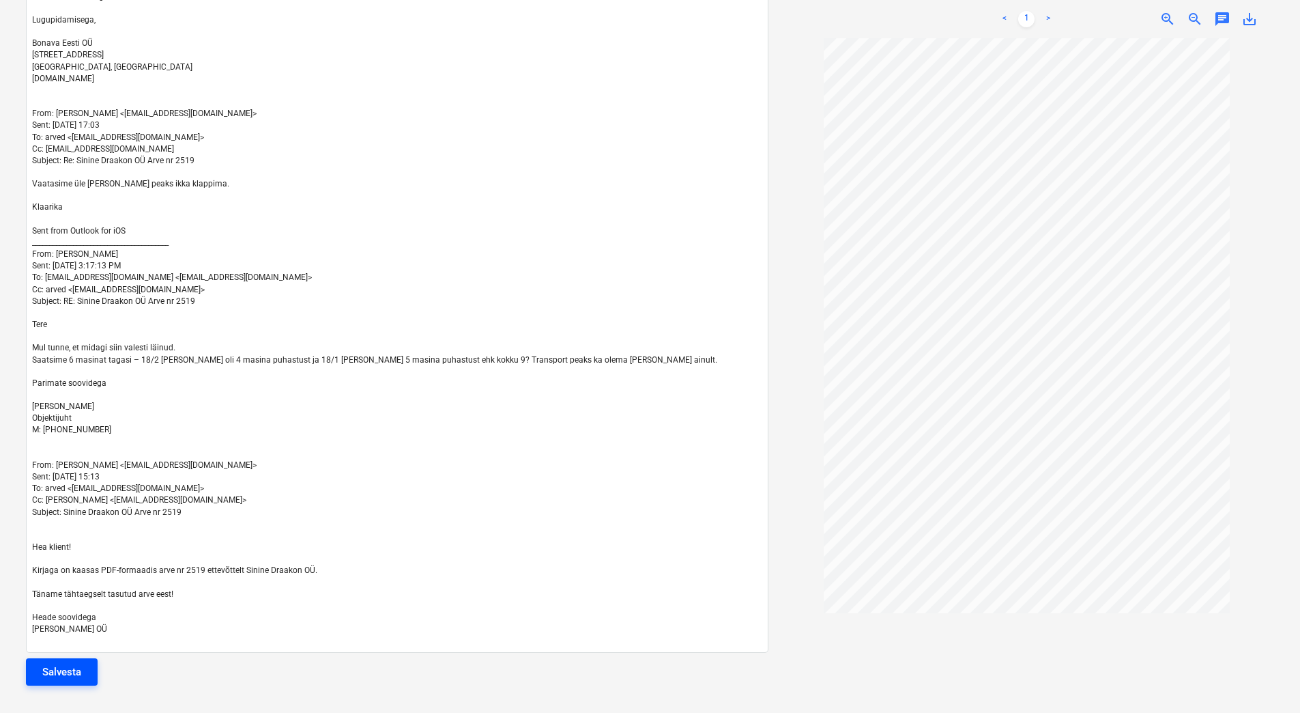
click at [71, 569] on div "Salvesta" at bounding box center [61, 672] width 39 height 18
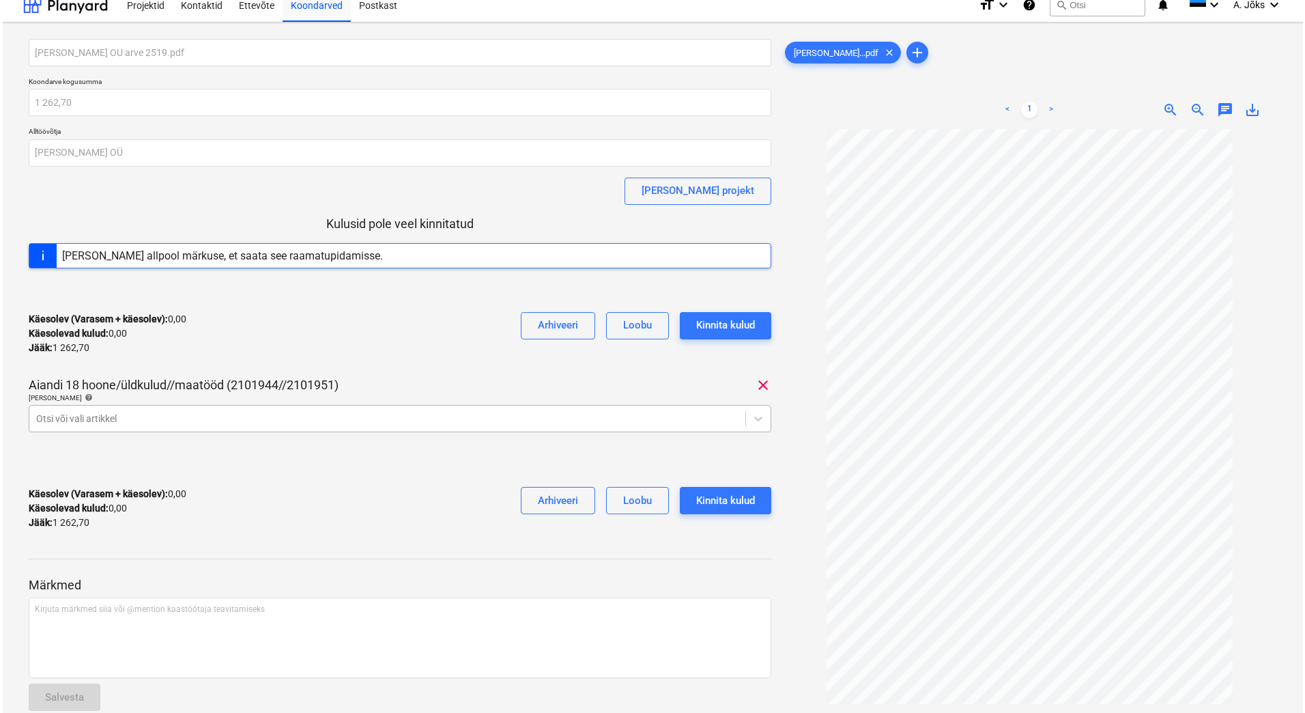
scroll to position [0, 0]
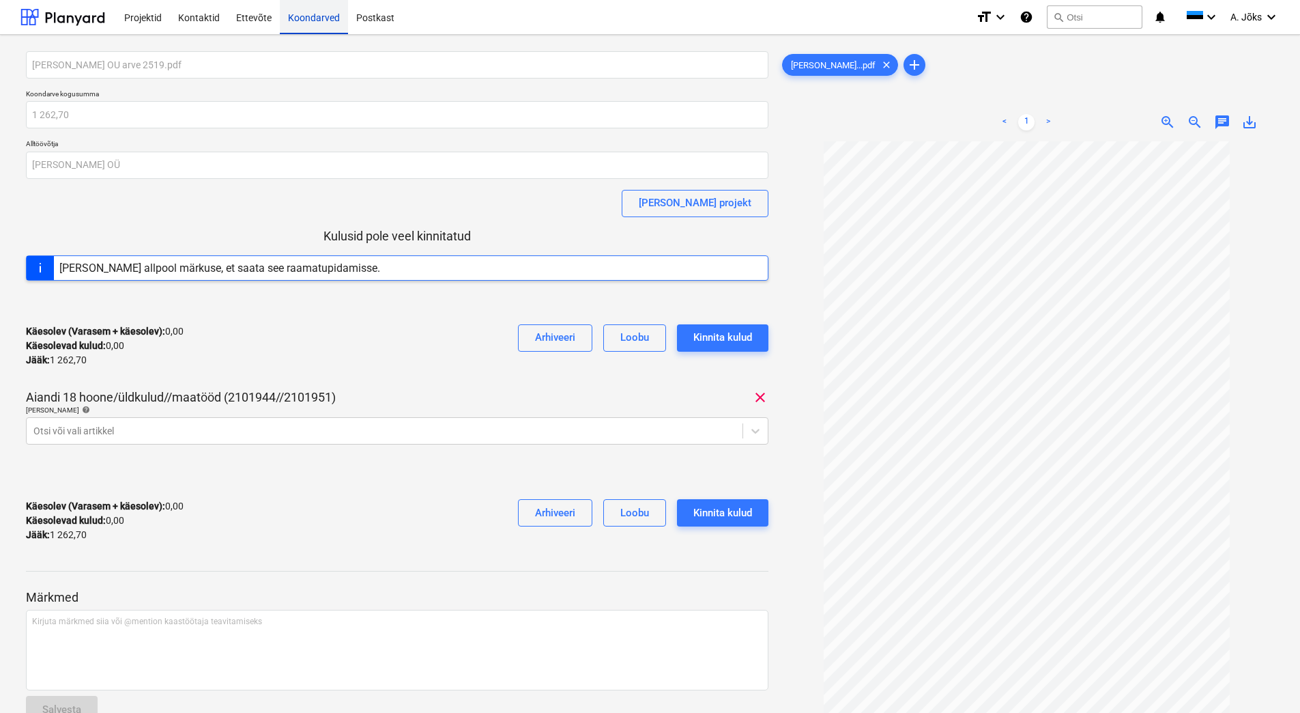
click at [314, 22] on div "Koondarved" at bounding box center [314, 16] width 68 height 35
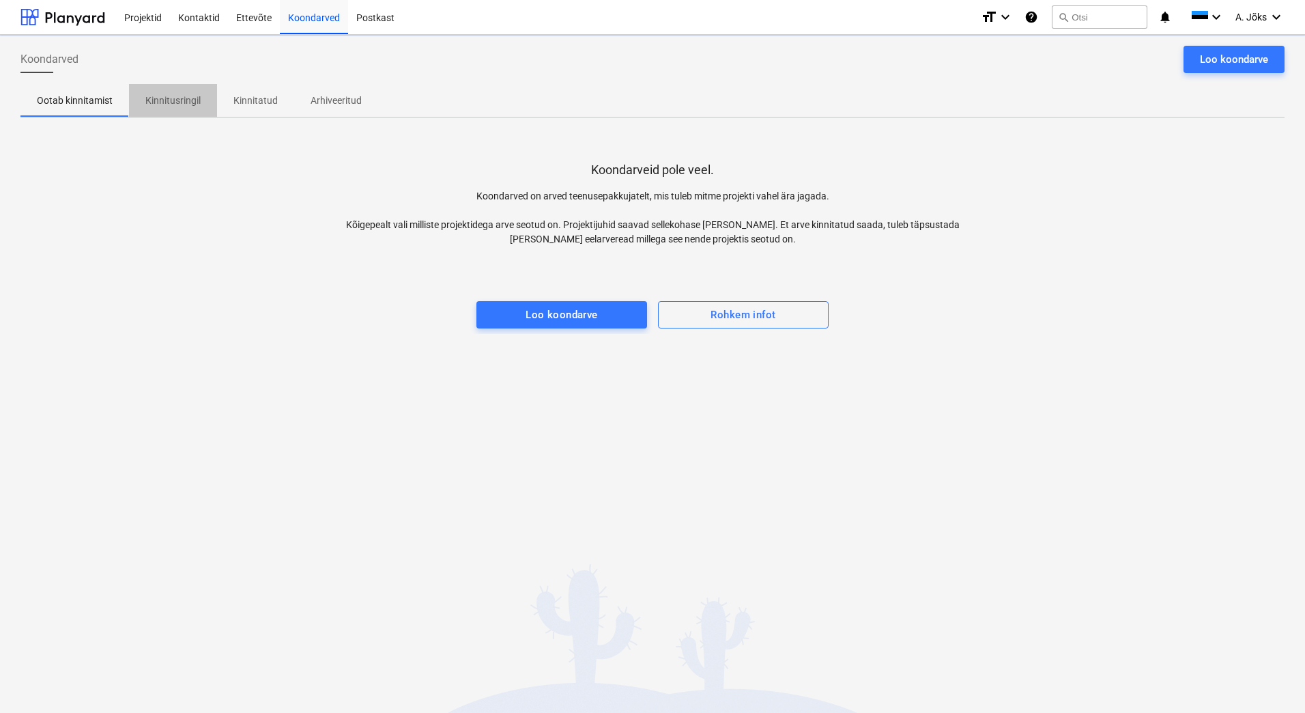
click at [180, 97] on p "Kinnitusringil" at bounding box center [172, 101] width 55 height 14
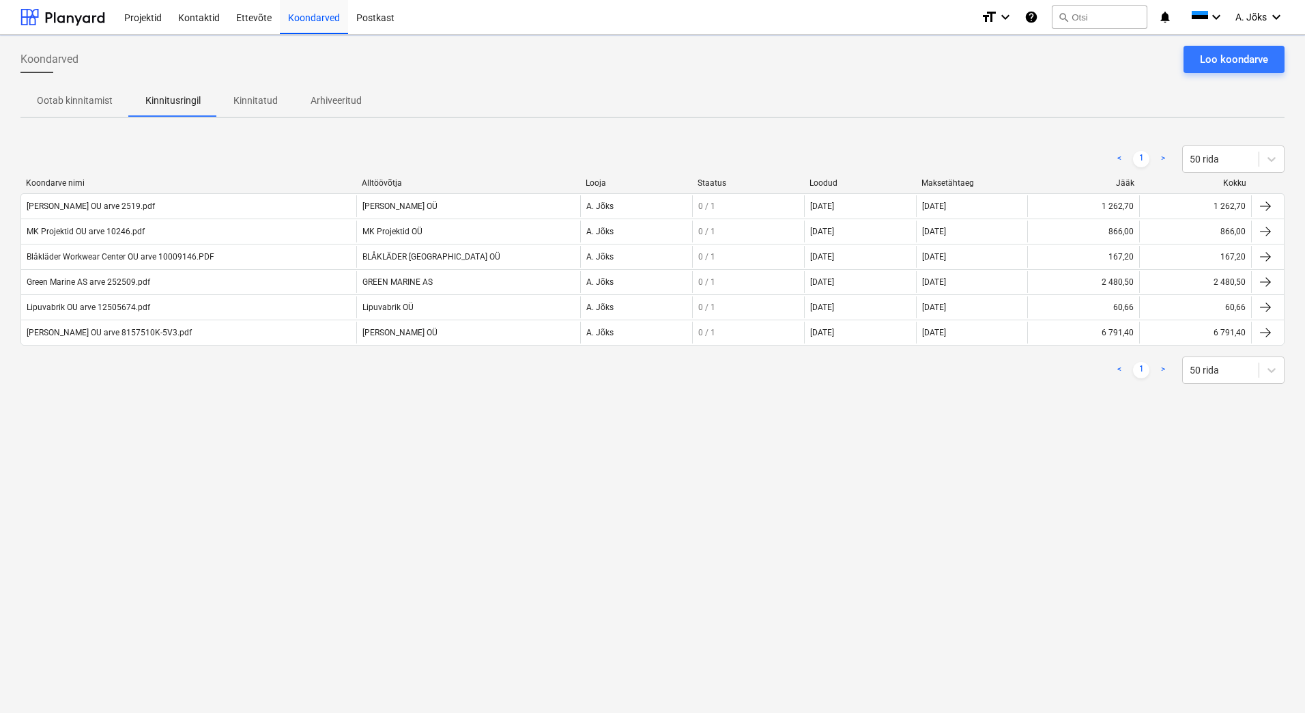
click at [284, 533] on div "Koondarved Loo koondarve Ootab kinnitamist Kinnitusringil Kinnitatud Arhiveerit…" at bounding box center [652, 374] width 1305 height 678
